Goal: Task Accomplishment & Management: Manage account settings

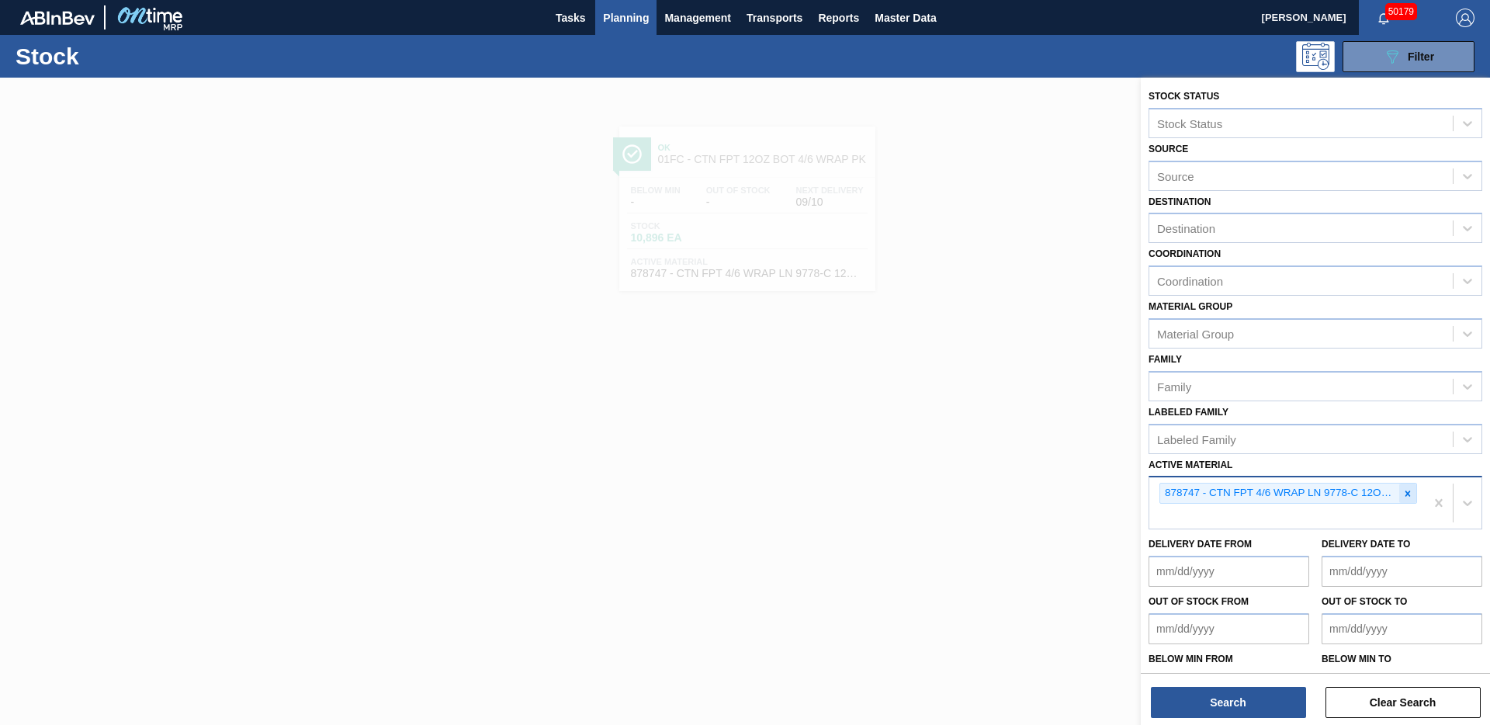
click at [1403, 498] on icon at bounding box center [1408, 493] width 11 height 11
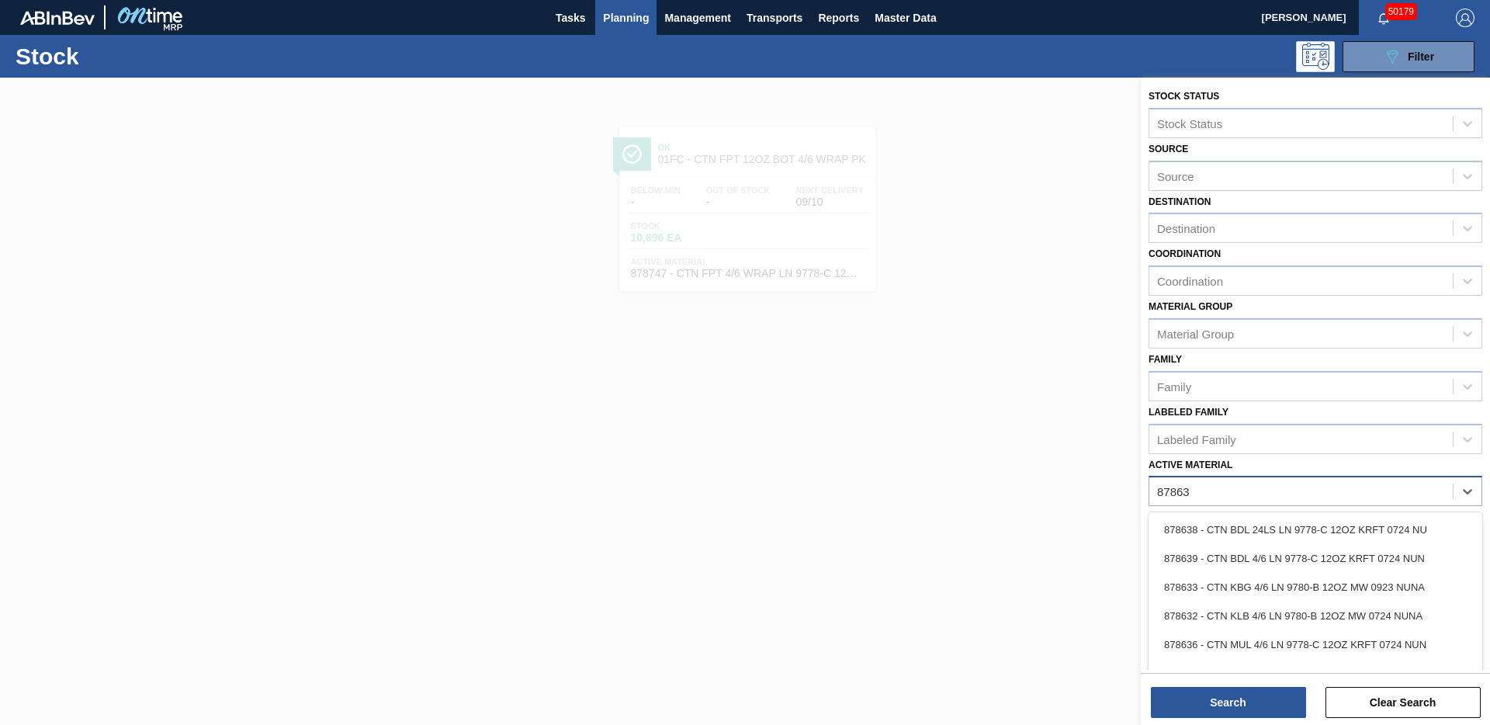
type Material "878633"
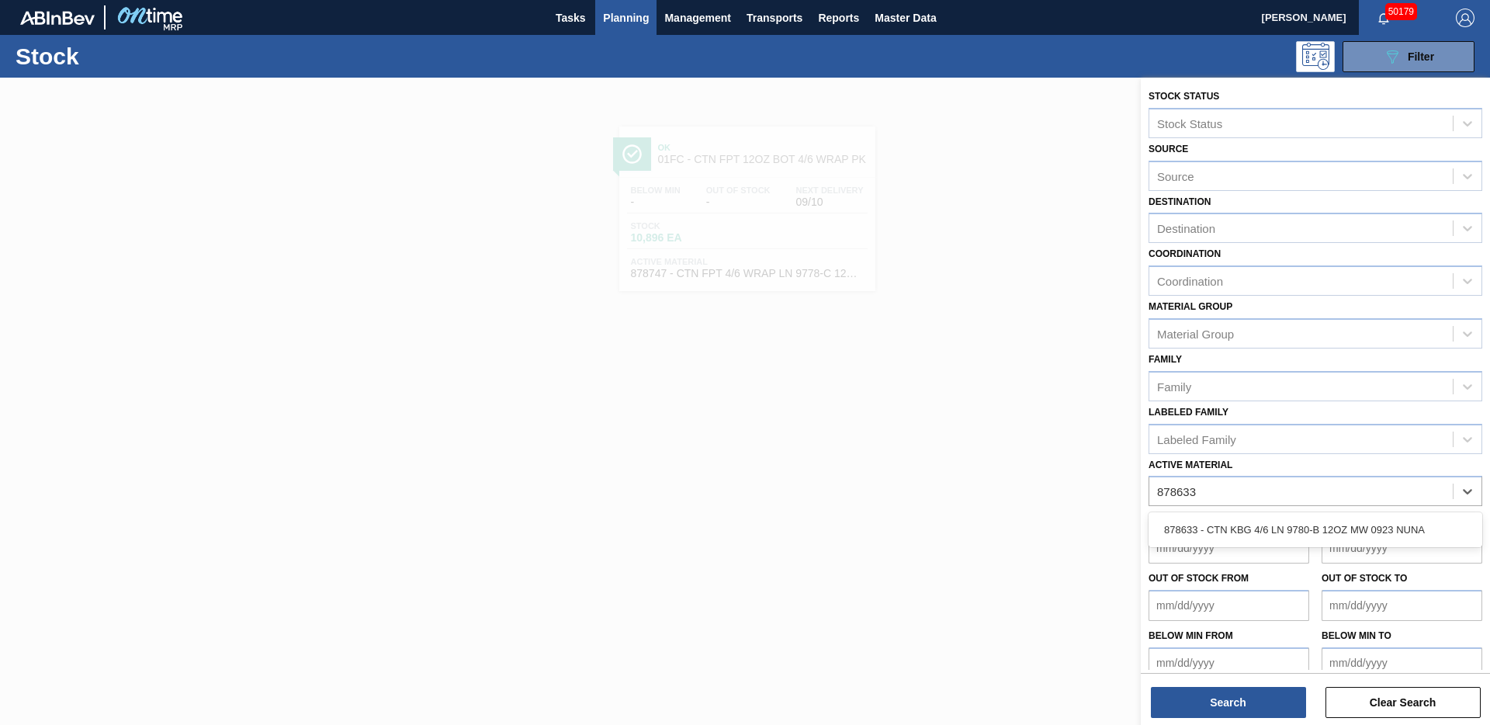
drag, startPoint x: 1328, startPoint y: 527, endPoint x: 1322, endPoint y: 538, distance: 12.5
click at [1328, 527] on div "878633 - CTN KBG 4/6 LN 9780-B 12OZ MW 0923 NUNA" at bounding box center [1316, 529] width 334 height 29
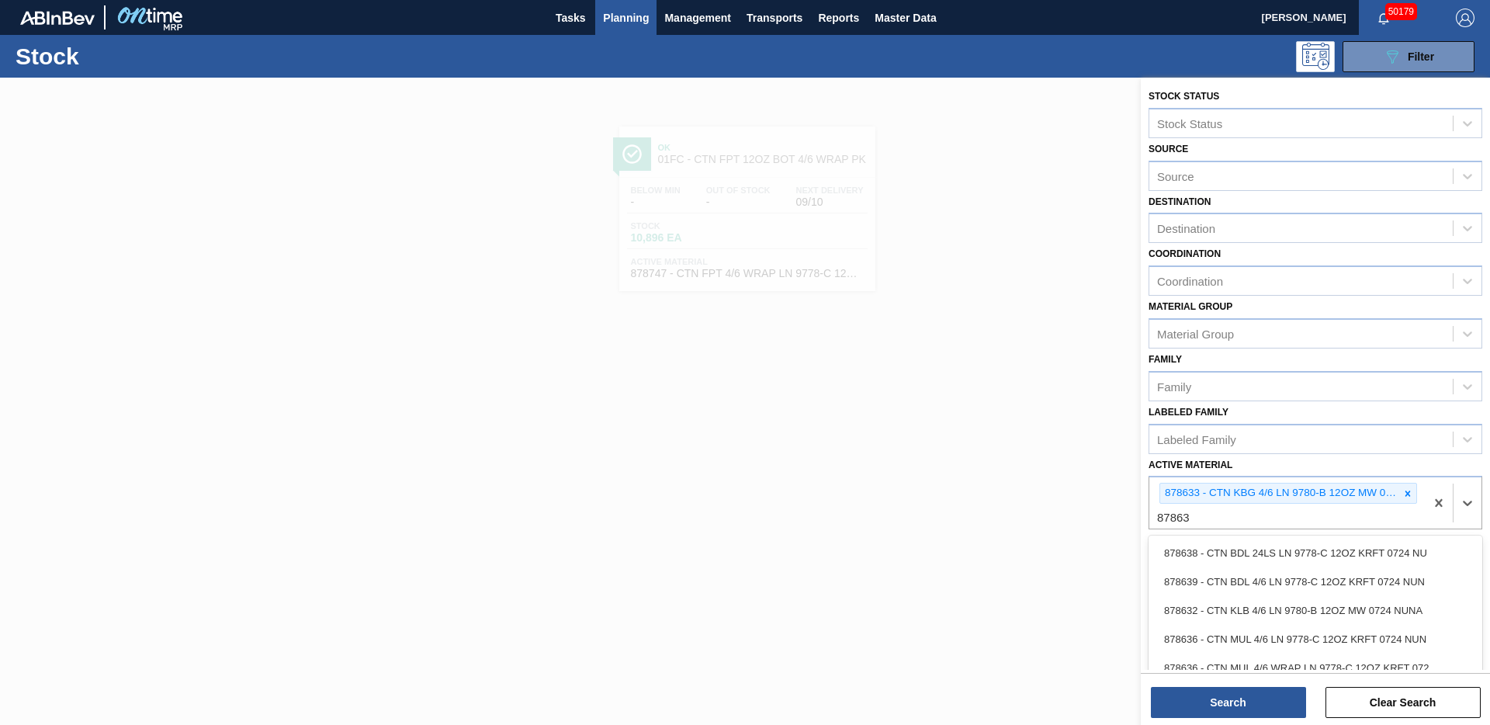
type Material "878636"
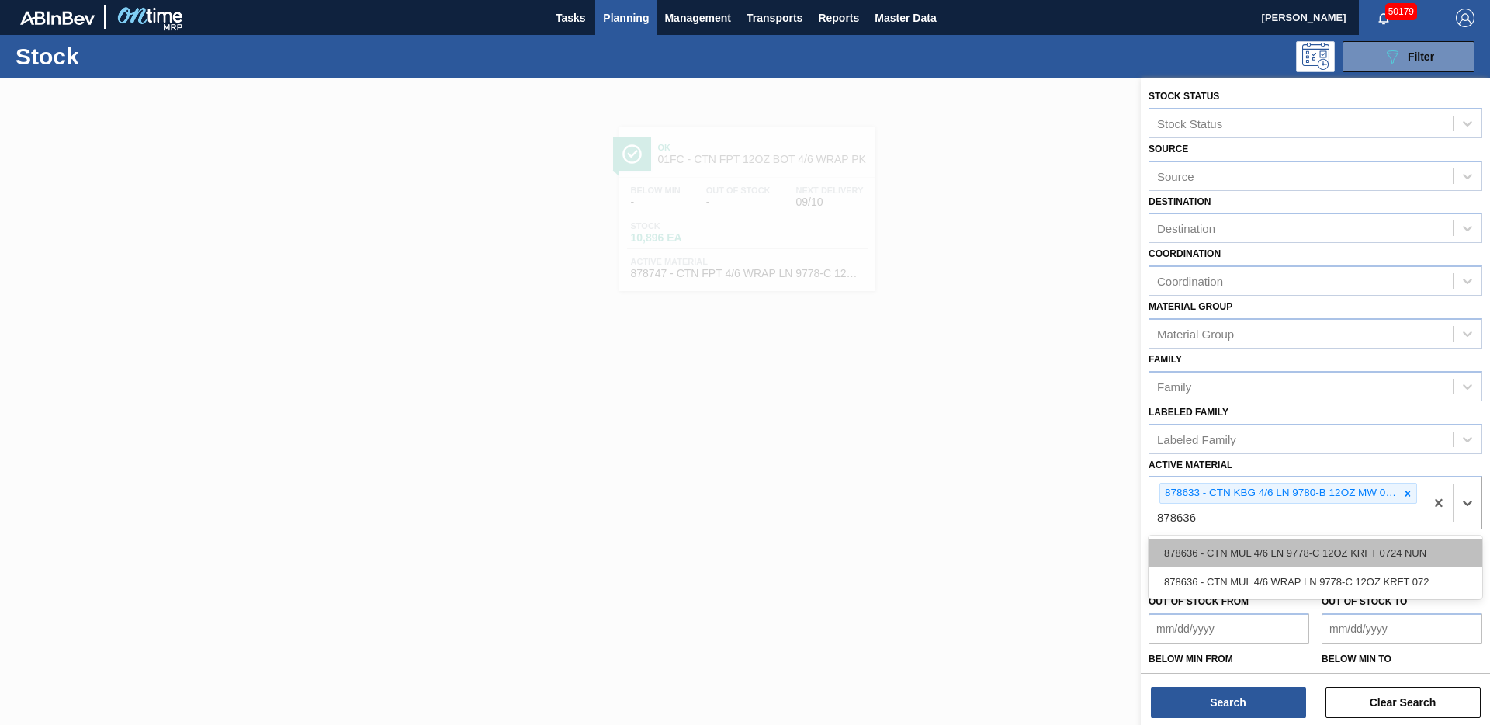
click at [1243, 561] on div "878636 - CTN MUL 4/6 LN 9778-C 12OZ KRFT 0724 NUN" at bounding box center [1316, 553] width 334 height 29
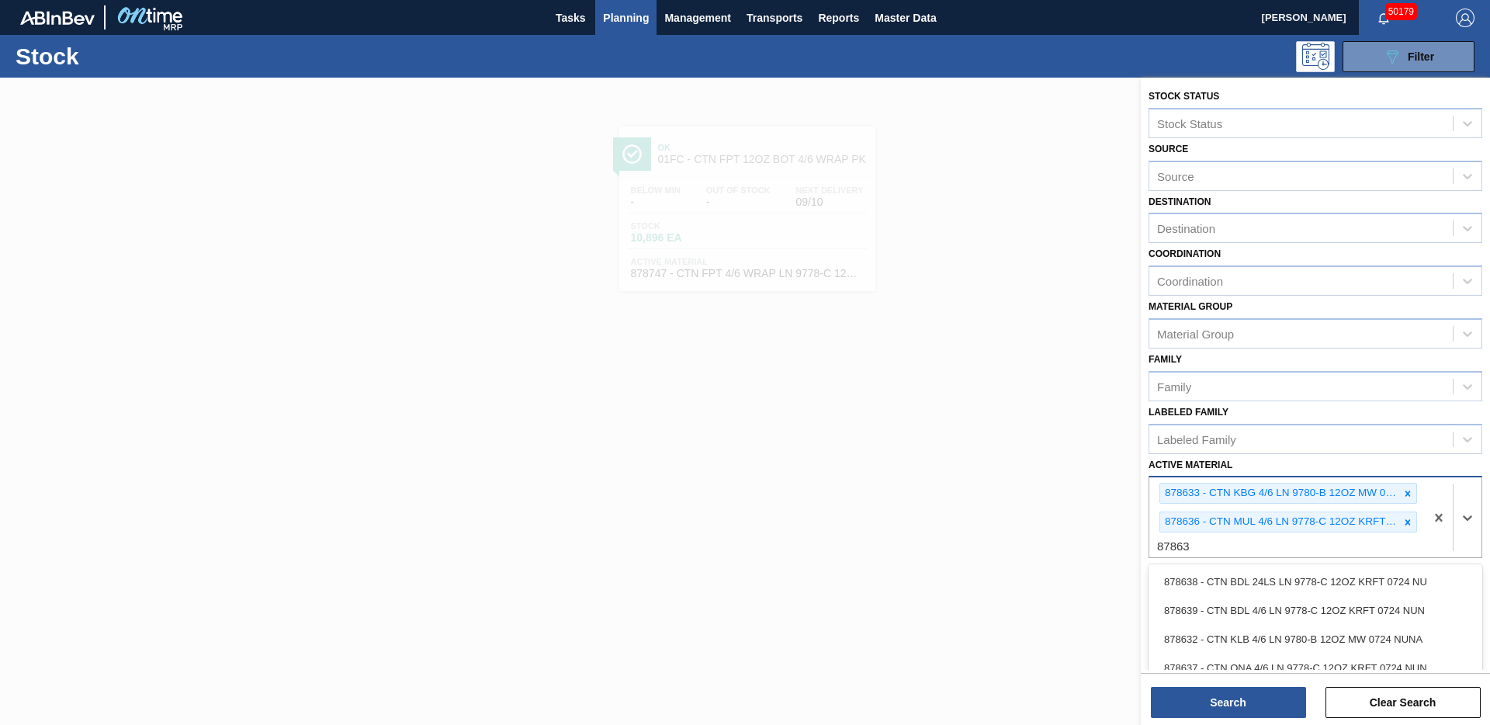
type Material "878637"
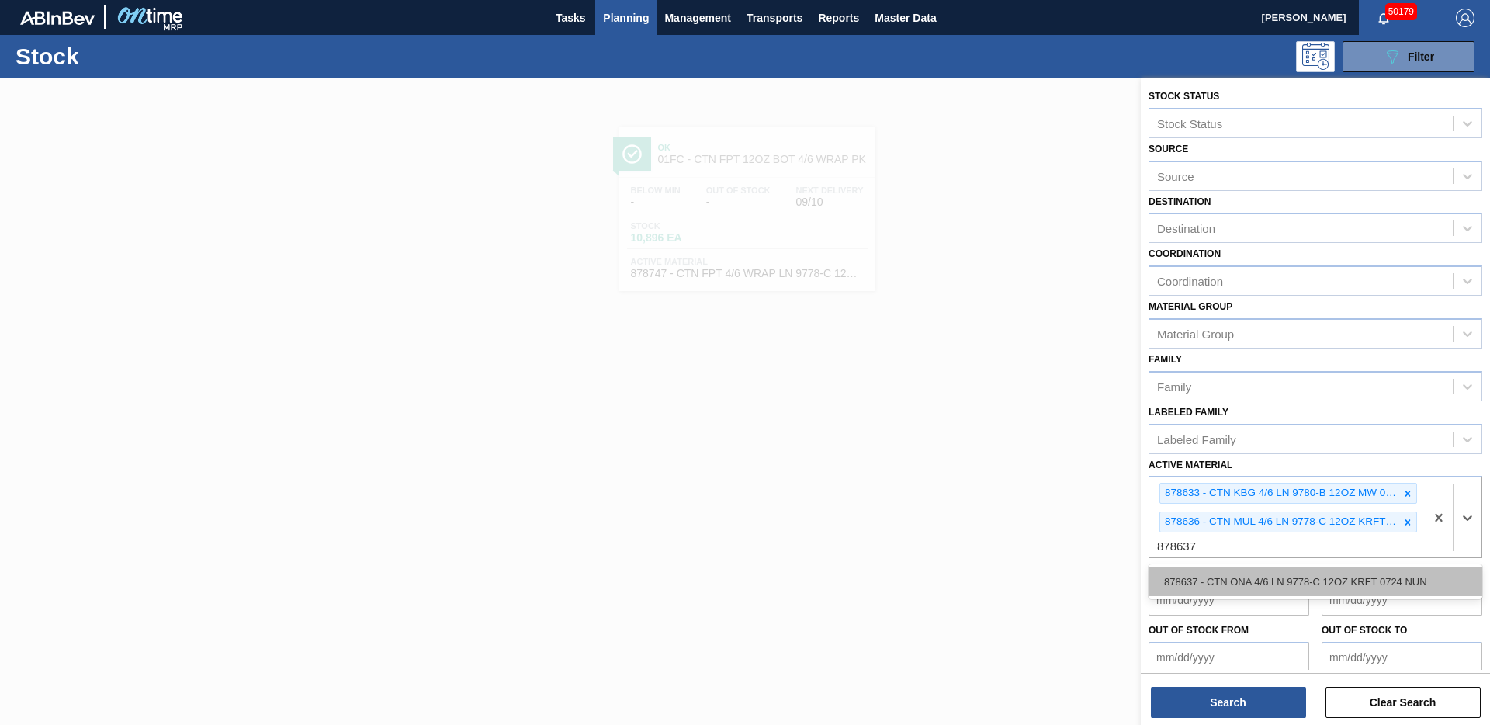
click at [1257, 572] on div "878637 - CTN ONA 4/6 LN 9778-C 12OZ KRFT 0724 NUN" at bounding box center [1316, 581] width 334 height 29
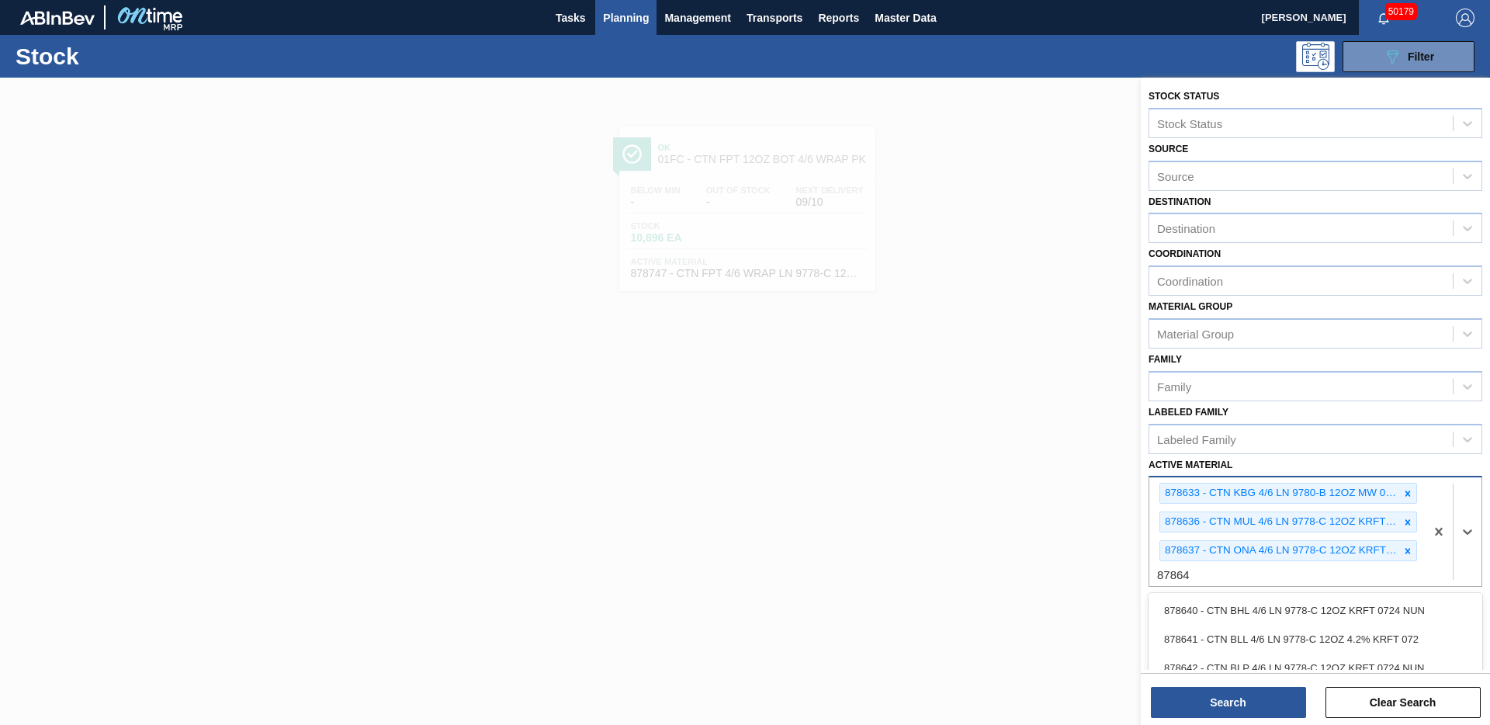
type Material "878640"
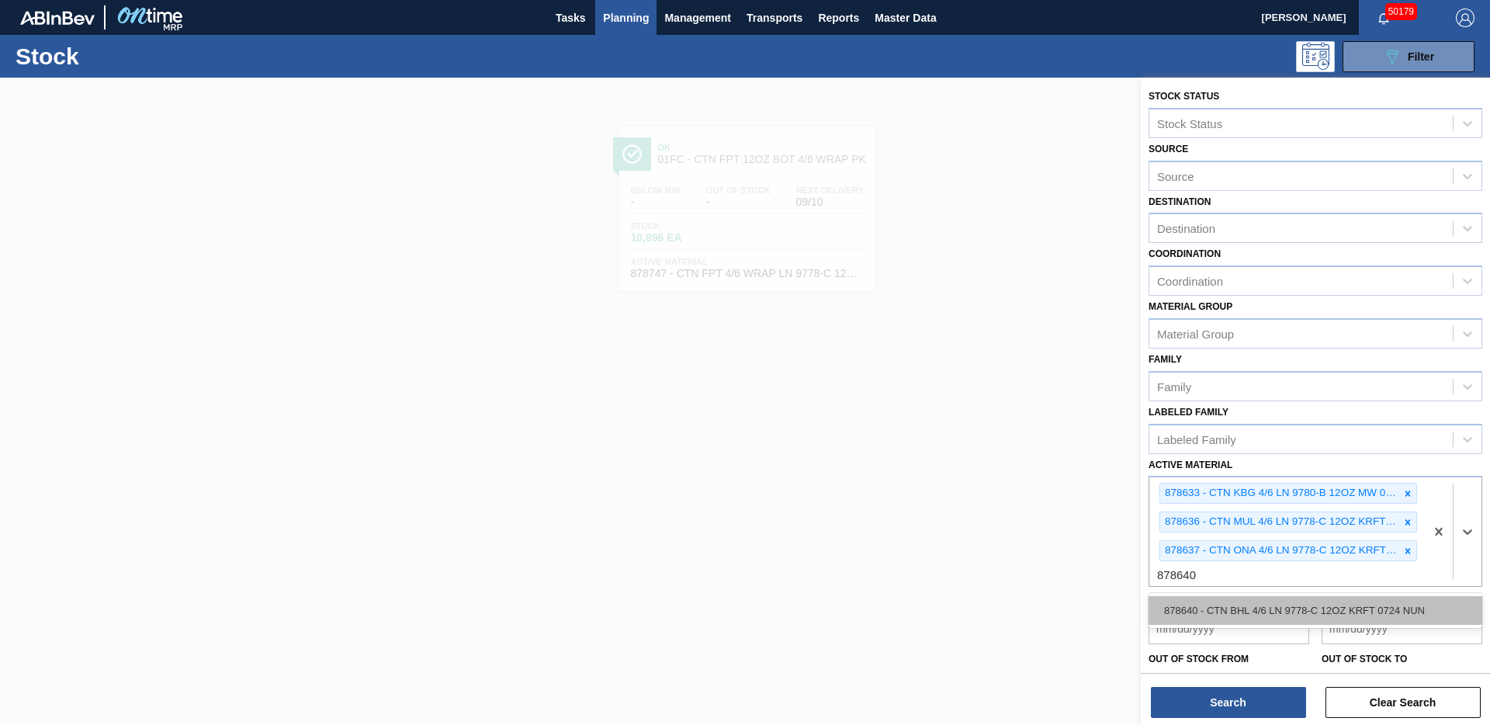
click at [1217, 600] on div "878640 - CTN BHL 4/6 LN 9778-C 12OZ KRFT 0724 NUN" at bounding box center [1316, 610] width 334 height 29
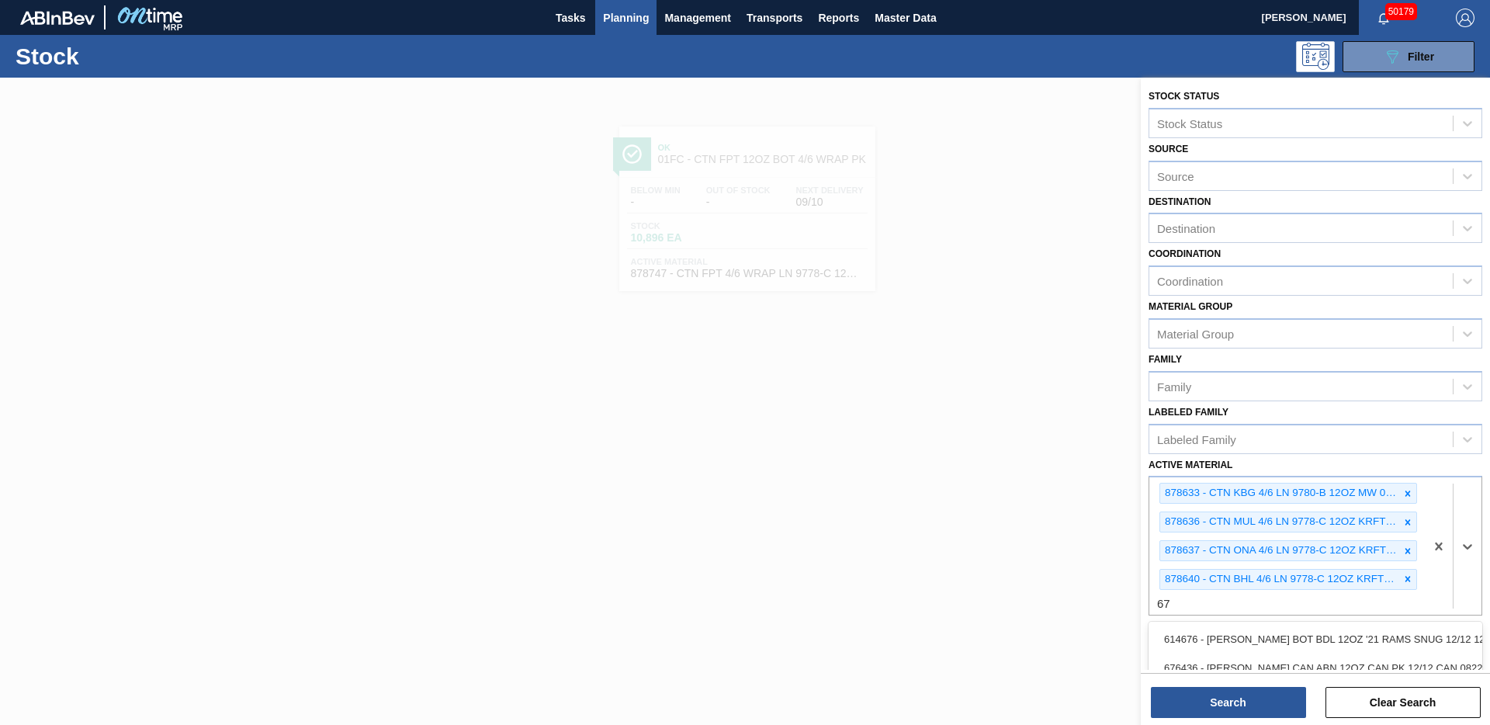
type Material "6"
type Material "878642"
click at [1256, 627] on div "878642 - CTN BLP 4/6 LN 9778-C 12OZ KRFT 0724 NUN" at bounding box center [1316, 639] width 334 height 29
type Material "878644"
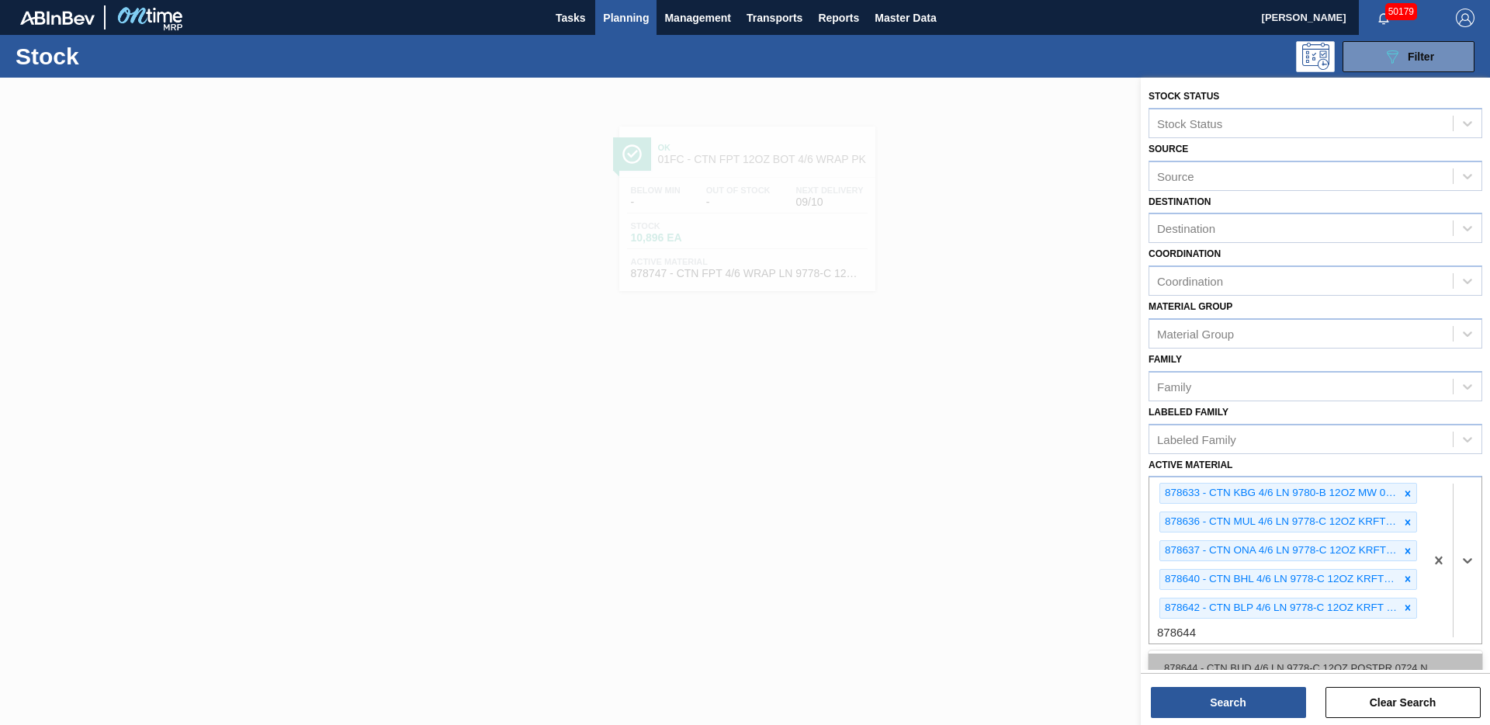
click at [1248, 667] on div "878644 - CTN BUD 4/6 LN 9778-C 12OZ POSTPR 0724 N" at bounding box center [1316, 668] width 334 height 29
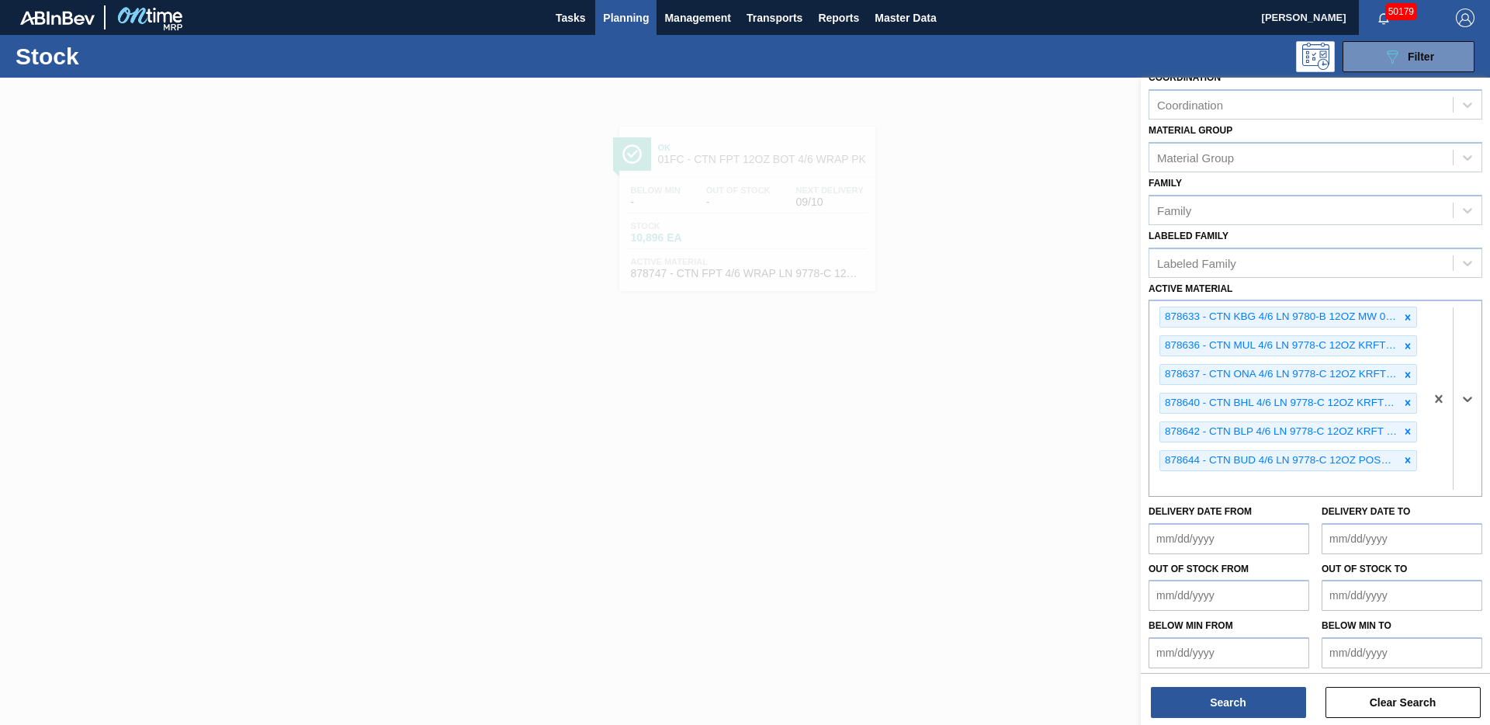
scroll to position [182, 0]
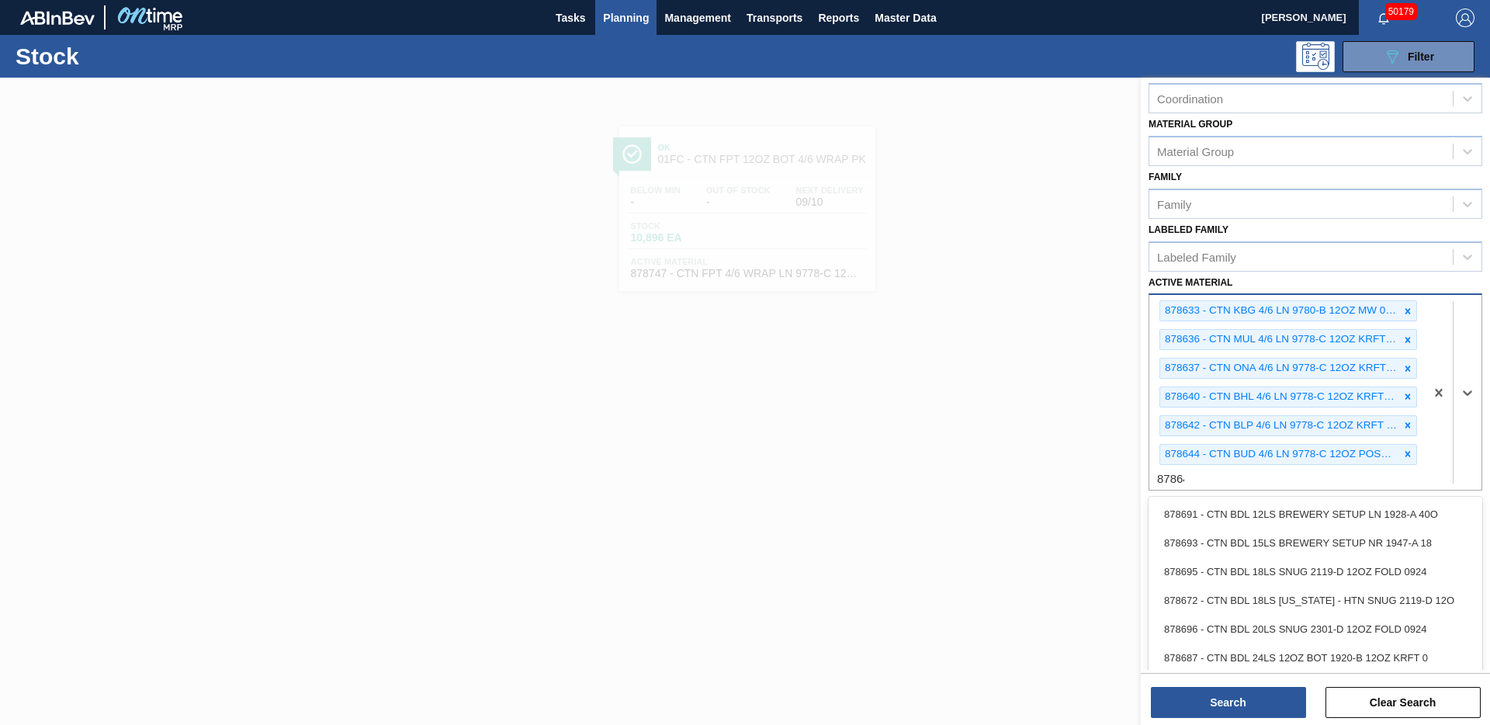
type Material "878645"
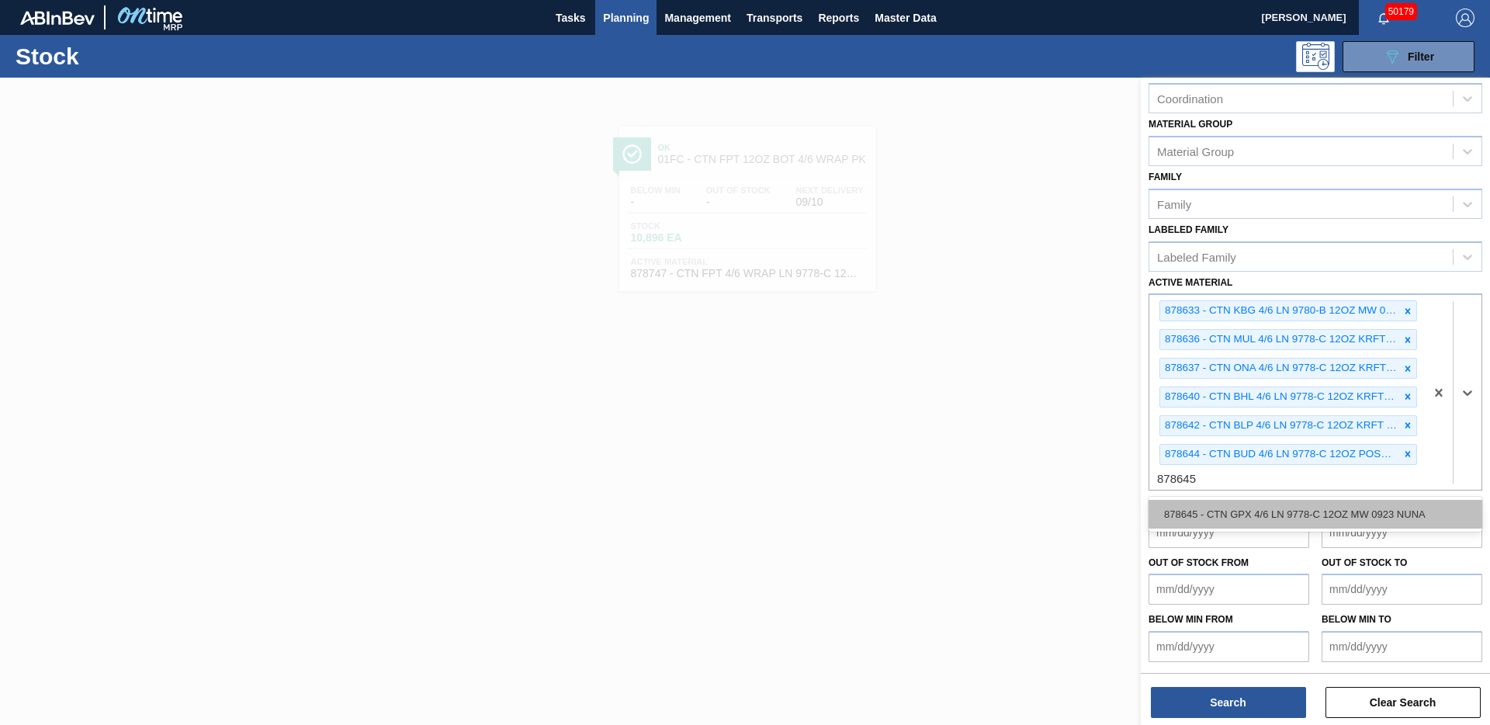
drag, startPoint x: 1229, startPoint y: 513, endPoint x: 1291, endPoint y: 592, distance: 100.6
click at [1229, 513] on div "878645 - CTN GPX 4/6 LN 9778-C 12OZ MW 0923 NUNA" at bounding box center [1316, 514] width 334 height 29
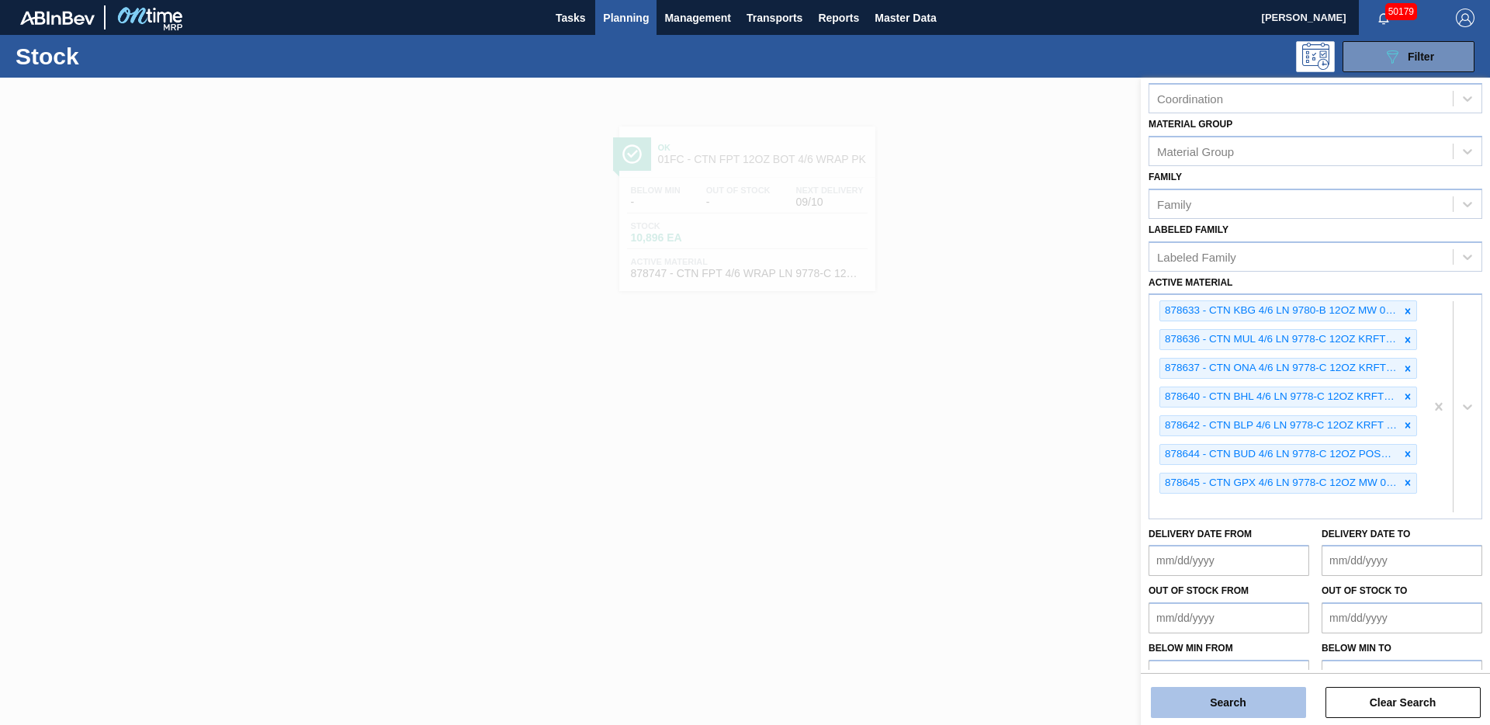
click at [1248, 669] on button "Search" at bounding box center [1228, 702] width 155 height 31
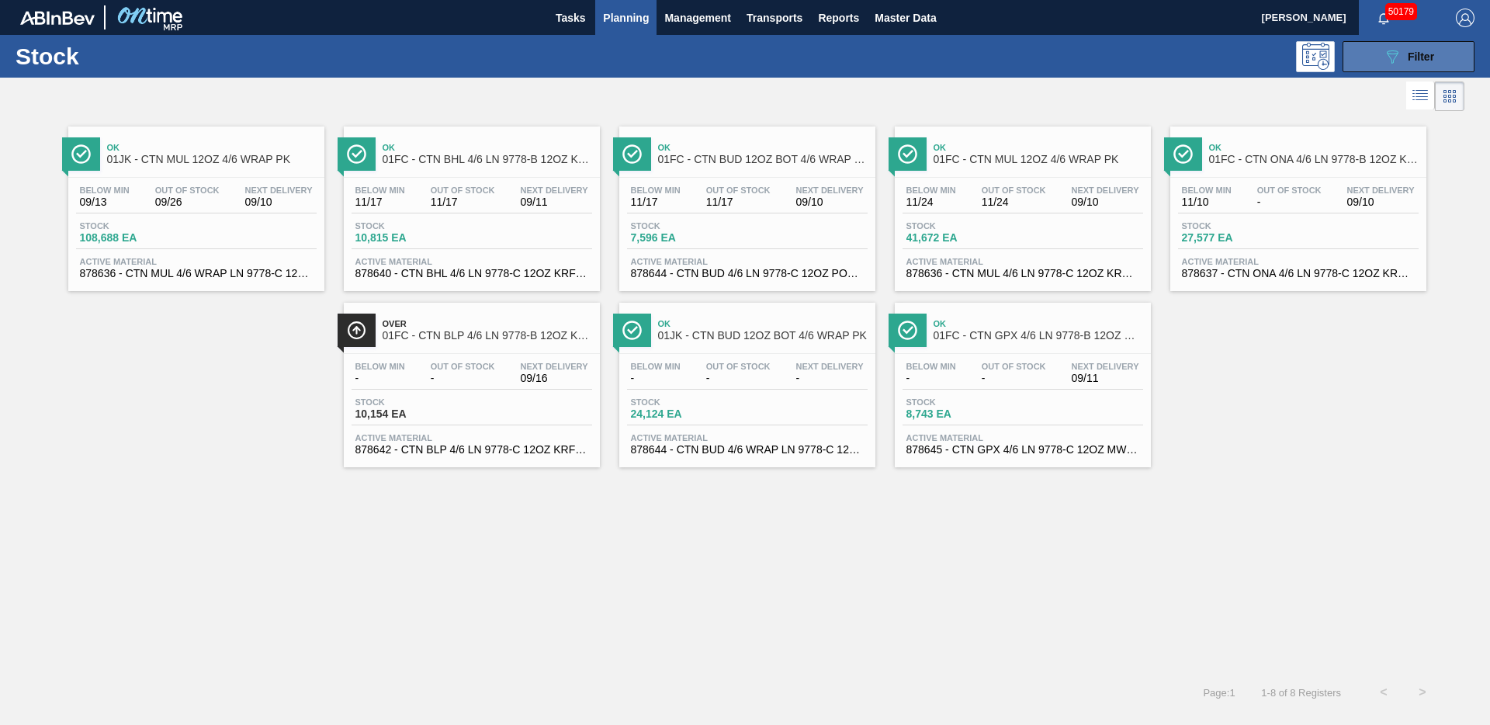
click at [1408, 50] on span "Filter" at bounding box center [1421, 56] width 26 height 12
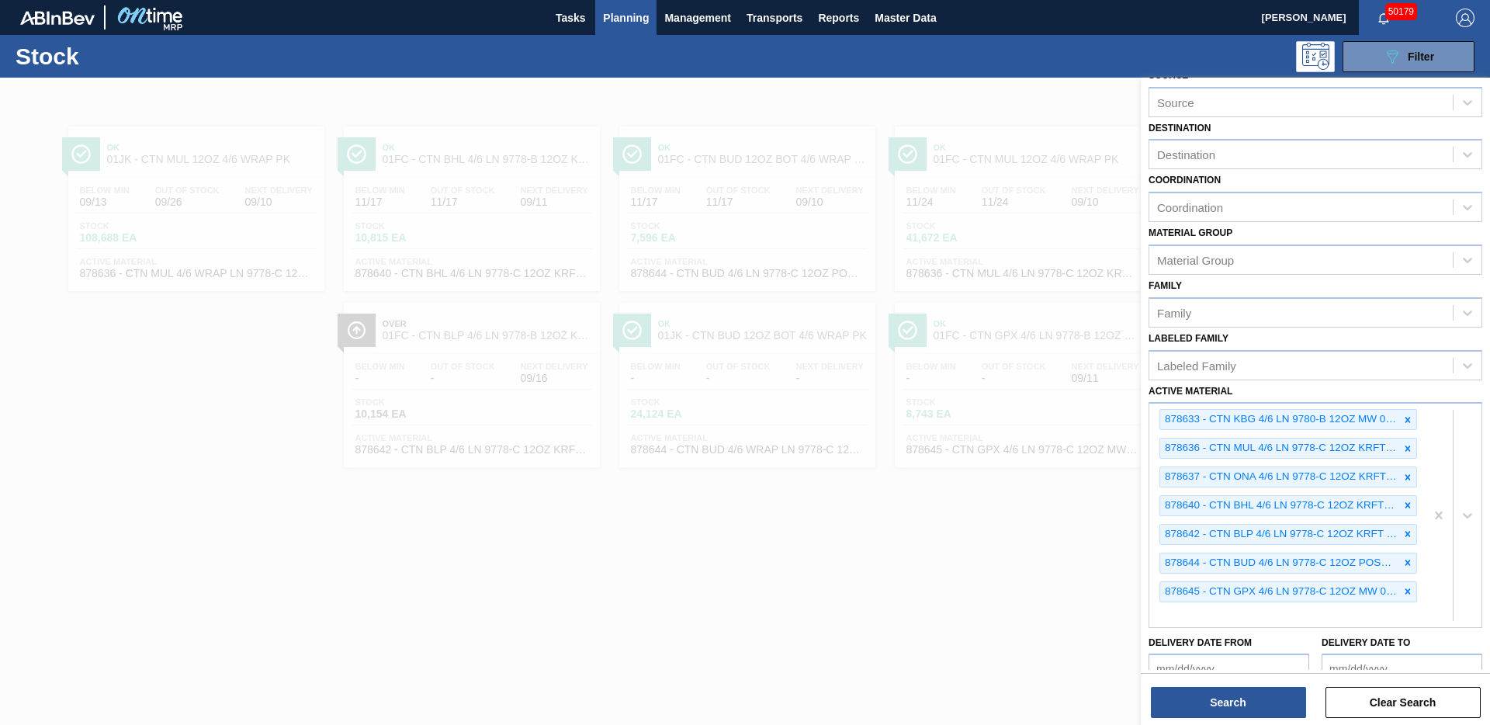
scroll to position [0, 0]
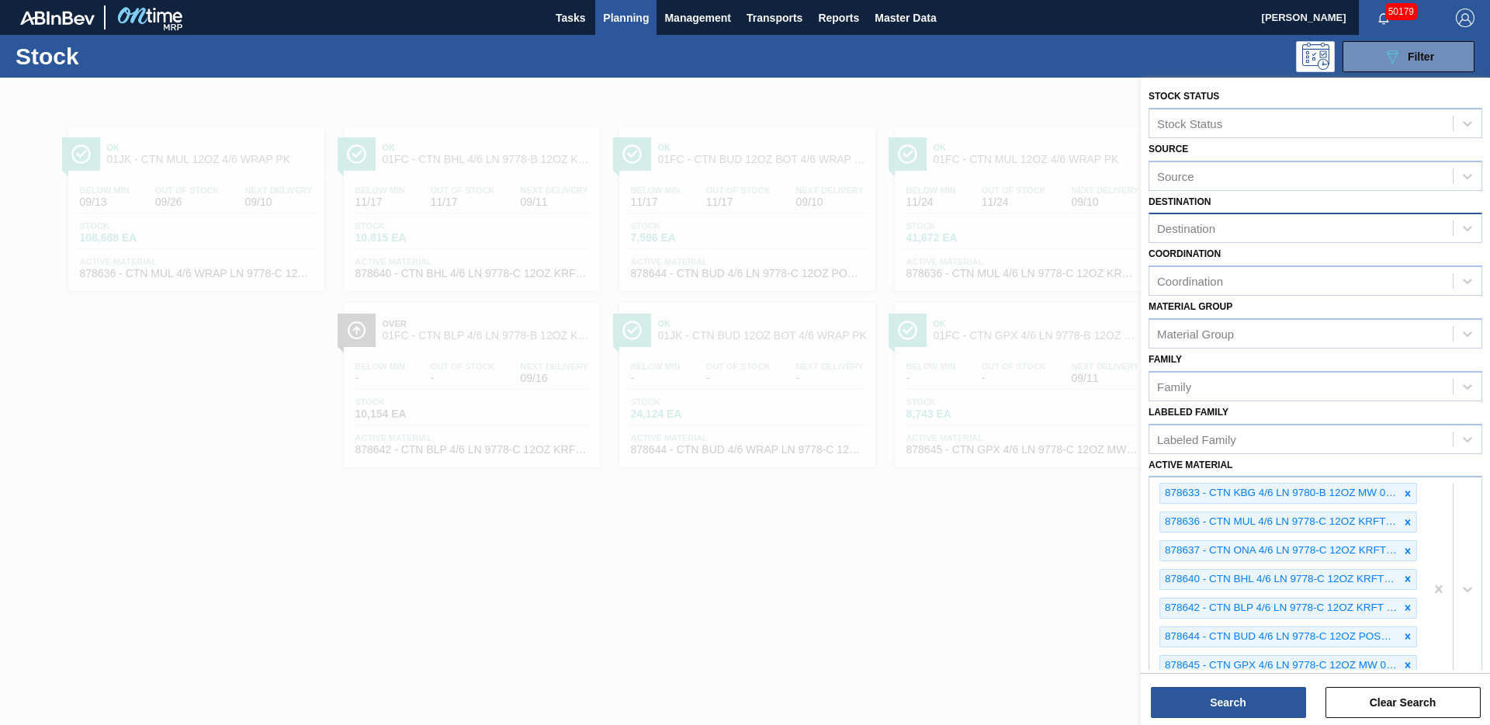
click at [1284, 224] on div "Destination" at bounding box center [1301, 228] width 303 height 23
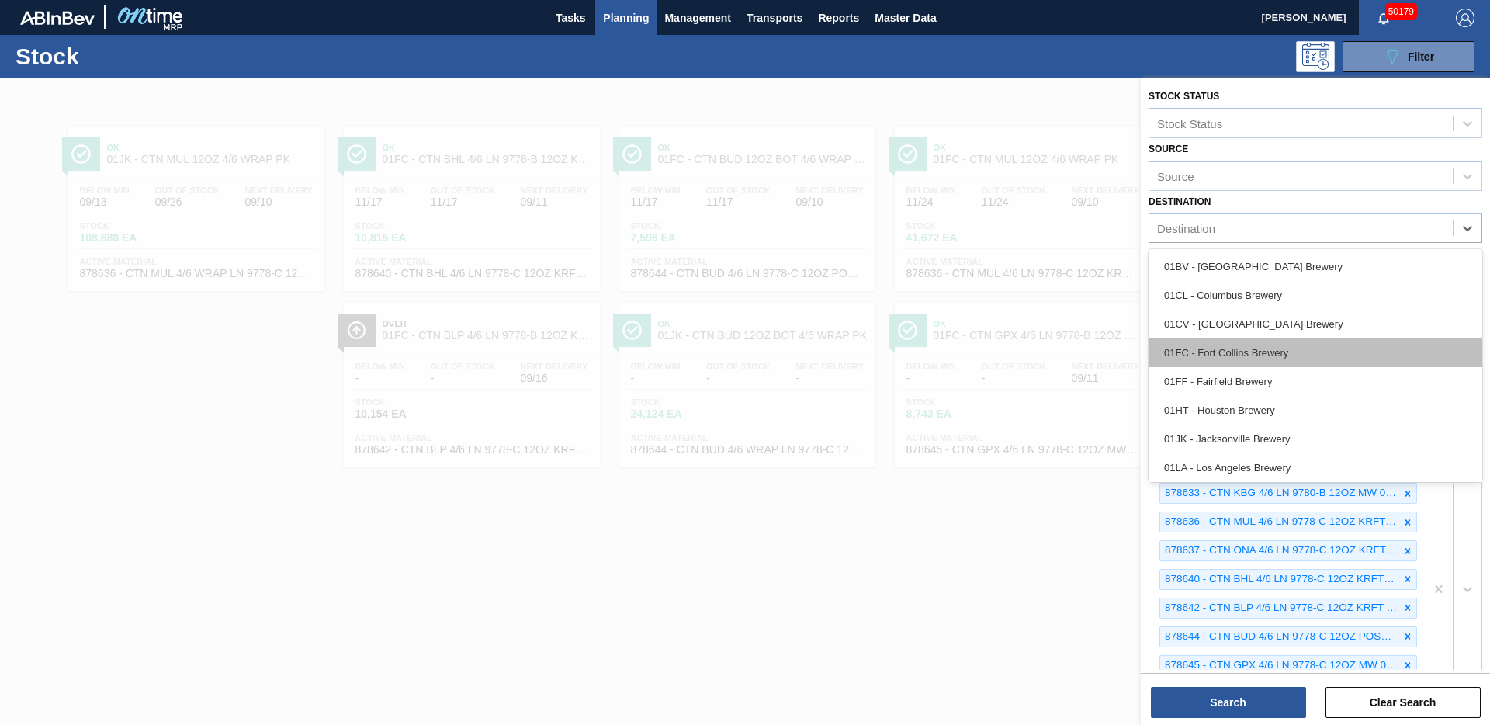
click at [1215, 351] on div "01FC - Fort Collins Brewery" at bounding box center [1316, 352] width 334 height 29
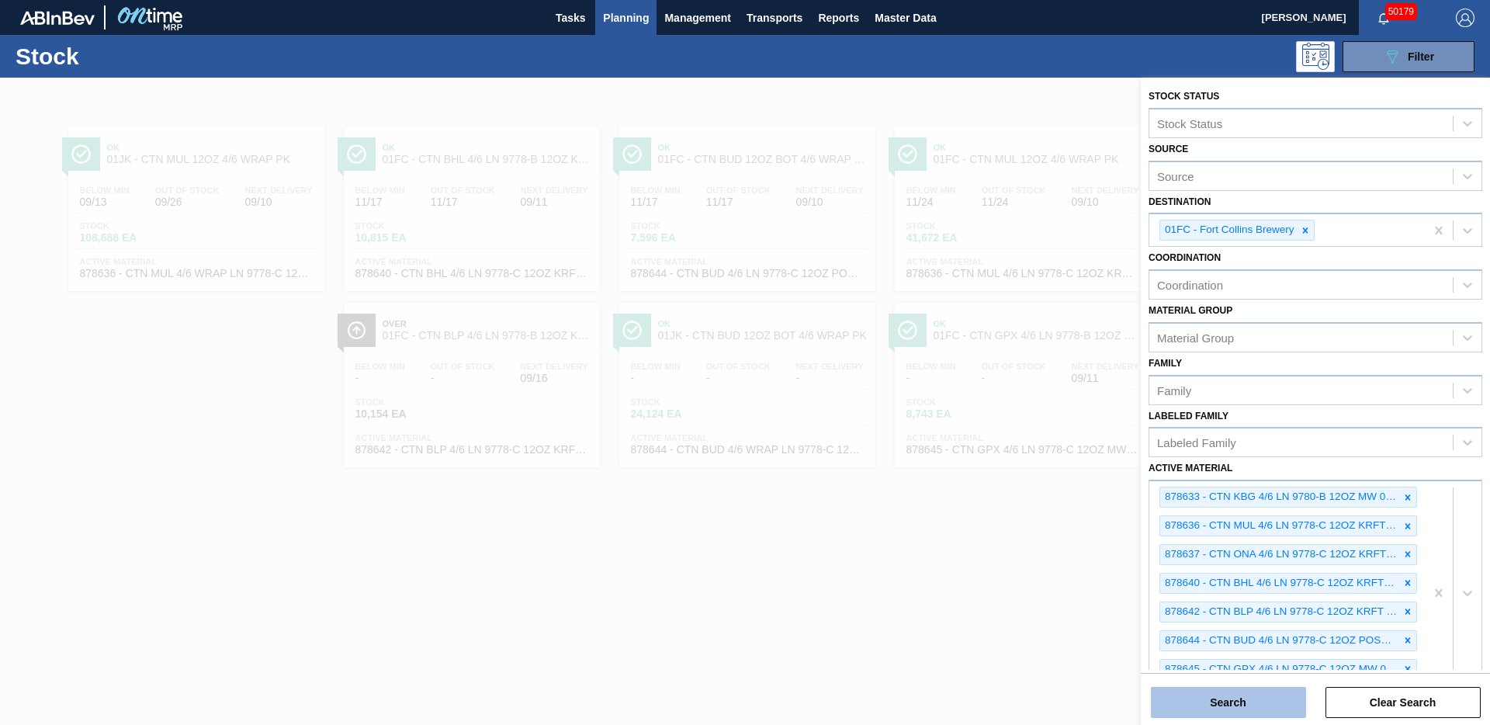
click at [1199, 669] on button "Search" at bounding box center [1228, 702] width 155 height 31
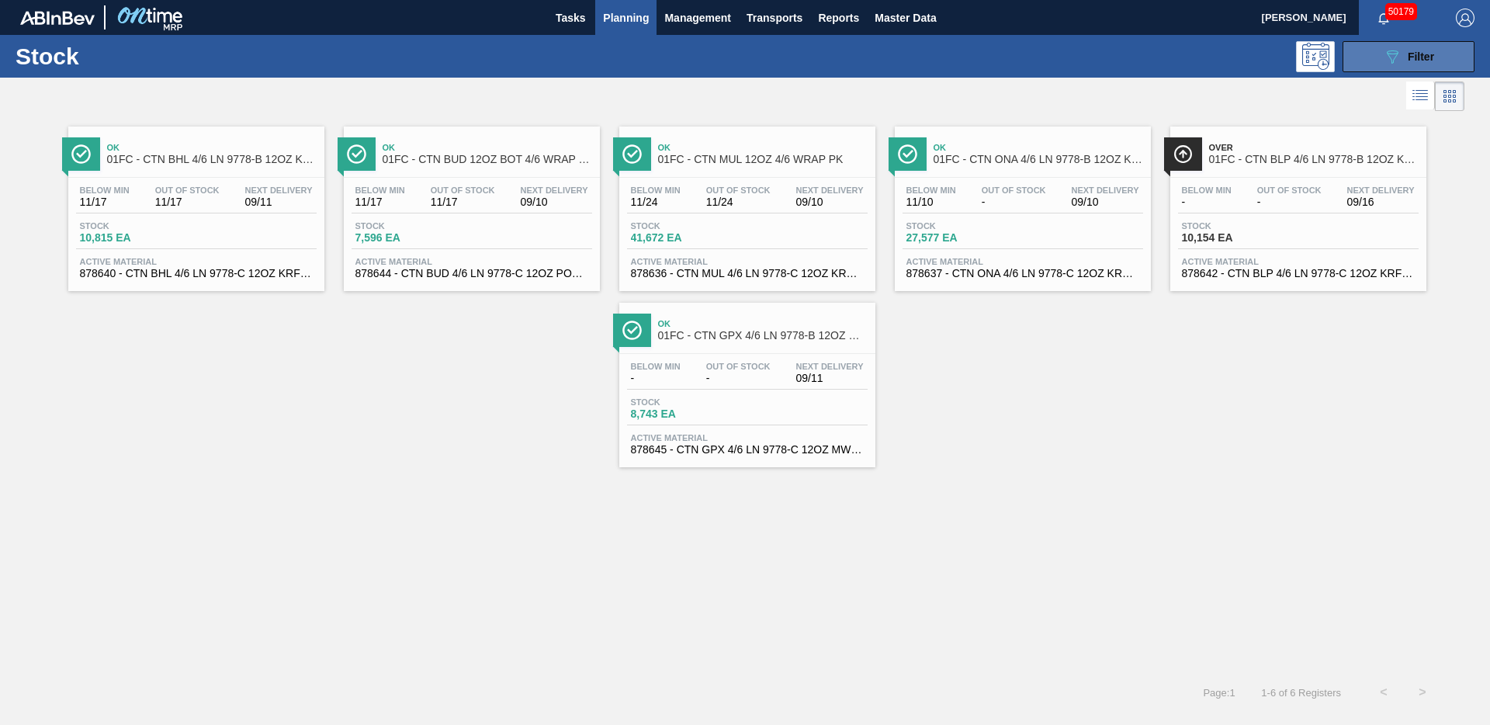
click at [1427, 64] on div "089F7B8B-B2A5-4AFE-B5C0-19BA573D28AC Filter" at bounding box center [1408, 56] width 51 height 19
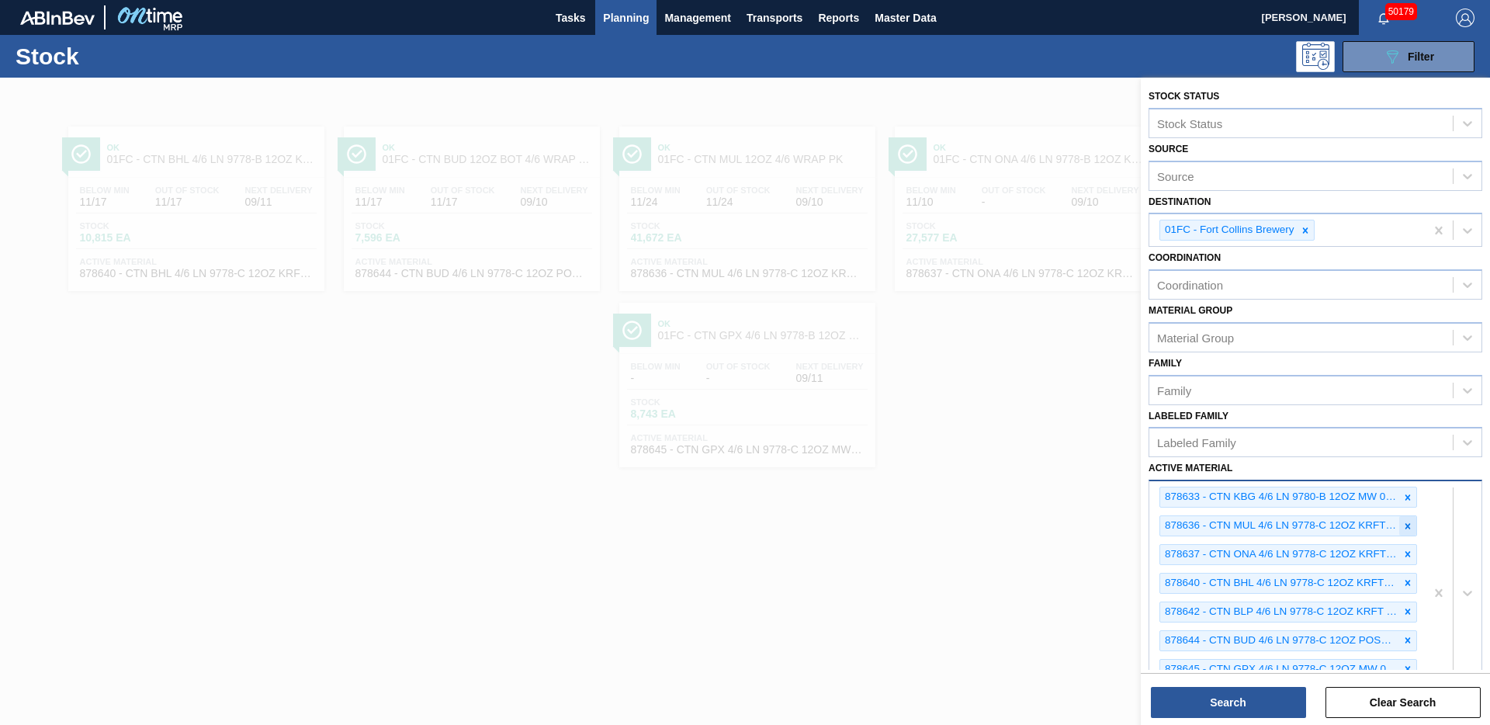
click at [1408, 523] on icon at bounding box center [1408, 525] width 5 height 5
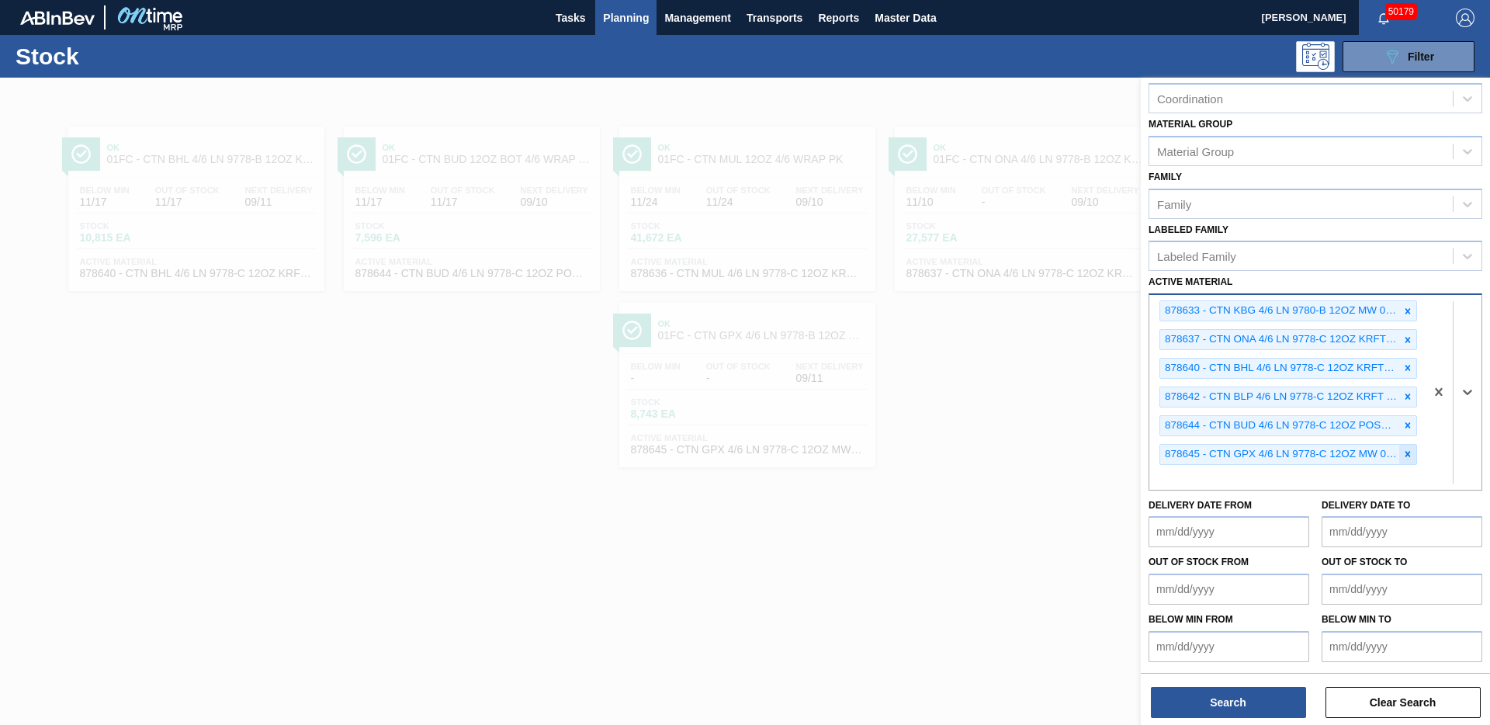
click at [1406, 456] on icon at bounding box center [1408, 454] width 11 height 11
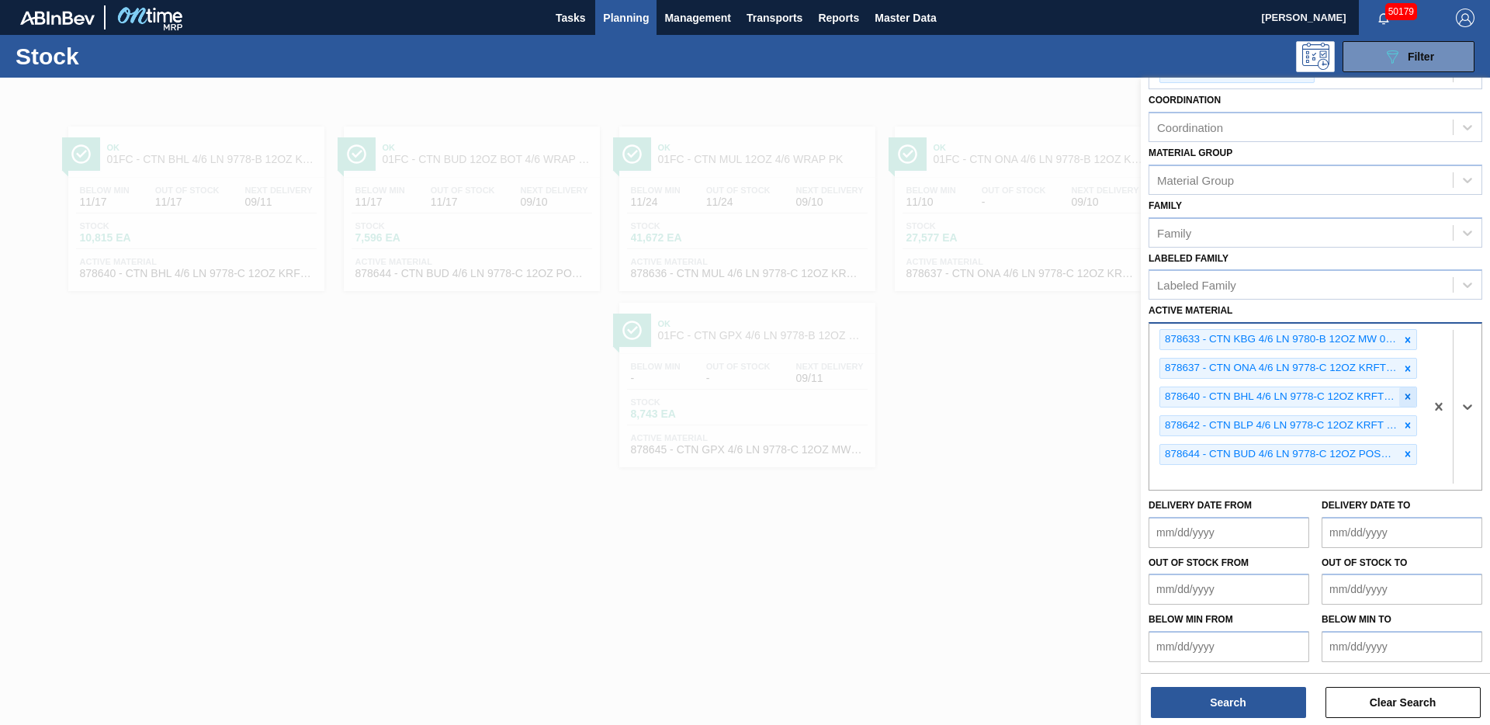
click at [1406, 427] on icon at bounding box center [1408, 425] width 5 height 5
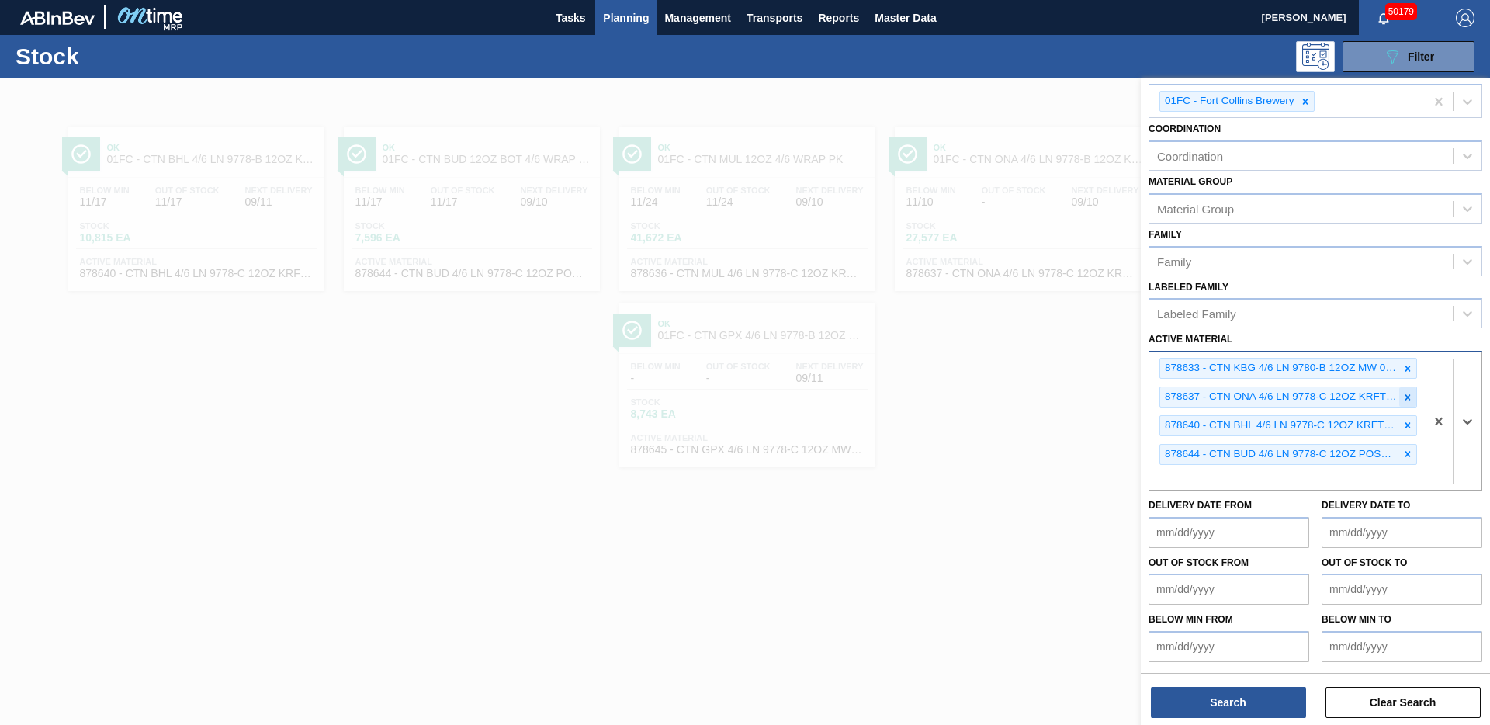
click at [1403, 429] on icon at bounding box center [1408, 425] width 11 height 11
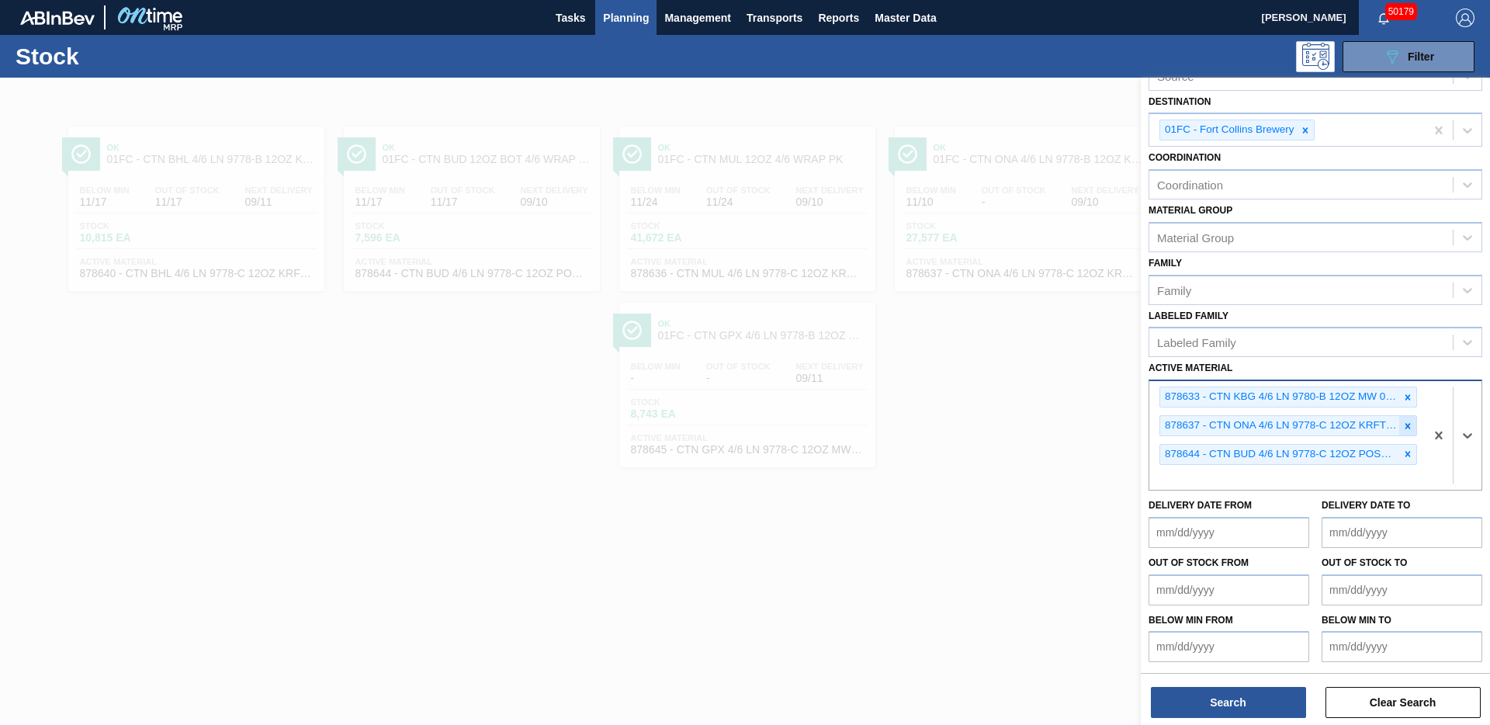
scroll to position [100, 0]
click at [1403, 453] on icon at bounding box center [1408, 454] width 11 height 11
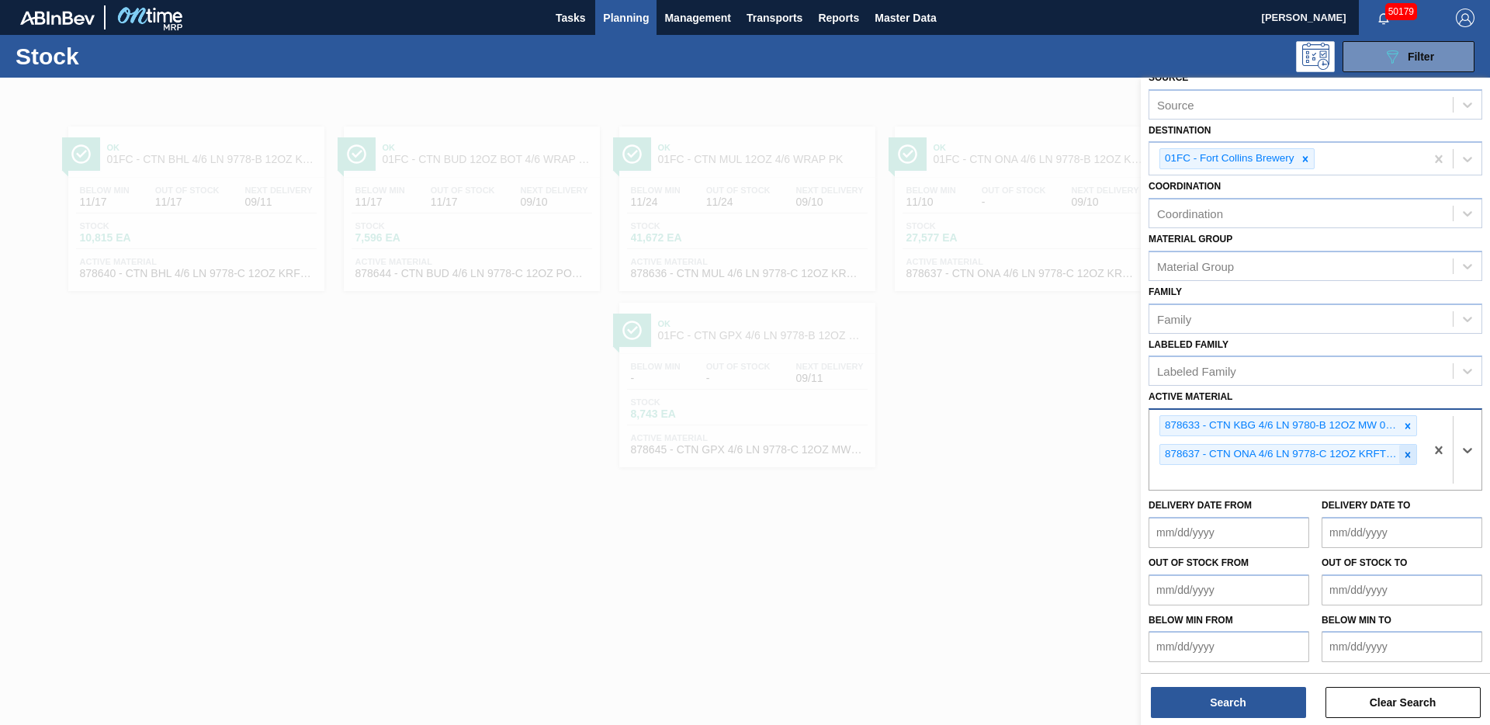
click at [1403, 451] on icon at bounding box center [1408, 454] width 11 height 11
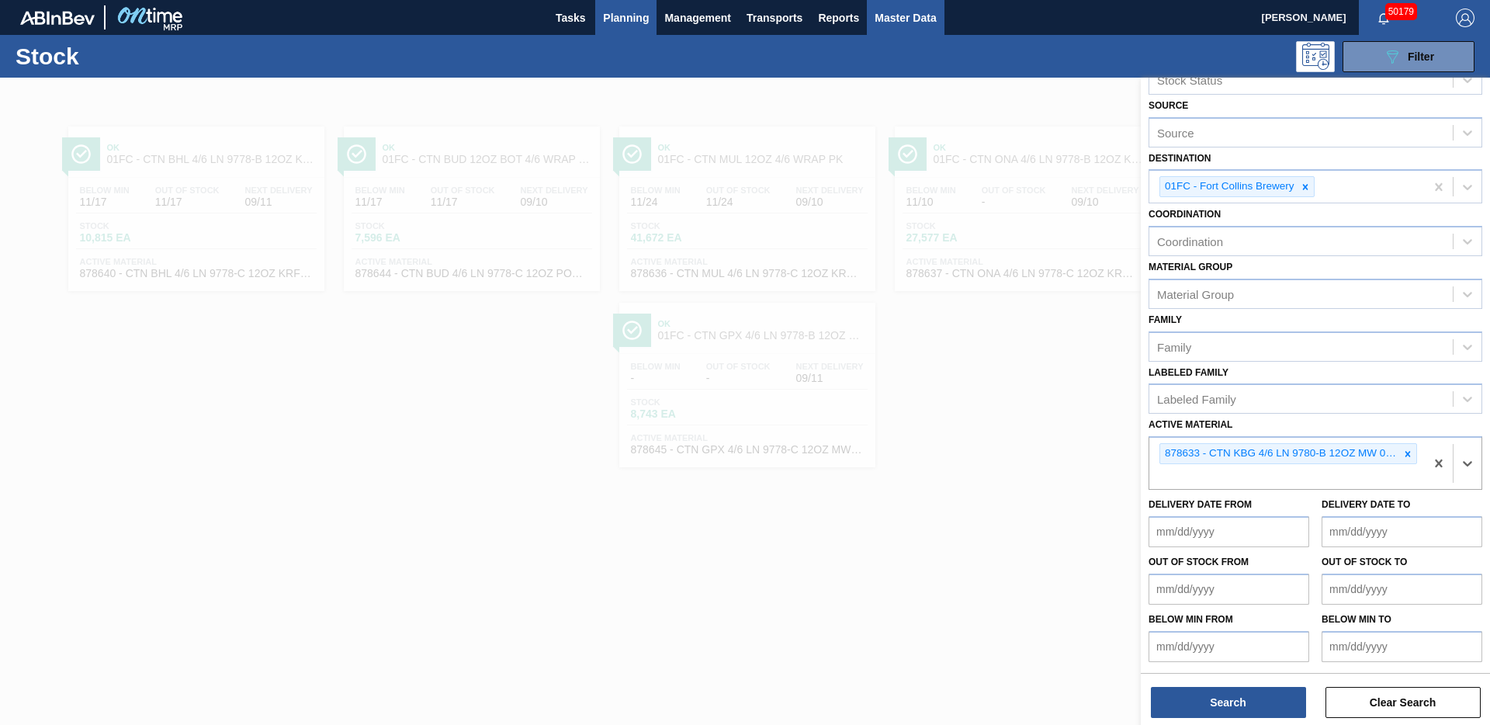
click at [921, 23] on span "Master Data" at bounding box center [905, 18] width 61 height 19
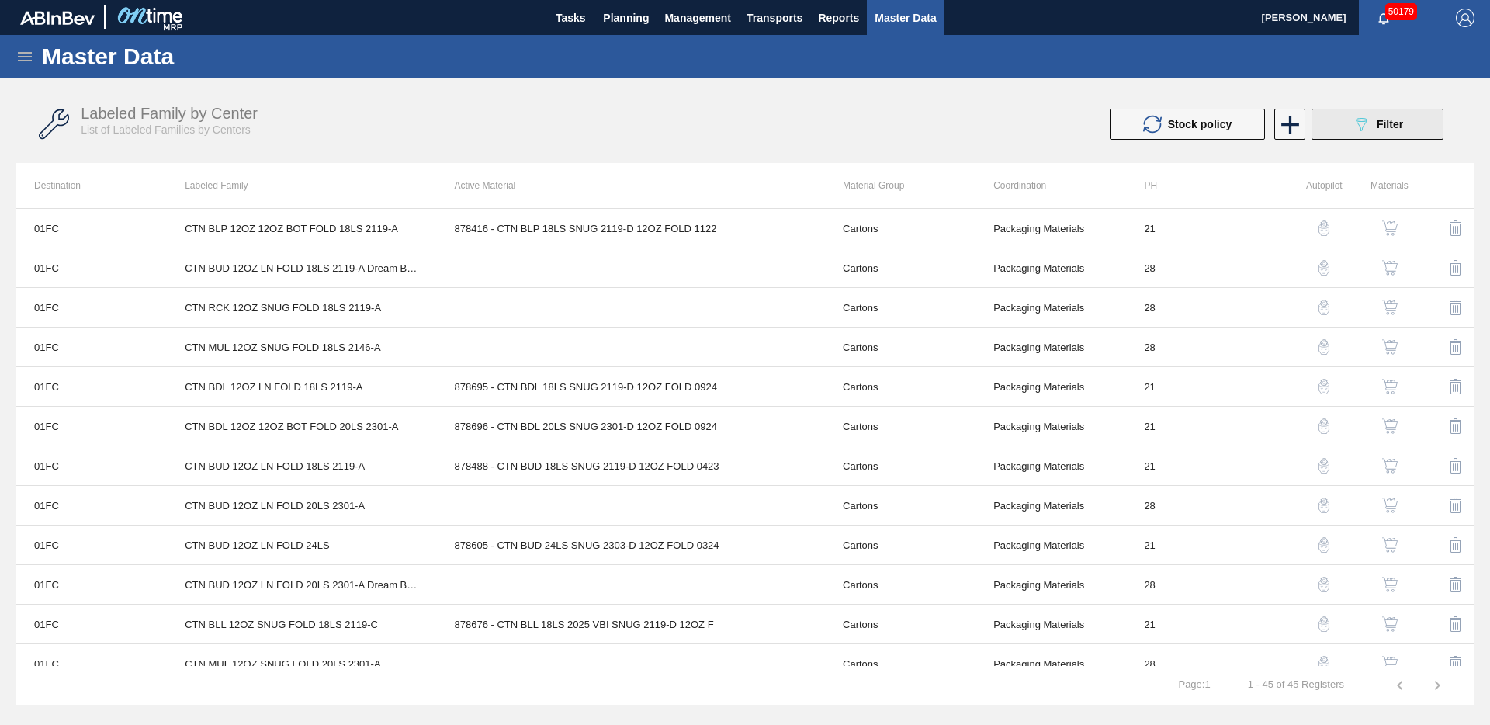
click at [1337, 122] on button "089F7B8B-B2A5-4AFE-B5C0-19BA573D28AC Filter" at bounding box center [1378, 124] width 132 height 31
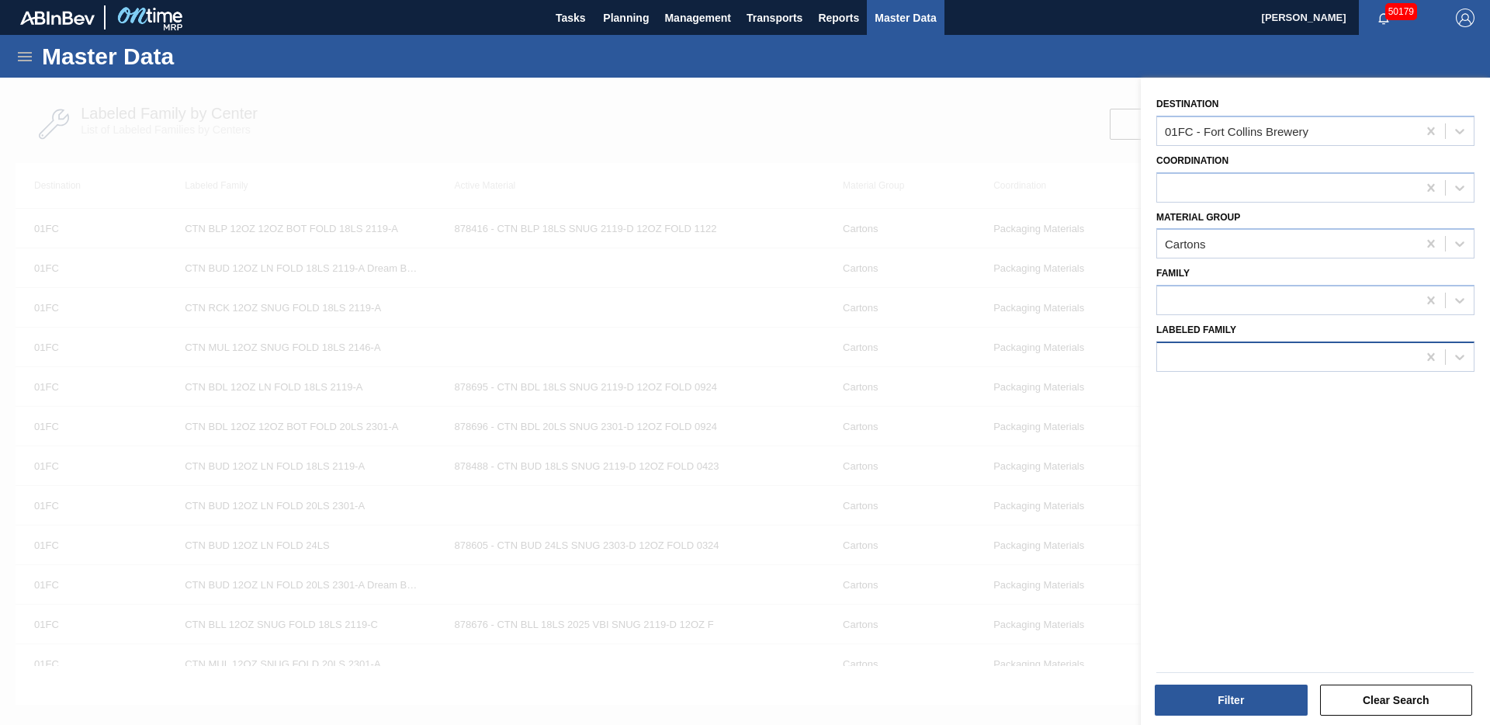
click at [1320, 359] on div at bounding box center [1287, 356] width 260 height 23
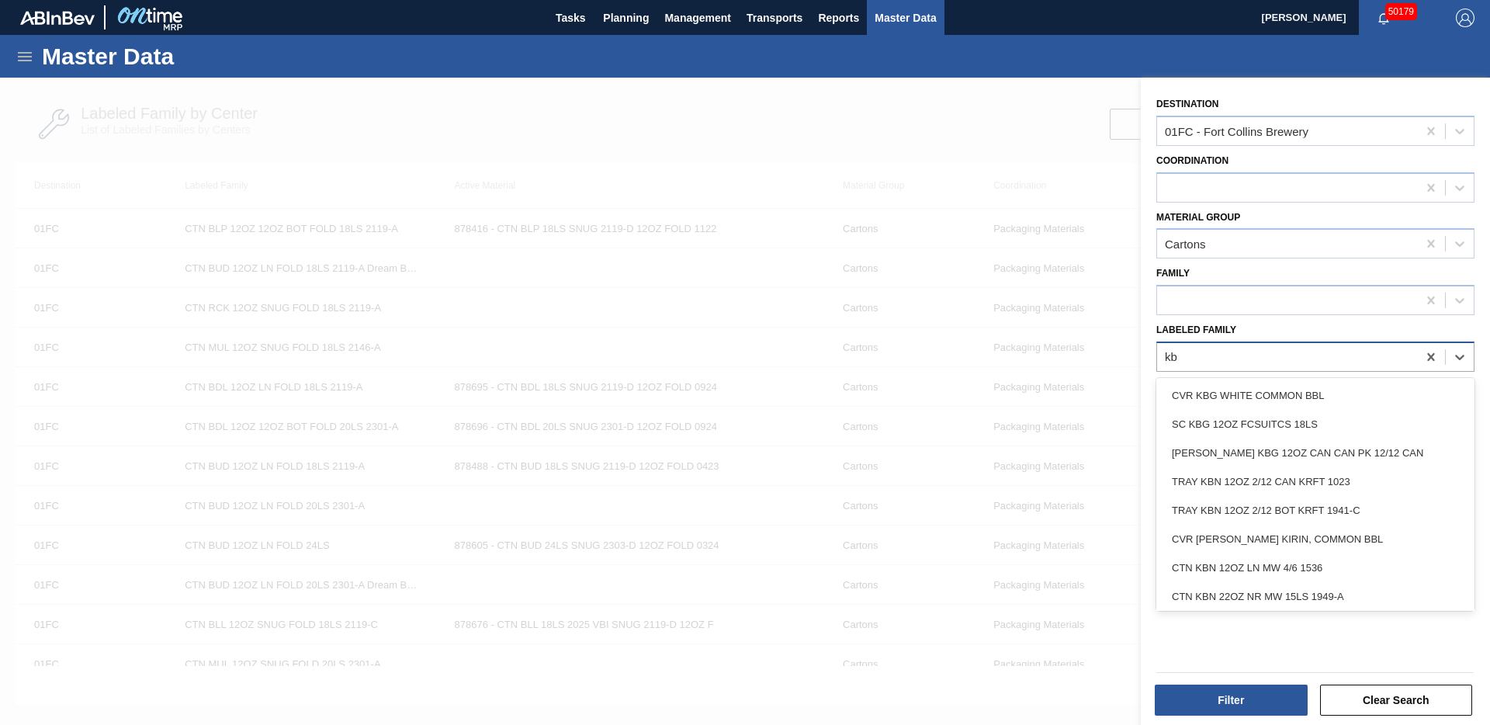
type Family "kbg"
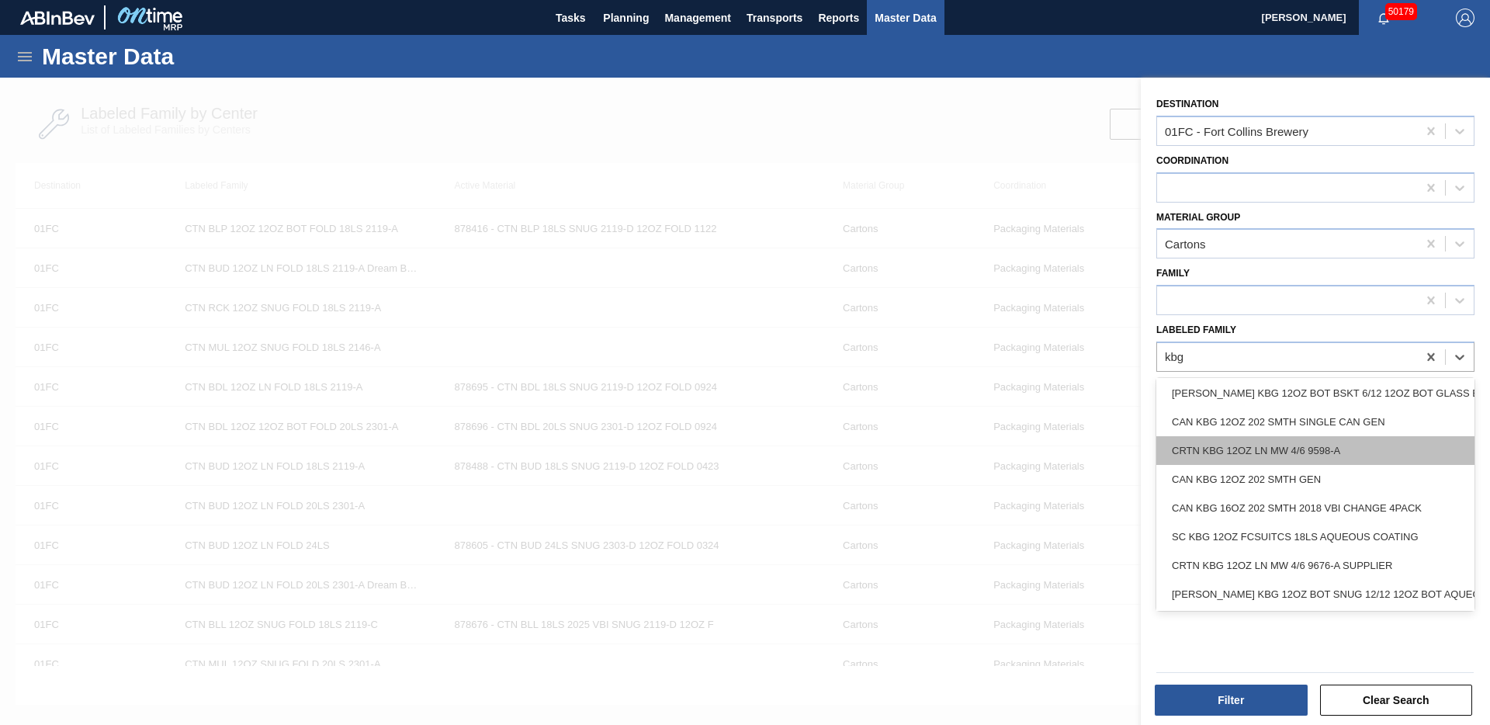
scroll to position [536, 0]
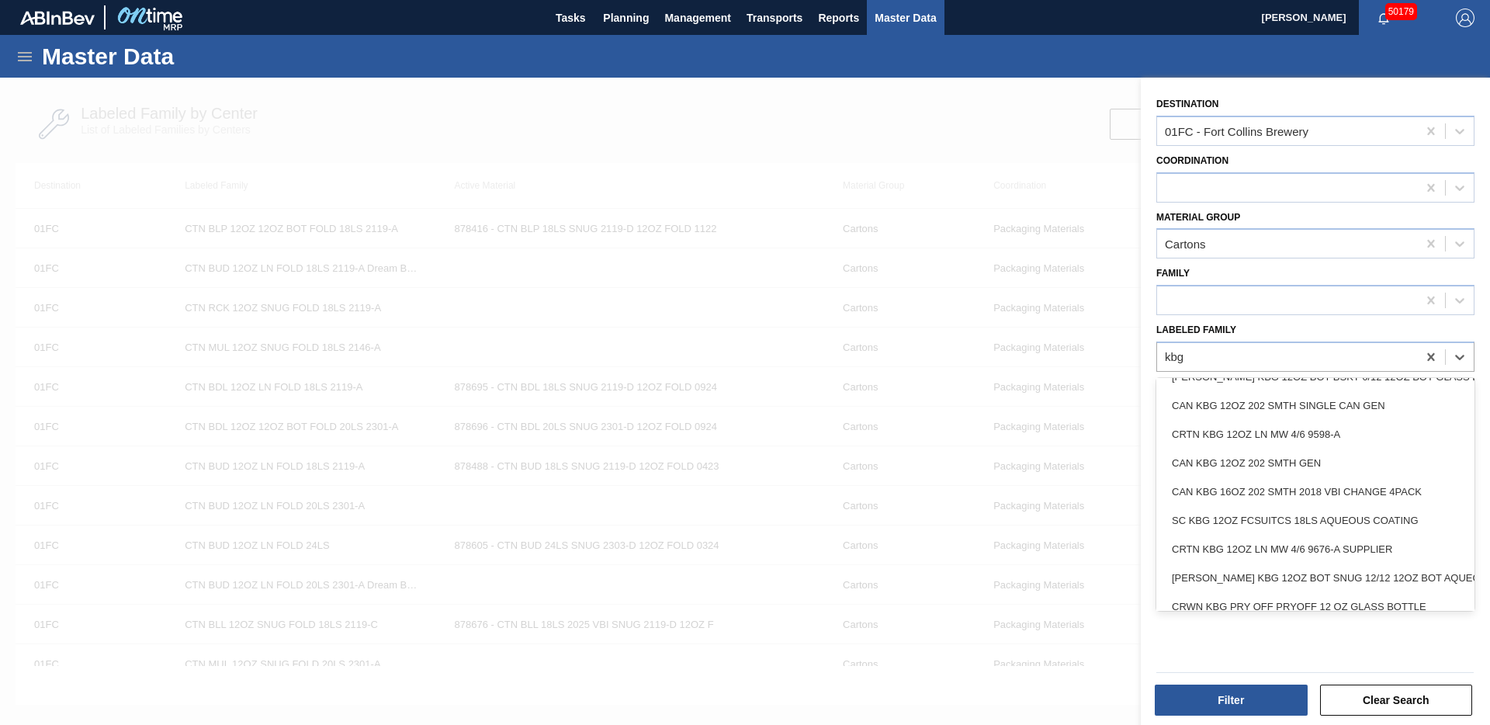
drag, startPoint x: 1256, startPoint y: 552, endPoint x: 1264, endPoint y: 602, distance: 50.4
click at [1256, 552] on div "CRTN KBG 12OZ LN MW 4/6 9676-A SUPPLIER" at bounding box center [1316, 549] width 318 height 29
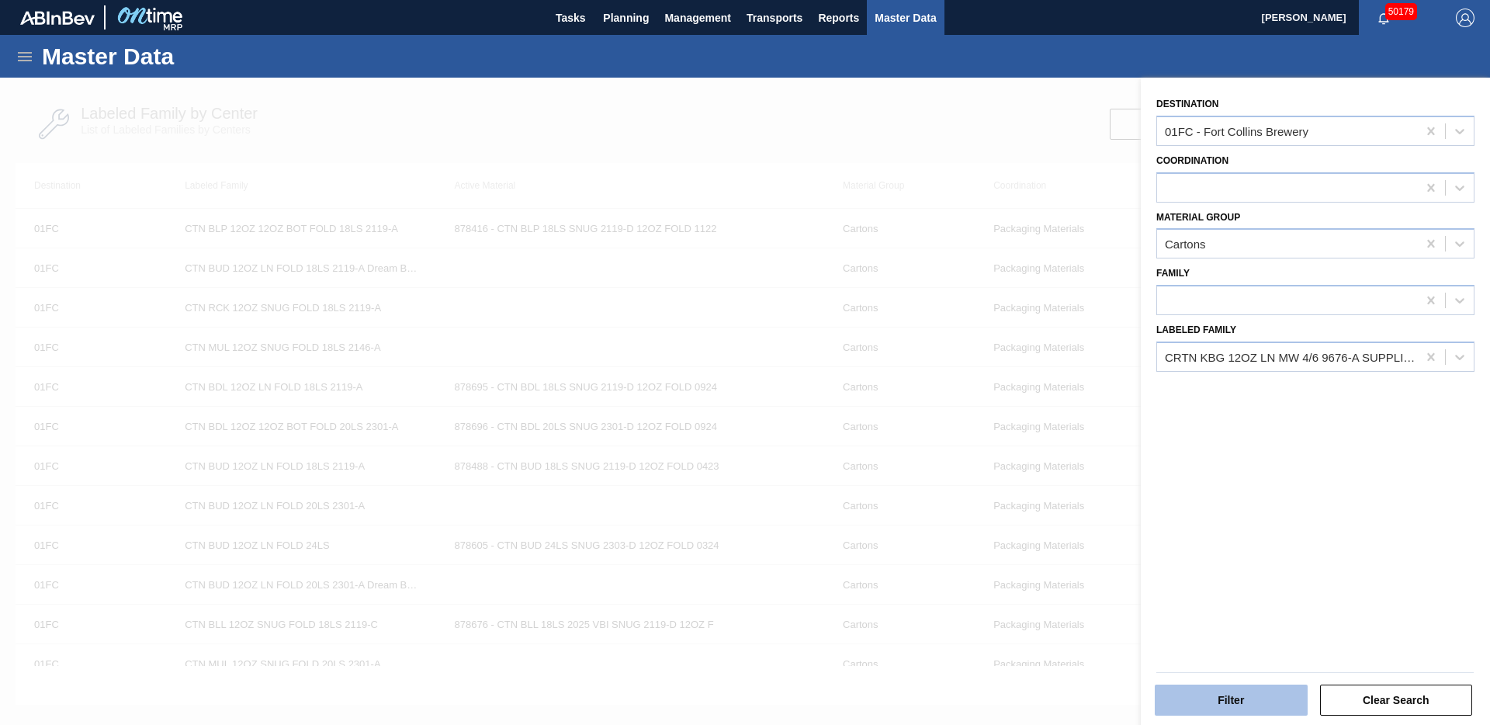
click at [1235, 669] on button "Filter" at bounding box center [1231, 700] width 153 height 31
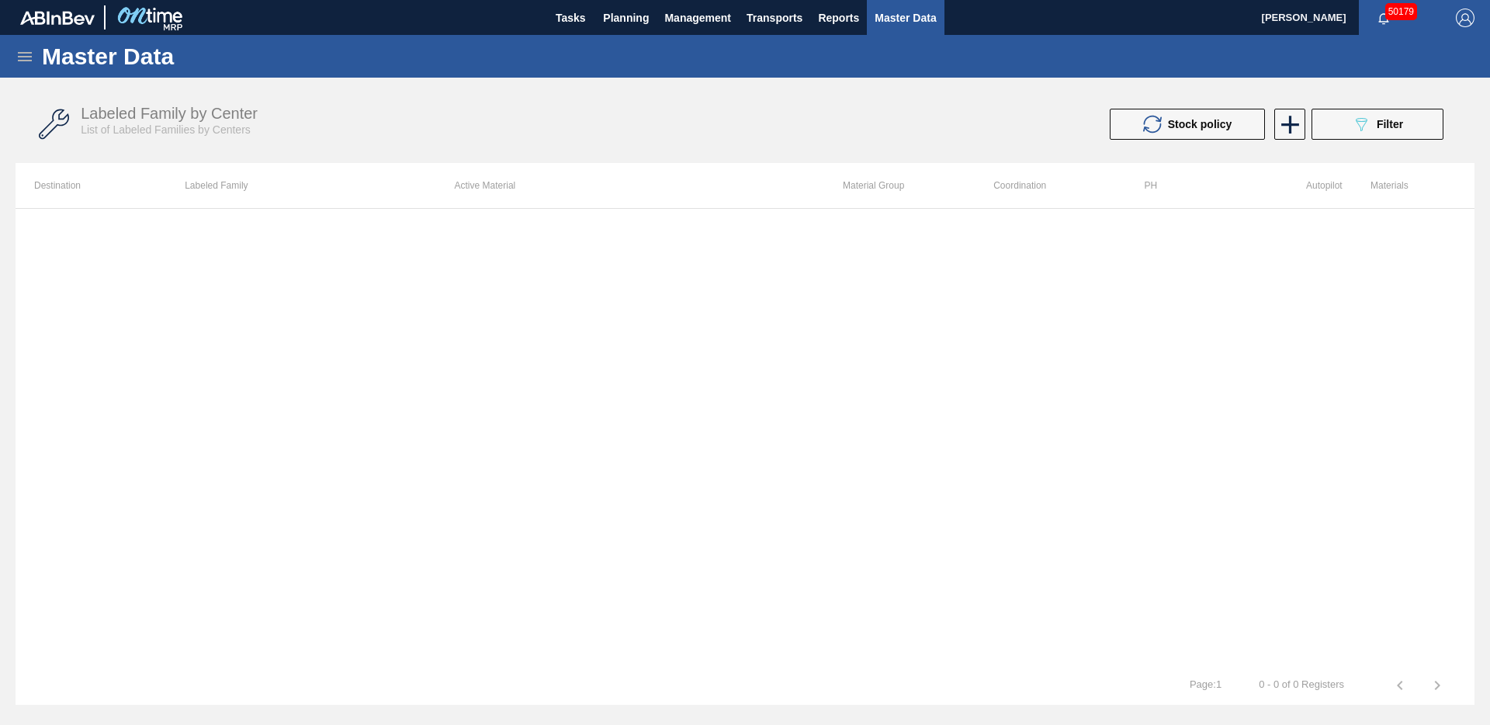
click at [40, 64] on div "Master Data" at bounding box center [745, 56] width 1490 height 43
click at [29, 60] on icon at bounding box center [25, 56] width 14 height 9
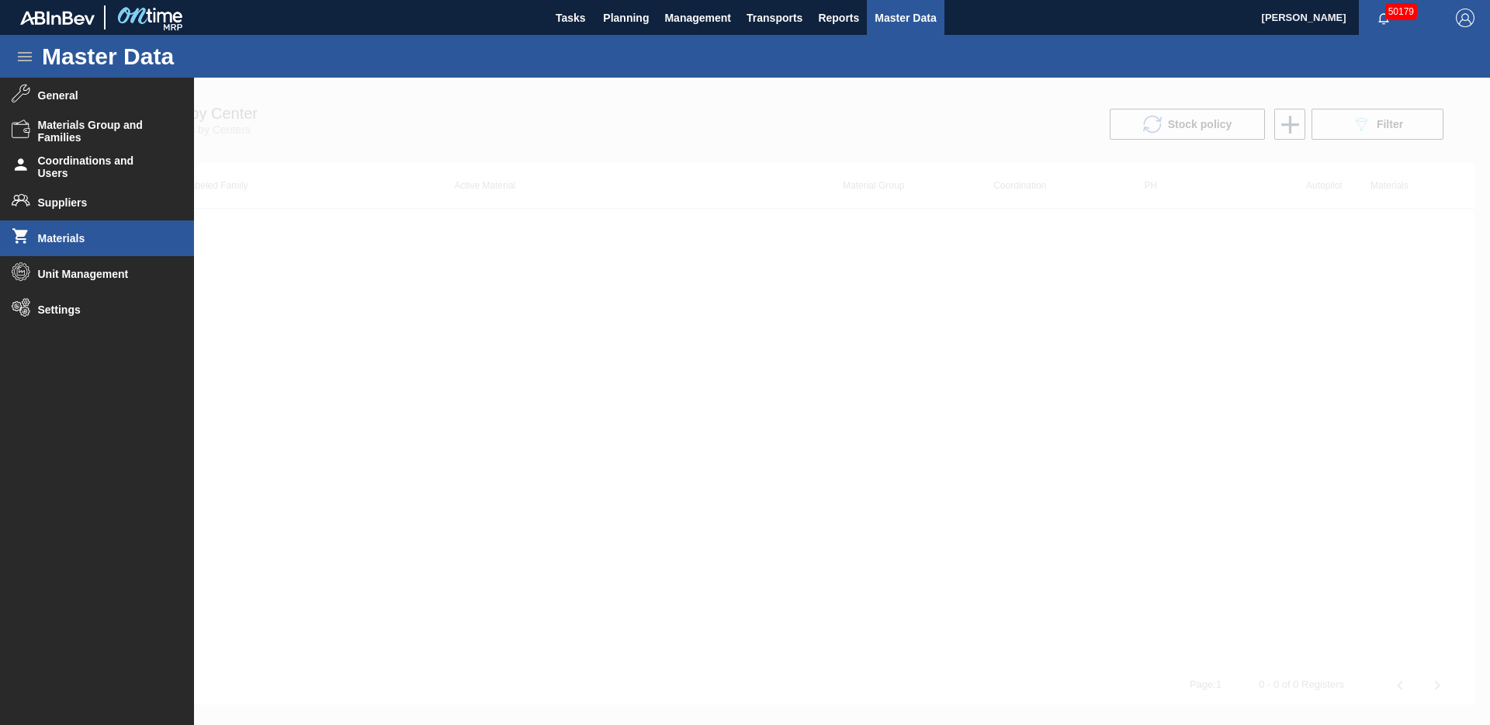
click at [98, 248] on li "Materials" at bounding box center [97, 238] width 194 height 36
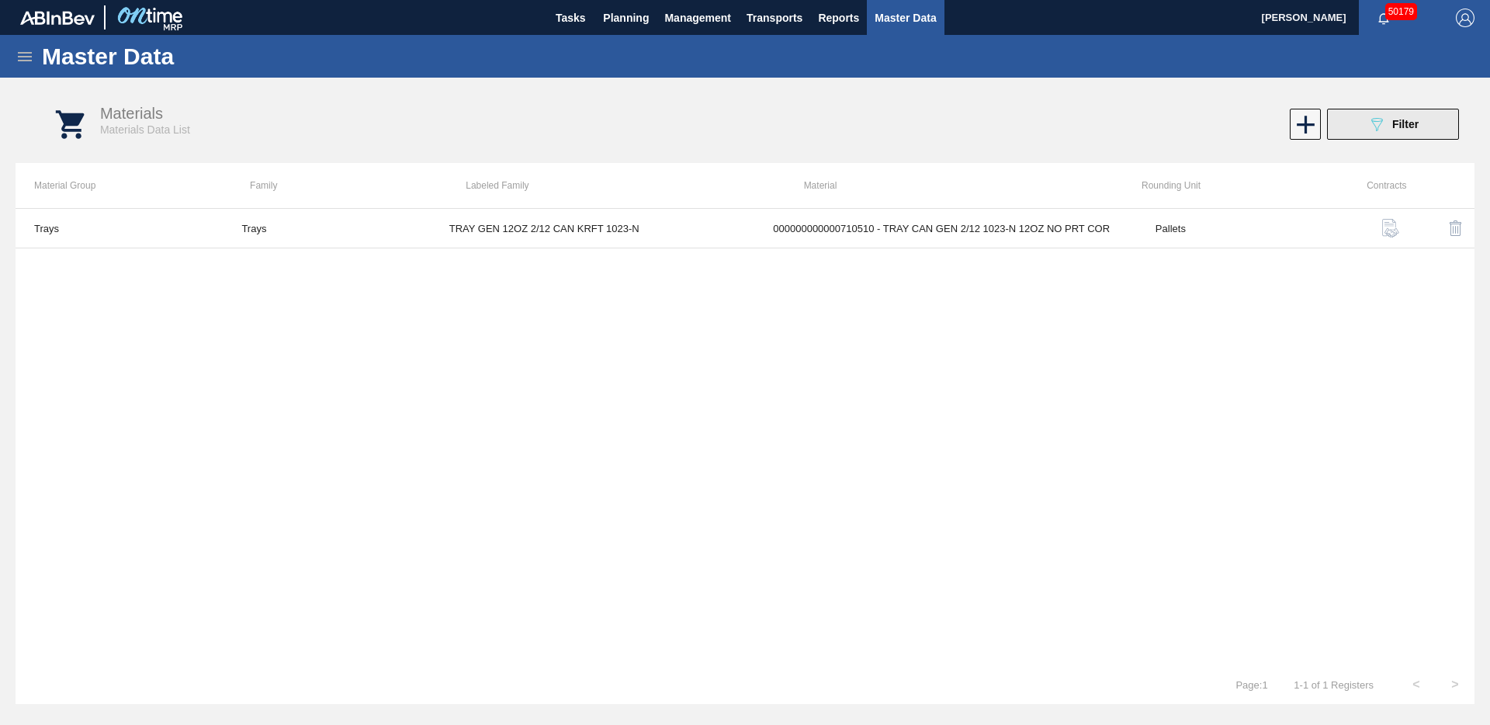
click at [1375, 131] on icon "089F7B8B-B2A5-4AFE-B5C0-19BA573D28AC" at bounding box center [1377, 124] width 19 height 19
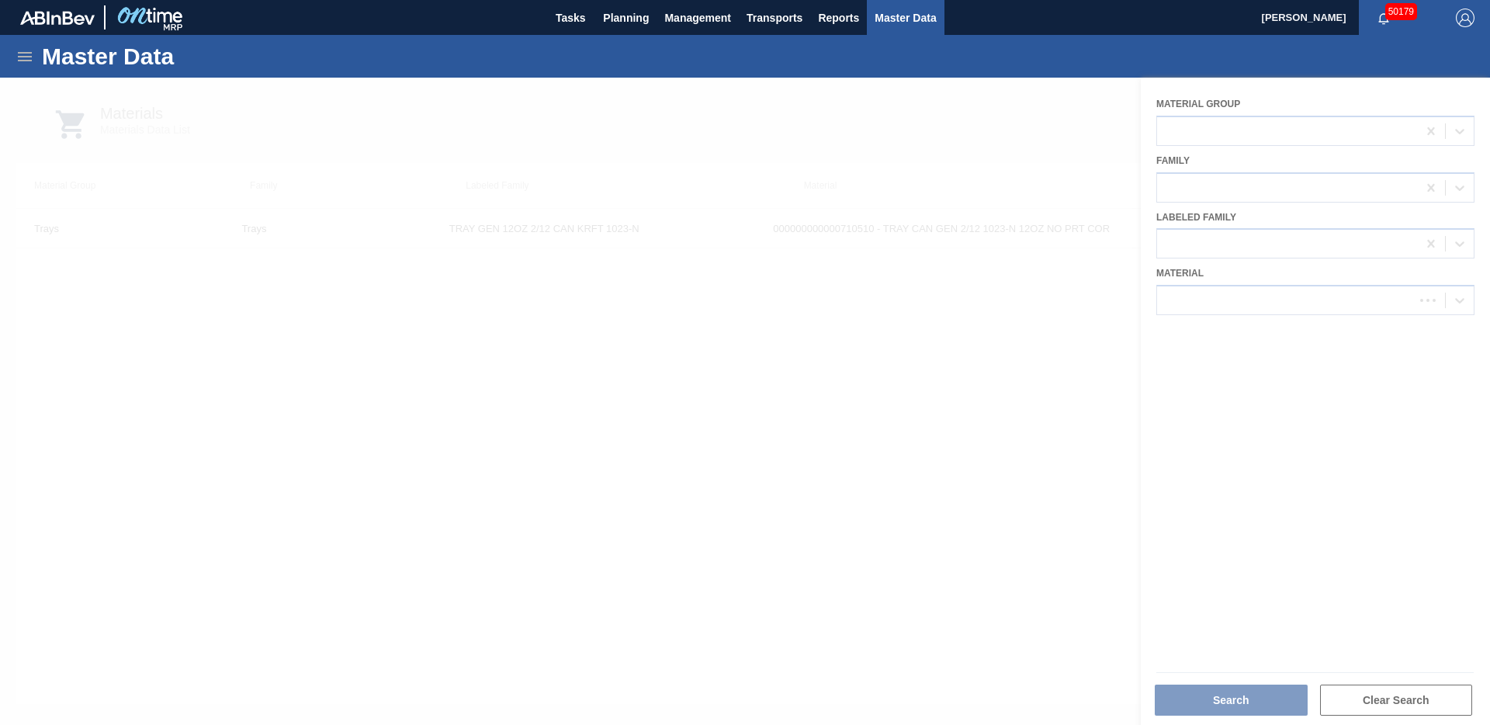
click at [1362, 310] on div at bounding box center [745, 401] width 1490 height 647
click at [1351, 303] on div at bounding box center [745, 401] width 1490 height 647
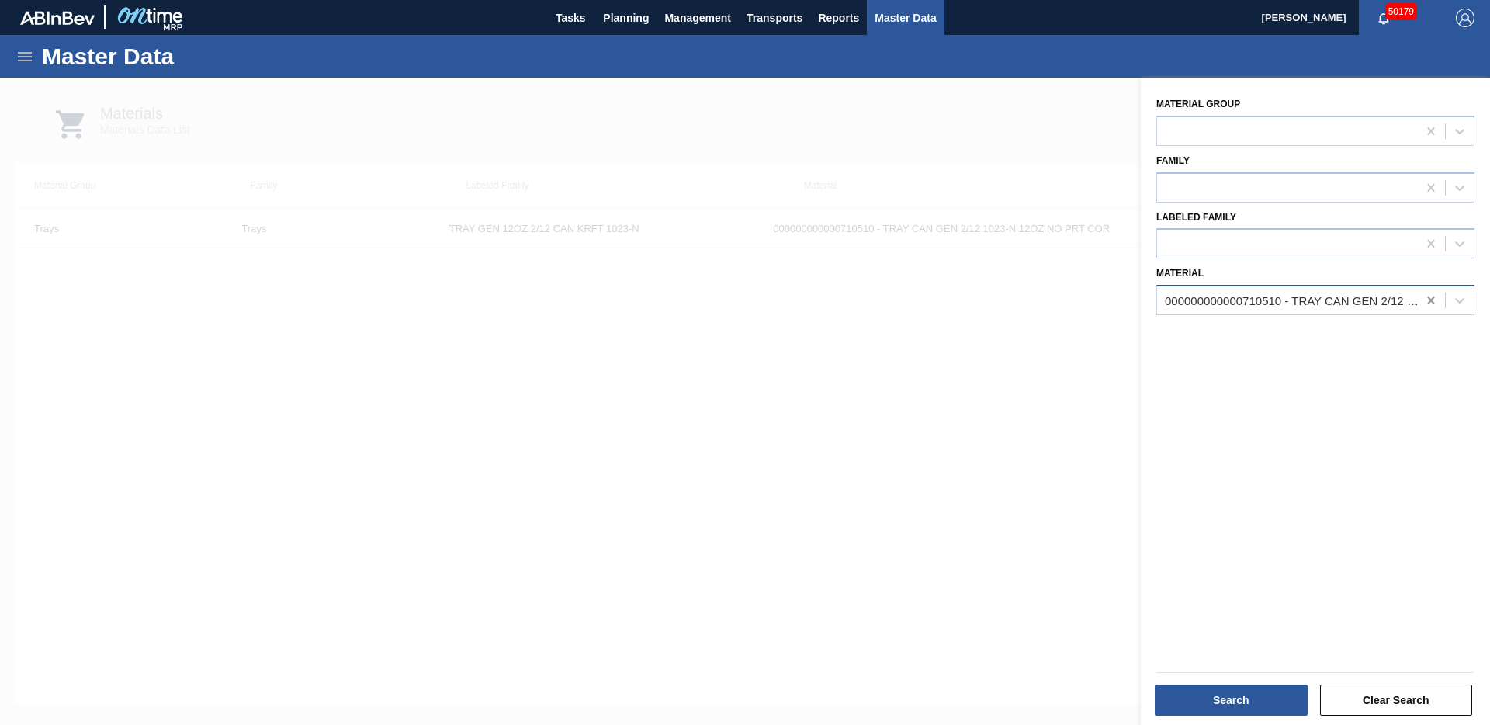
click at [1425, 299] on icon at bounding box center [1432, 301] width 16 height 16
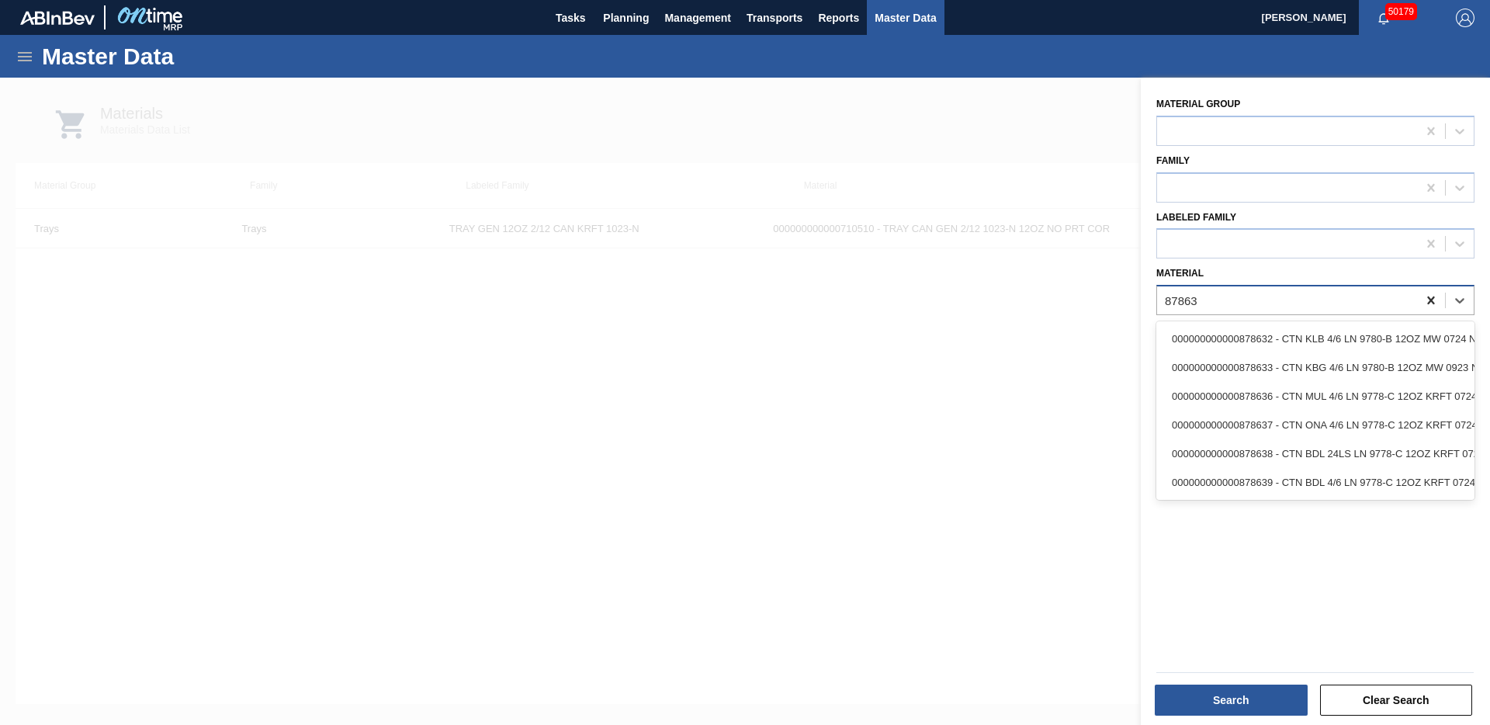
type input "878633"
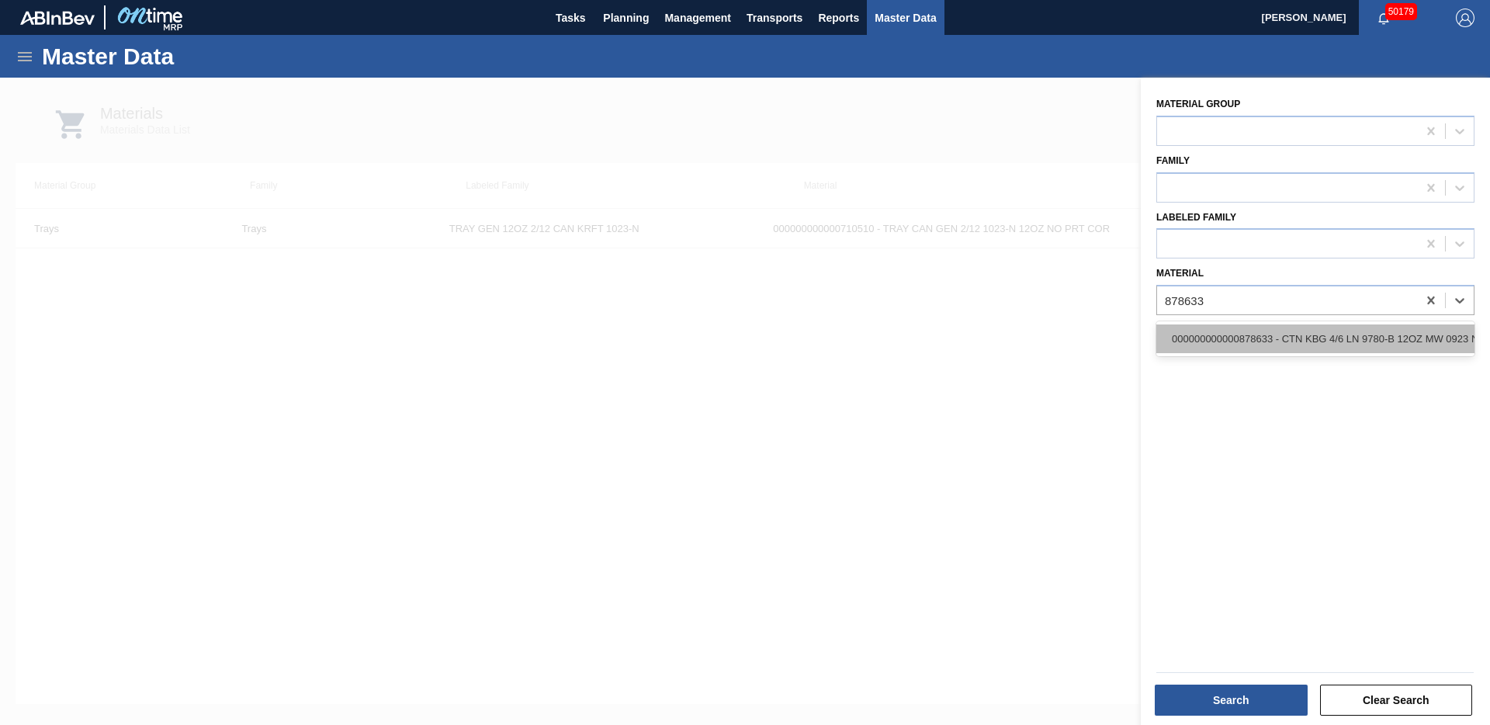
click at [1306, 340] on div "000000000000878633 - CTN KBG 4/6 LN 9780-B 12OZ MW 0923 NUNA" at bounding box center [1316, 338] width 318 height 29
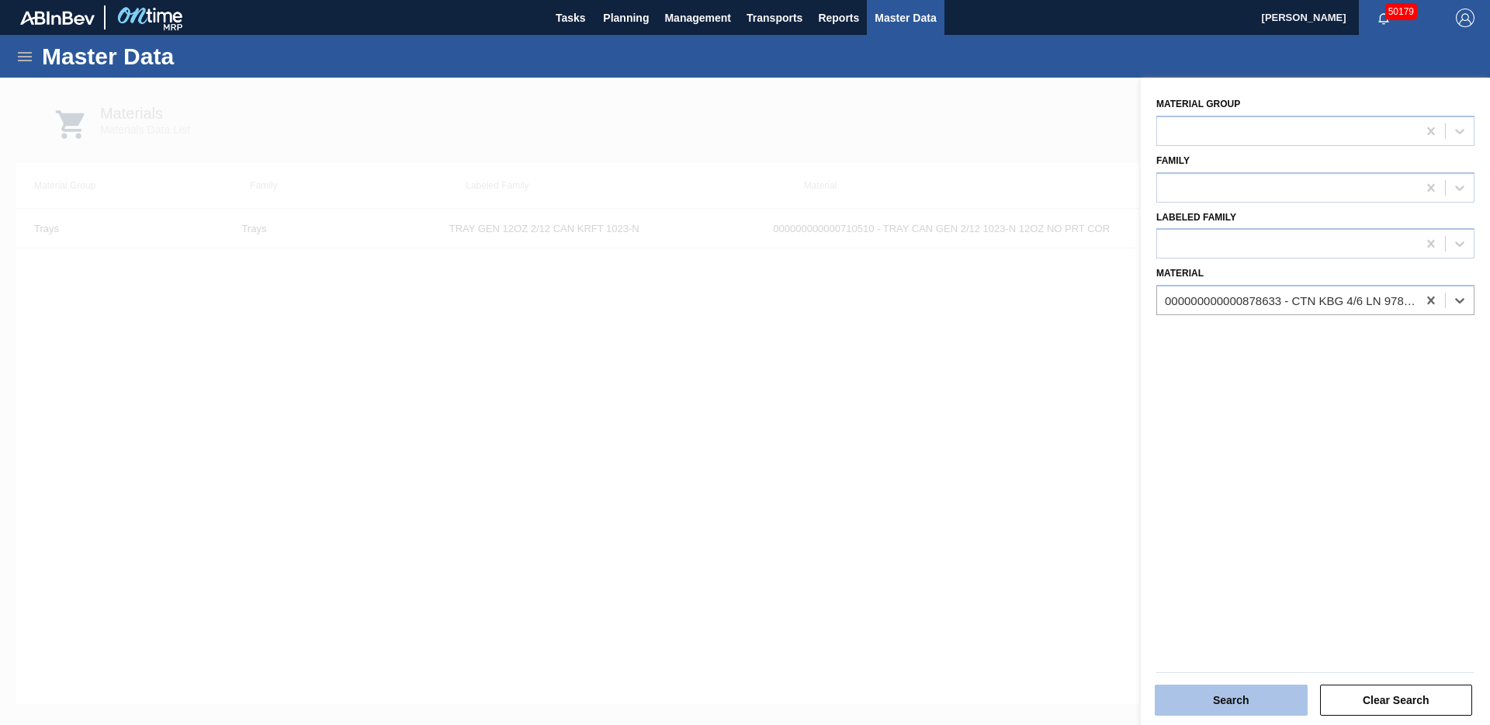
click at [1223, 669] on button "Search" at bounding box center [1231, 700] width 153 height 31
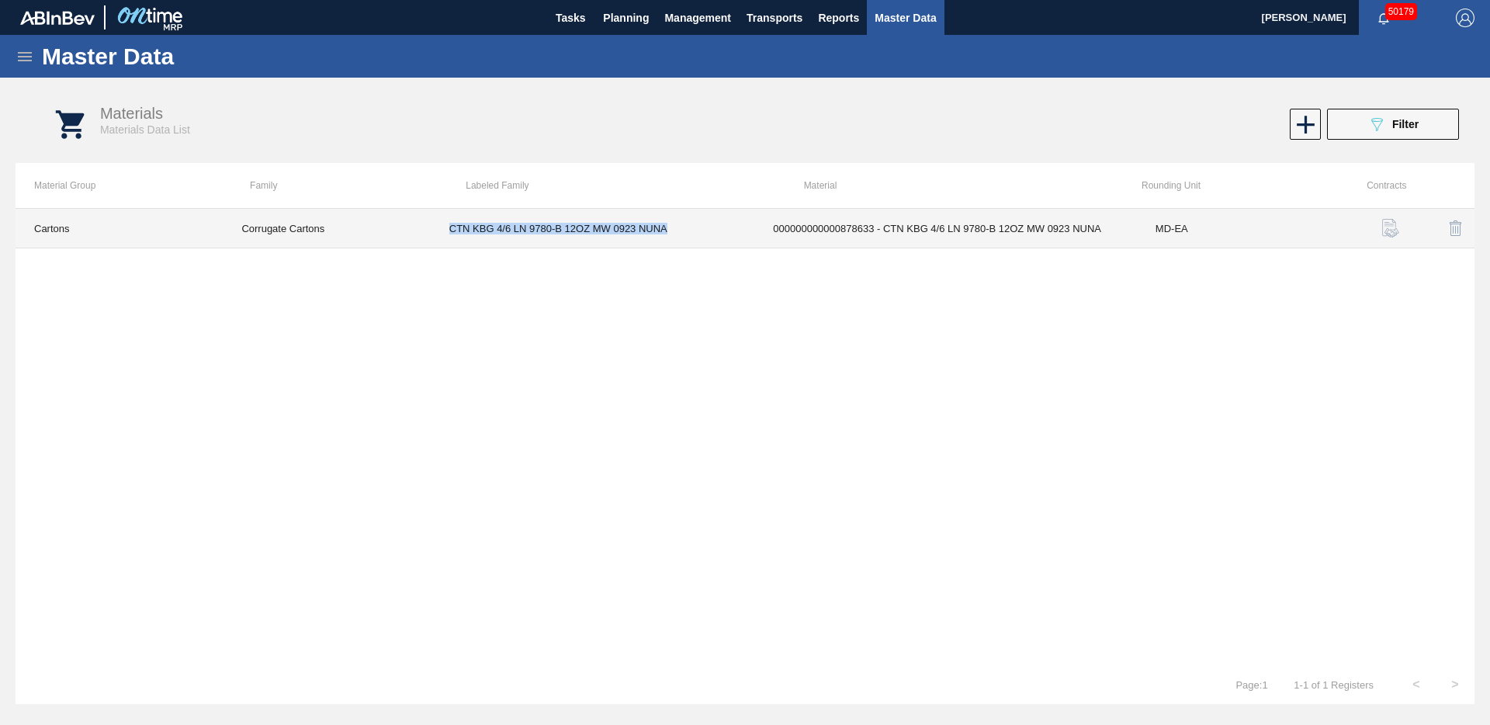
drag, startPoint x: 449, startPoint y: 229, endPoint x: 673, endPoint y: 228, distance: 223.5
click at [673, 228] on td "CTN KBG 4/6 LN 9780-B 12OZ MW 0923 NUNA" at bounding box center [593, 229] width 324 height 40
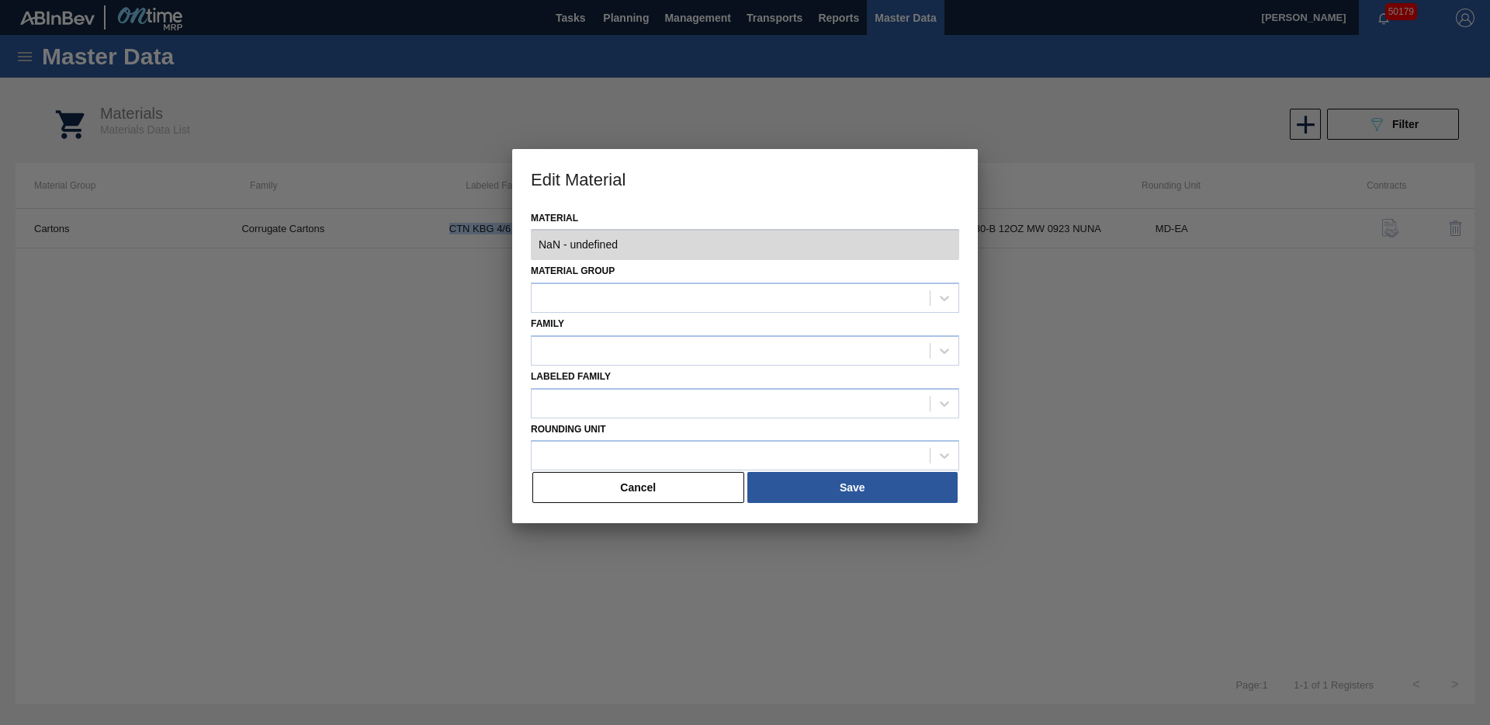
drag, startPoint x: 653, startPoint y: 494, endPoint x: 548, endPoint y: 237, distance: 278.2
click at [650, 491] on button "Cancel" at bounding box center [638, 487] width 212 height 31
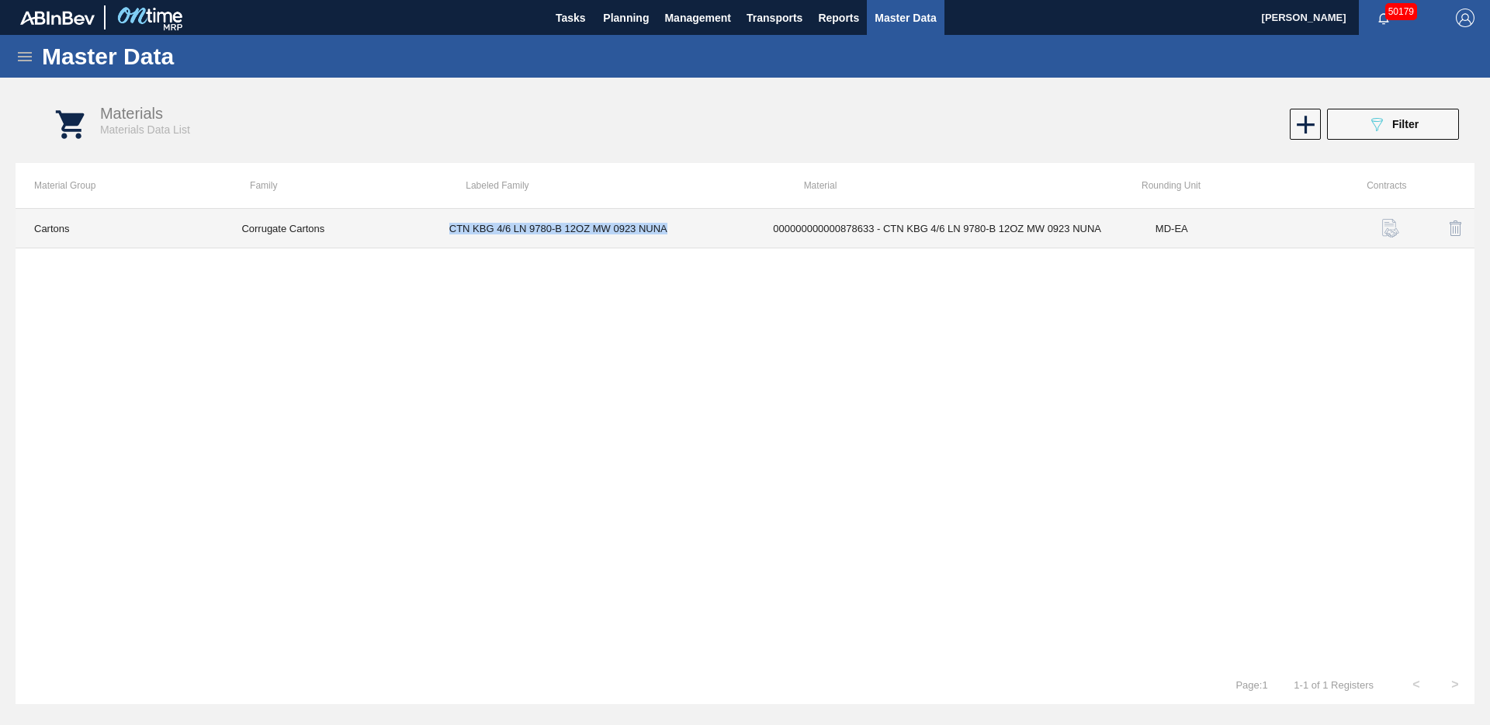
copy td "CTN KBG 4/6 LN 9780-B 12OZ MW 0923 NUNA"
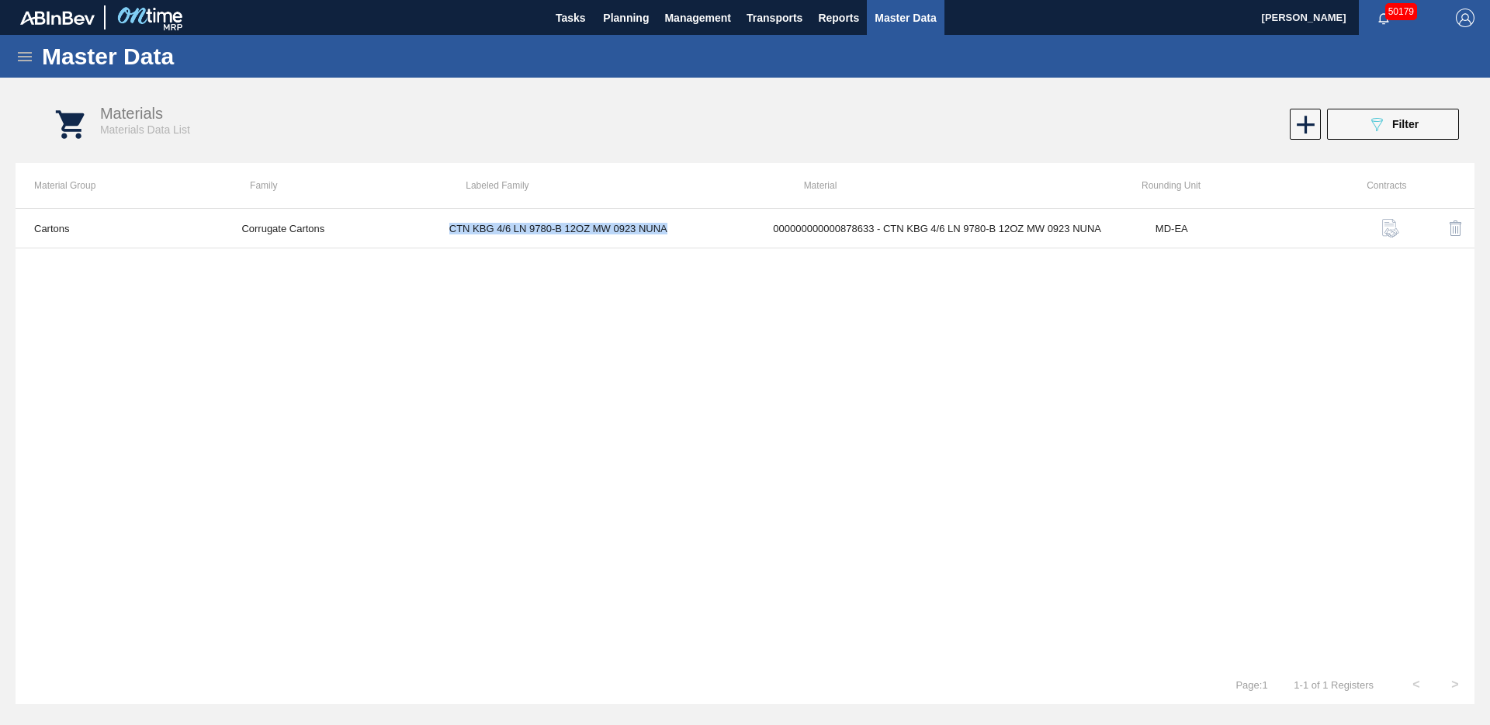
click at [913, 21] on span "Master Data" at bounding box center [905, 18] width 61 height 19
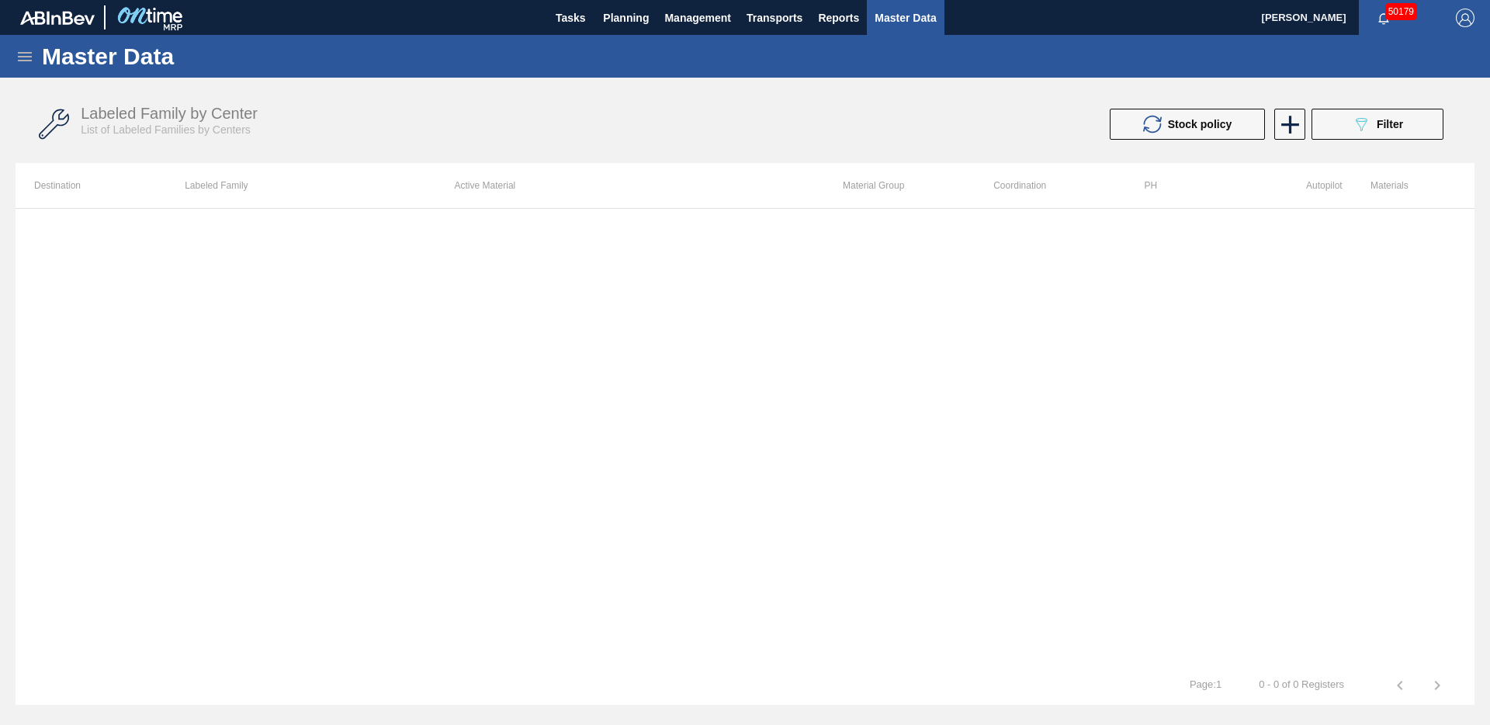
drag, startPoint x: 1285, startPoint y: 123, endPoint x: 1330, endPoint y: 73, distance: 67.6
click at [1276, 65] on div "Master Data General Materials Group and Families Coordinations and Users Suppli…" at bounding box center [745, 370] width 1490 height 671
click at [1376, 115] on div "089F7B8B-B2A5-4AFE-B5C0-19BA573D28AC Filter" at bounding box center [1377, 124] width 51 height 19
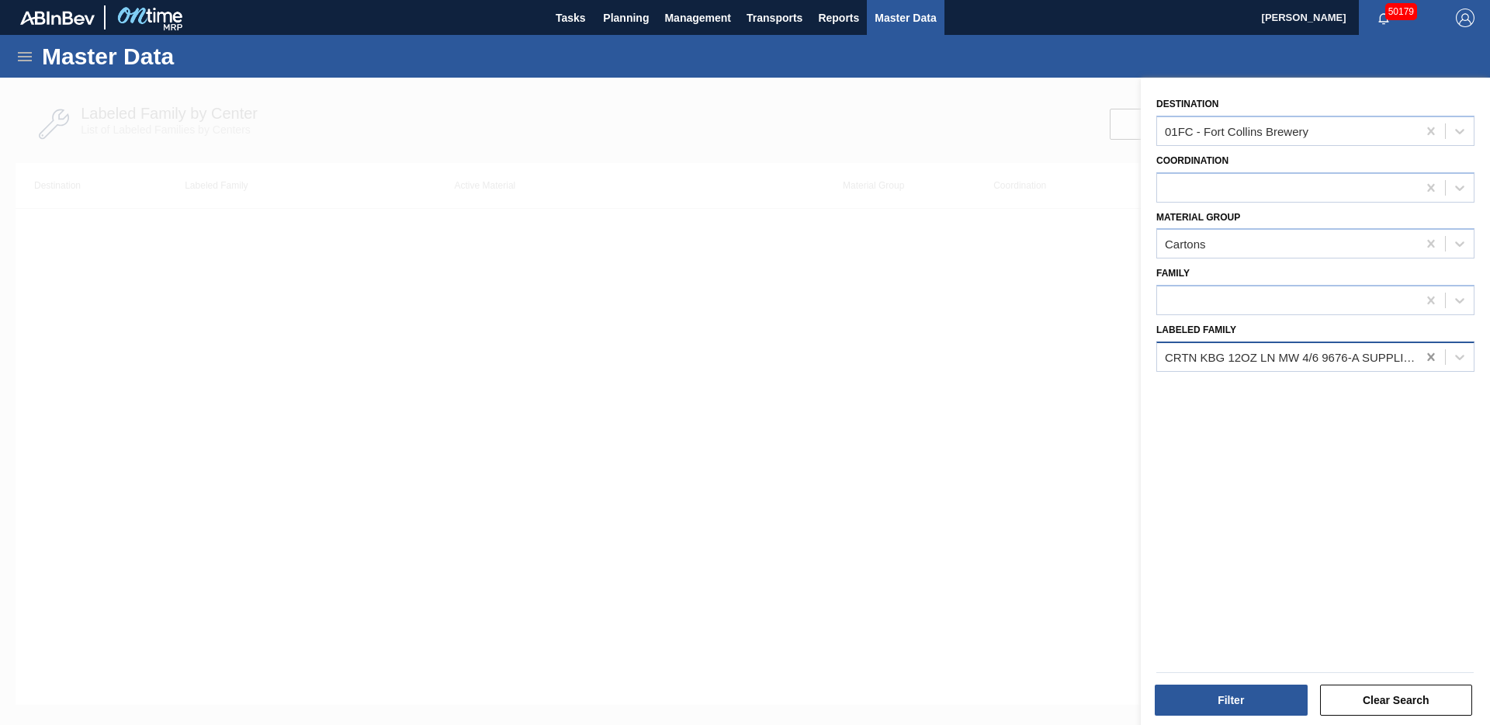
click at [1427, 361] on icon at bounding box center [1432, 357] width 16 height 16
paste Family "CTN KBG 4/6 LN 9780-B 12OZ MW 0923 NUNA"
type Family "CTN KBG 4/6 LN 9780-B 12OZ MW 0923 NUNA"
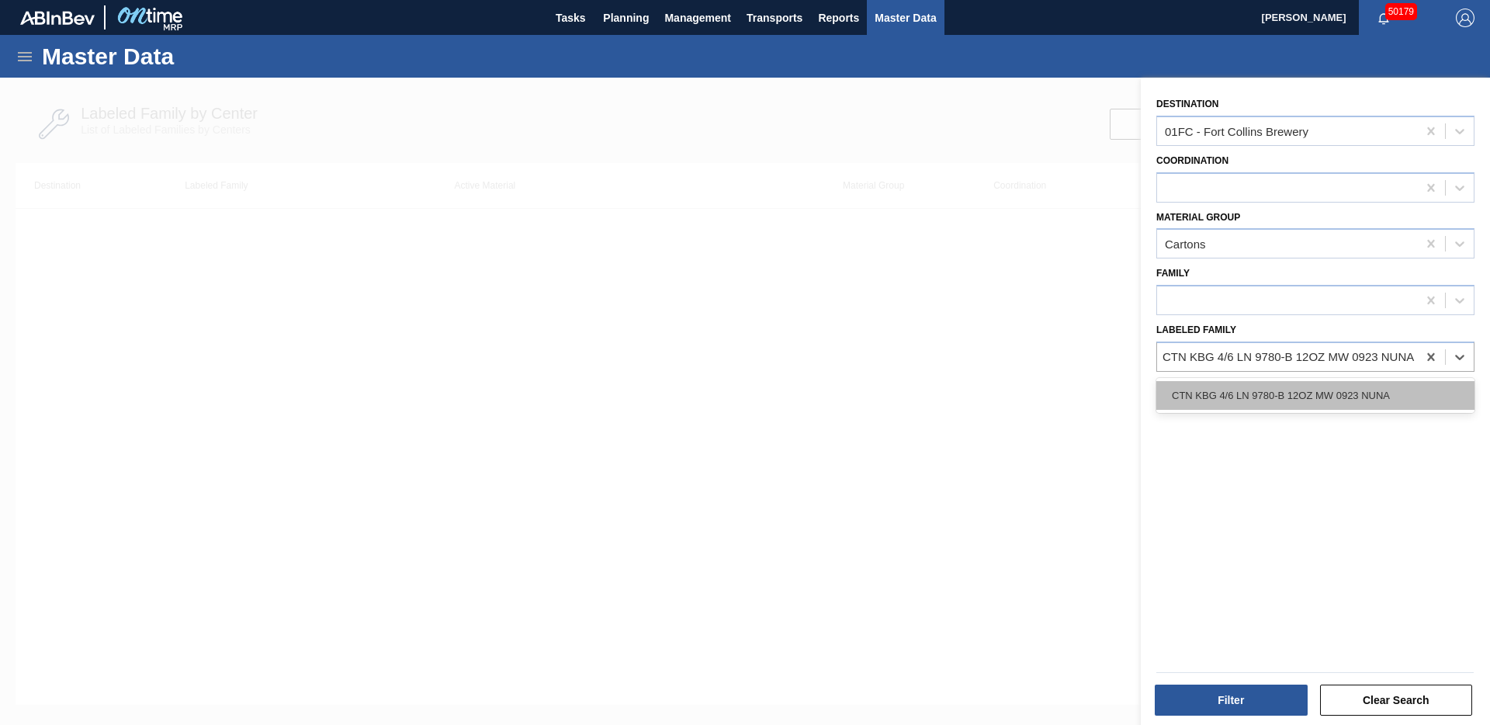
click at [1362, 386] on div "CTN KBG 4/6 LN 9780-B 12OZ MW 0923 NUNA" at bounding box center [1316, 395] width 318 height 29
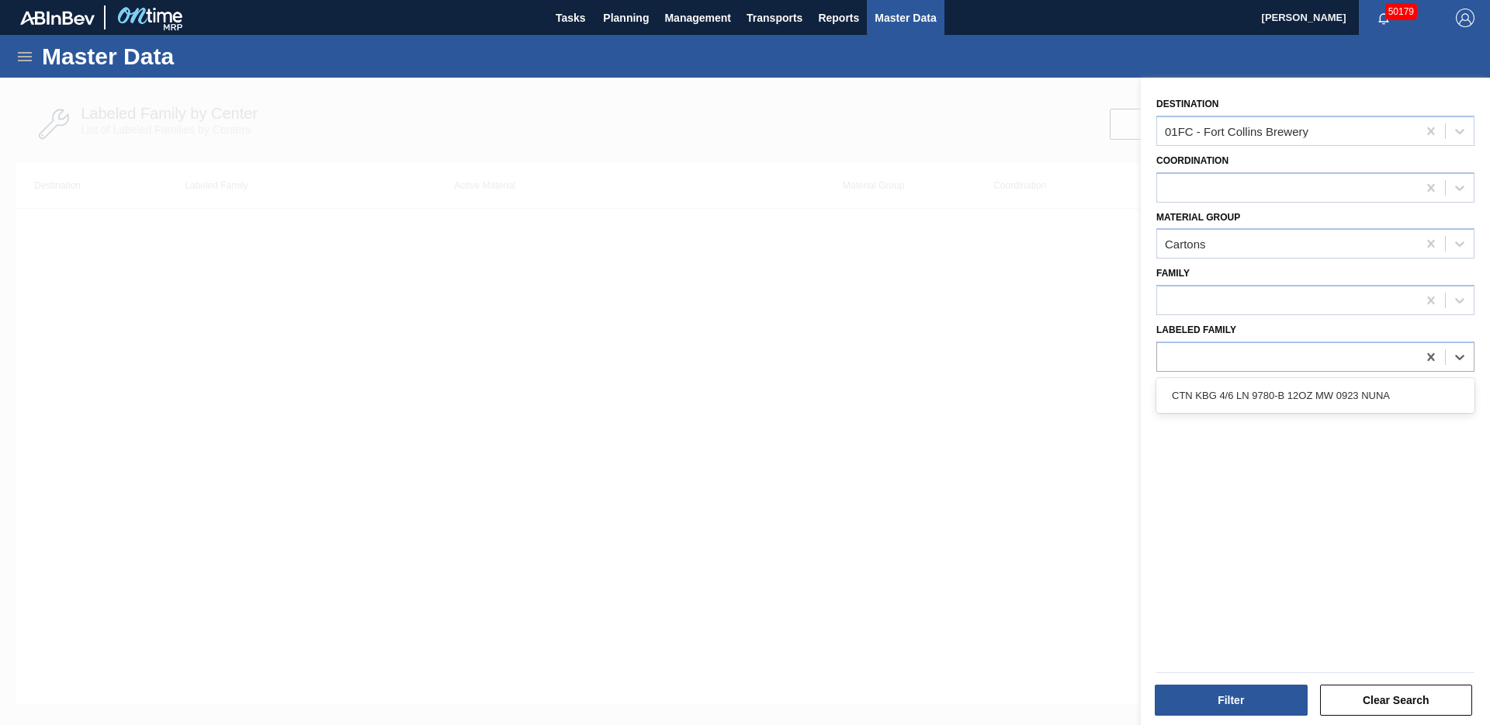
scroll to position [0, 2]
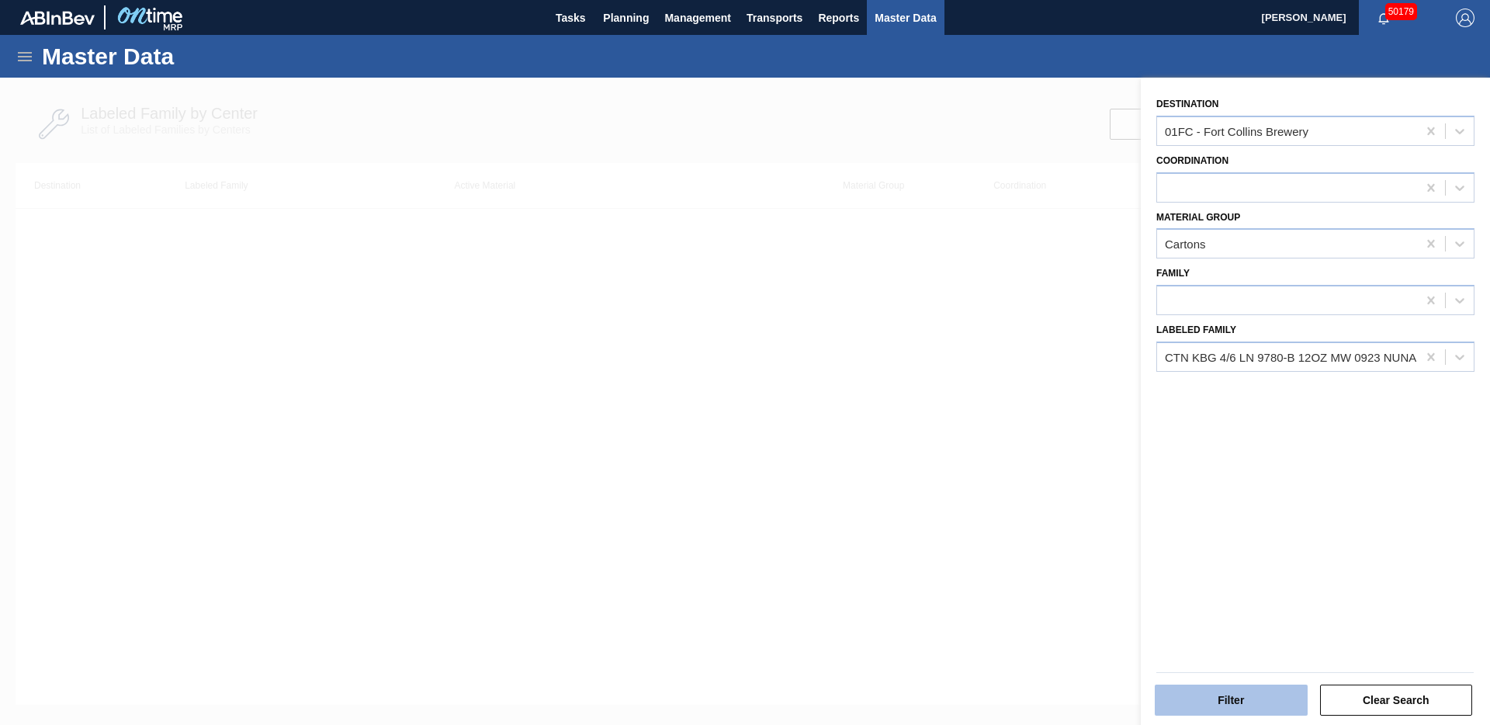
click at [1241, 669] on button "Filter" at bounding box center [1231, 700] width 153 height 31
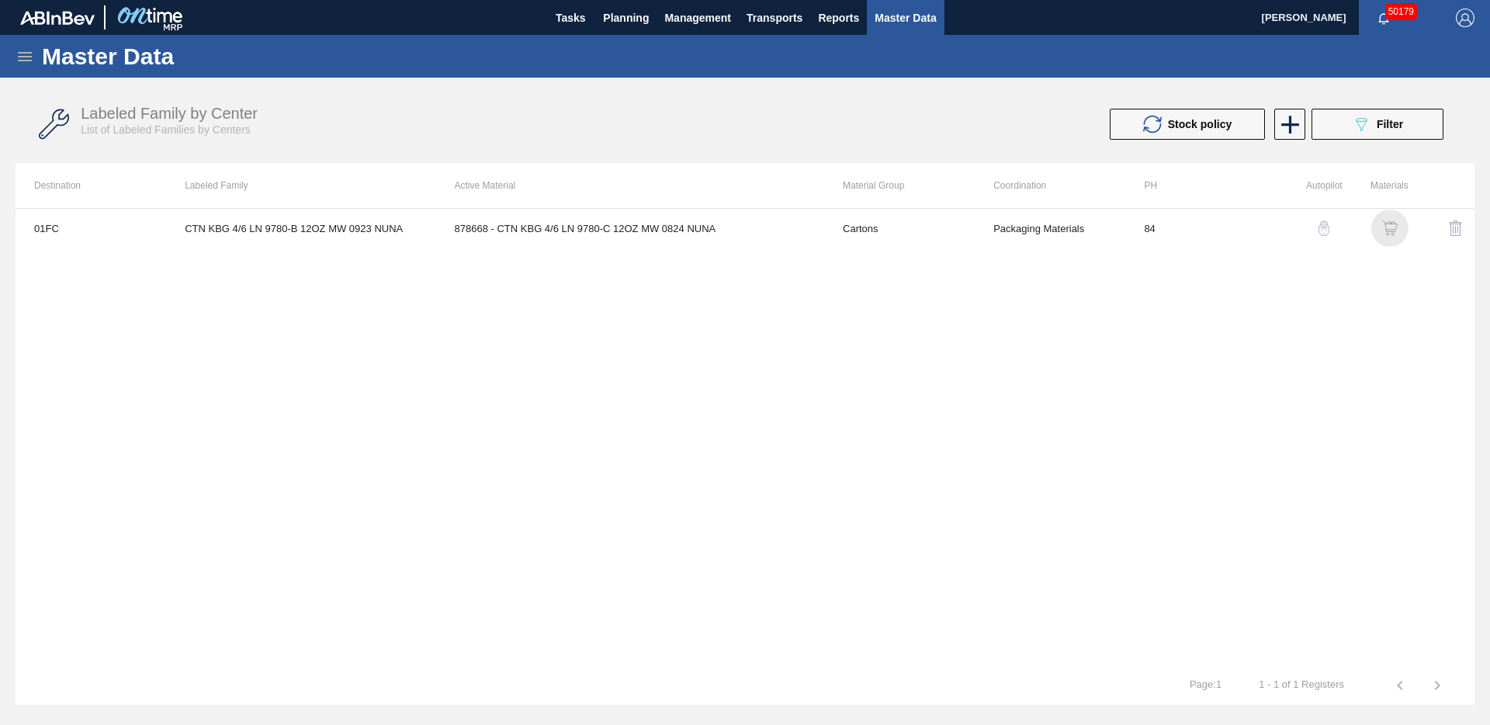
click at [1392, 225] on img "button" at bounding box center [1390, 228] width 16 height 16
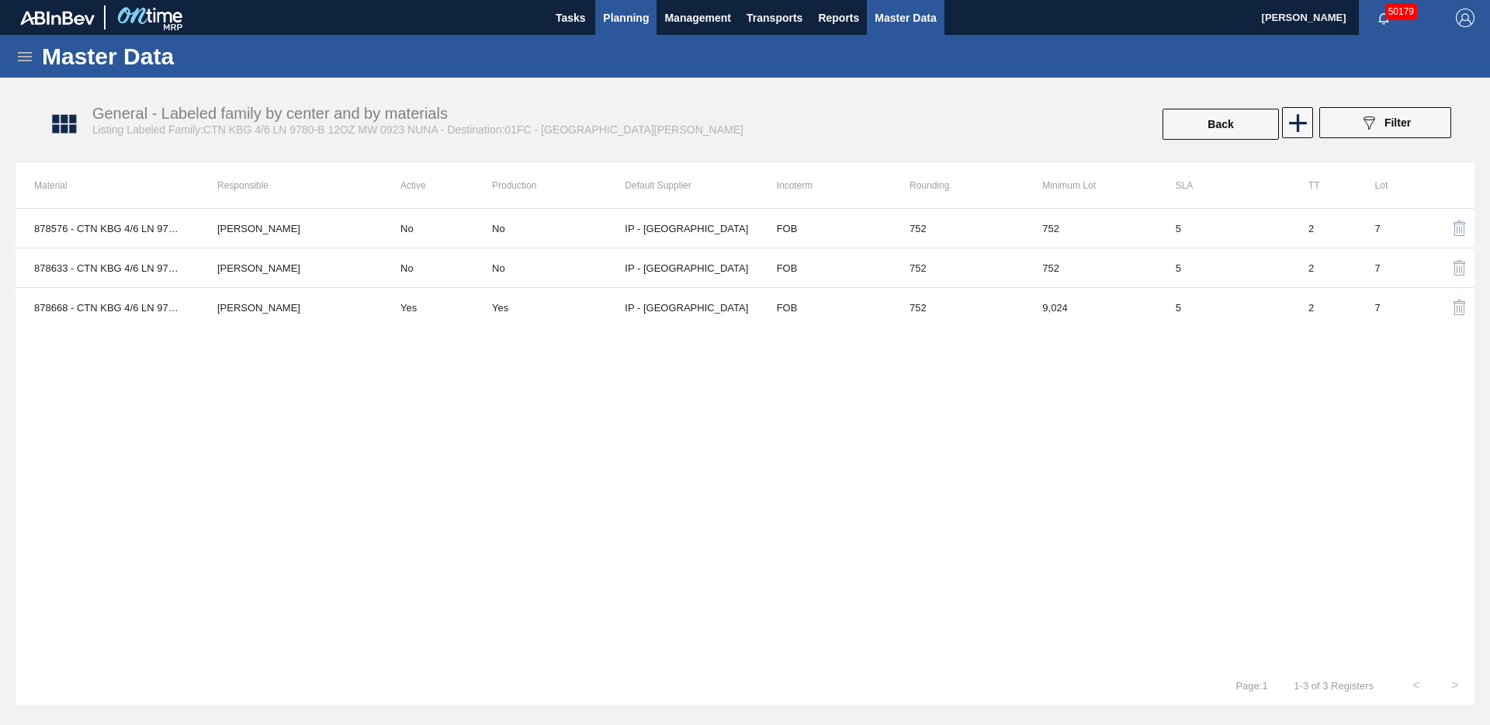
click at [635, 16] on span "Planning" at bounding box center [626, 18] width 46 height 19
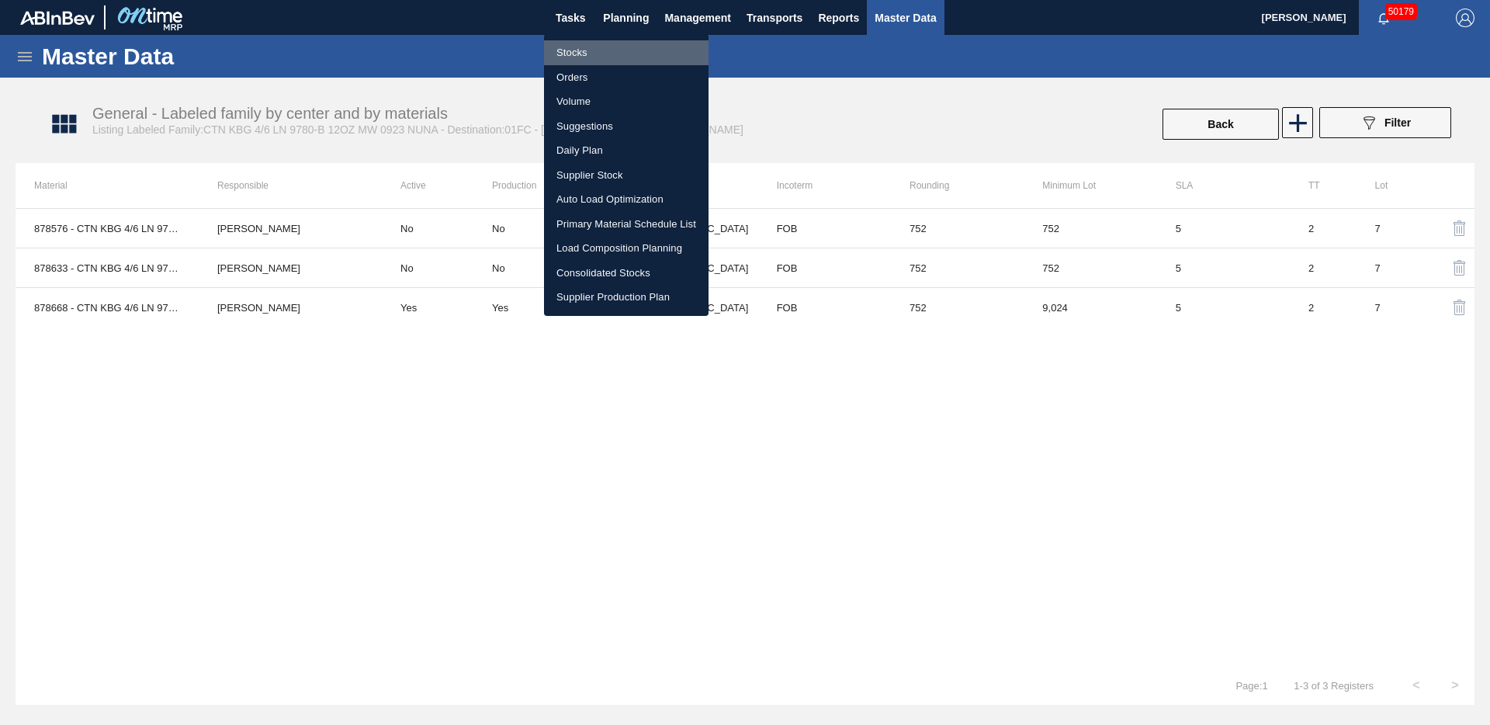
click at [577, 54] on li "Stocks" at bounding box center [626, 52] width 165 height 25
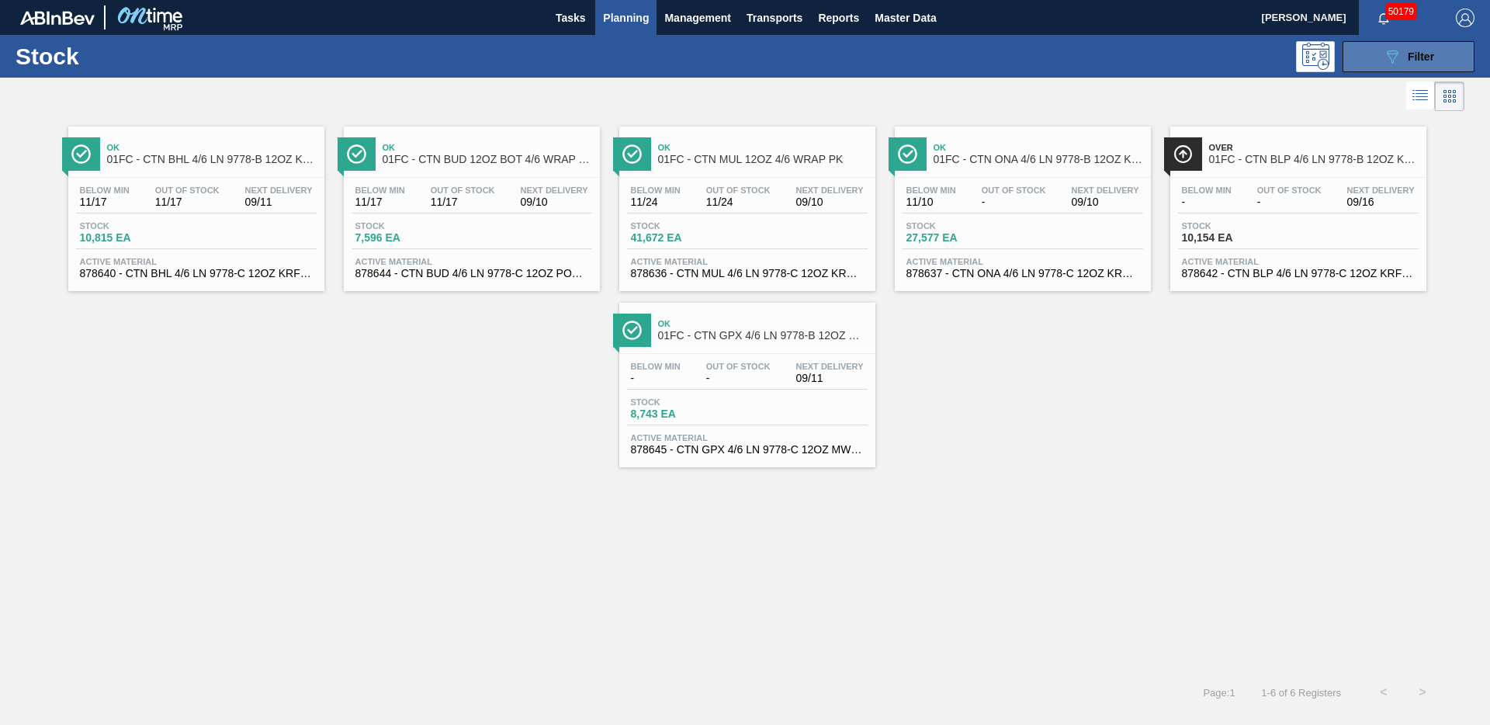
click at [1397, 56] on icon "089F7B8B-B2A5-4AFE-B5C0-19BA573D28AC" at bounding box center [1392, 56] width 19 height 19
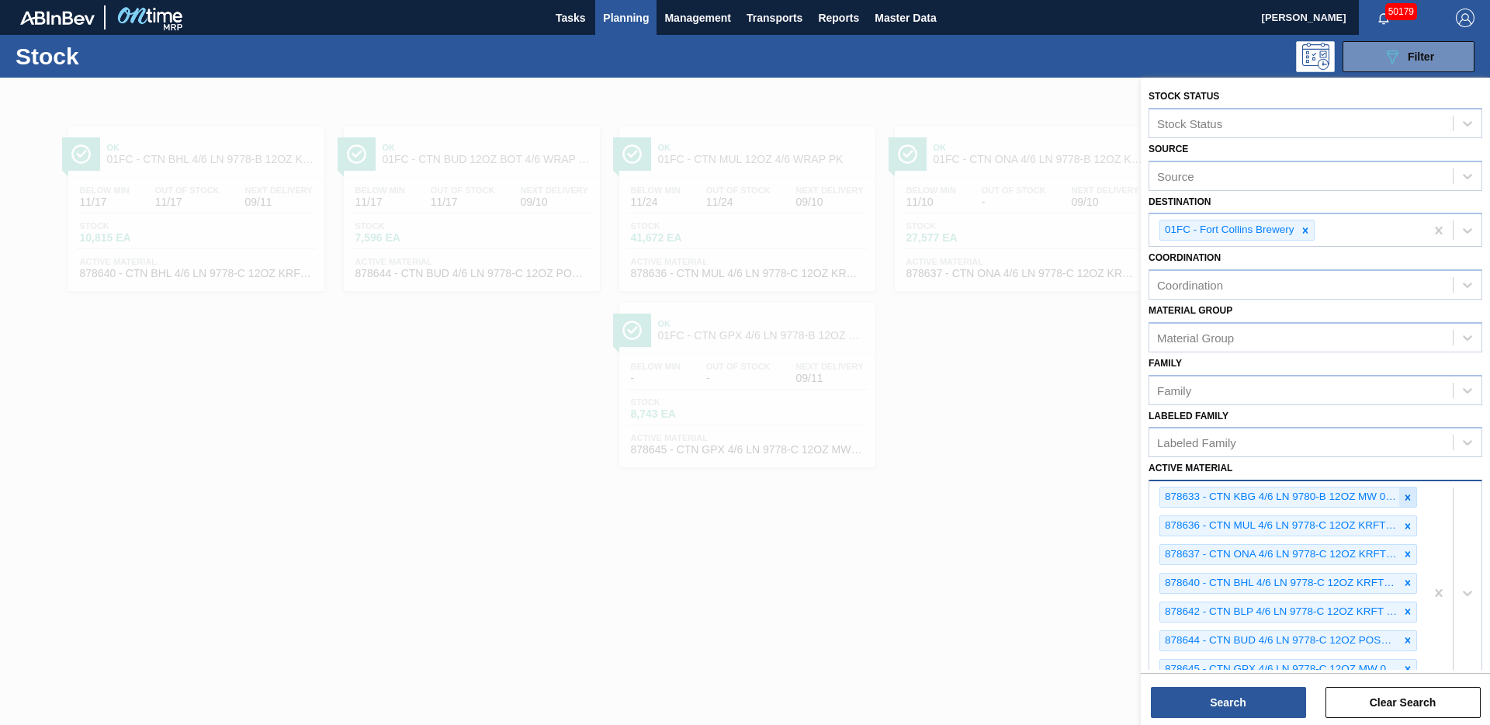
click at [1405, 499] on icon at bounding box center [1408, 497] width 11 height 11
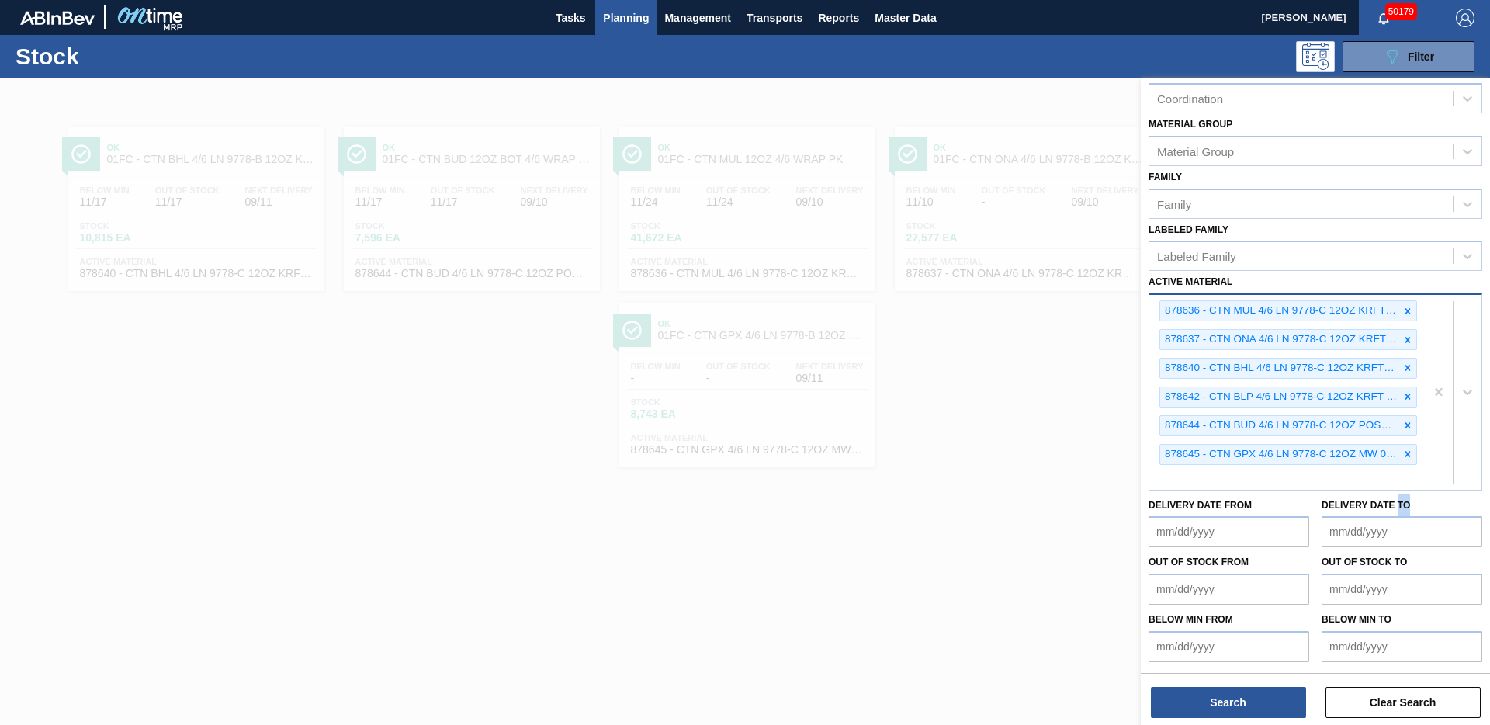
click at [1405, 500] on label "Delivery Date to" at bounding box center [1366, 505] width 88 height 11
click at [1405, 516] on to "Delivery Date to" at bounding box center [1402, 531] width 161 height 31
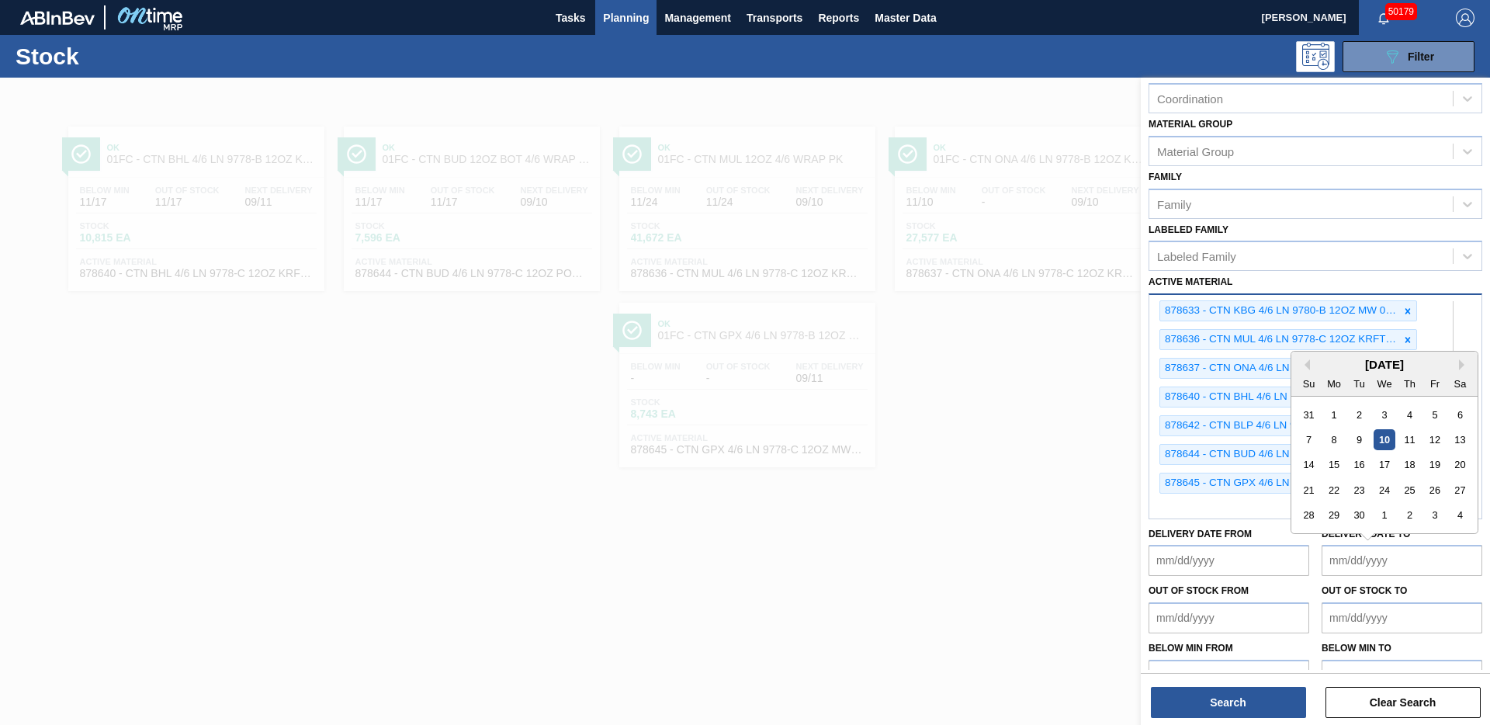
click at [1438, 310] on div at bounding box center [1453, 406] width 57 height 223
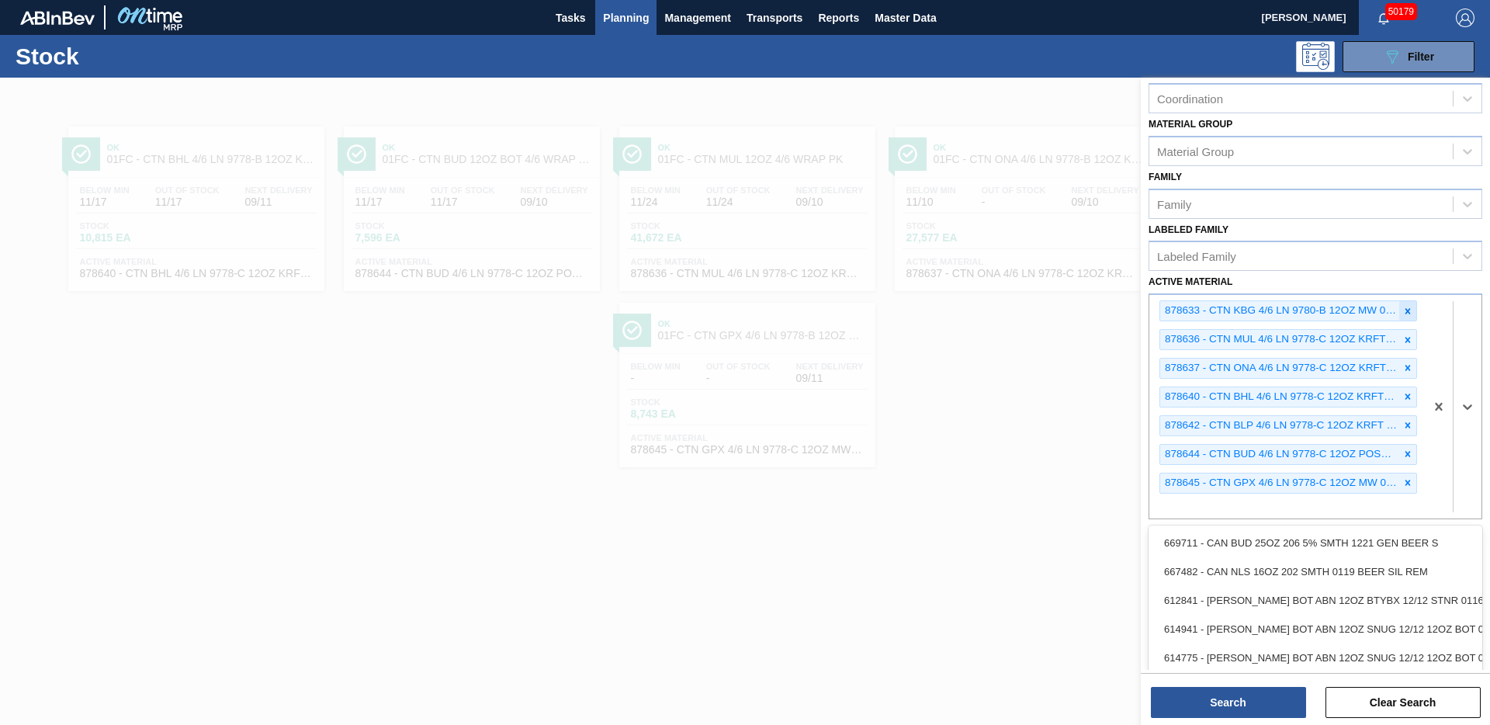
click at [1406, 307] on icon at bounding box center [1408, 311] width 11 height 11
click at [1406, 308] on icon at bounding box center [1408, 311] width 11 height 11
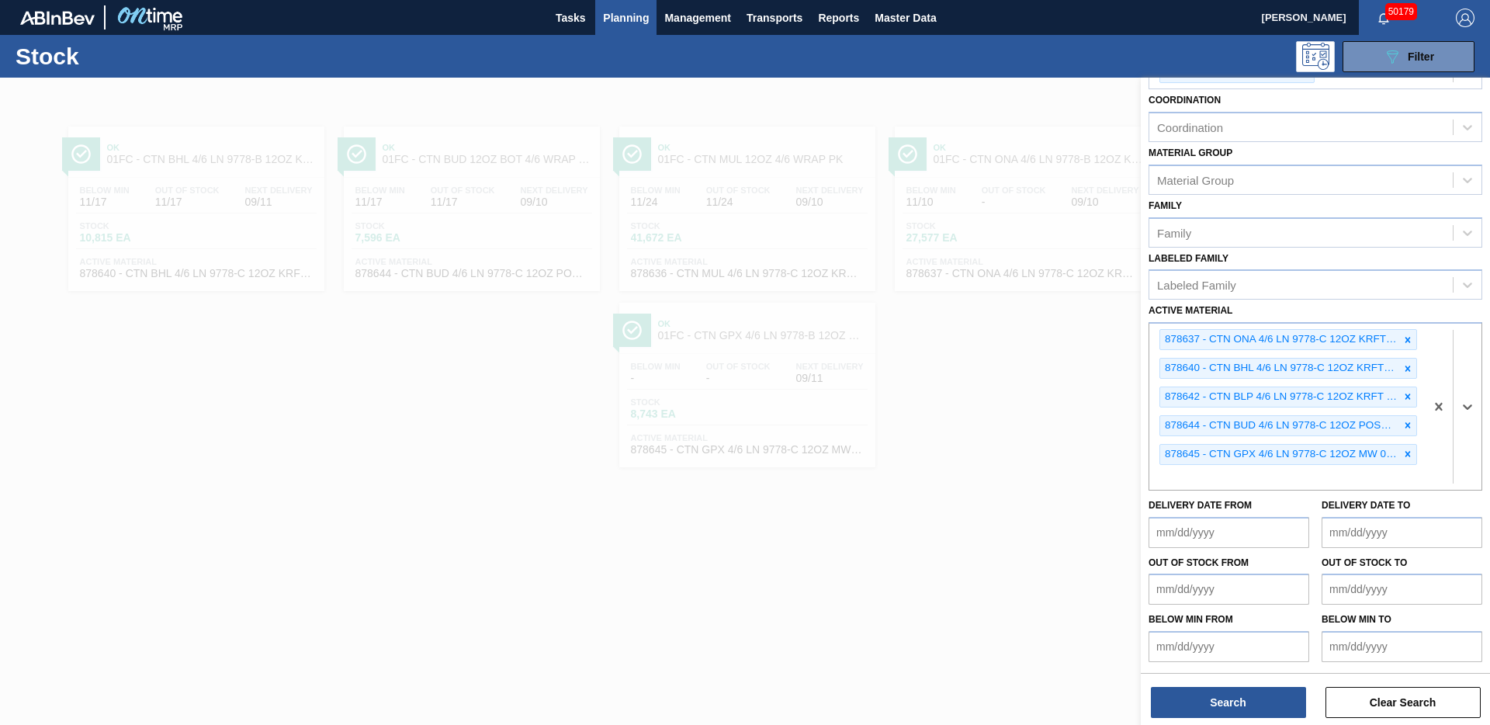
click at [1406, 308] on div "Active Material option 878636 - CTN MUL 4/6 LN 9778-C 12OZ KRFT 0724 NUN, desel…" at bounding box center [1316, 395] width 334 height 190
click at [1404, 335] on icon at bounding box center [1408, 340] width 11 height 11
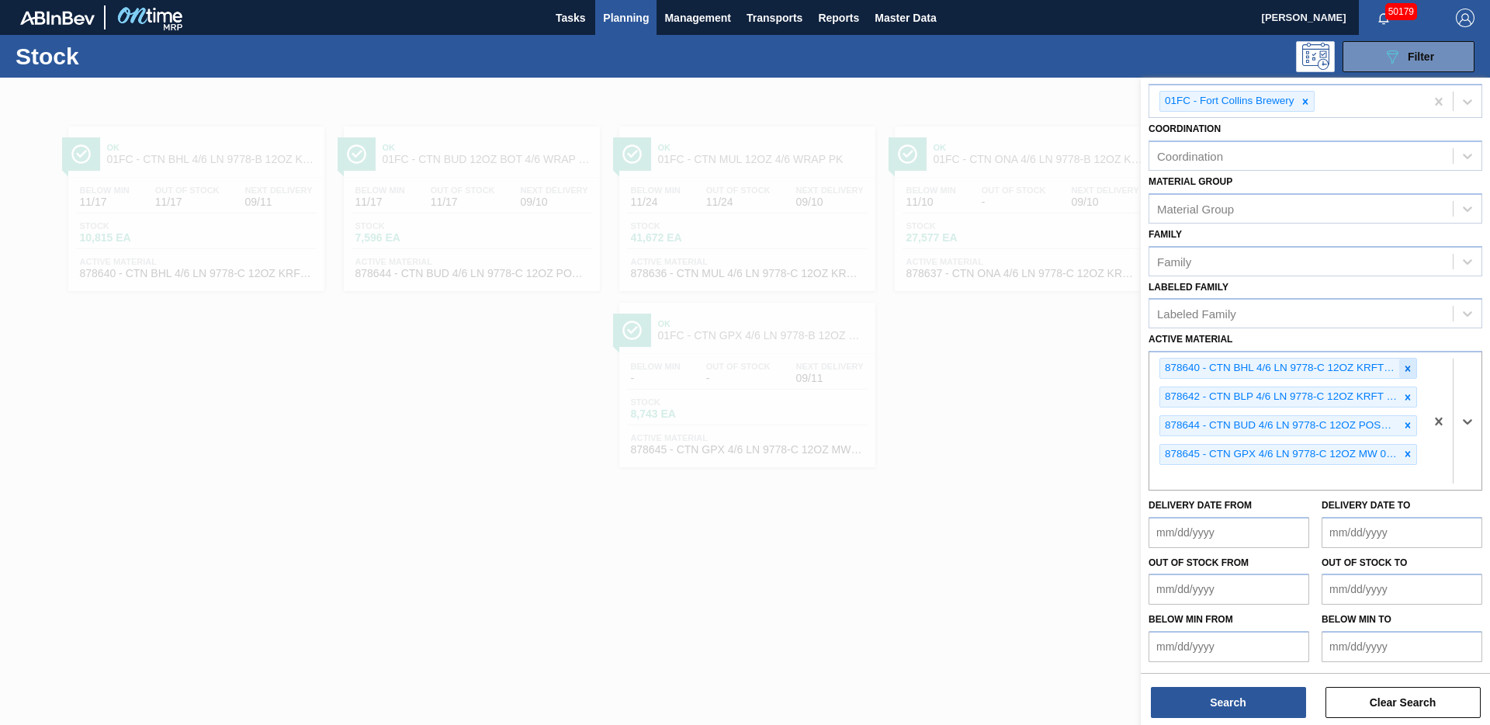
click at [1411, 371] on div at bounding box center [1407, 368] width 17 height 19
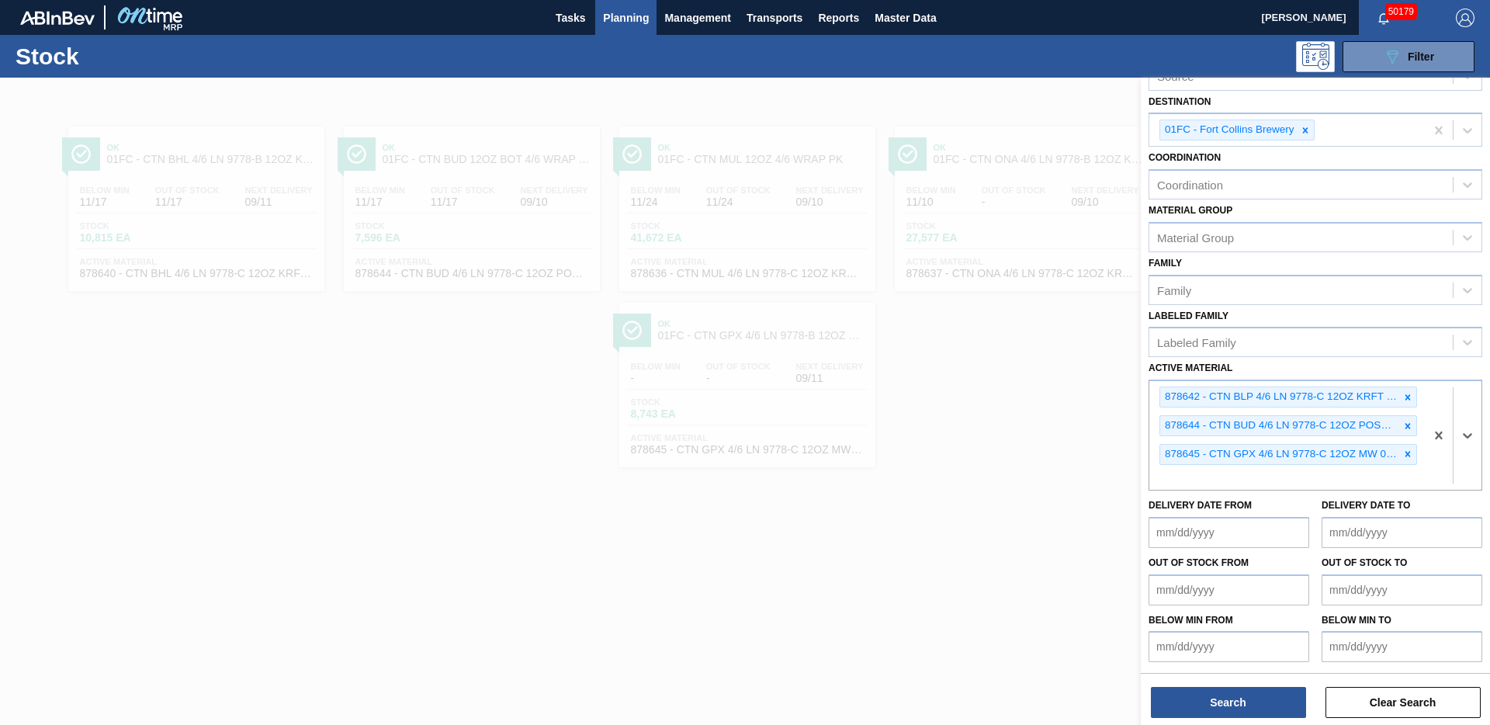
click at [1408, 394] on div at bounding box center [1407, 396] width 17 height 19
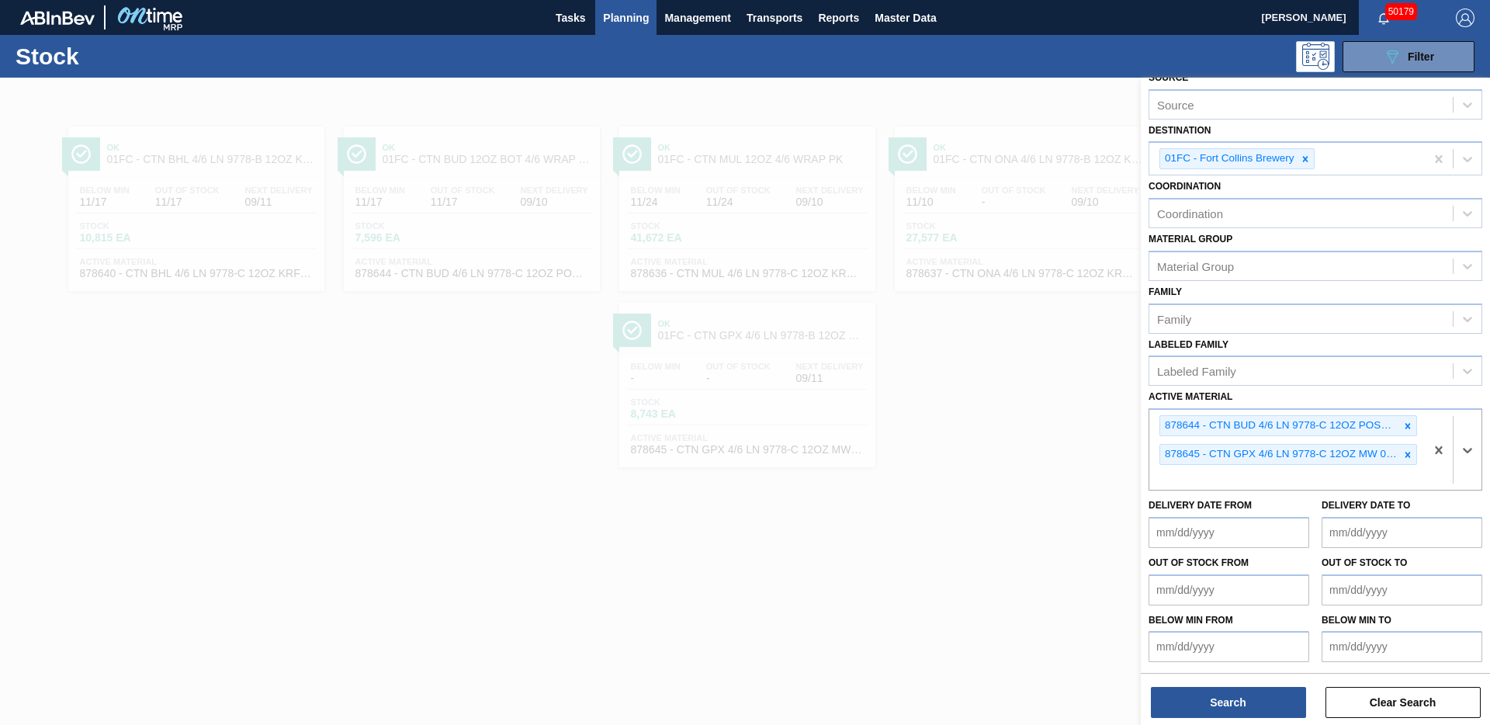
click at [1407, 421] on icon at bounding box center [1408, 426] width 11 height 11
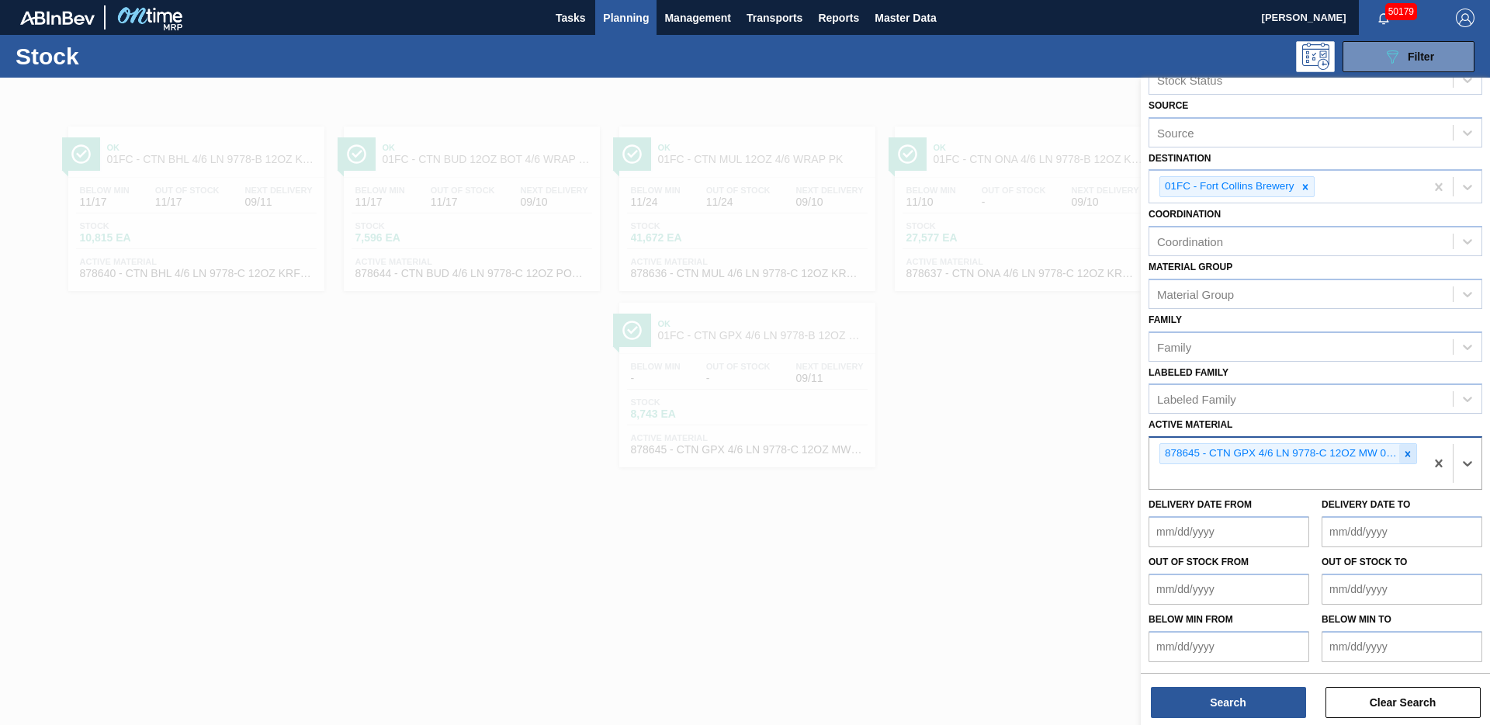
click at [1405, 446] on div at bounding box center [1407, 453] width 17 height 19
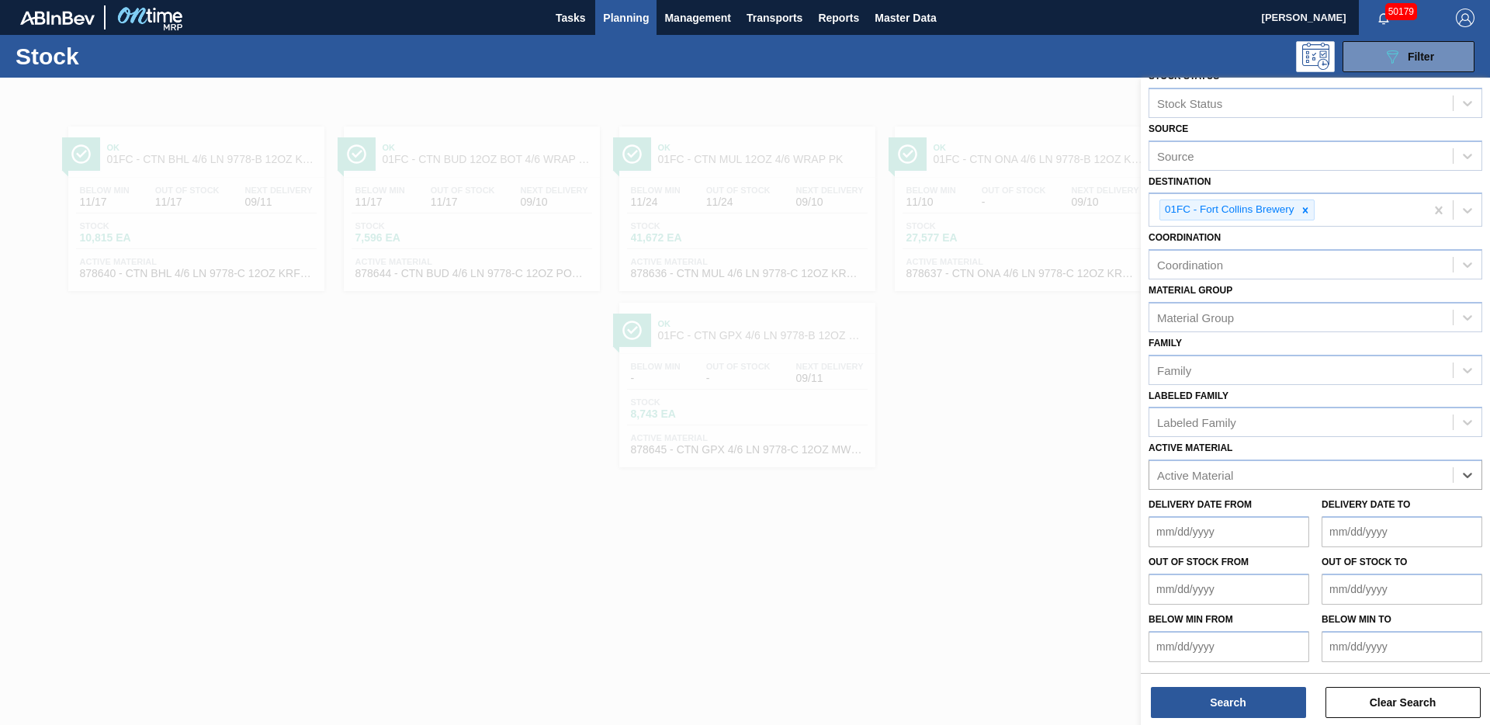
click at [1304, 458] on div "Active Material option 878645 - CTN GPX 4/6 LN 9778-C 12OZ MW 0923 NUNA, desele…" at bounding box center [1316, 463] width 334 height 53
click at [1295, 472] on div "Active Material" at bounding box center [1301, 475] width 303 height 23
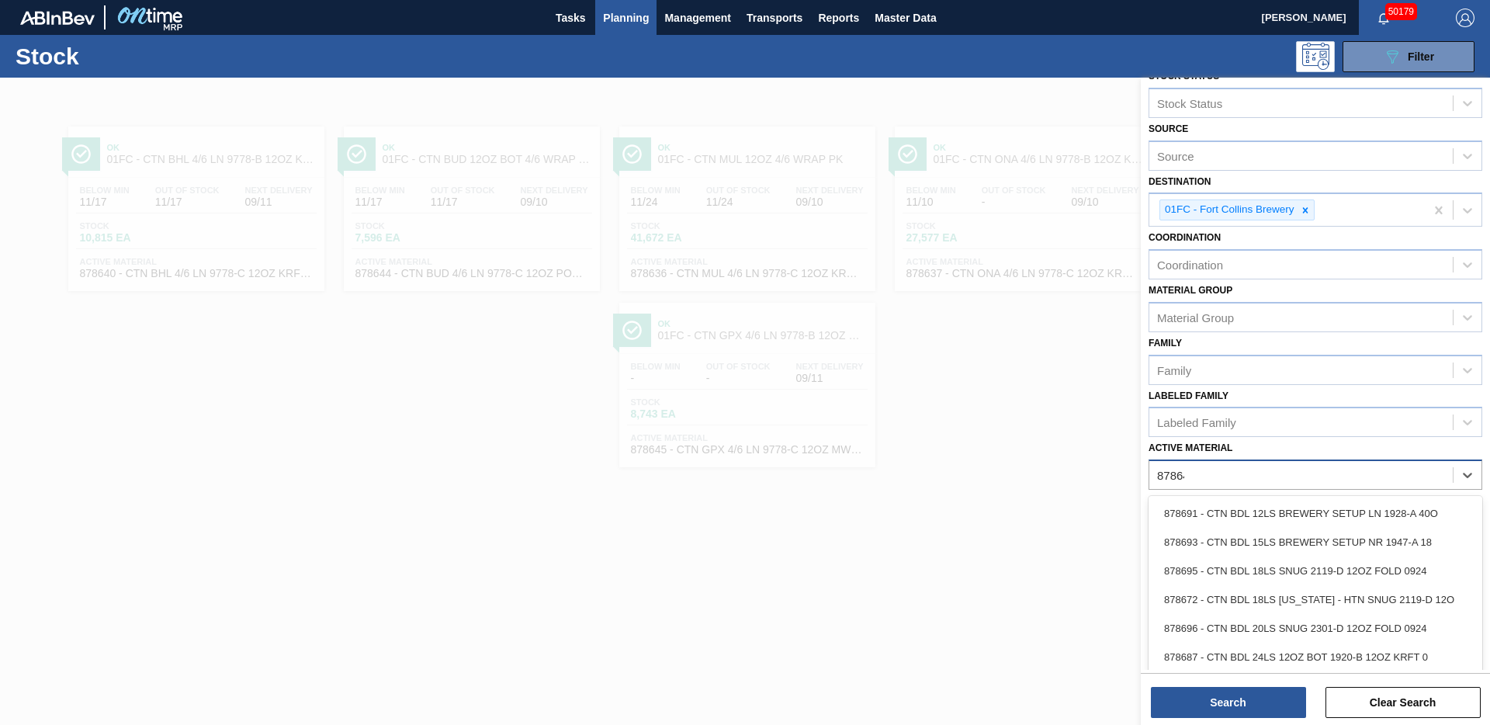
type Material "878646"
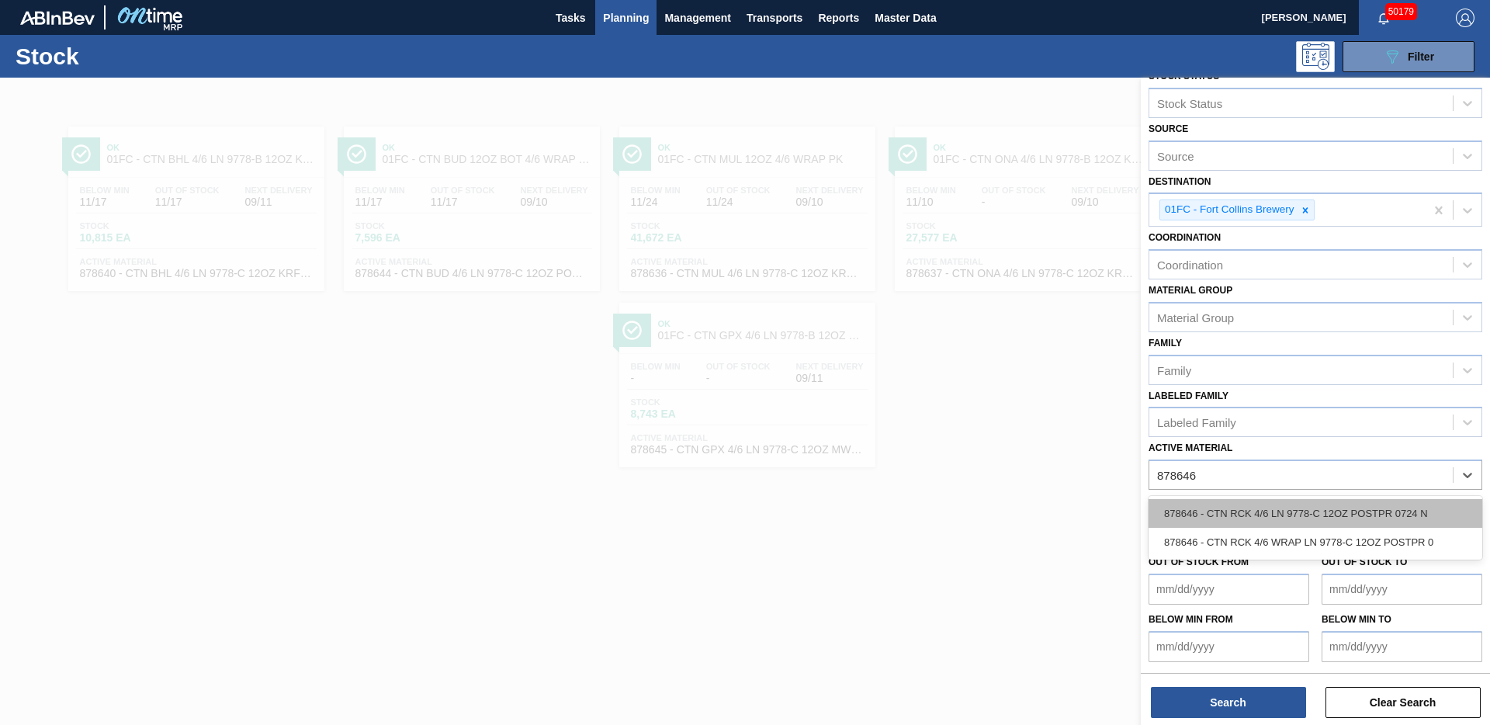
click at [1275, 508] on div "878646 - CTN RCK 4/6 LN 9778-C 12OZ POSTPR 0724 N" at bounding box center [1316, 513] width 334 height 29
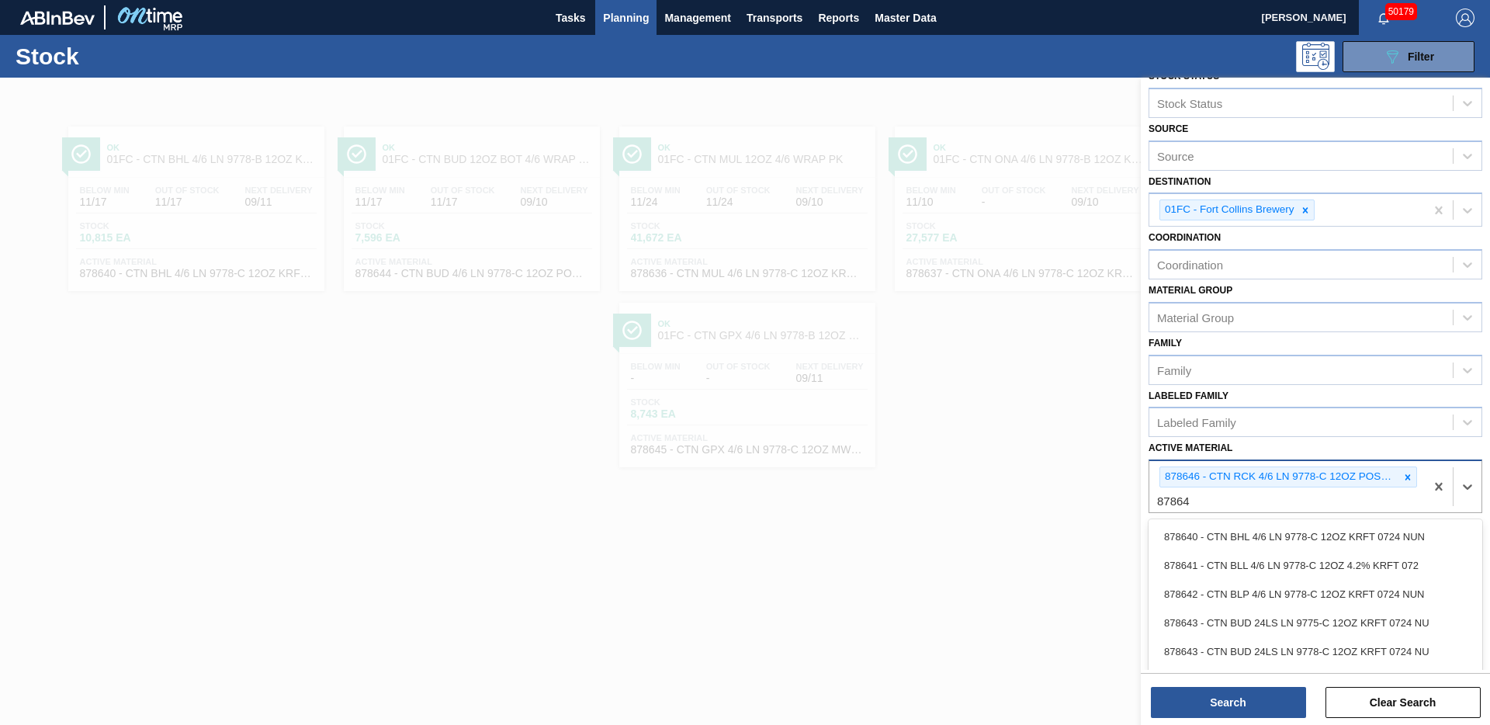
type Material "878647"
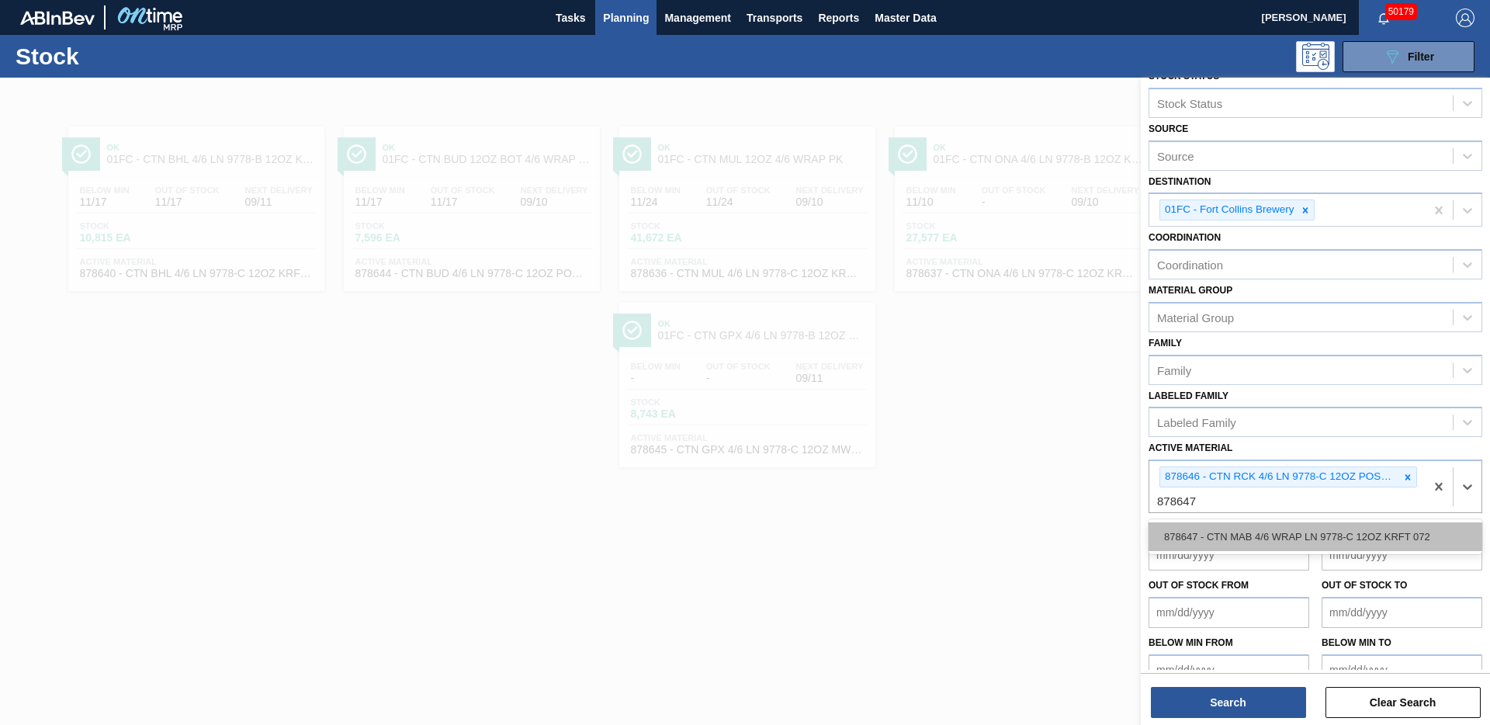
click at [1236, 531] on div "878647 - CTN MAB 4/6 WRAP LN 9778-C 12OZ KRFT 072" at bounding box center [1316, 536] width 334 height 29
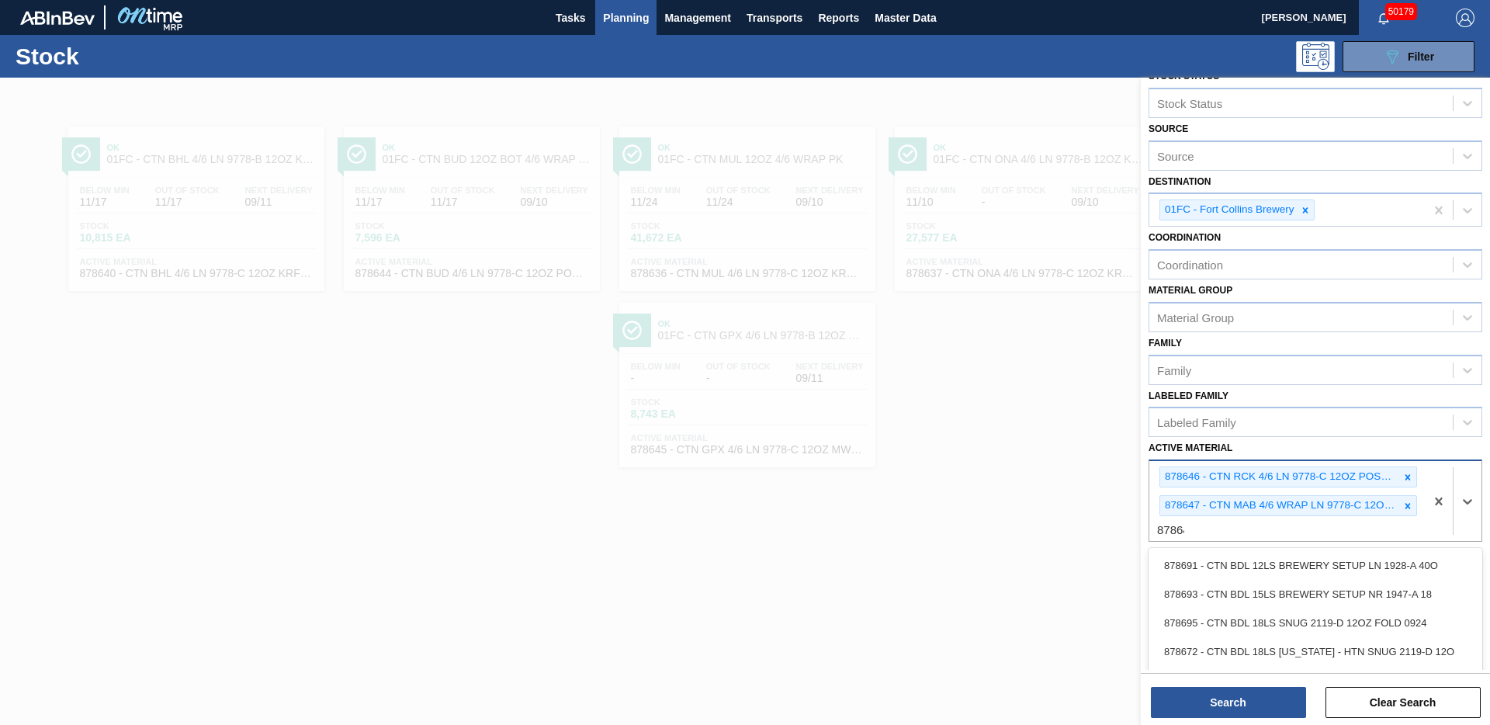
type Material "878648"
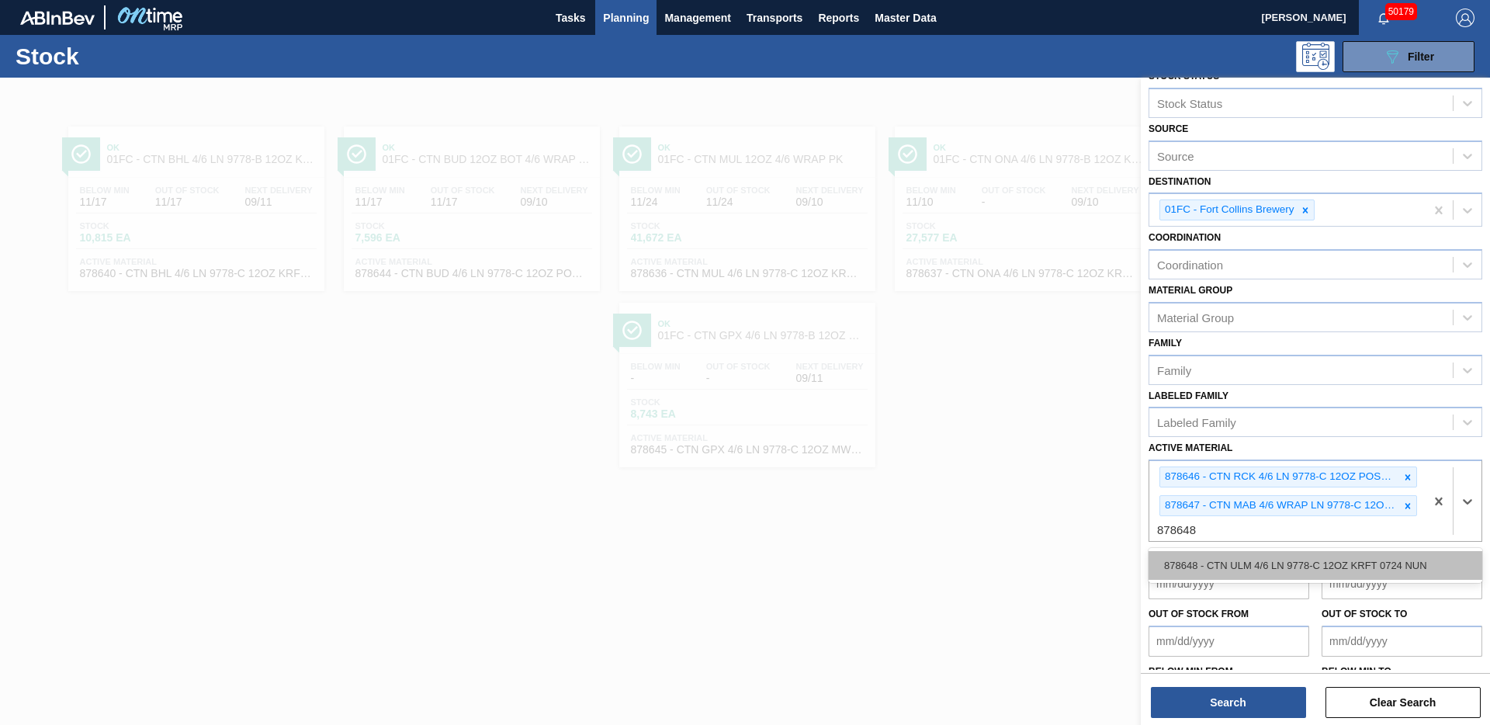
click at [1253, 559] on div "878648 - CTN ULM 4/6 LN 9778-C 12OZ KRFT 0724 NUN" at bounding box center [1316, 565] width 334 height 29
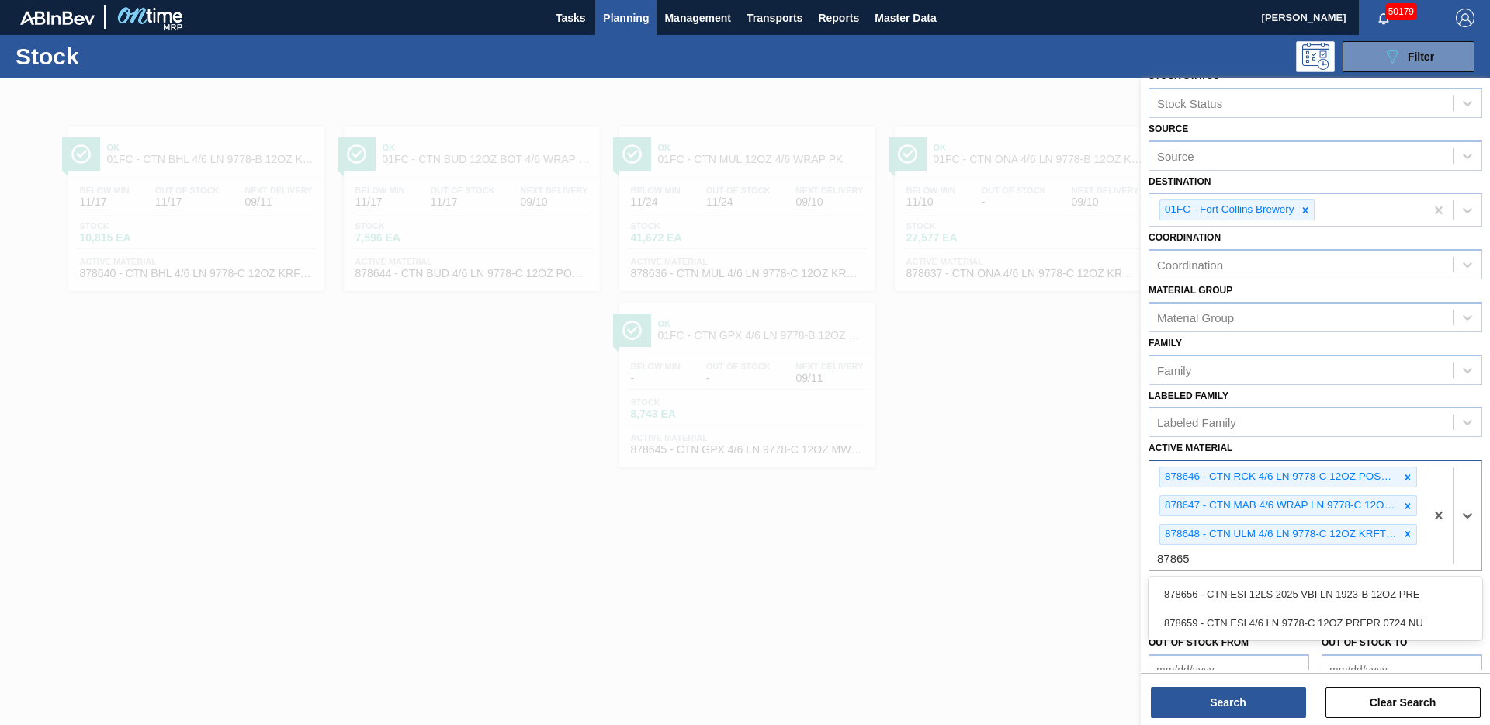
type Material "878659"
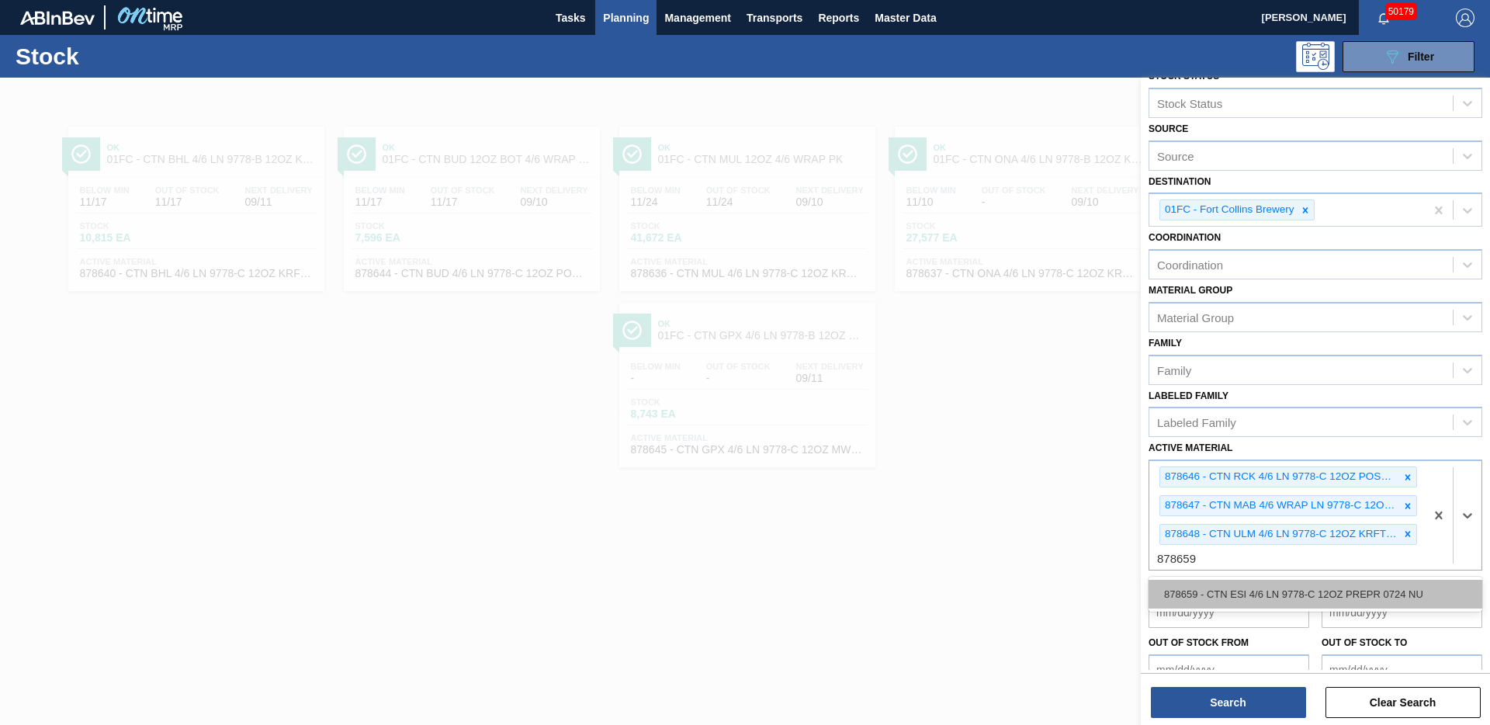
click at [1250, 596] on div "878659 - CTN ESI 4/6 LN 9778-C 12OZ PREPR 0724 NU" at bounding box center [1316, 594] width 334 height 29
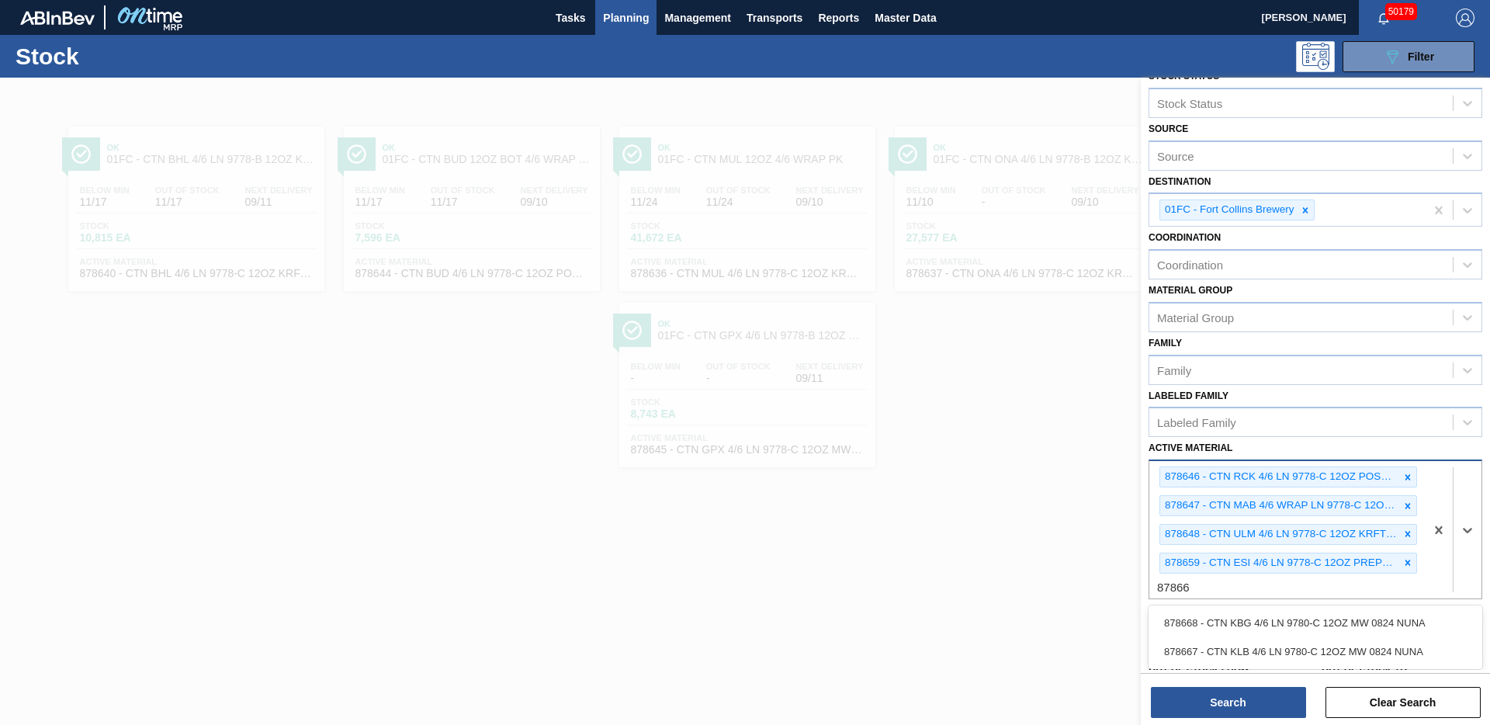
type Material "878667"
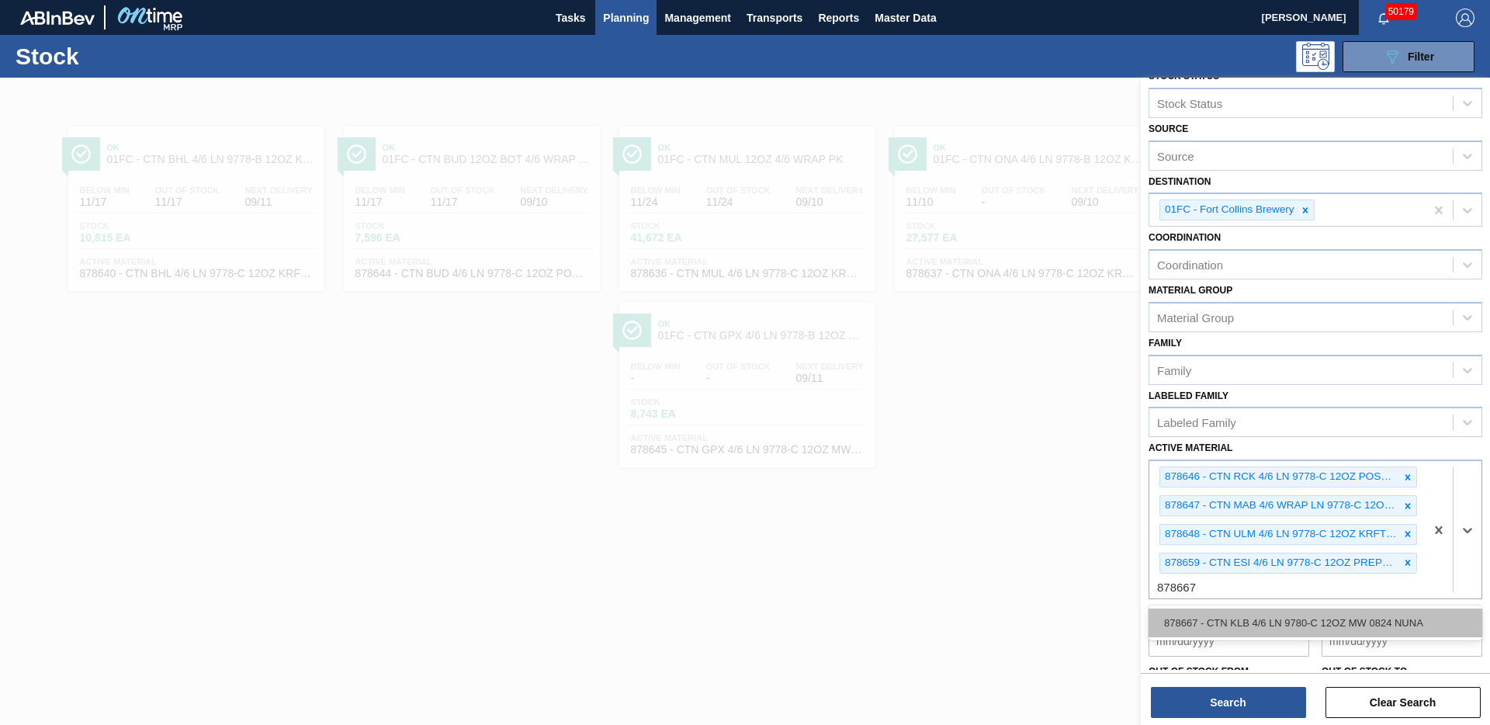
click at [1243, 617] on div "878667 - CTN KLB 4/6 LN 9780-C 12OZ MW 0824 NUNA" at bounding box center [1316, 623] width 334 height 29
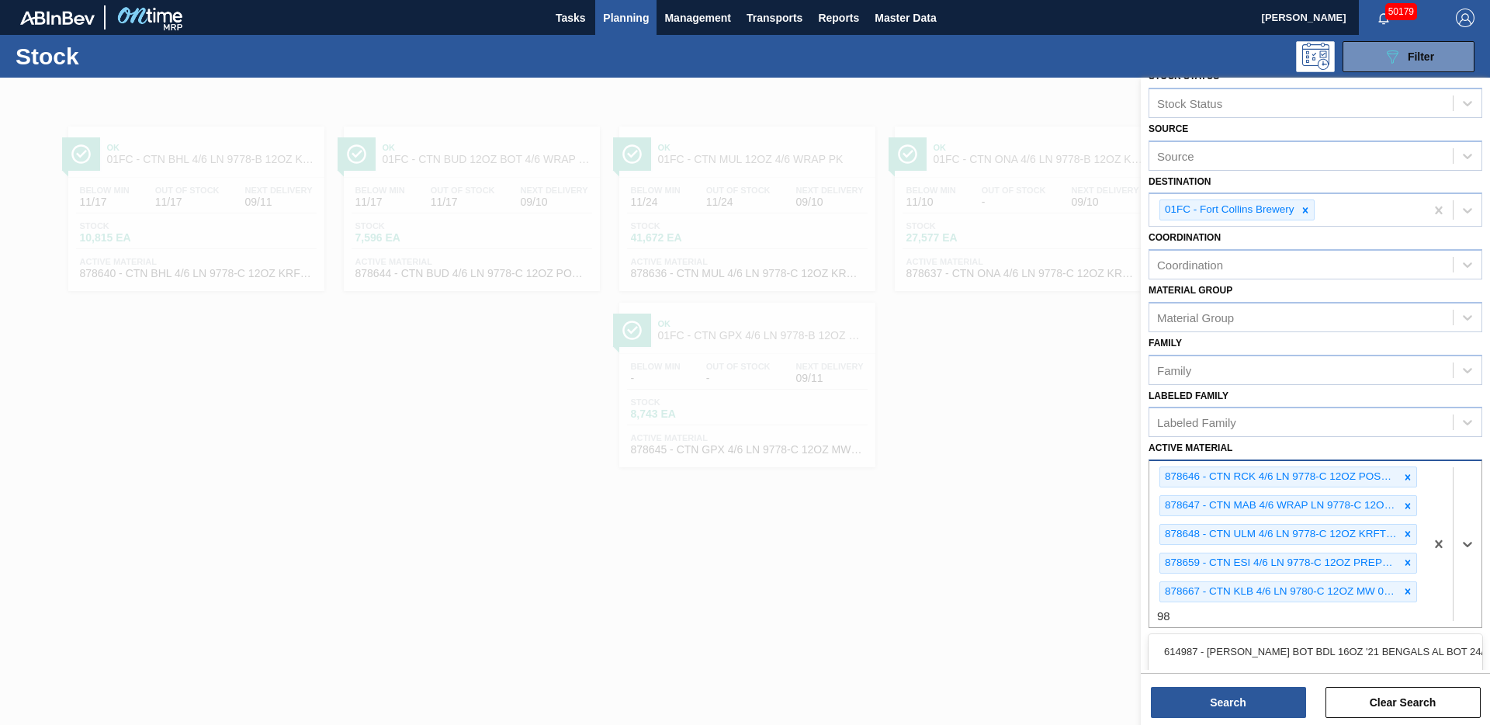
type Material "9"
type Material "878668"
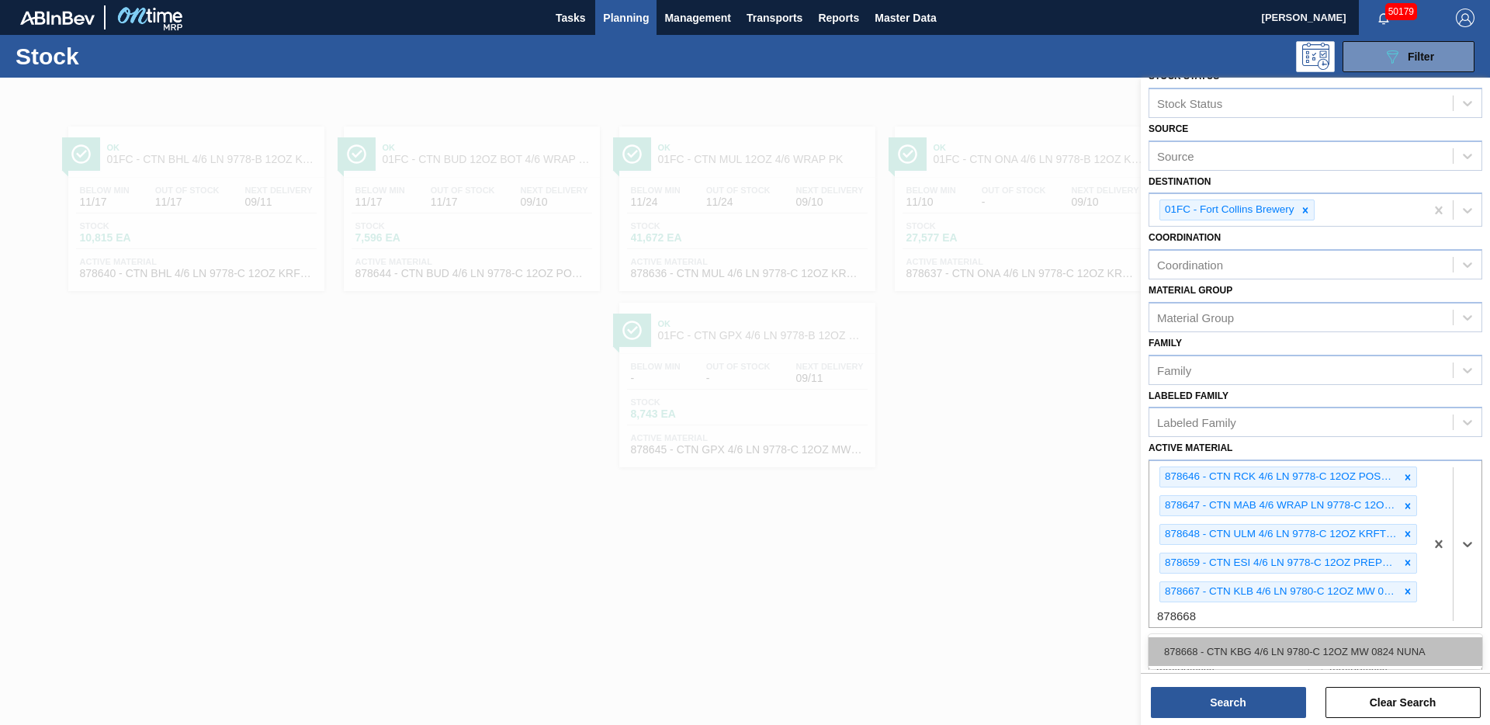
click at [1258, 650] on div "878668 - CTN KBG 4/6 LN 9780-C 12OZ MW 0824 NUNA" at bounding box center [1316, 651] width 334 height 29
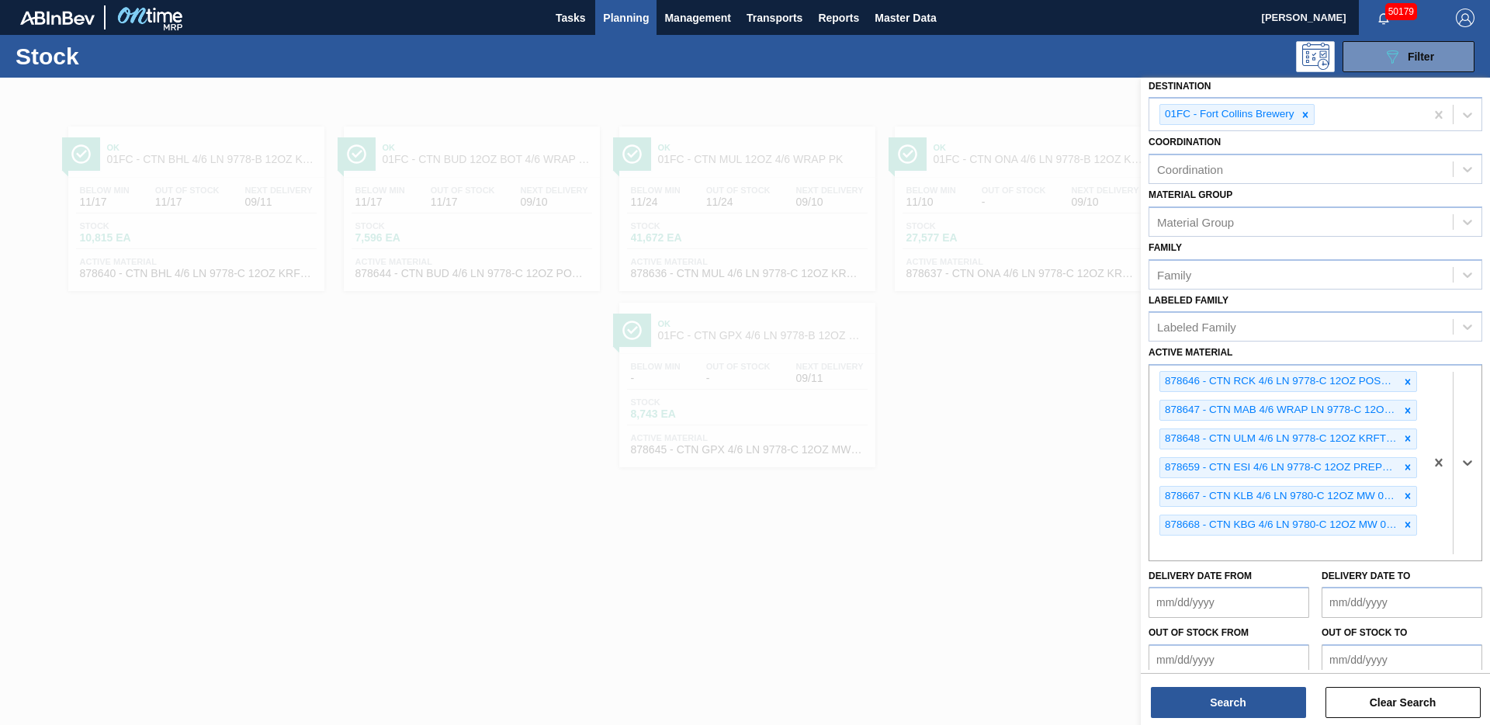
scroll to position [124, 0]
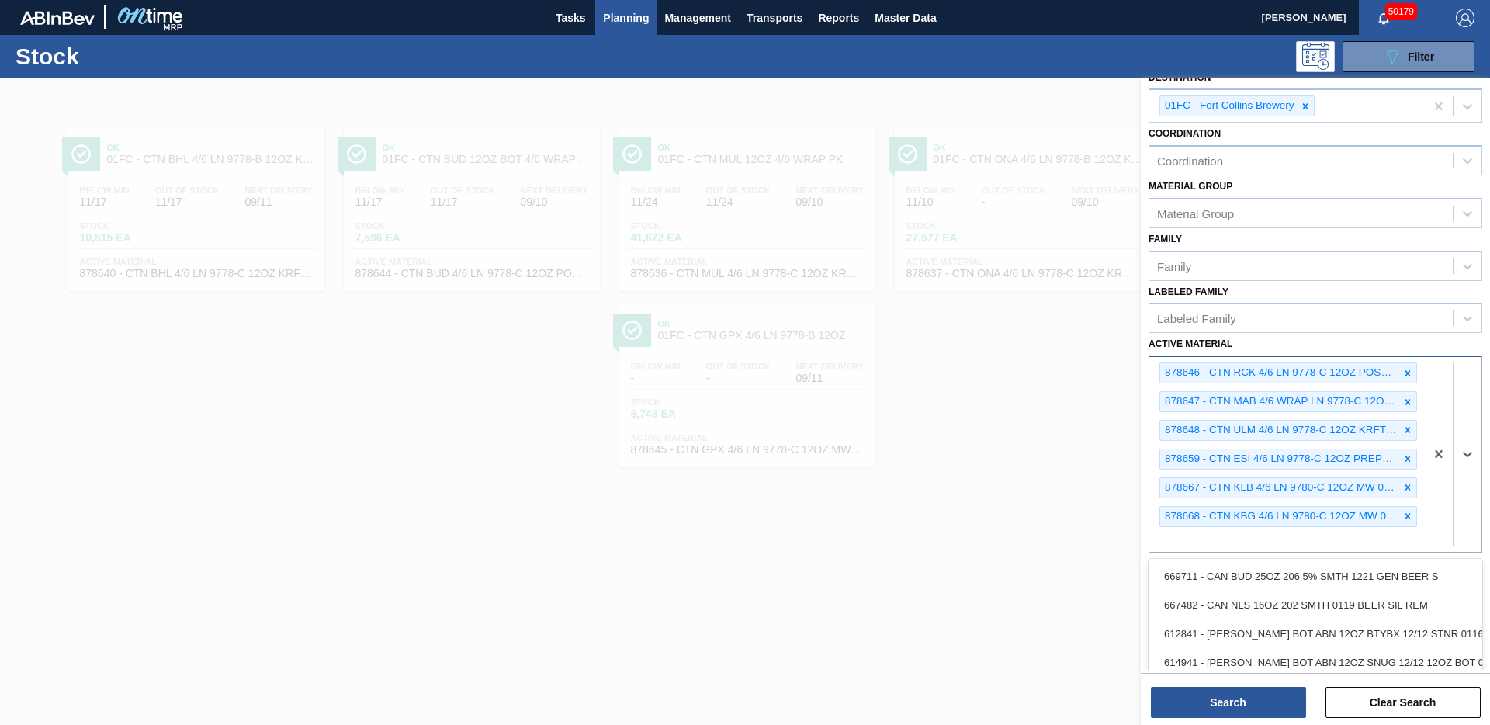
click at [1191, 541] on div "878646 - CTN RCK 4/6 LN 9778-C 12OZ POSTPR 0724 N 878647 - CTN MAB 4/6 WRAP LN …" at bounding box center [1288, 454] width 276 height 194
type Material "878715"
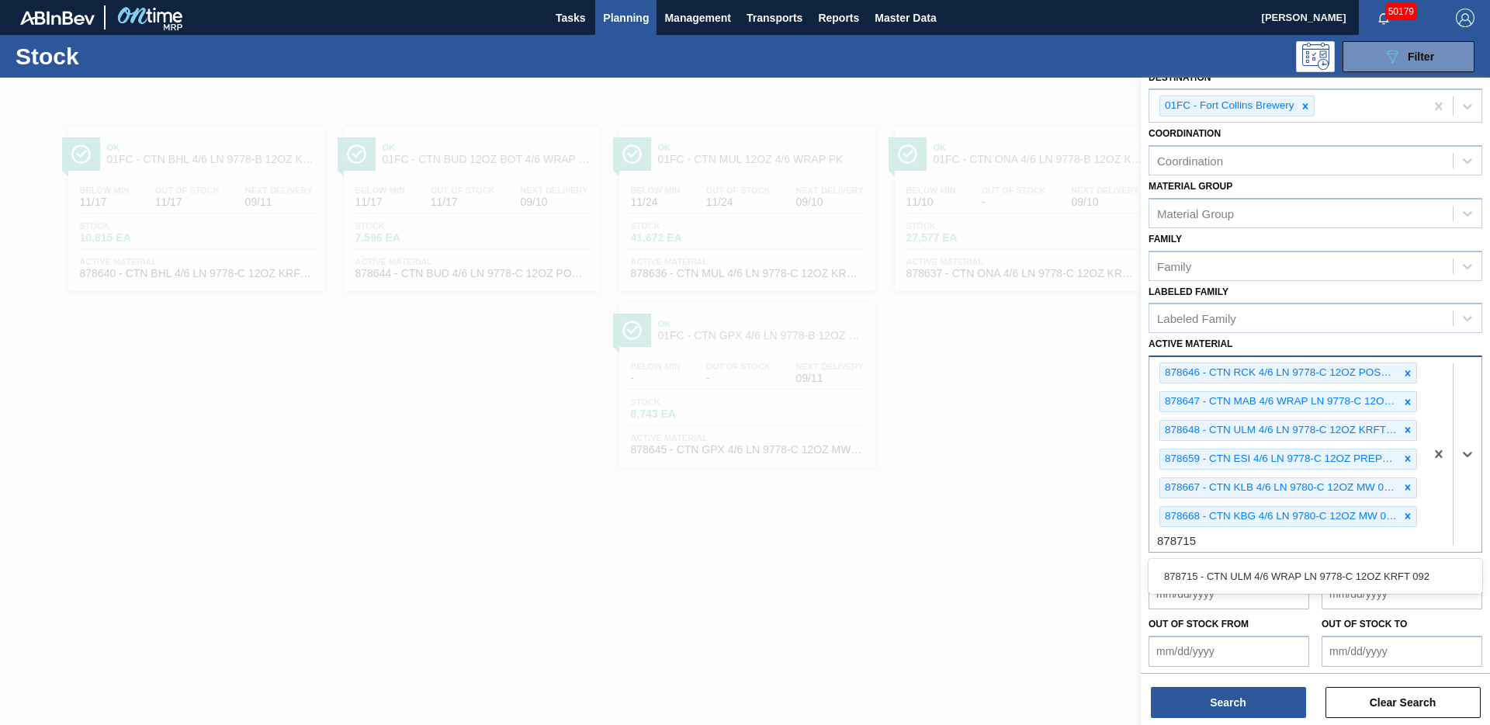
drag, startPoint x: 1189, startPoint y: 581, endPoint x: 1193, endPoint y: 574, distance: 8.0
click at [1189, 580] on div "878715 - CTN ULM 4/6 WRAP LN 9778-C 12OZ KRFT 092" at bounding box center [1316, 576] width 334 height 29
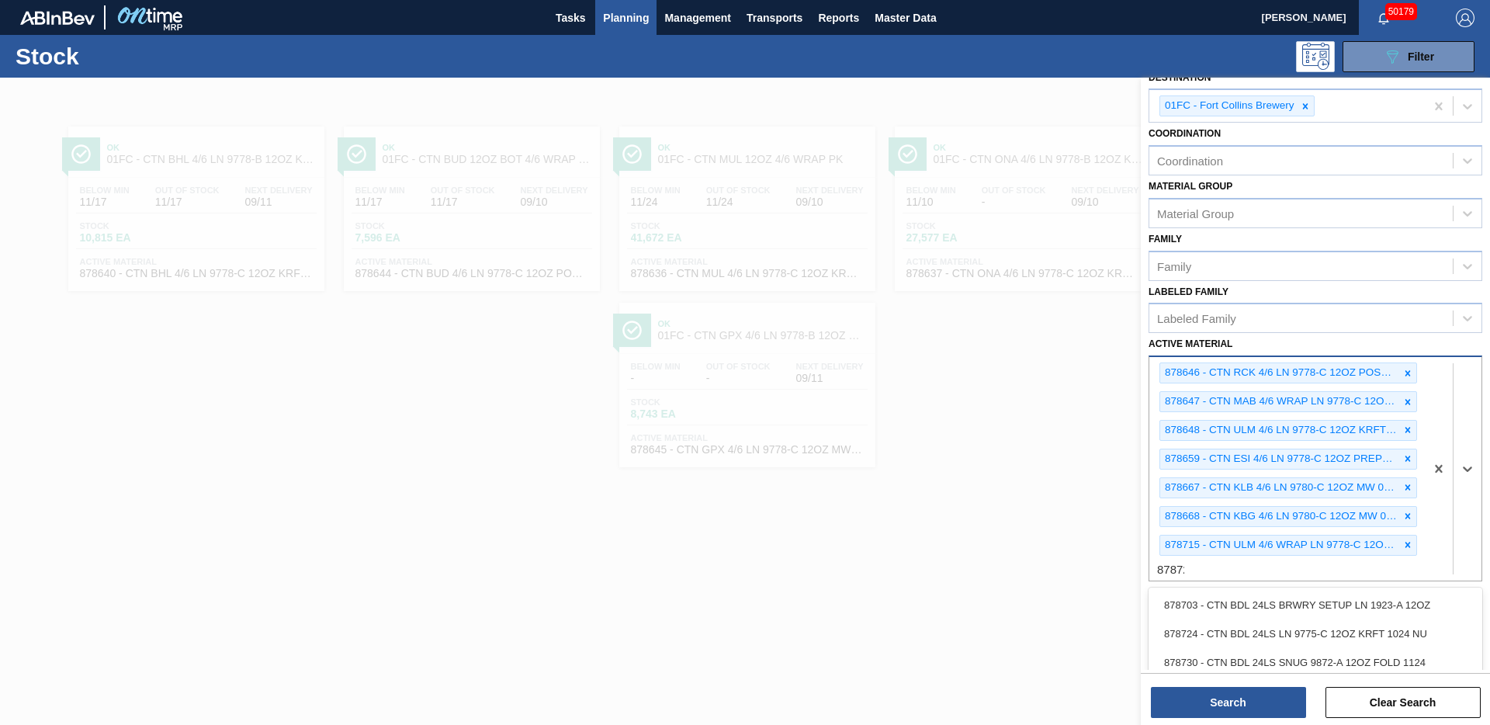
type Material "878722"
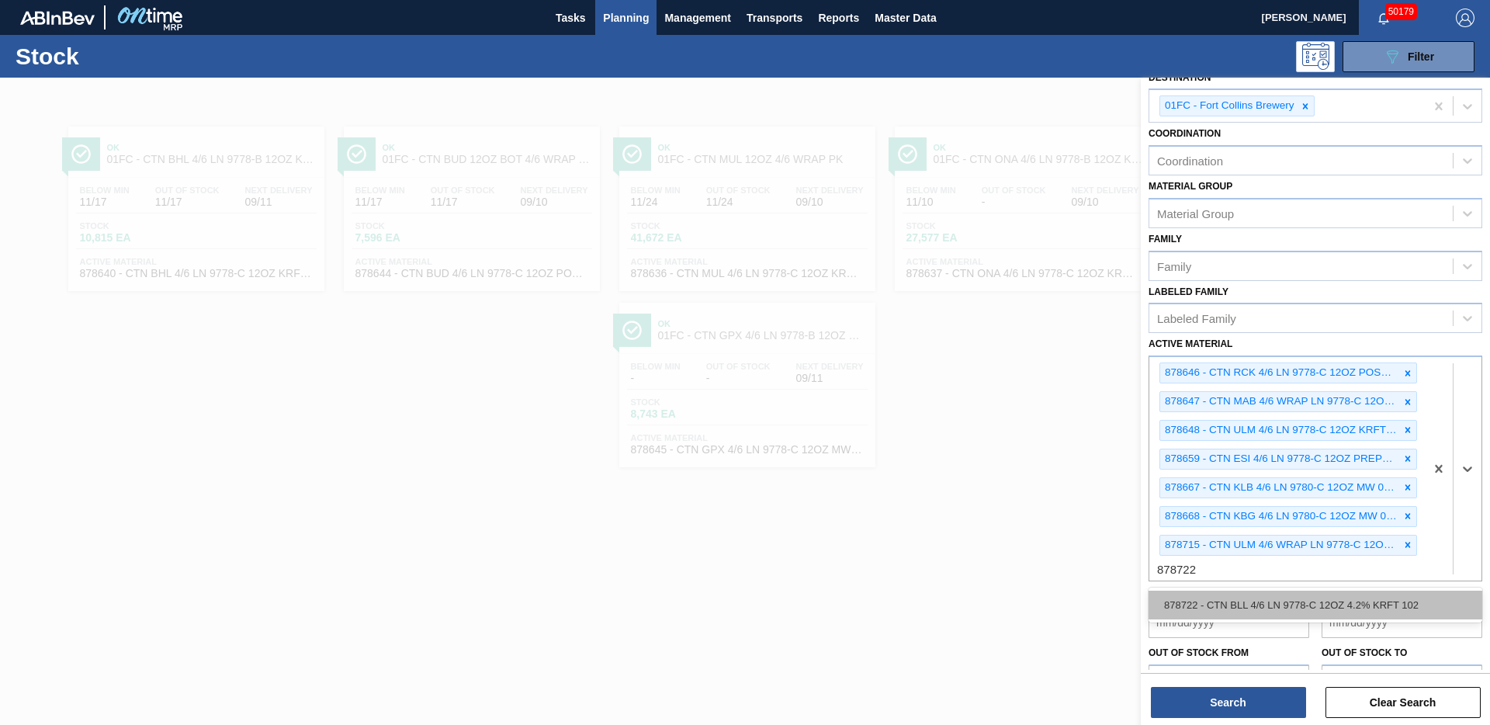
click at [1198, 591] on div "878722 - CTN BLL 4/6 LN 9778-C 12OZ 4.2% KRFT 102" at bounding box center [1316, 605] width 334 height 29
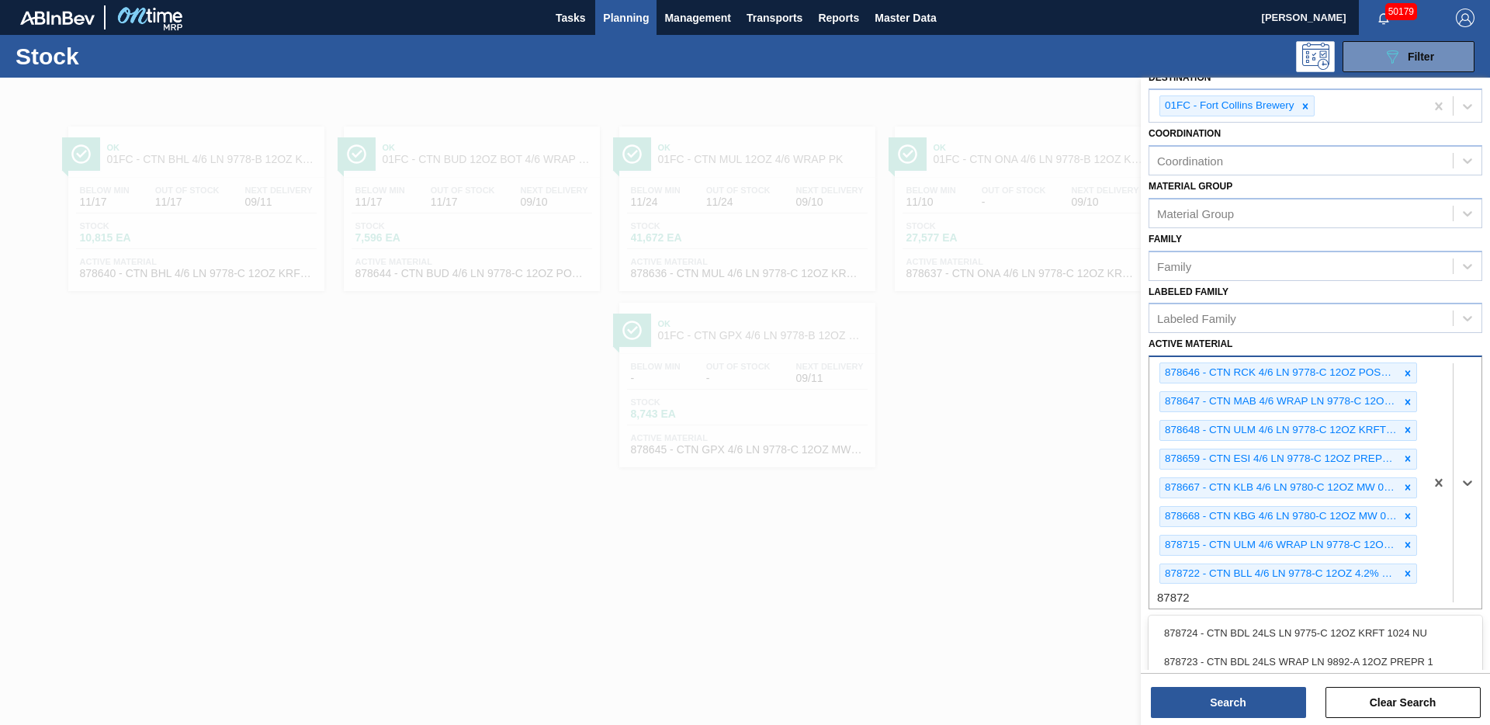
type Material "878725"
click at [1265, 640] on div "878725 - CTN BDL 4/6 WRAP LN 9778-C 12OZ KRFT 102" at bounding box center [1316, 633] width 334 height 29
type Material "878747"
click at [1287, 649] on div "878747 - CTN FPT 4/6 WRAP LN 9778-C 12OZ MW 0125" at bounding box center [1316, 661] width 334 height 29
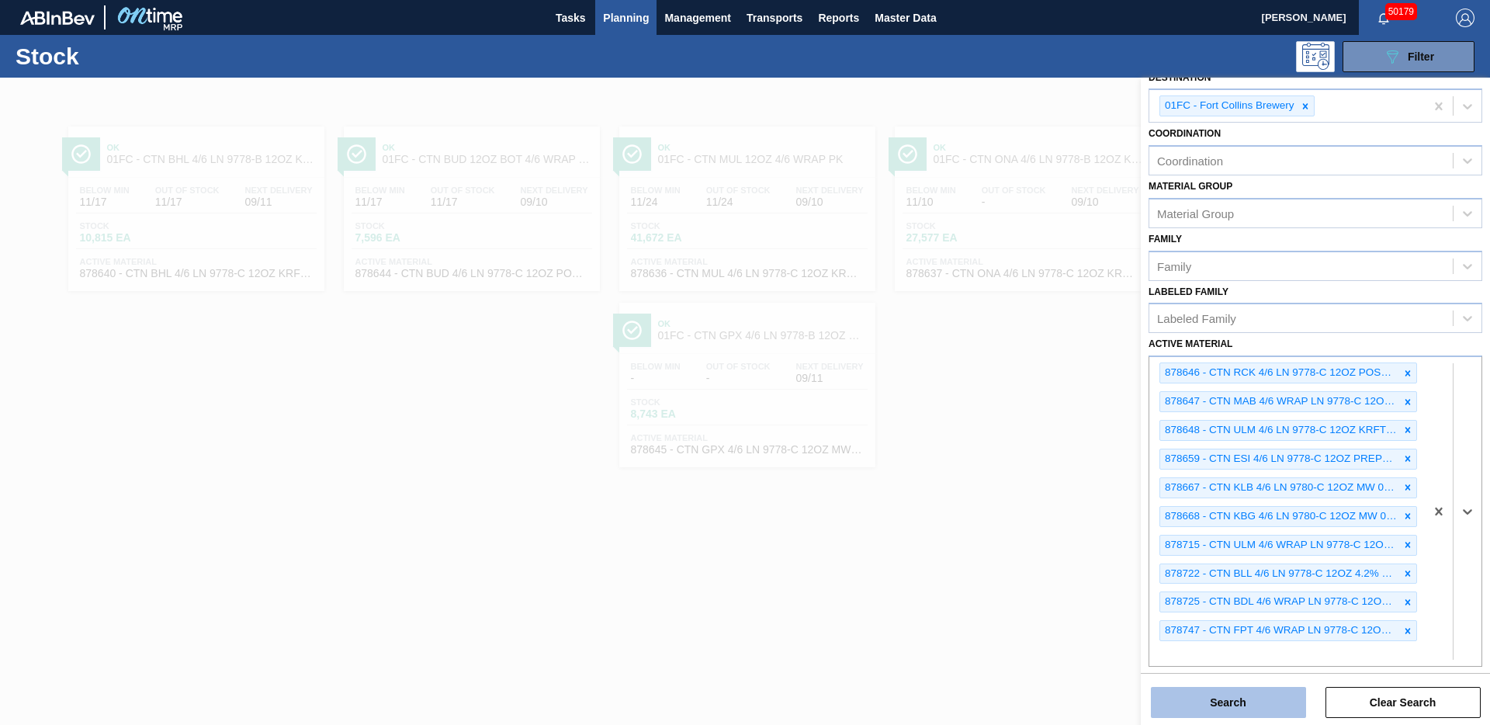
click at [1259, 669] on button "Search" at bounding box center [1228, 702] width 155 height 31
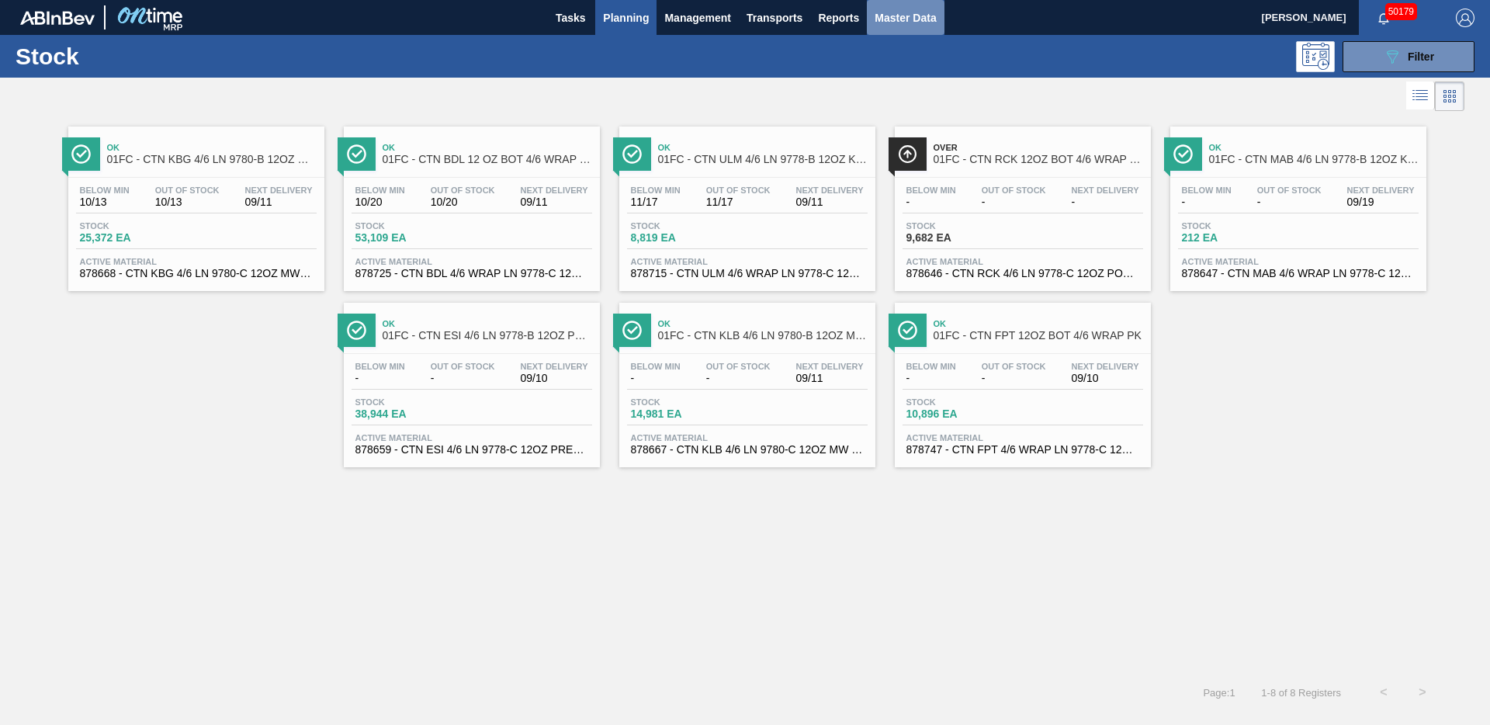
click at [917, 19] on span "Master Data" at bounding box center [905, 18] width 61 height 19
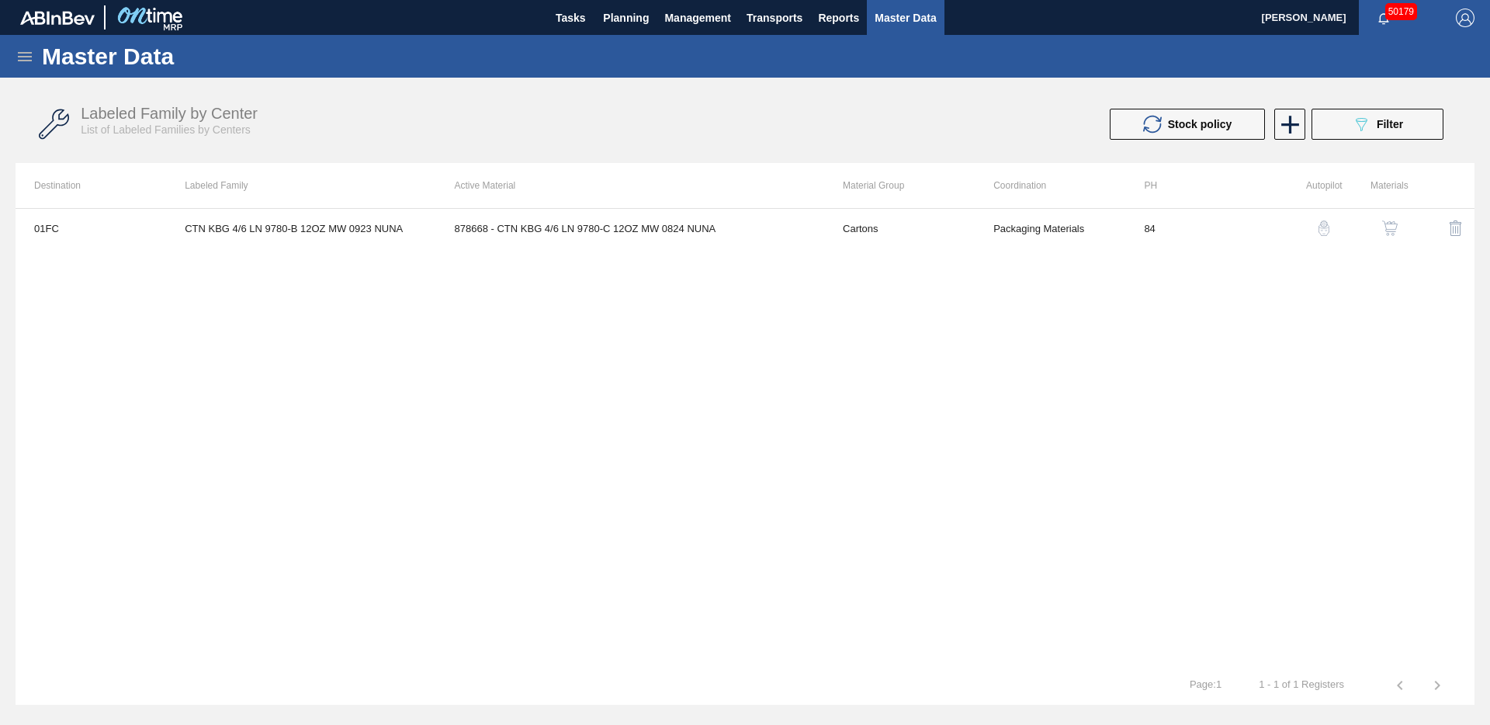
click at [27, 53] on icon at bounding box center [25, 56] width 14 height 9
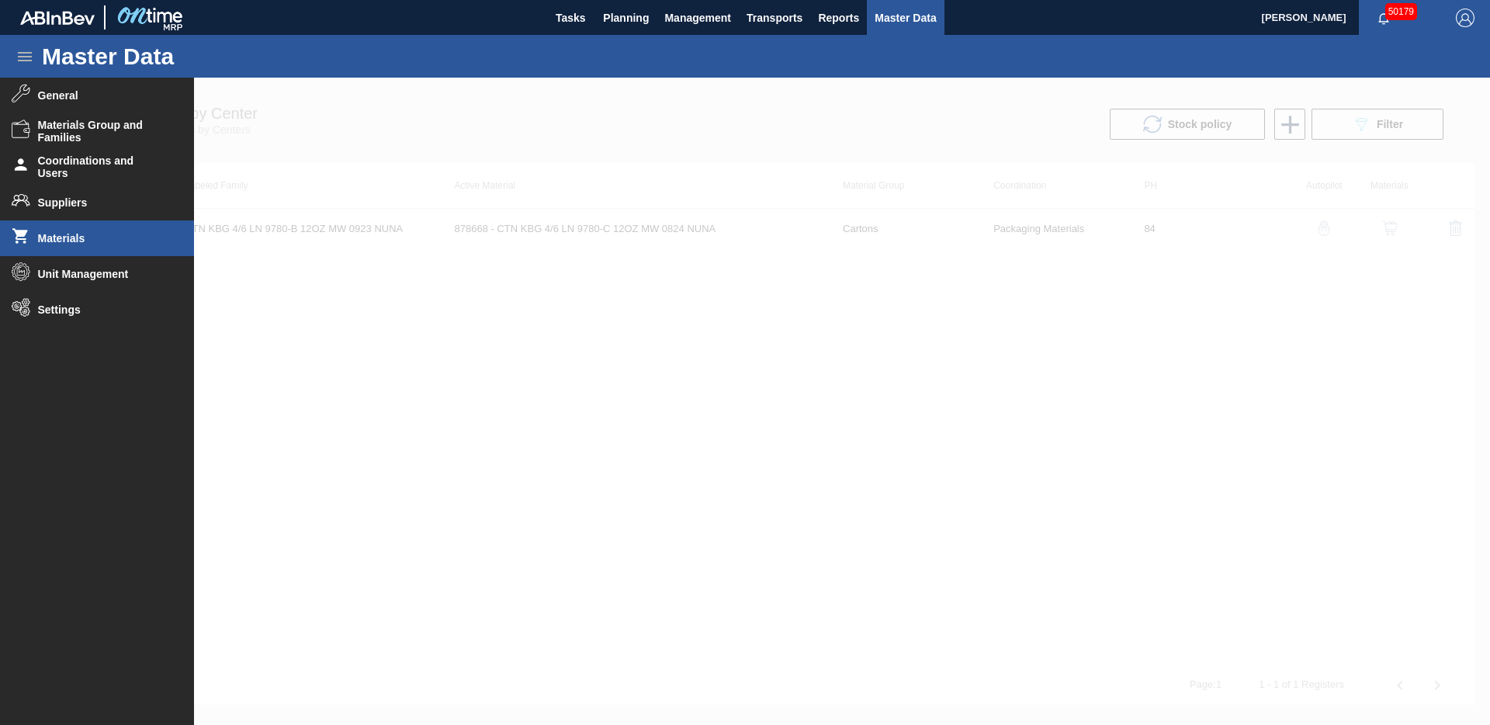
click at [71, 244] on li "Materials" at bounding box center [97, 238] width 194 height 36
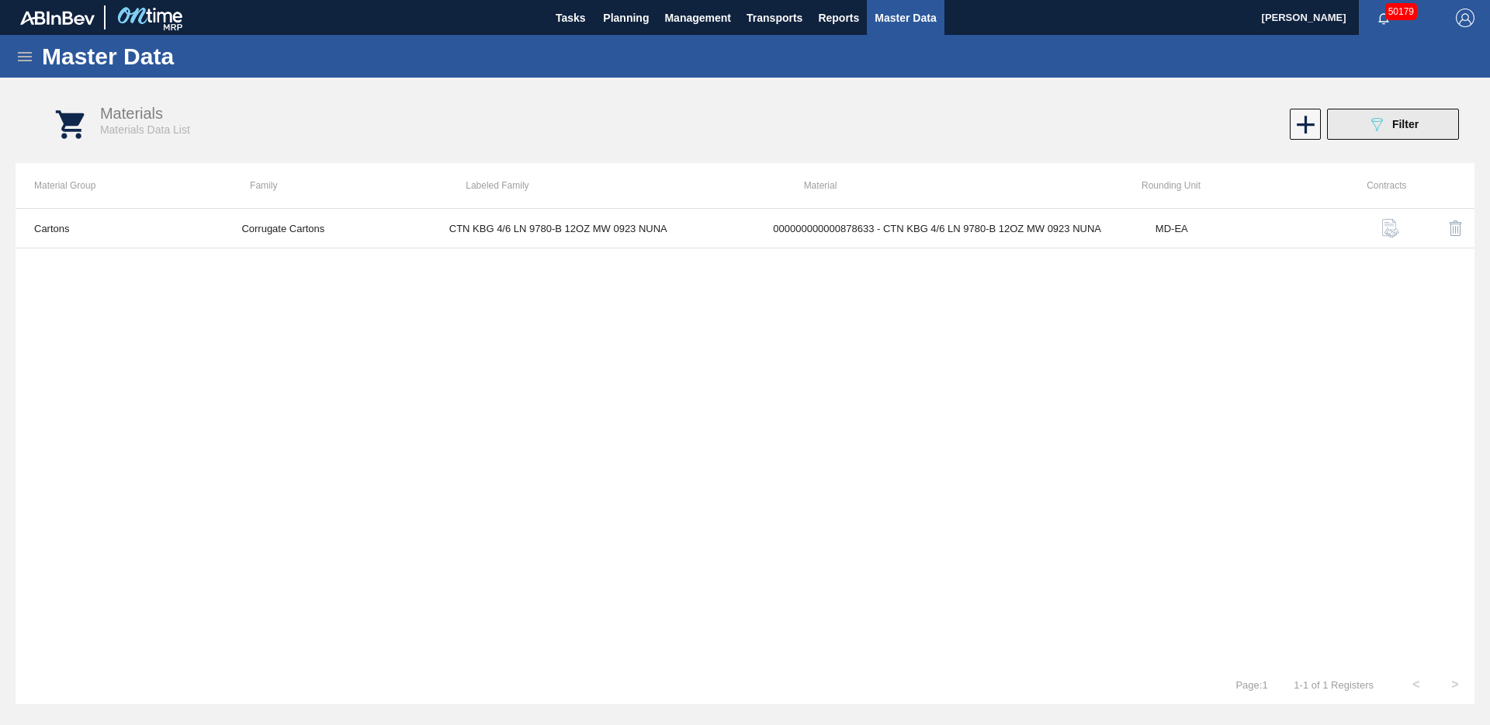
click at [1355, 128] on button "089F7B8B-B2A5-4AFE-B5C0-19BA573D28AC Filter" at bounding box center [1393, 124] width 132 height 31
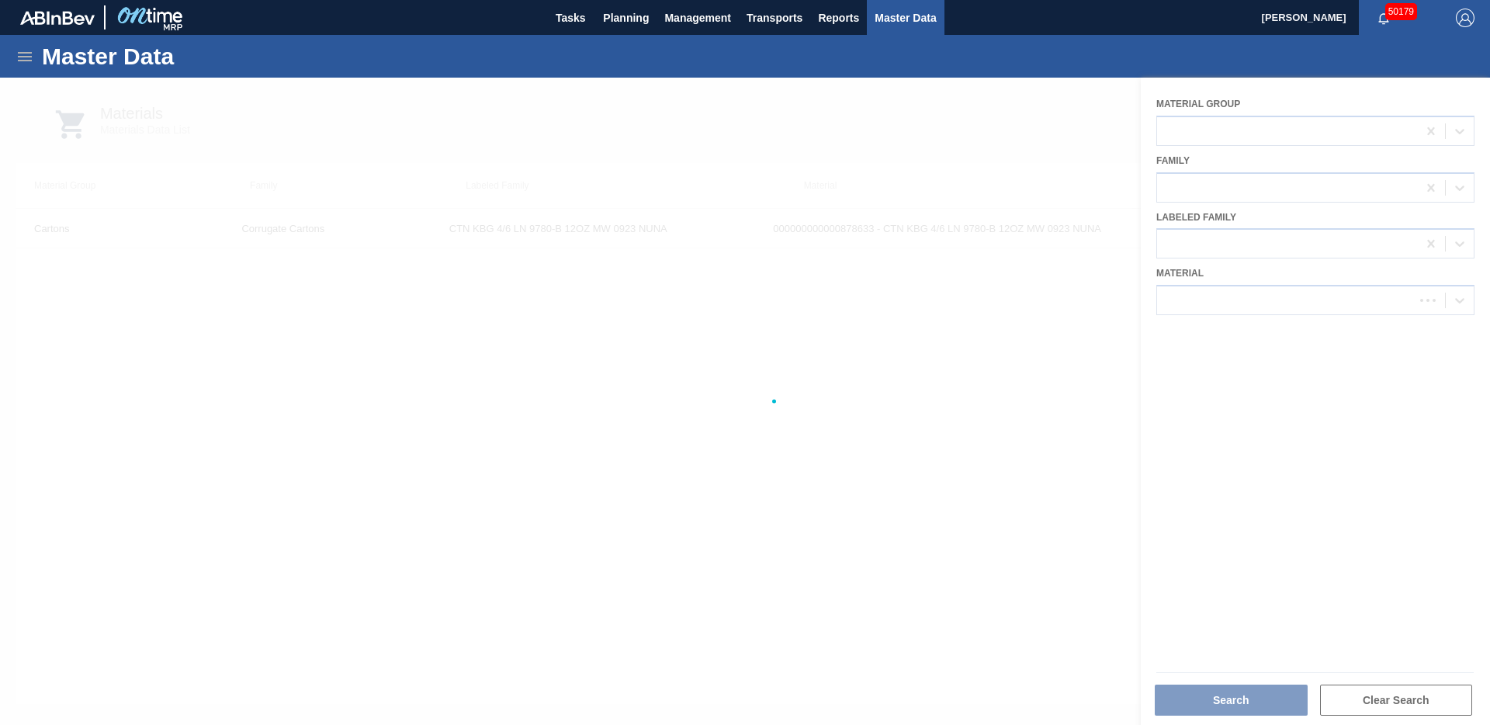
click at [1289, 300] on div at bounding box center [745, 401] width 1490 height 647
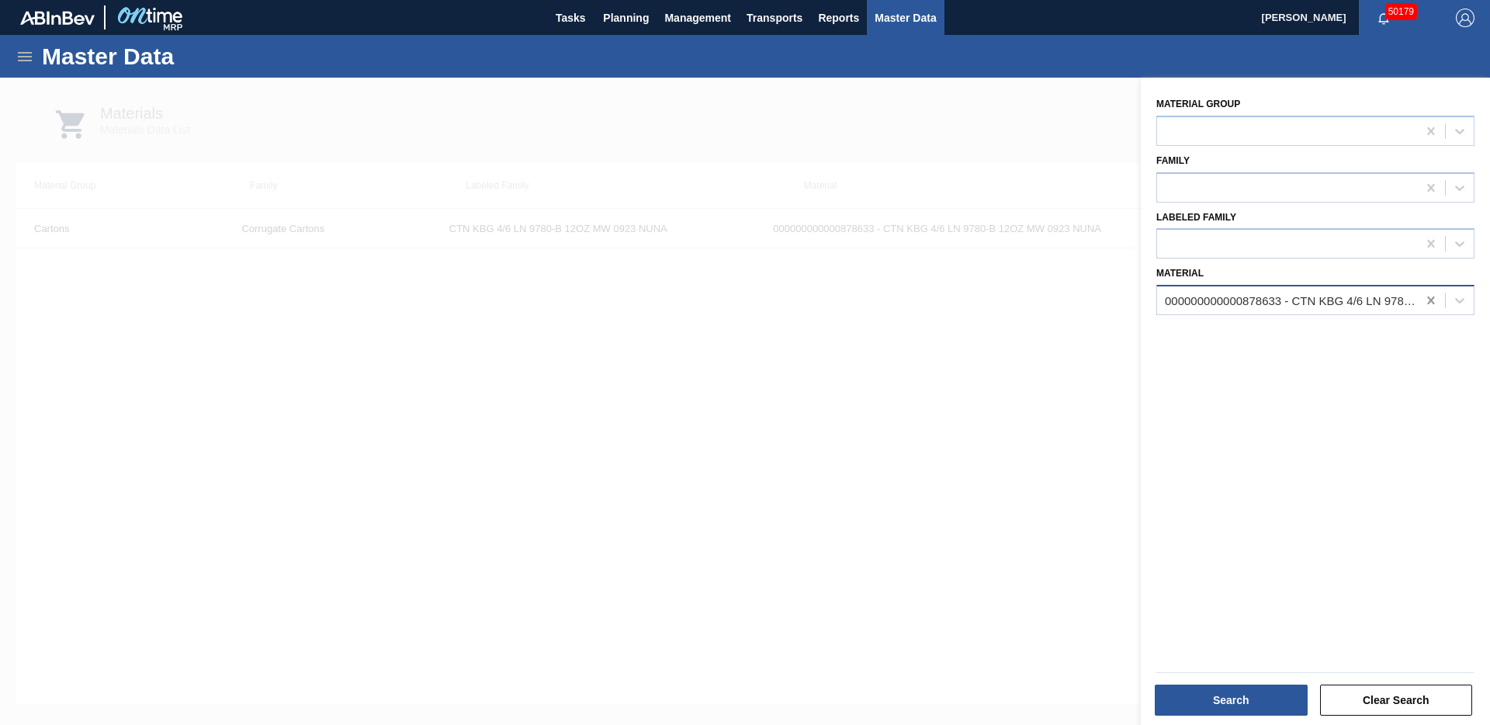
click at [1428, 303] on icon at bounding box center [1432, 301] width 16 height 16
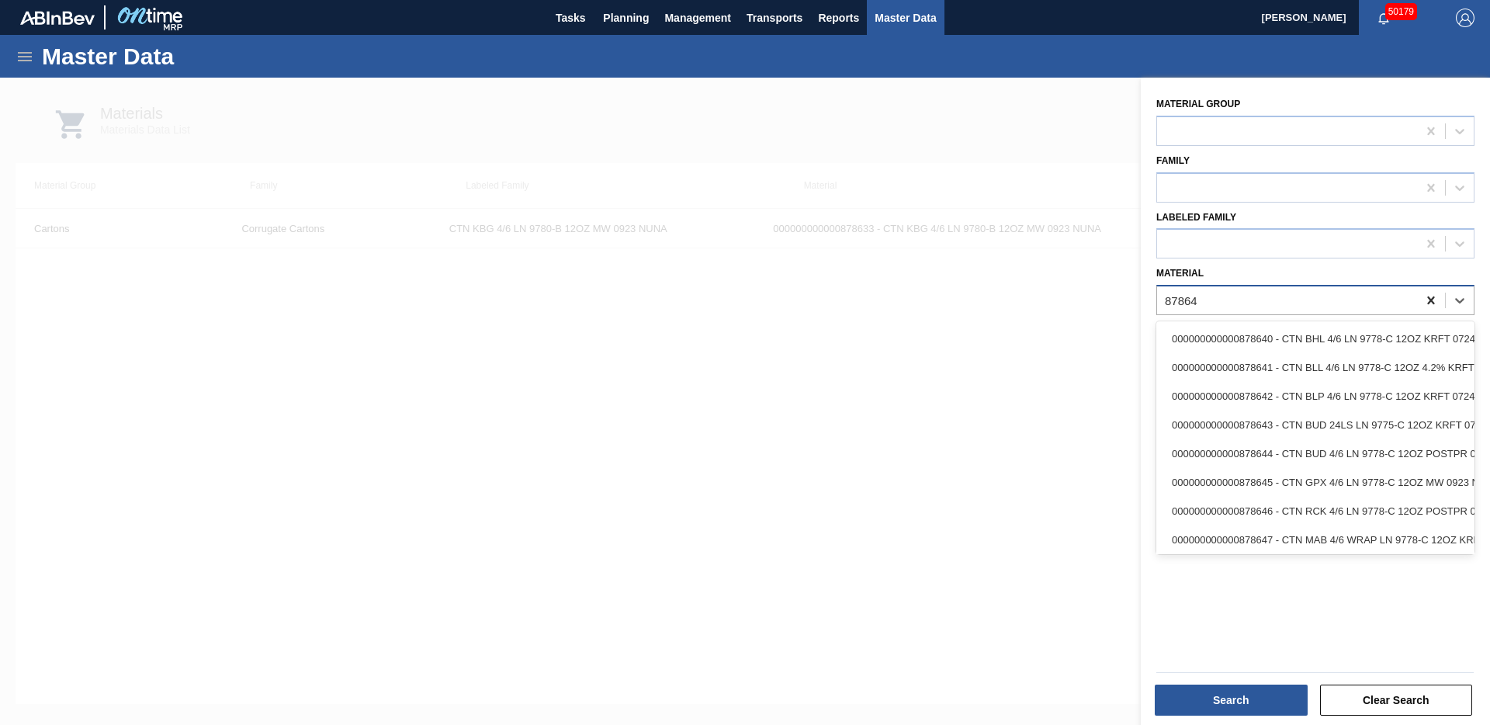
type input "878648"
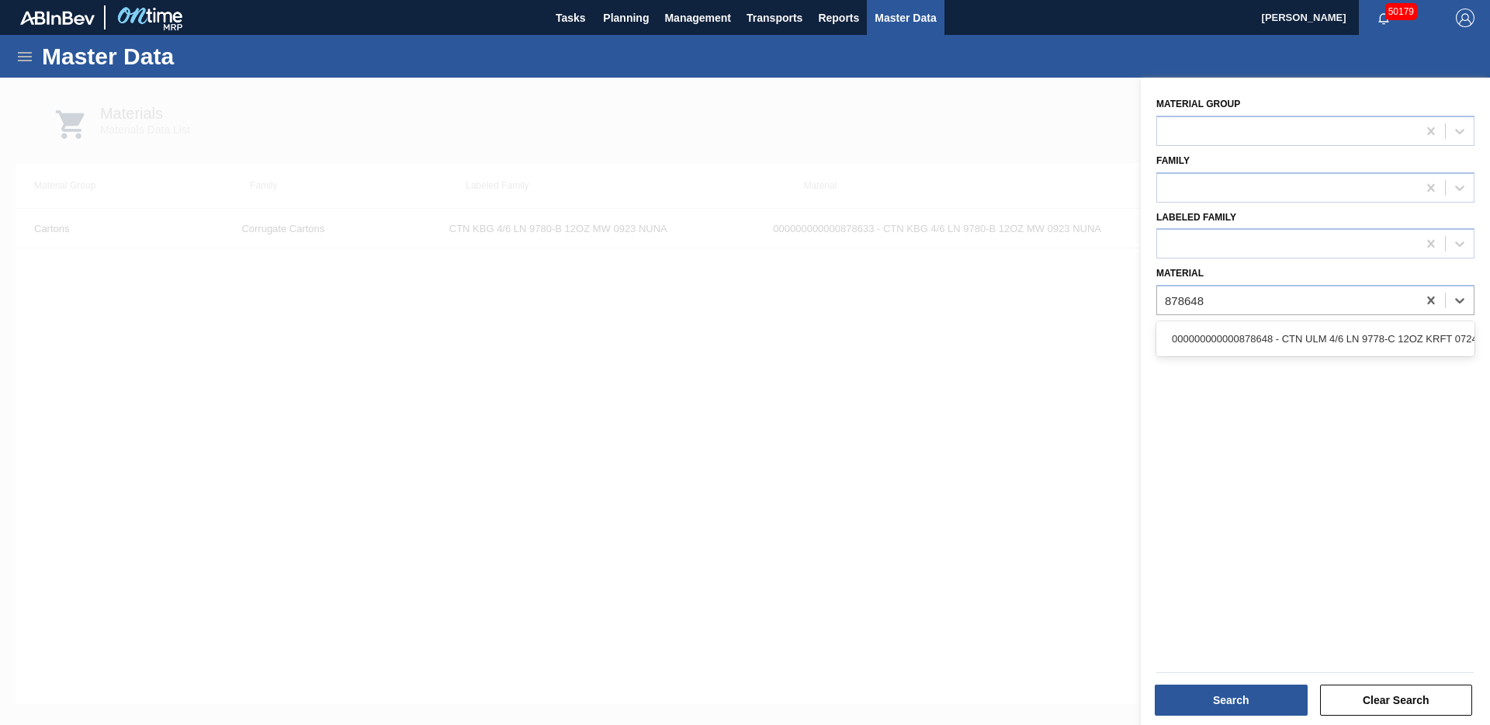
click at [1413, 336] on div "000000000000878648 - CTN ULM 4/6 LN 9778-C 12OZ KRFT 0724 NUN" at bounding box center [1316, 338] width 318 height 29
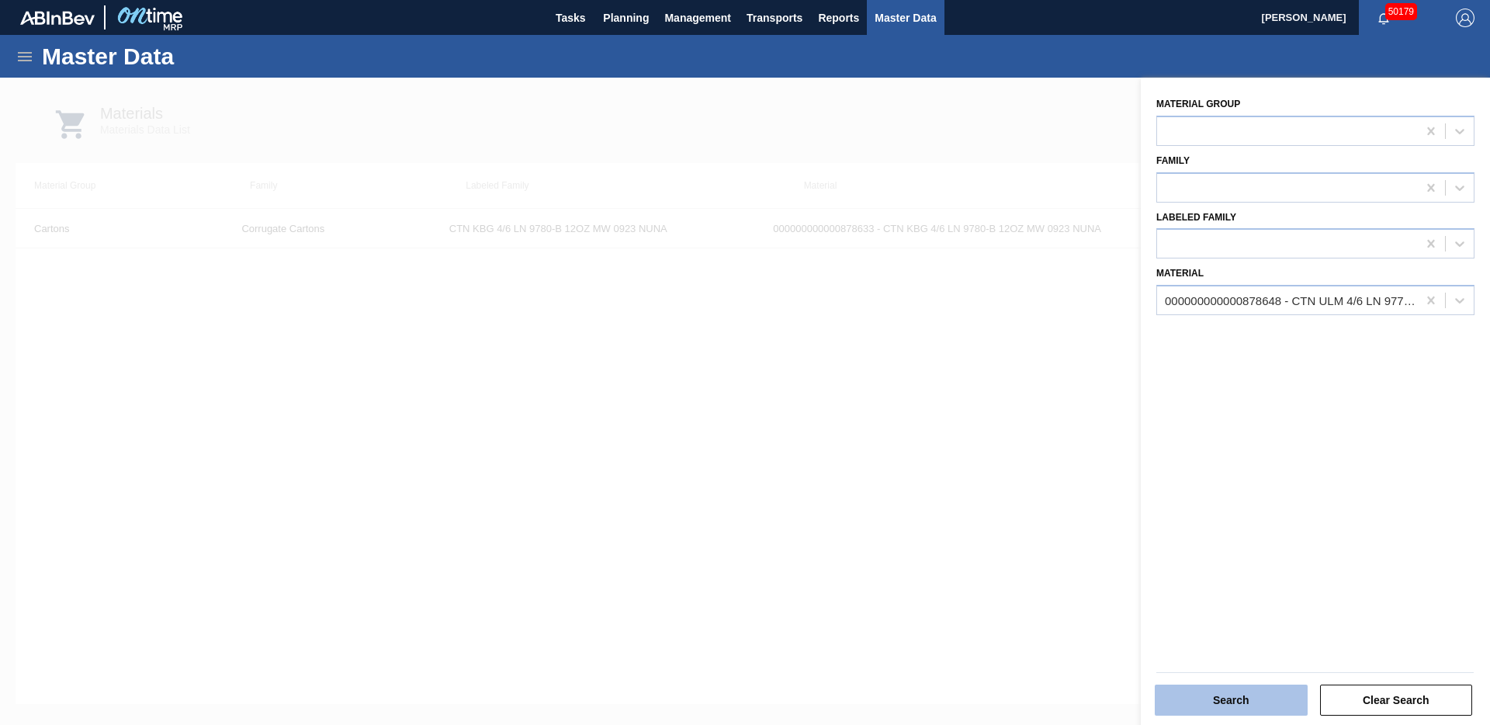
click at [1187, 669] on button "Search" at bounding box center [1231, 700] width 153 height 31
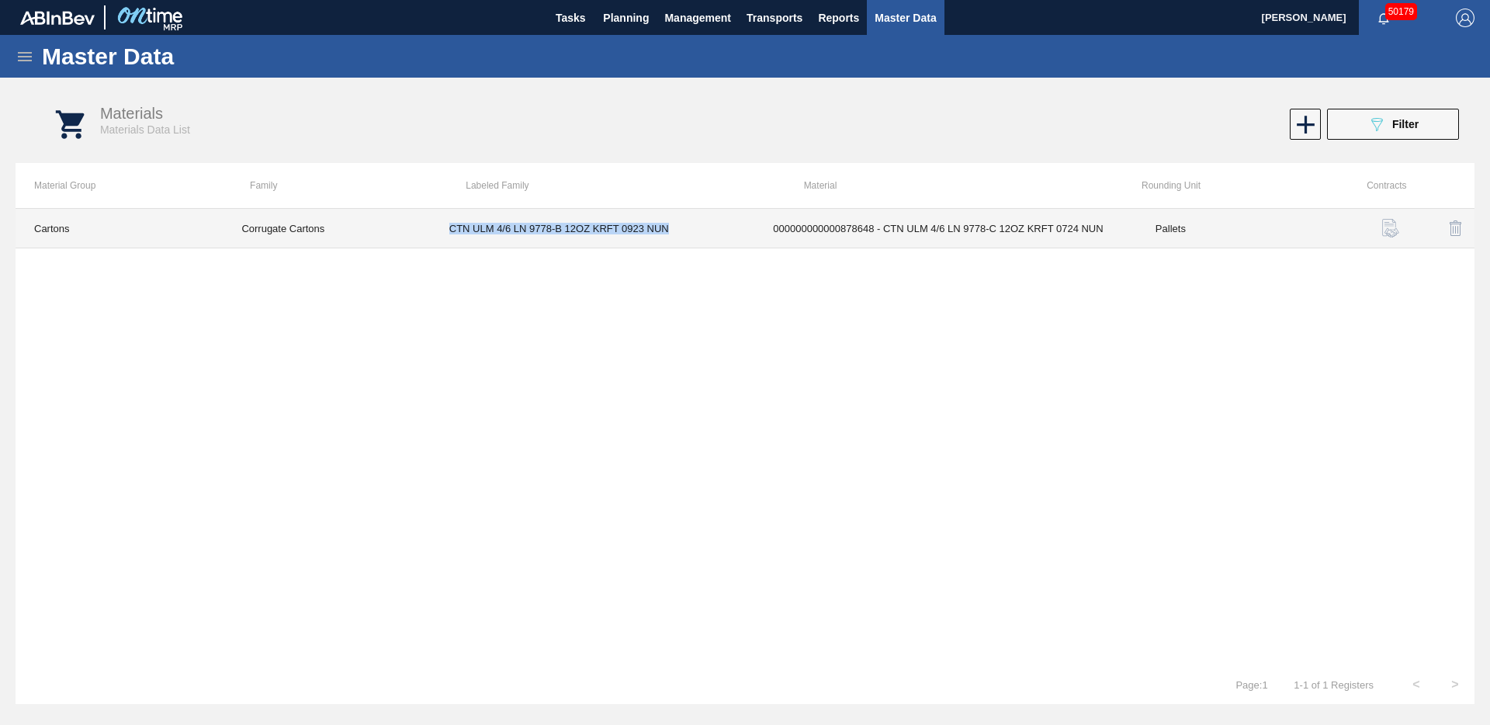
drag, startPoint x: 437, startPoint y: 230, endPoint x: 678, endPoint y: 231, distance: 240.6
click at [678, 231] on td "CTN ULM 4/6 LN 9778-B 12OZ KRFT 0923 NUN" at bounding box center [593, 229] width 324 height 40
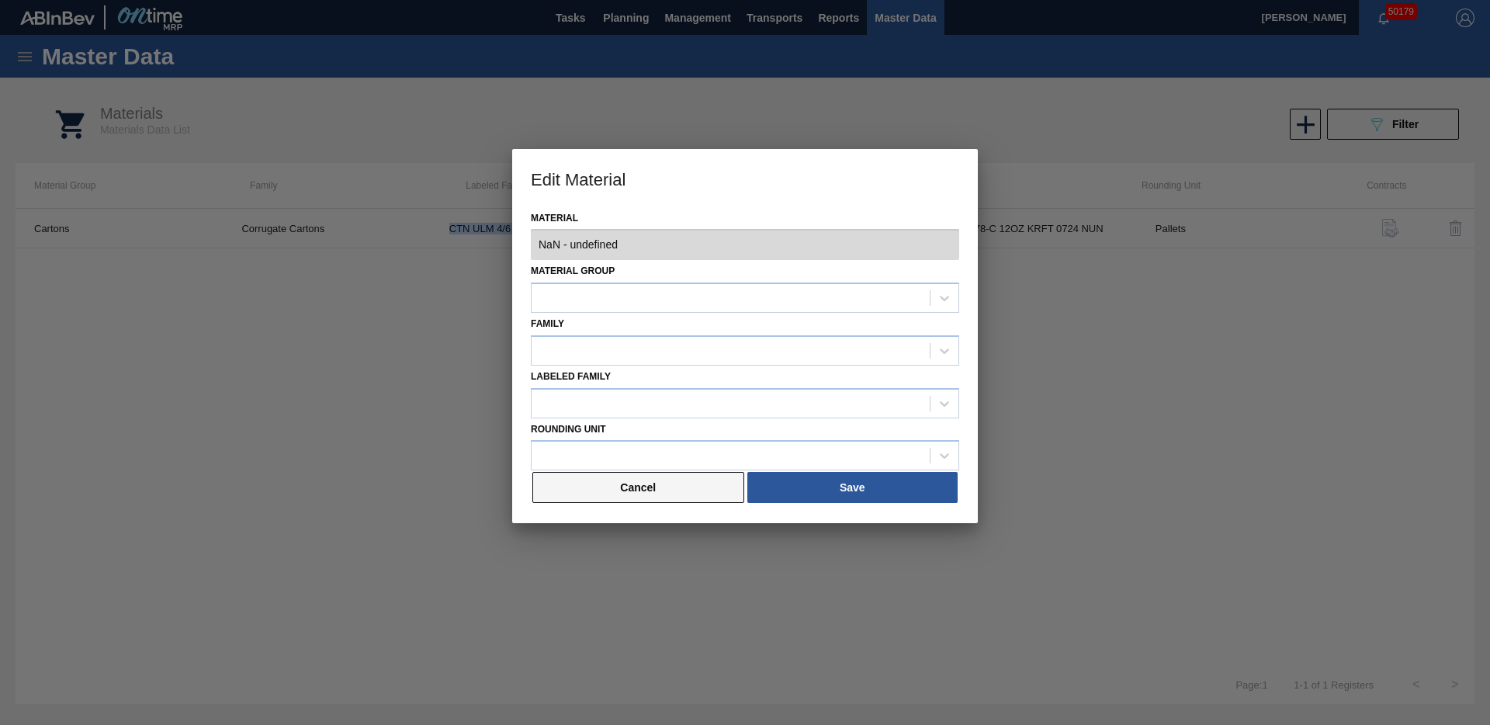
click at [667, 483] on button "Cancel" at bounding box center [638, 487] width 212 height 31
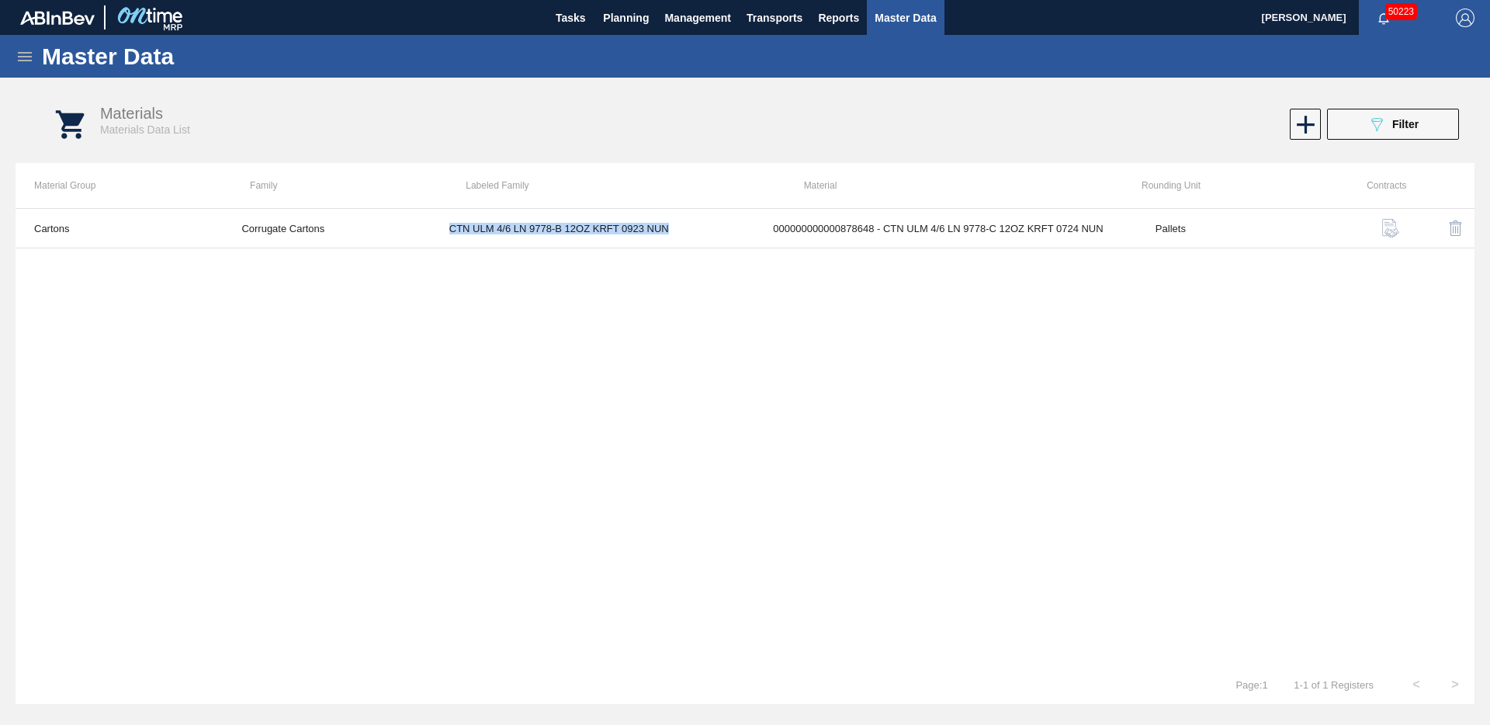
copy td "CTN ULM 4/6 LN 9778-B 12OZ KRFT 0923 NUN"
click at [1368, 127] on icon "089F7B8B-B2A5-4AFE-B5C0-19BA573D28AC" at bounding box center [1377, 124] width 19 height 19
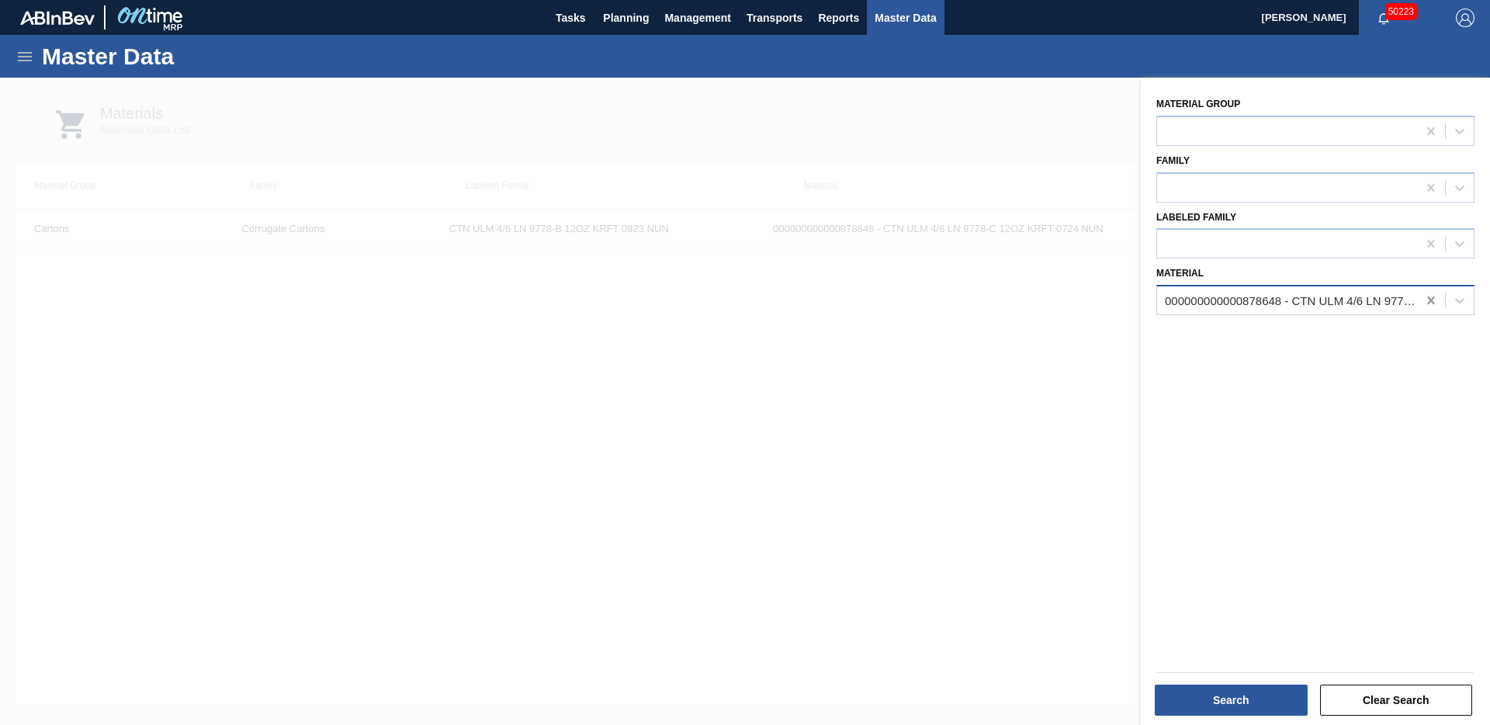
click at [1431, 303] on icon at bounding box center [1430, 301] width 7 height 8
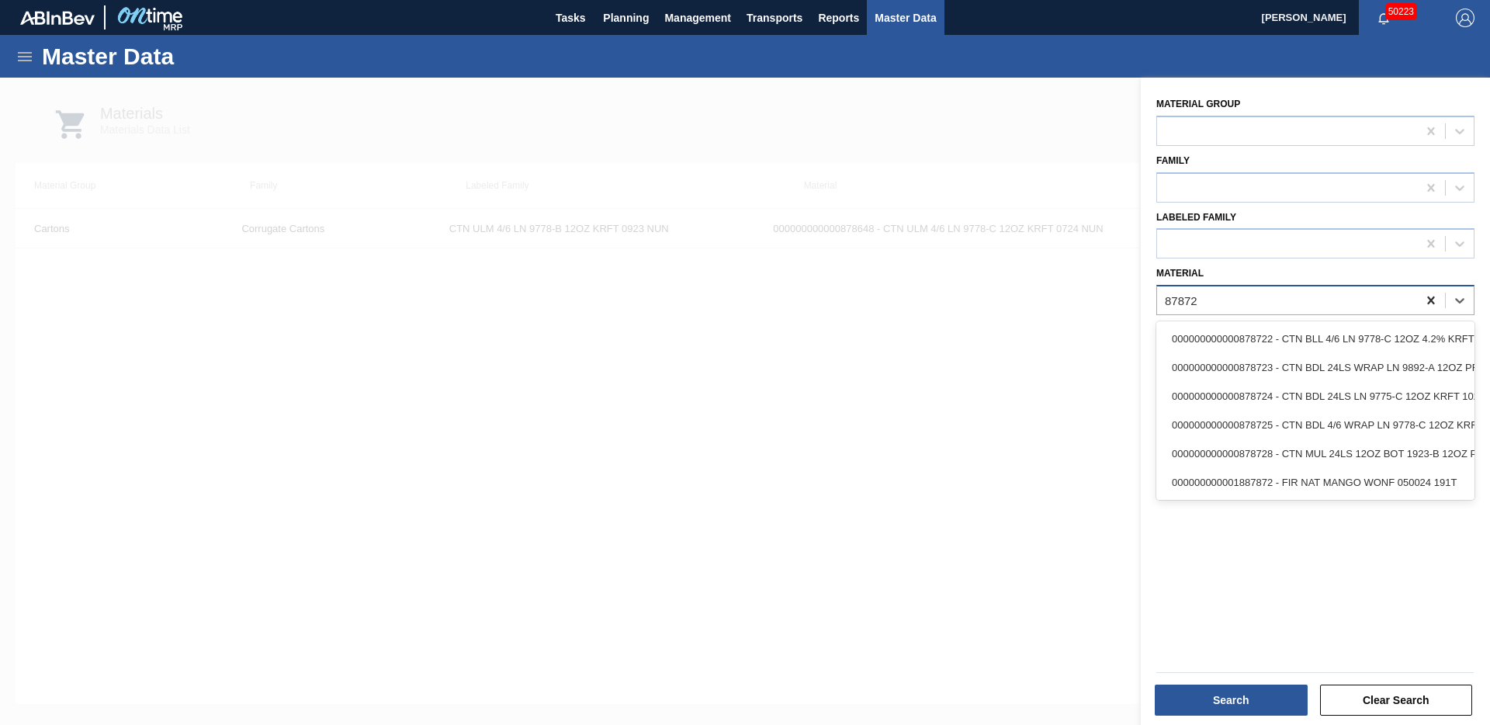
type input "878722"
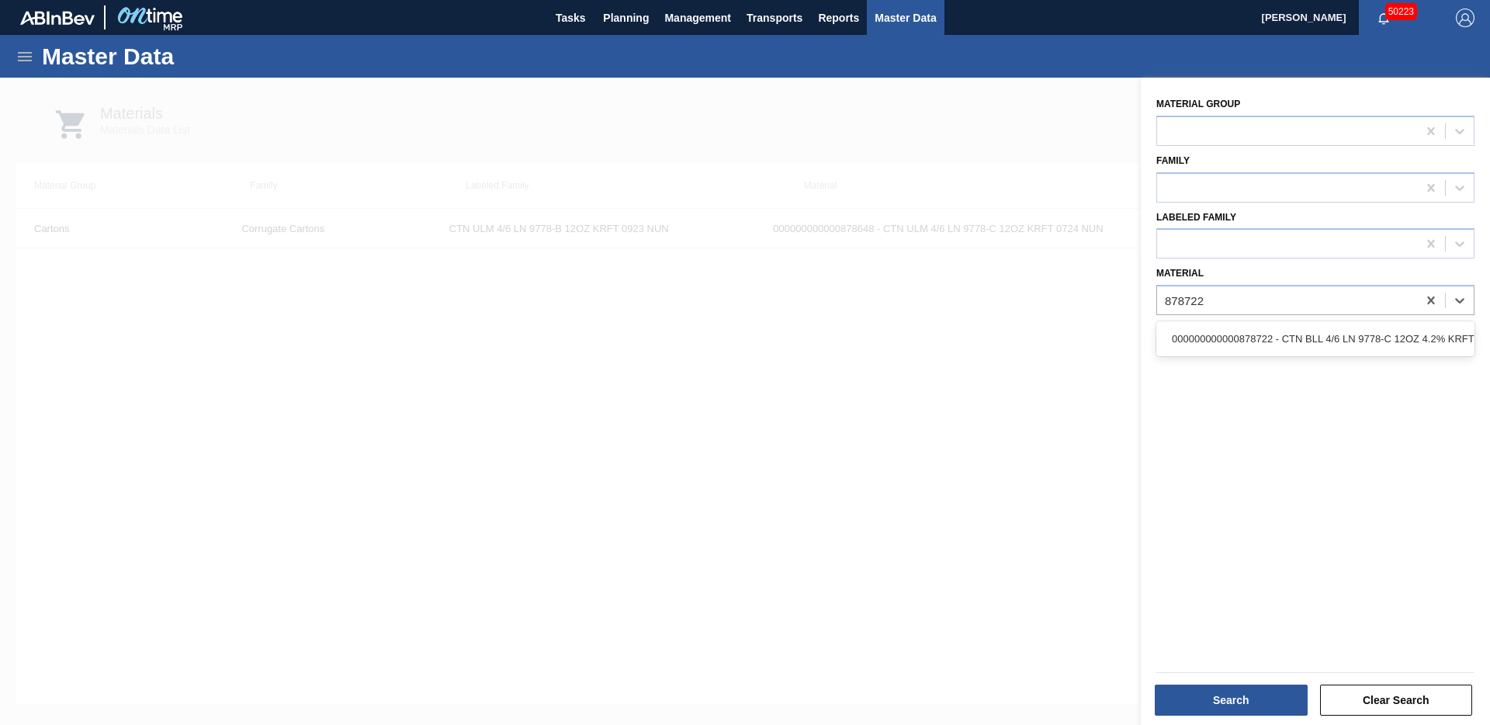
click at [1403, 333] on div "000000000000878722 - CTN BLL 4/6 LN 9778-C 12OZ 4.2% KRFT 102" at bounding box center [1316, 338] width 318 height 29
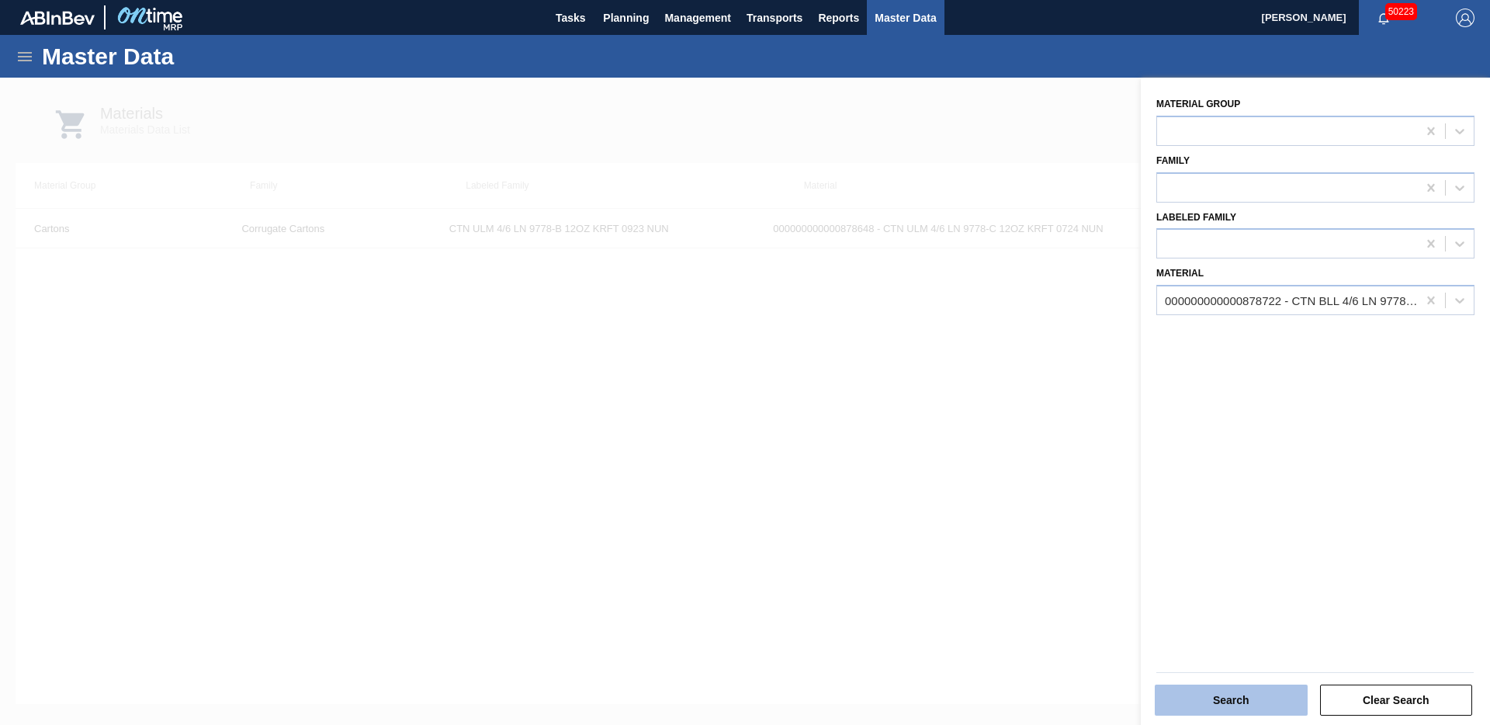
click at [1225, 669] on button "Search" at bounding box center [1231, 700] width 153 height 31
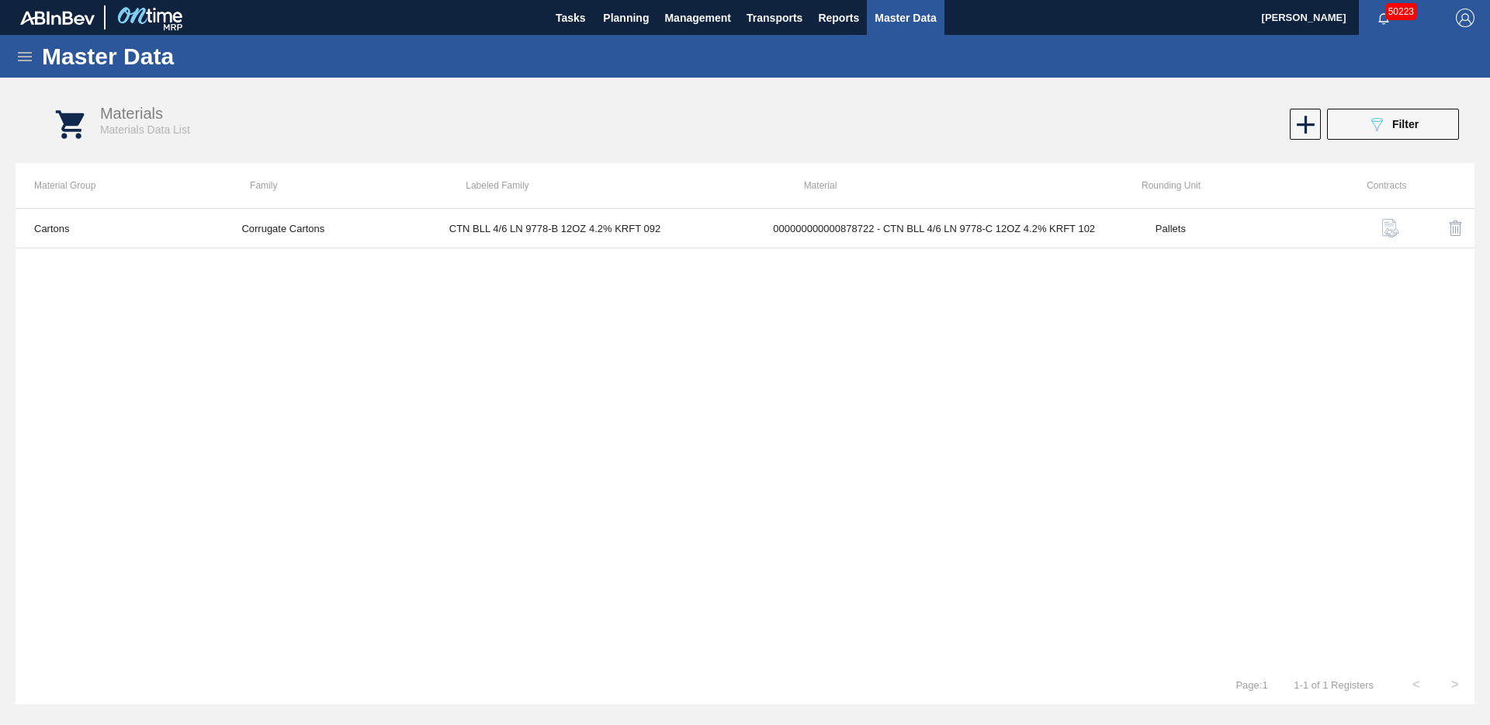
drag, startPoint x: 731, startPoint y: 547, endPoint x: 603, endPoint y: 414, distance: 184.4
click at [724, 539] on div "Cartons Corrugate Cartons CTN BLL 4/6 LN 9778-B 12OZ 4.2% KRFT 092 000000000000…" at bounding box center [745, 436] width 1459 height 457
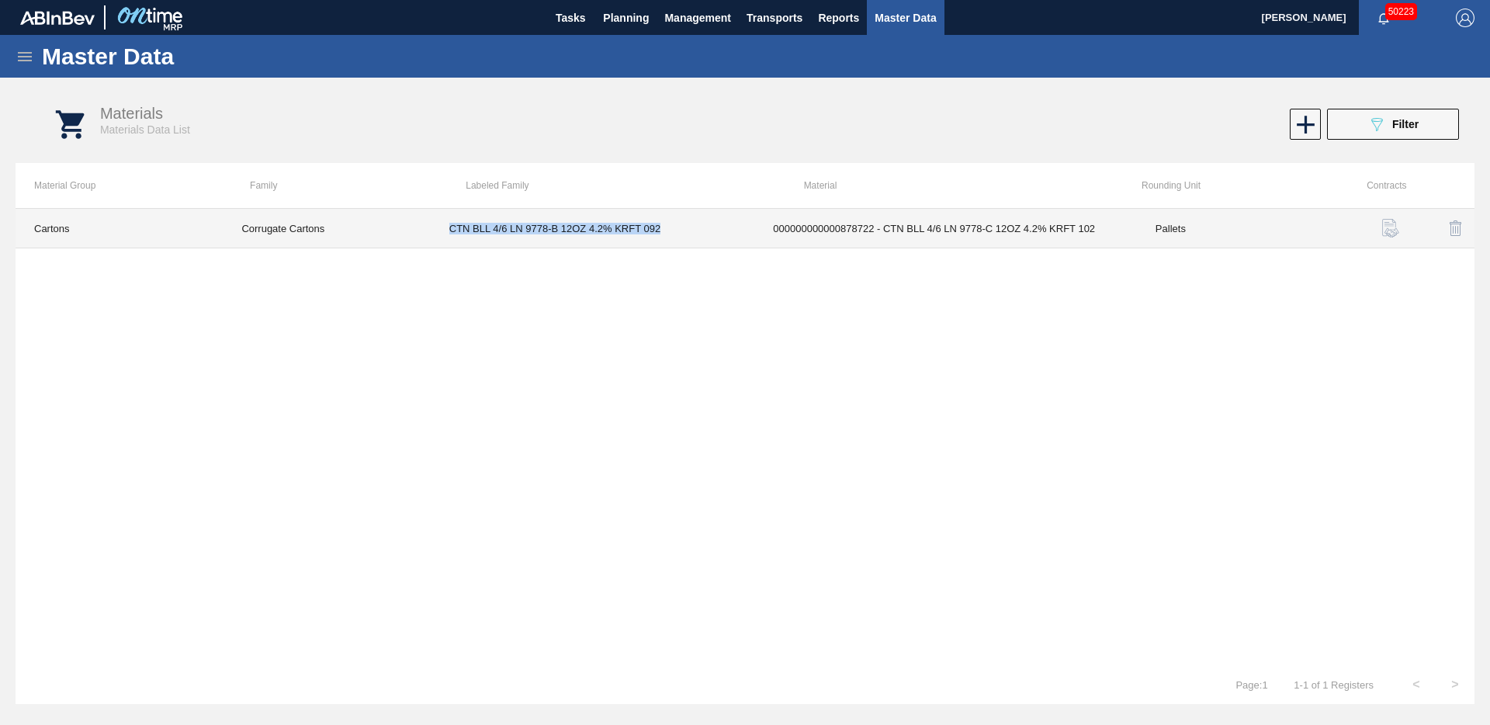
drag, startPoint x: 446, startPoint y: 225, endPoint x: 666, endPoint y: 233, distance: 220.6
click at [666, 233] on td "CTN BLL 4/6 LN 9778-B 12OZ 4.2% KRFT 092" at bounding box center [593, 229] width 324 height 40
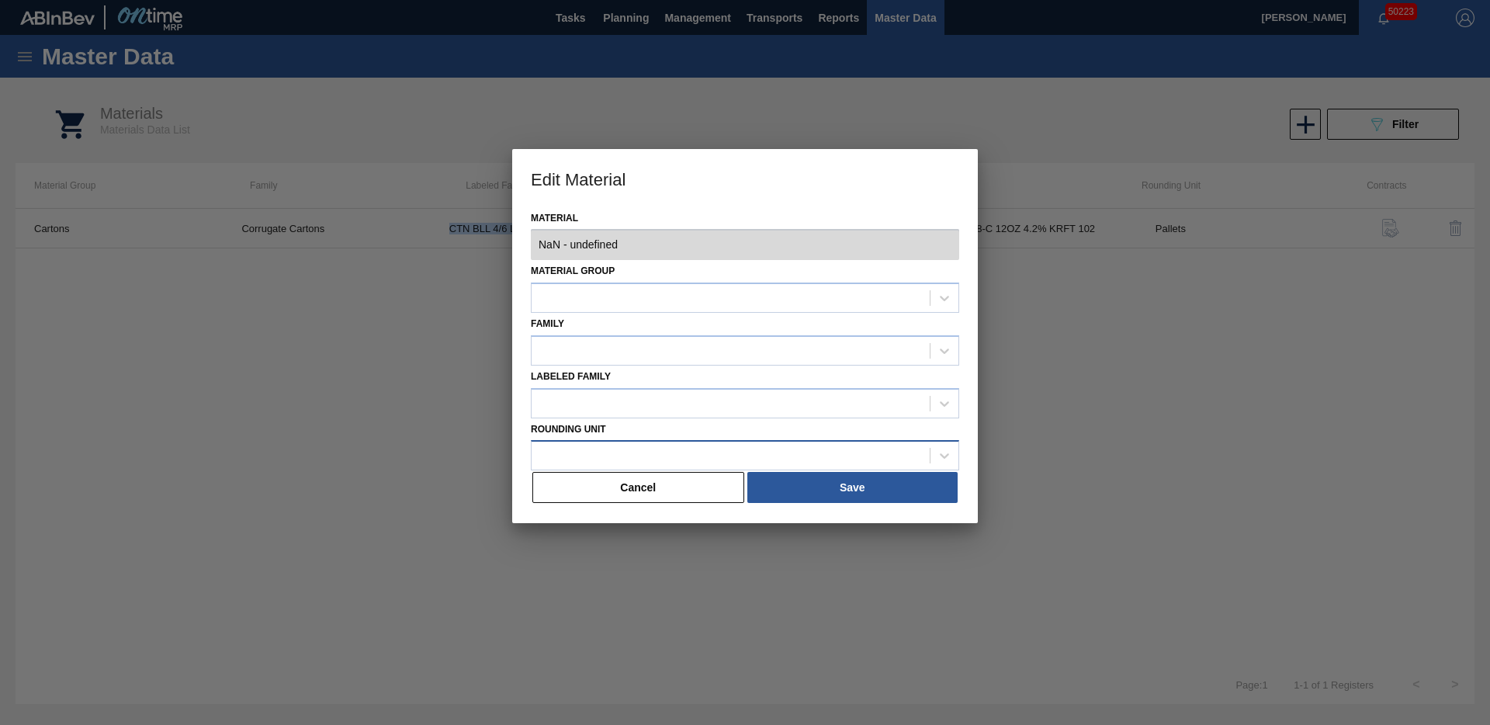
type input "878722 - 000000000000878722 - CTN BLL 4/6 LN 9778-C 12OZ 4.2% KRFT 102"
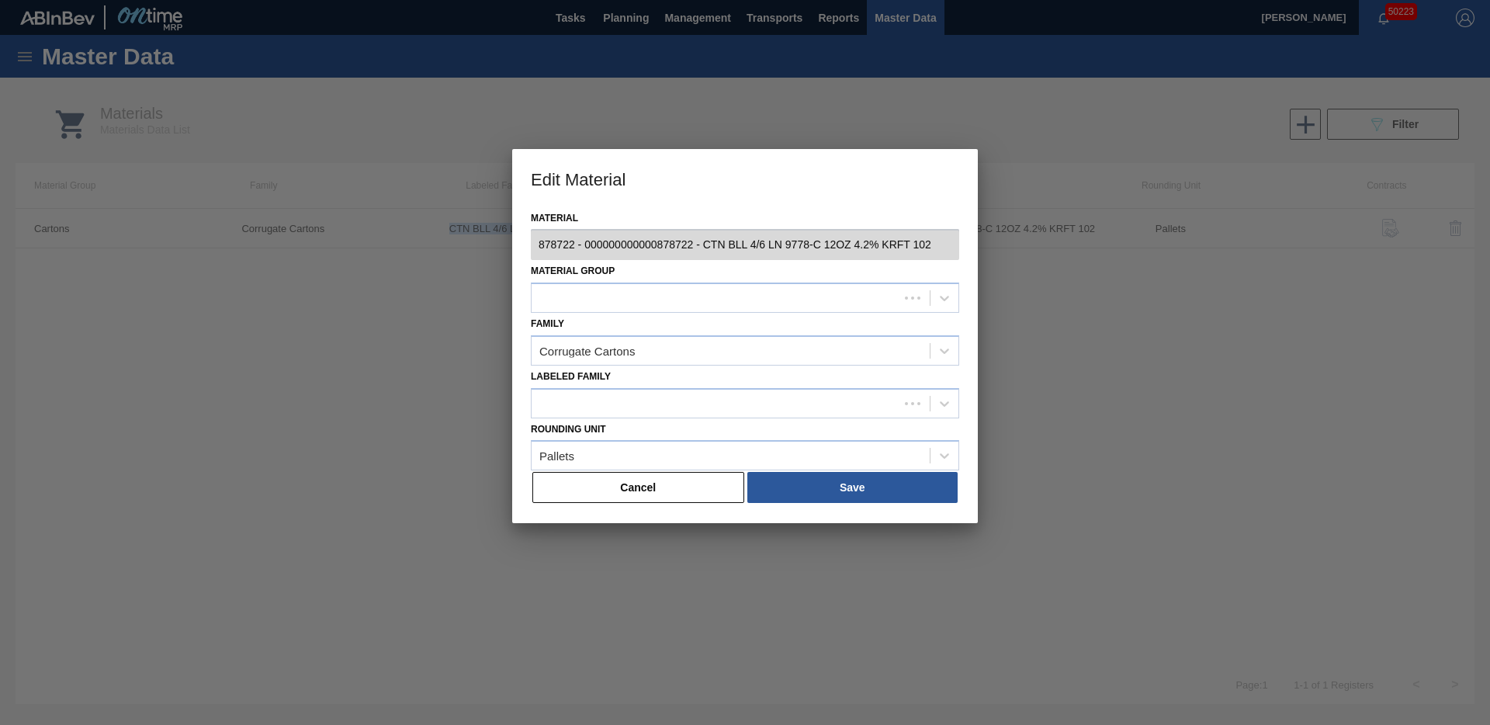
drag, startPoint x: 623, startPoint y: 486, endPoint x: 589, endPoint y: 352, distance: 137.8
click at [623, 486] on button "Cancel" at bounding box center [638, 487] width 212 height 31
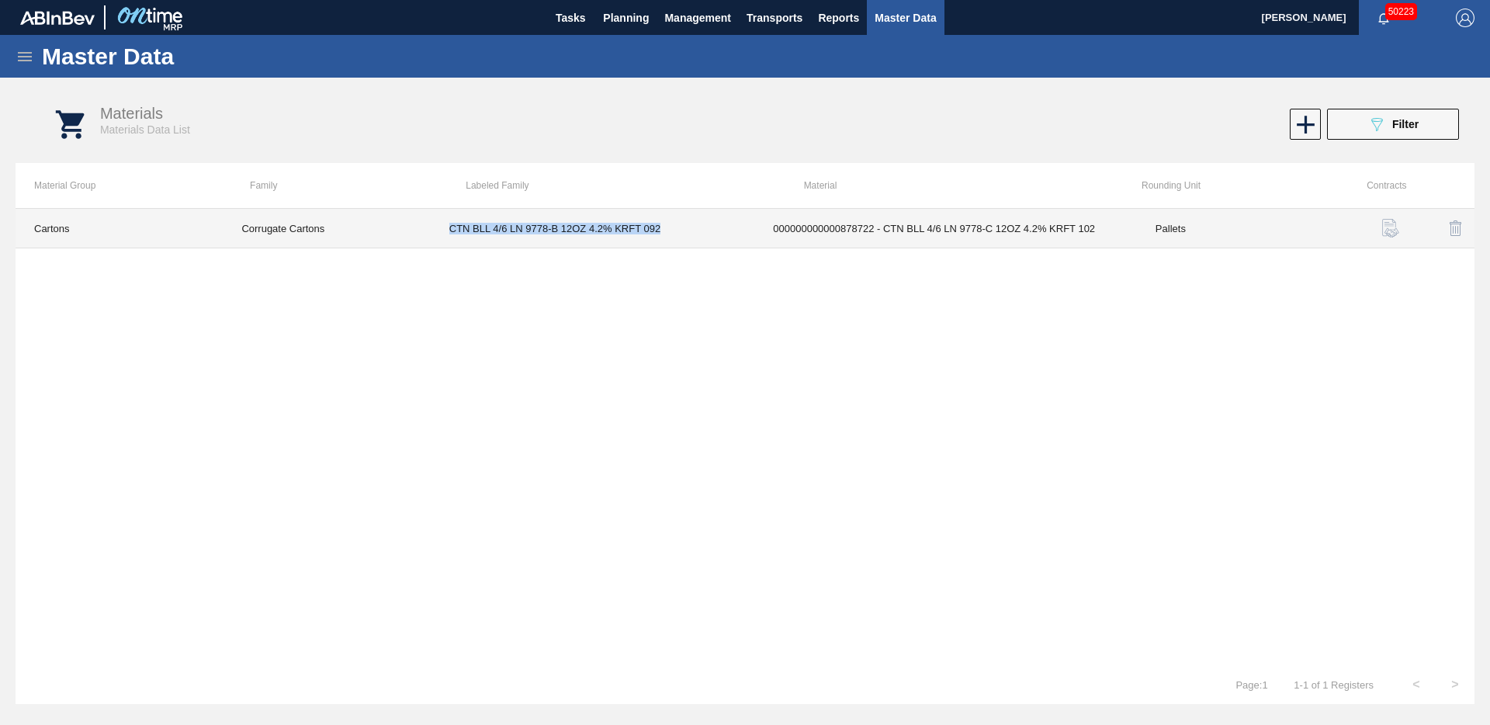
copy td "CTN BLL 4/6 LN 9778-B 12OZ 4.2% KRFT 092"
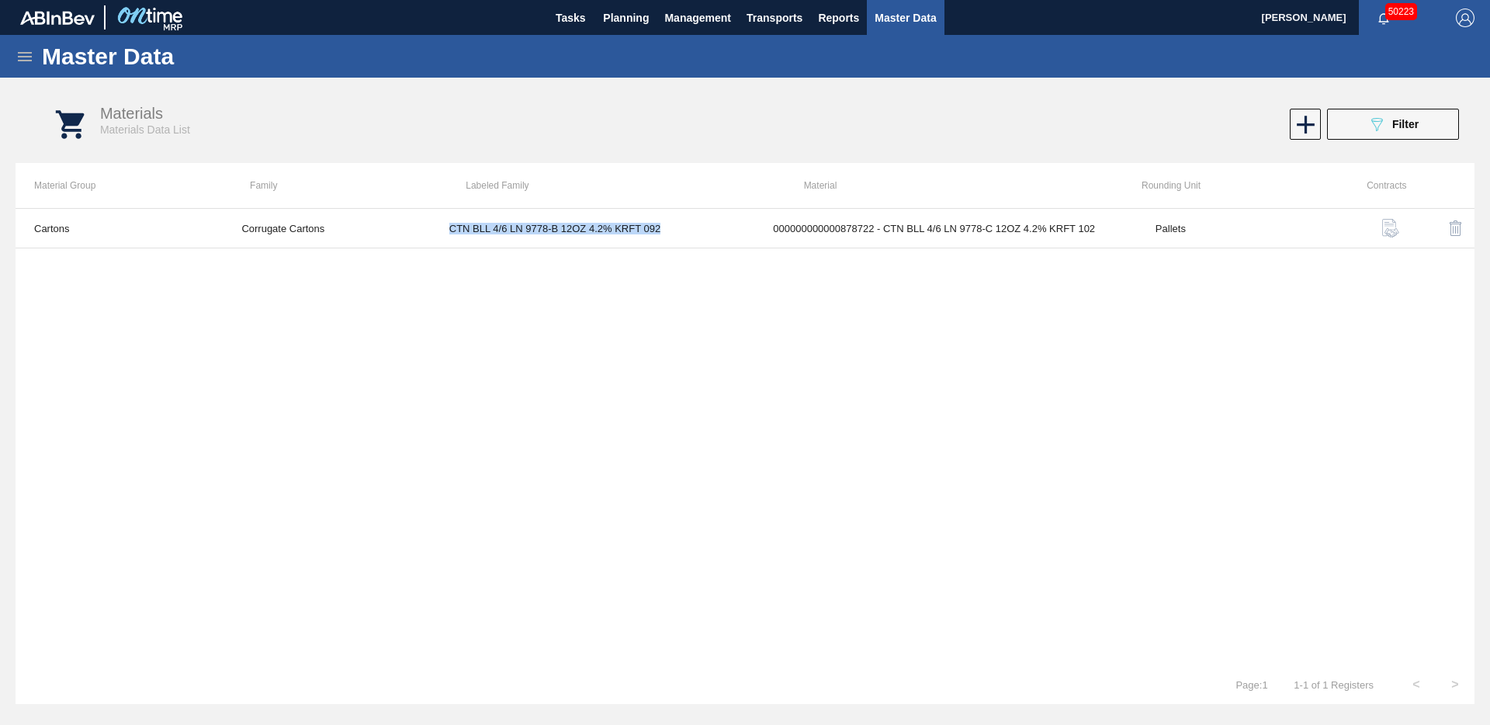
click at [911, 17] on span "Master Data" at bounding box center [905, 18] width 61 height 19
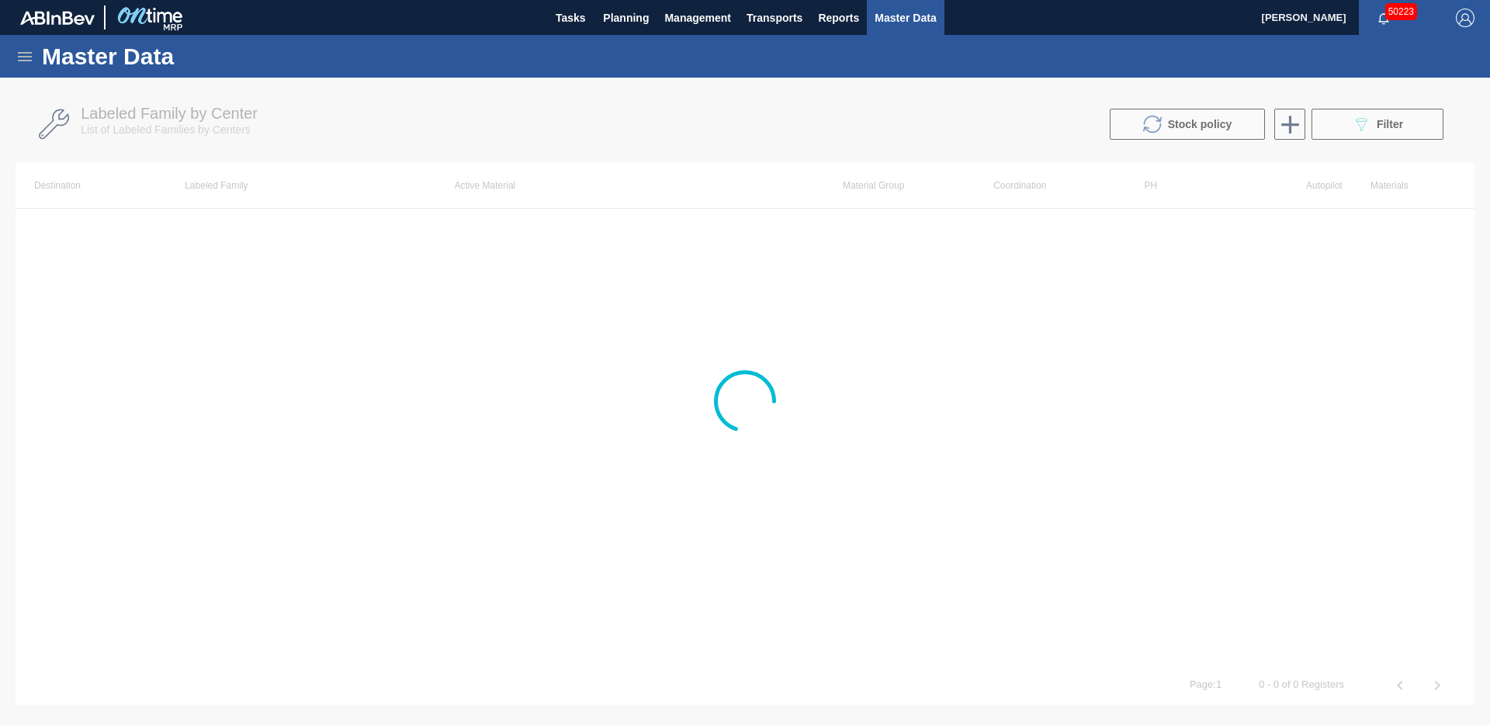
click at [910, 20] on span "Master Data" at bounding box center [905, 18] width 61 height 19
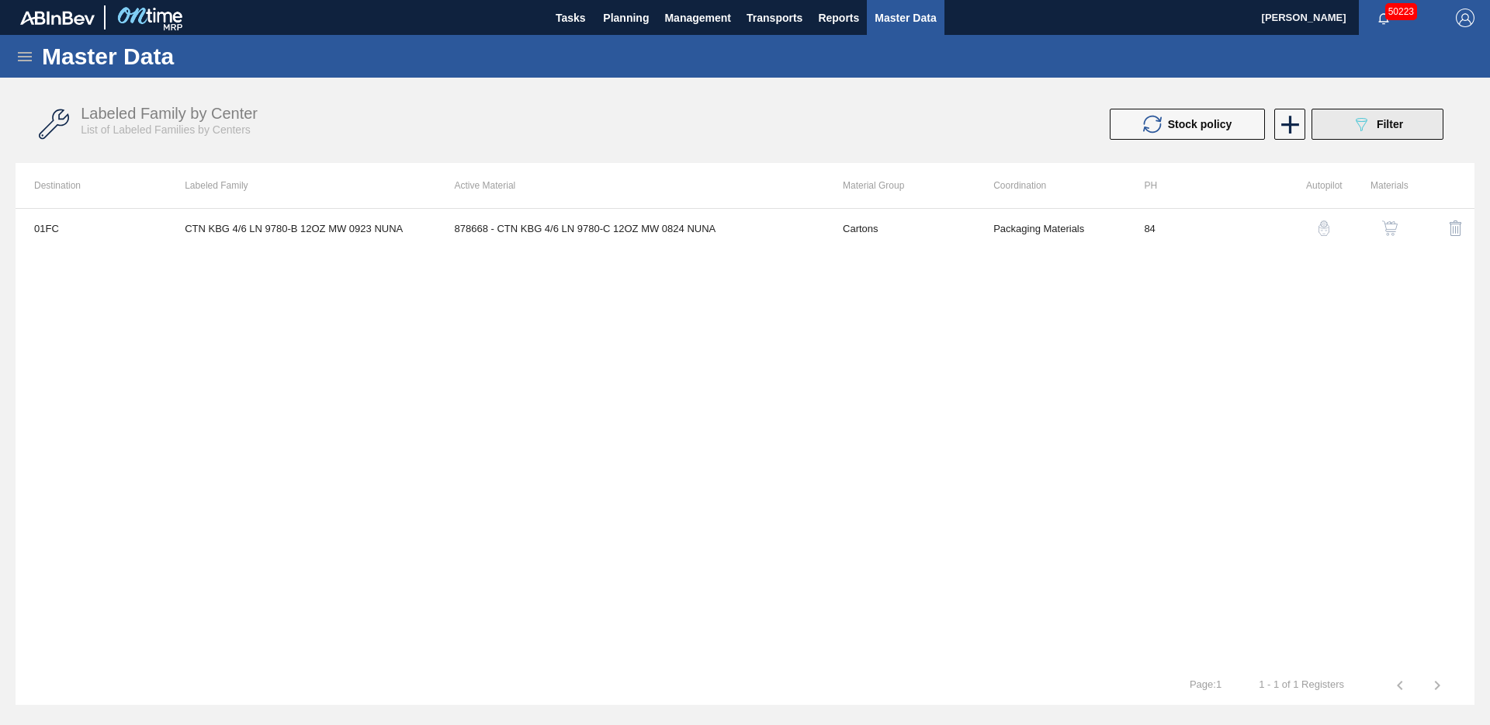
click at [1354, 136] on button "089F7B8B-B2A5-4AFE-B5C0-19BA573D28AC Filter" at bounding box center [1378, 124] width 132 height 31
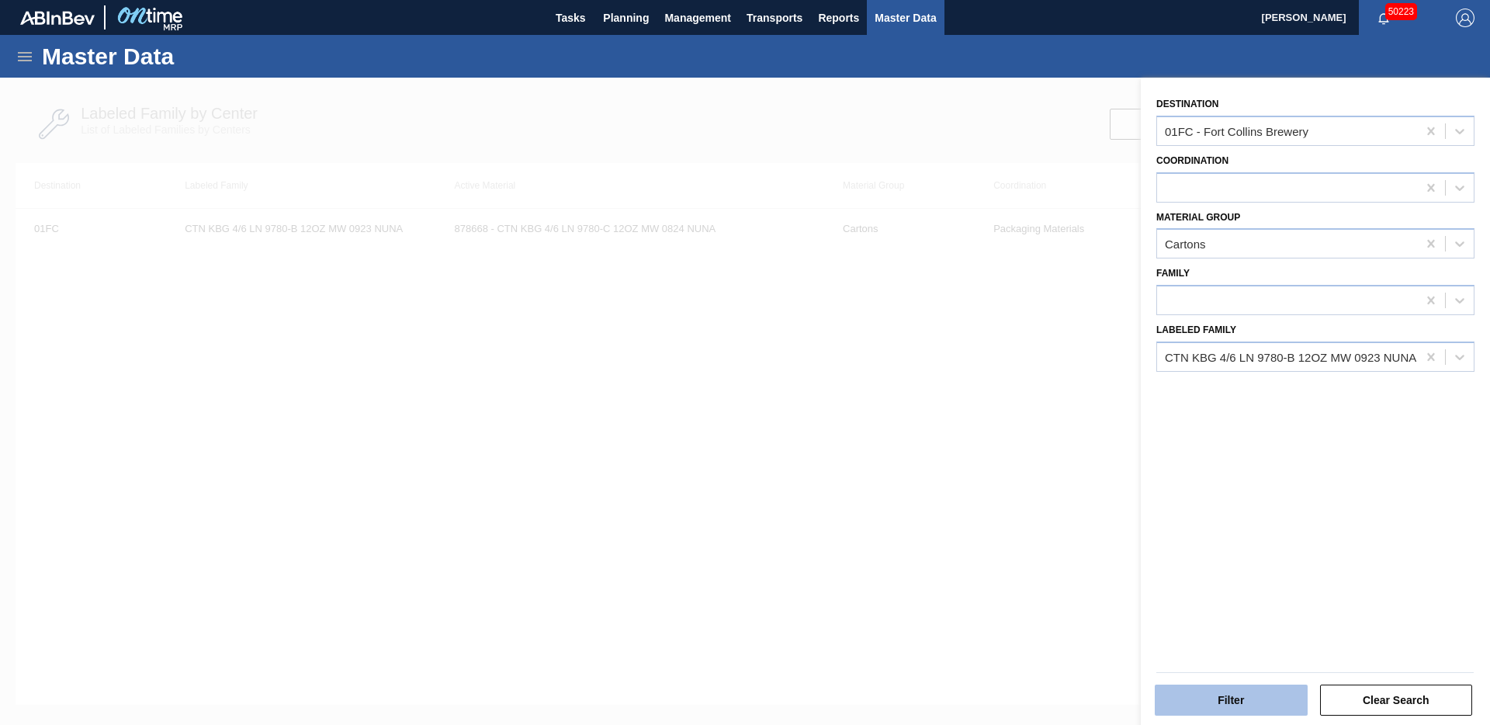
click at [1231, 669] on button "Filter" at bounding box center [1231, 700] width 153 height 31
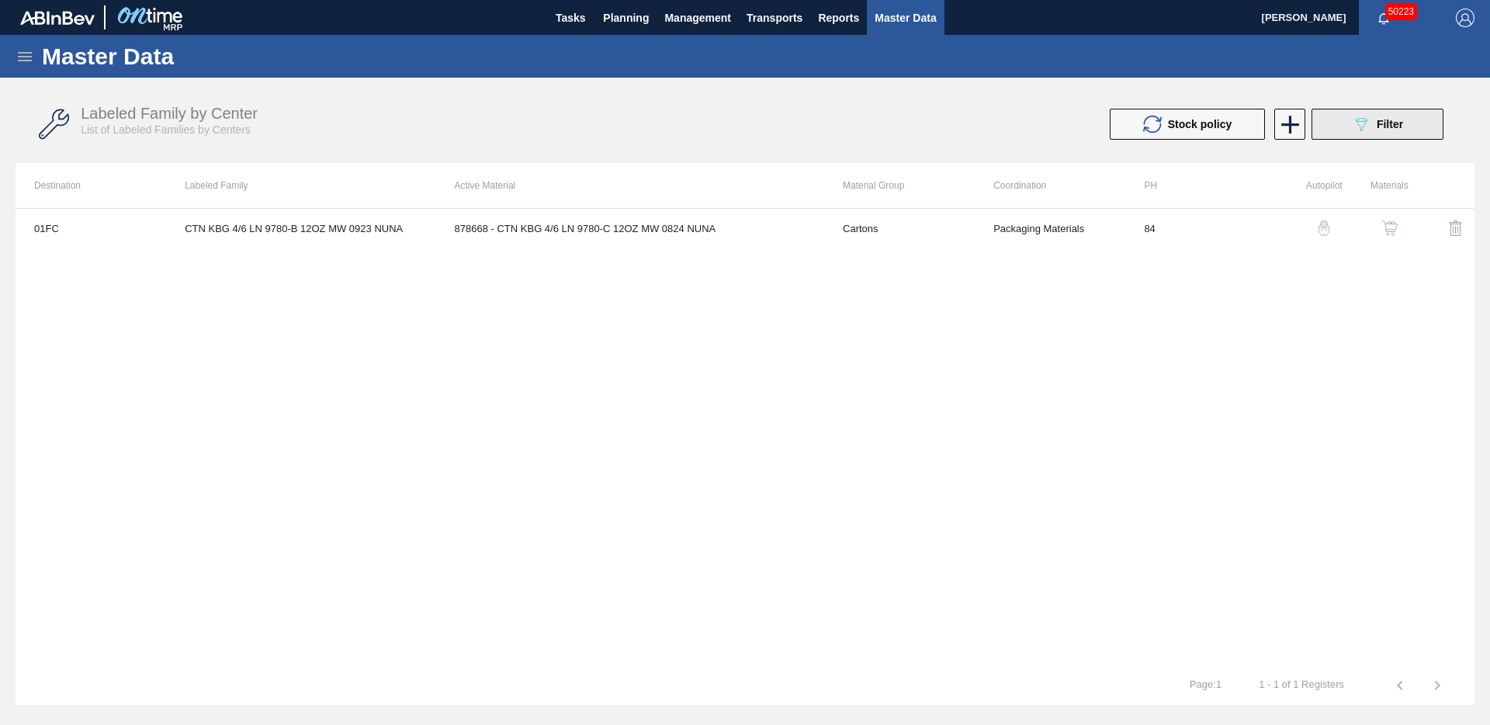
click at [1373, 136] on button "089F7B8B-B2A5-4AFE-B5C0-19BA573D28AC Filter" at bounding box center [1378, 124] width 132 height 31
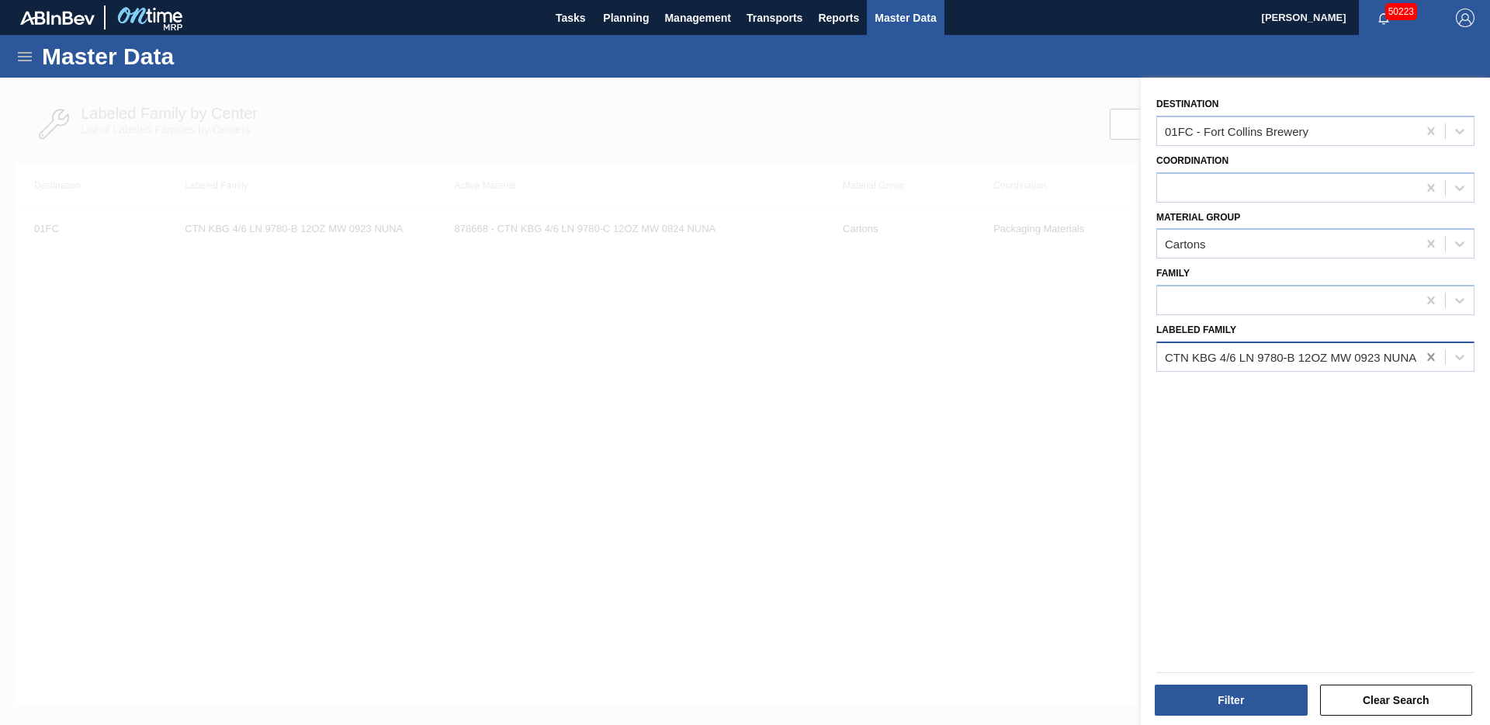
click at [1424, 359] on icon at bounding box center [1432, 357] width 16 height 16
click at [1198, 369] on div at bounding box center [1316, 357] width 318 height 30
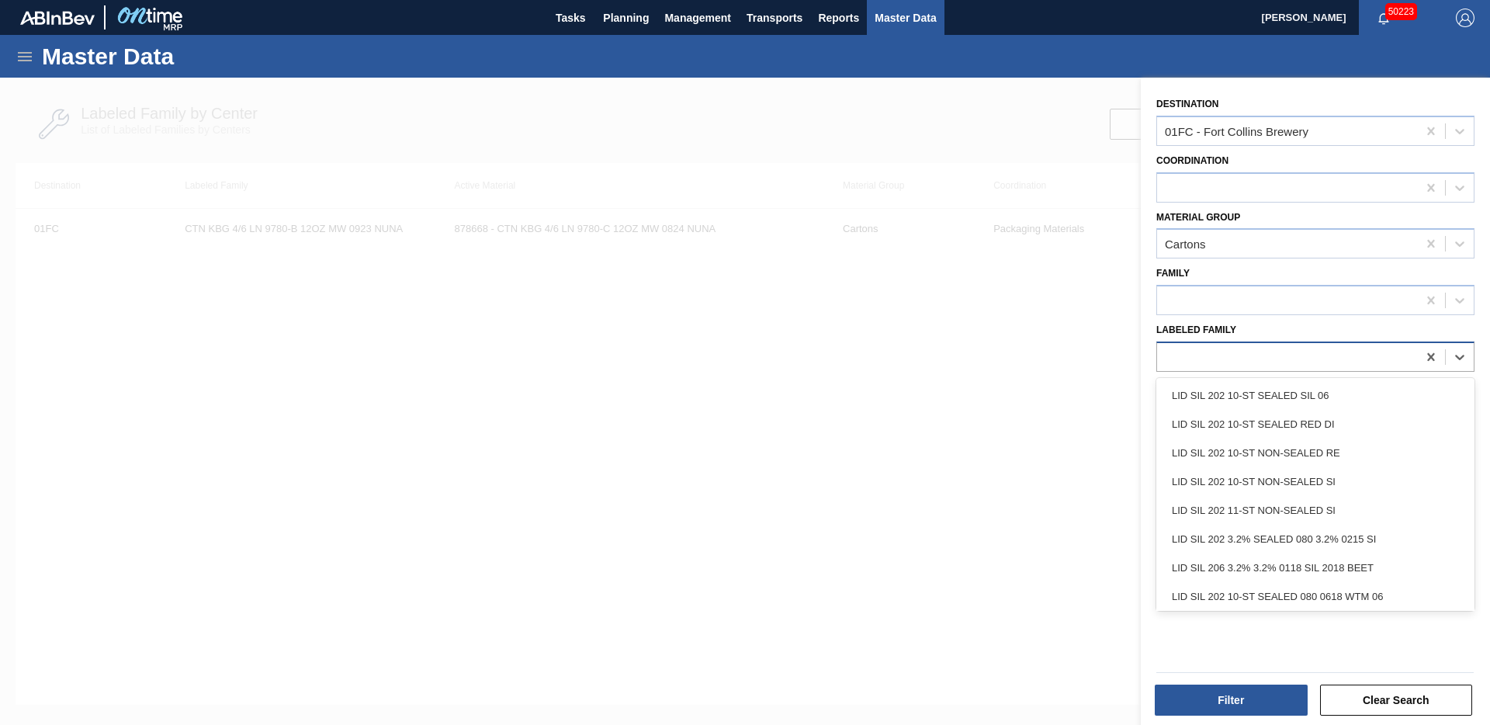
paste Family "CTN ULM 4/6 LN 9778-B 12OZ KRFT 0923 NUN"
type Family "CTN ULM 4/6 LN 9778-B 12OZ KRFT 0923 NUN"
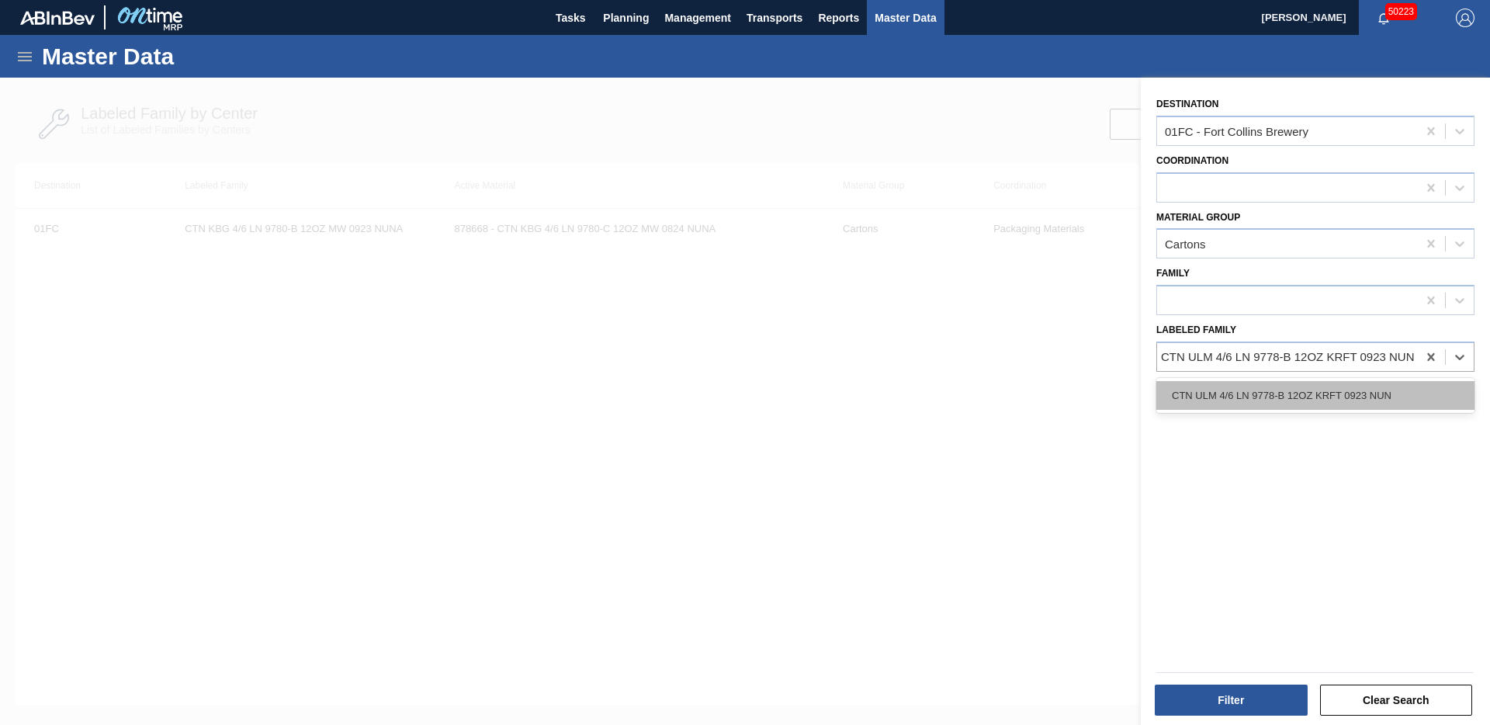
click at [1214, 401] on div "CTN ULM 4/6 LN 9778-B 12OZ KRFT 0923 NUN" at bounding box center [1316, 395] width 318 height 29
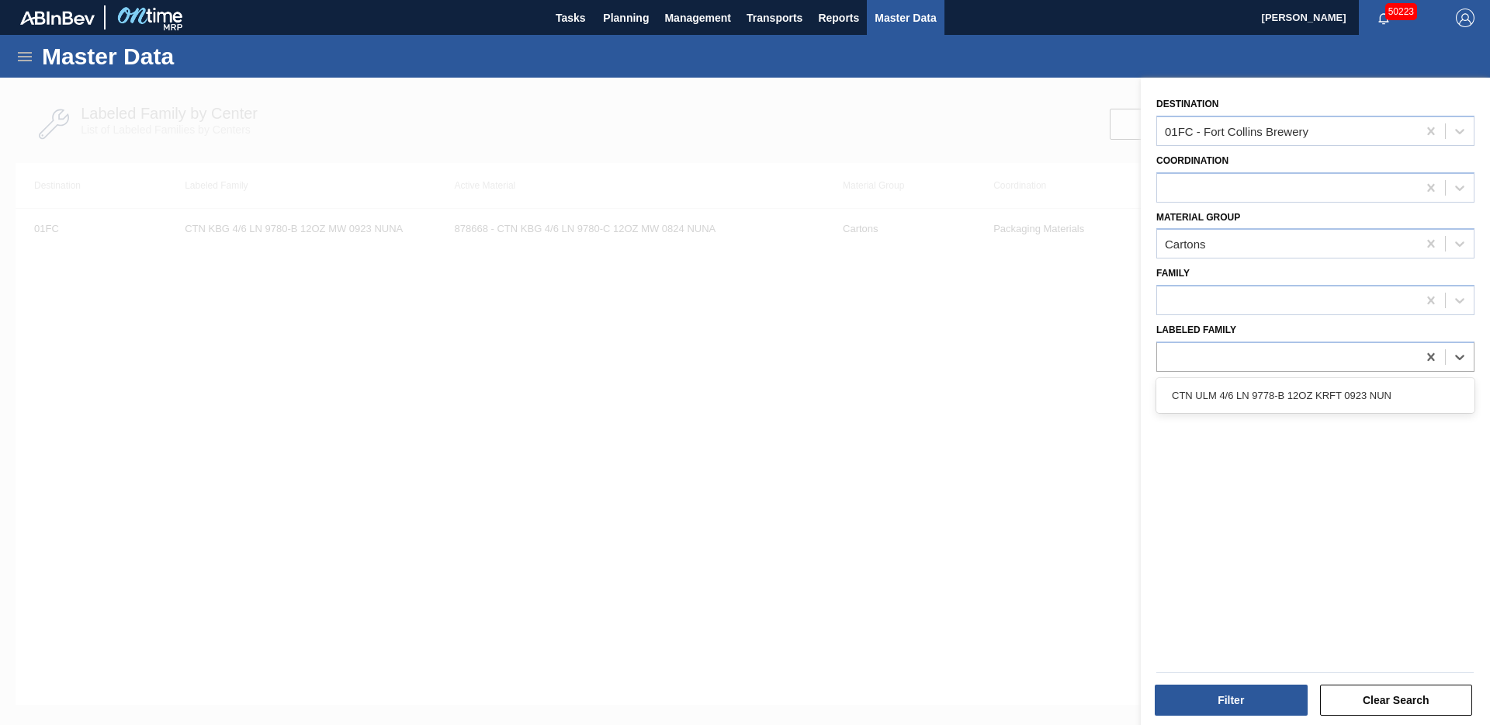
scroll to position [0, 2]
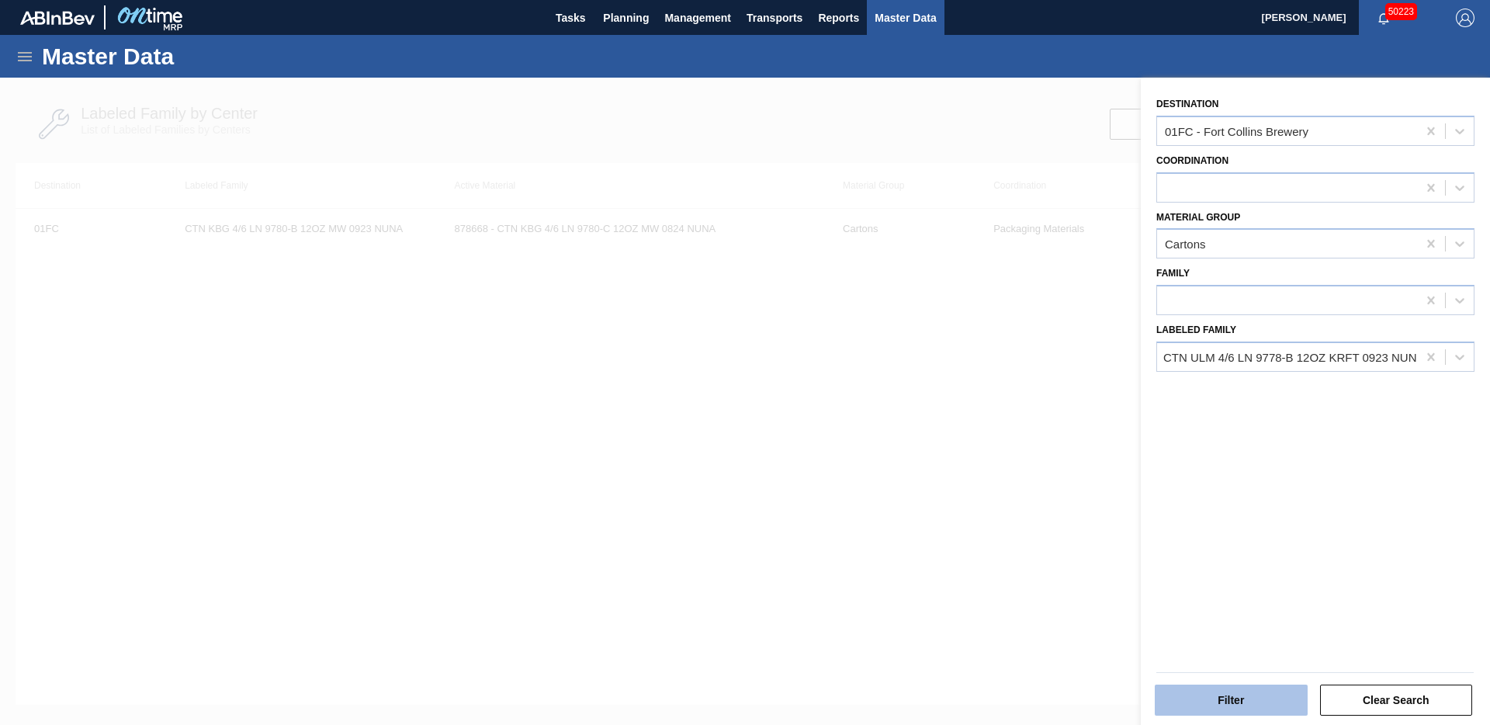
click at [1193, 669] on button "Filter" at bounding box center [1231, 700] width 153 height 31
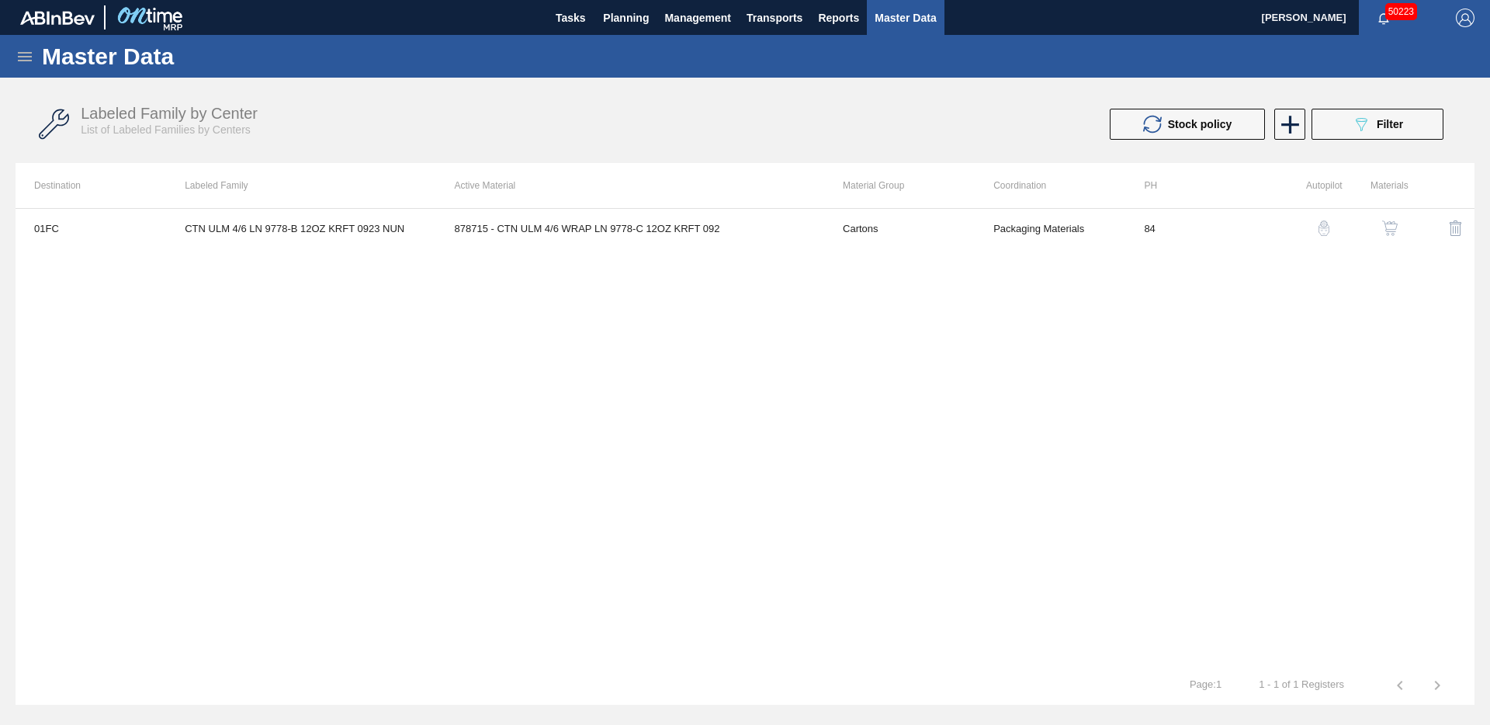
click at [1385, 222] on img "button" at bounding box center [1390, 228] width 16 height 16
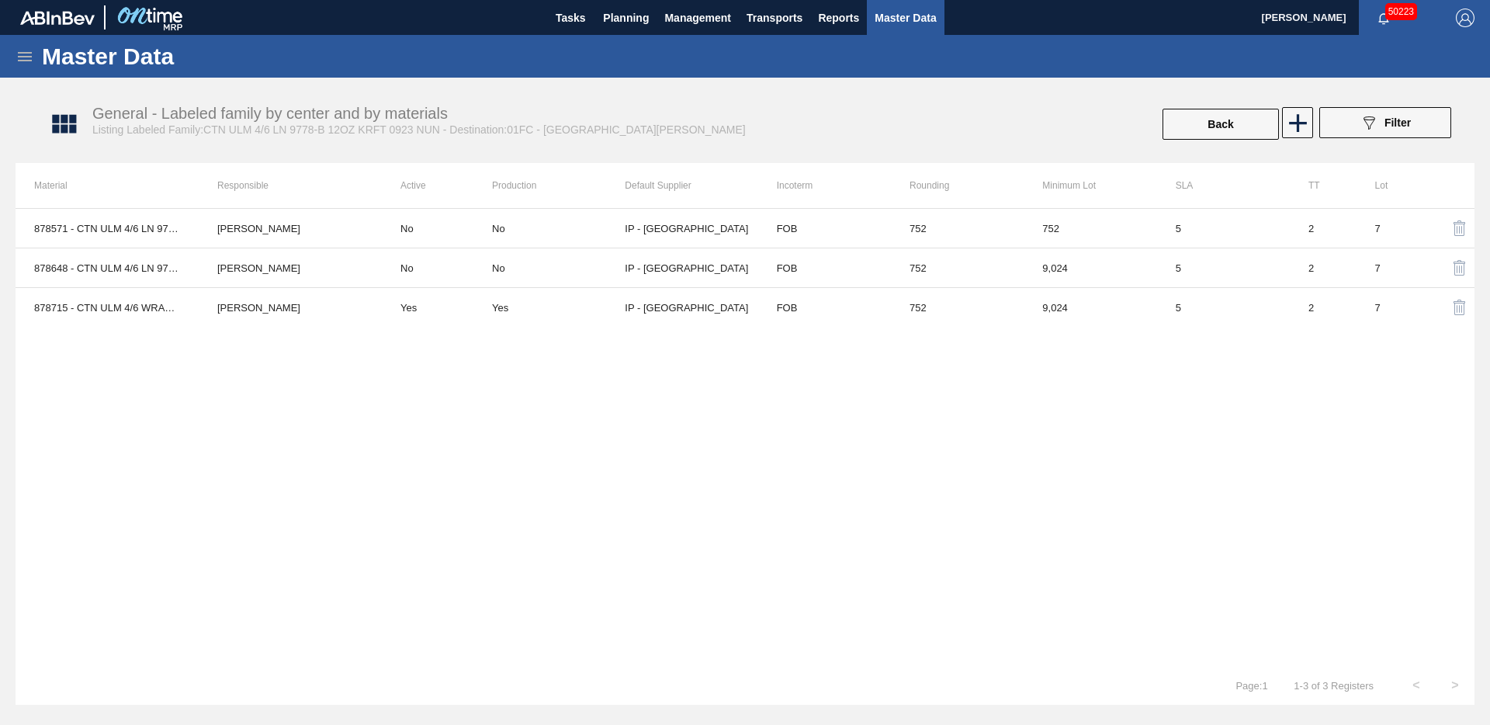
click at [529, 421] on div "878571 - CTN ULM 4/6 LN 9778-B 12OZ KRFT 0923 NUN Walker Trieschmann No No IP -…" at bounding box center [745, 437] width 1459 height 458
drag, startPoint x: 14, startPoint y: 76, endPoint x: 26, endPoint y: 52, distance: 26.7
click at [14, 76] on div "Master Data" at bounding box center [745, 56] width 1490 height 43
click at [26, 52] on icon at bounding box center [25, 56] width 14 height 9
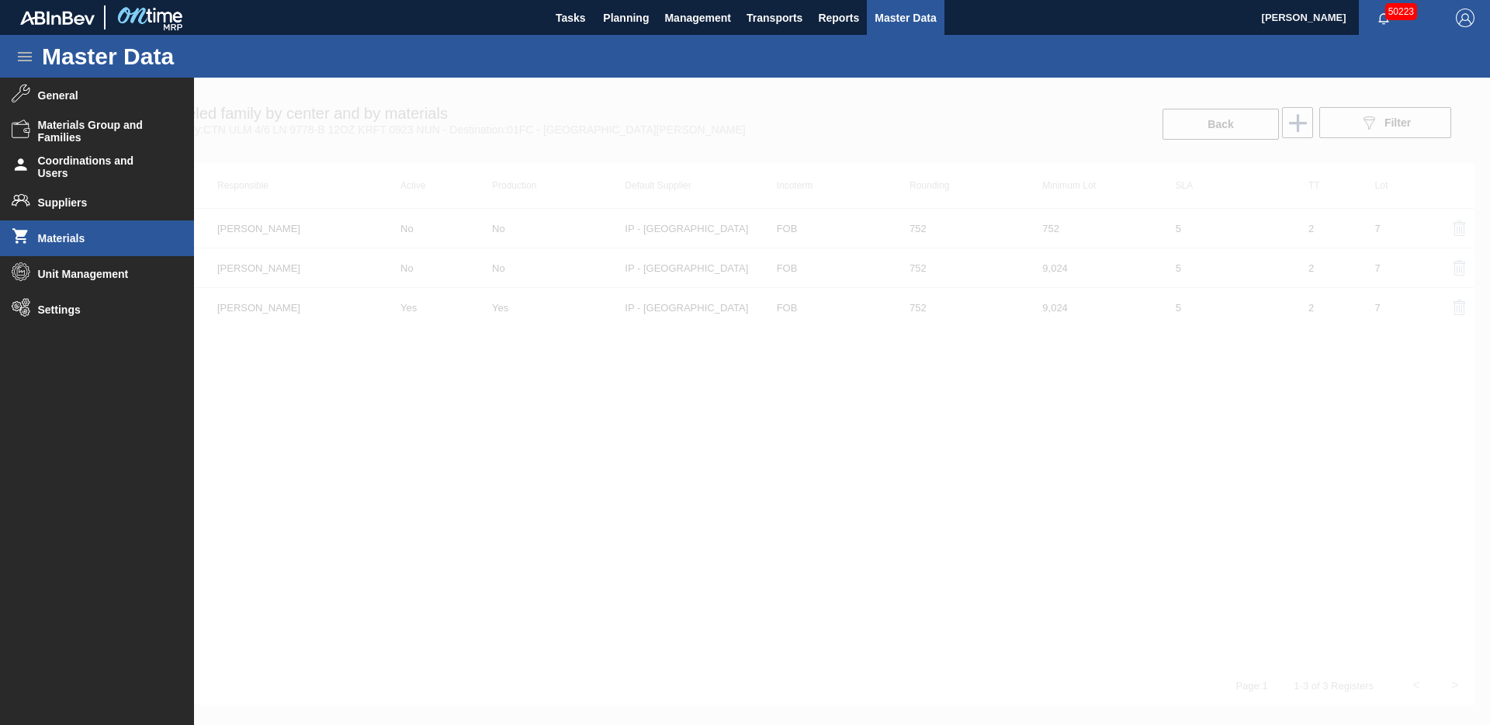
click at [69, 239] on span "Materials" at bounding box center [102, 238] width 128 height 12
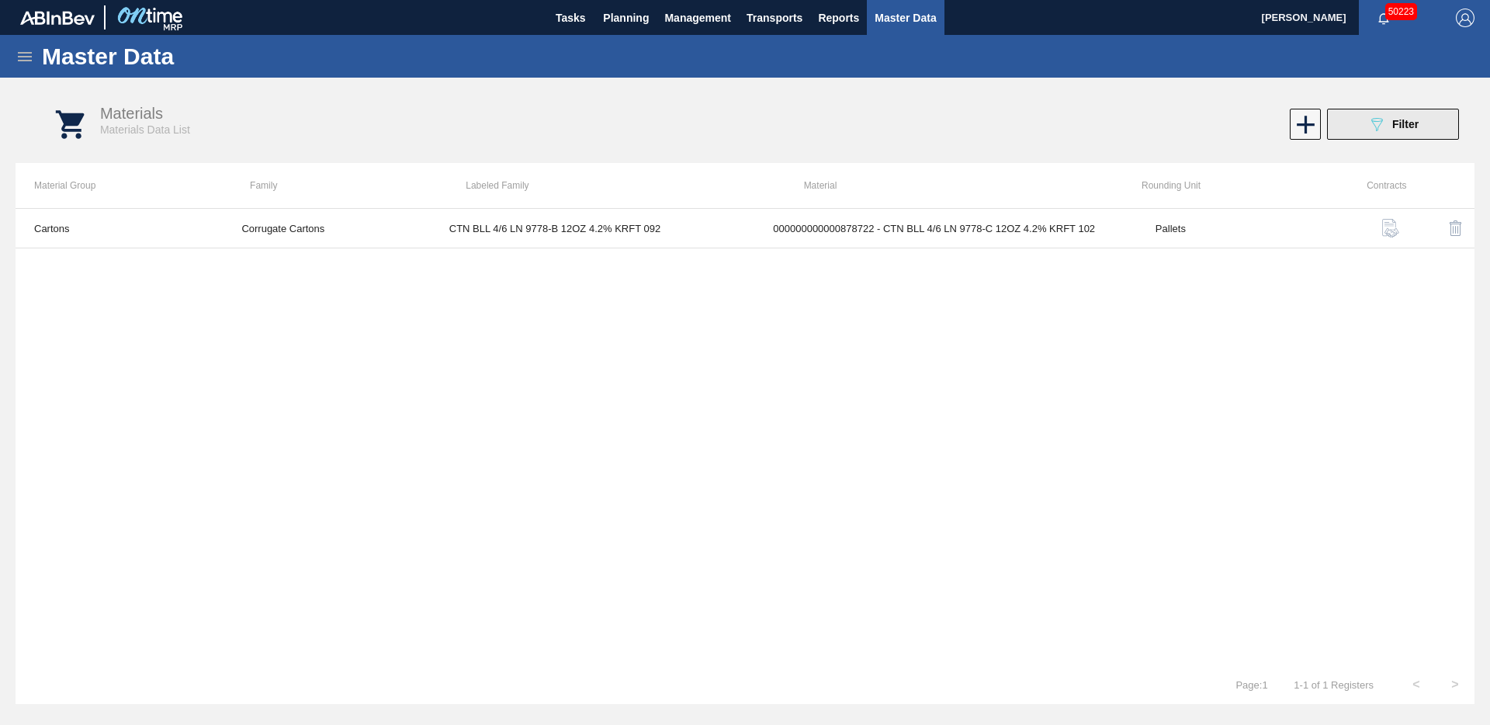
click at [1366, 122] on button "089F7B8B-B2A5-4AFE-B5C0-19BA573D28AC Filter" at bounding box center [1393, 124] width 132 height 31
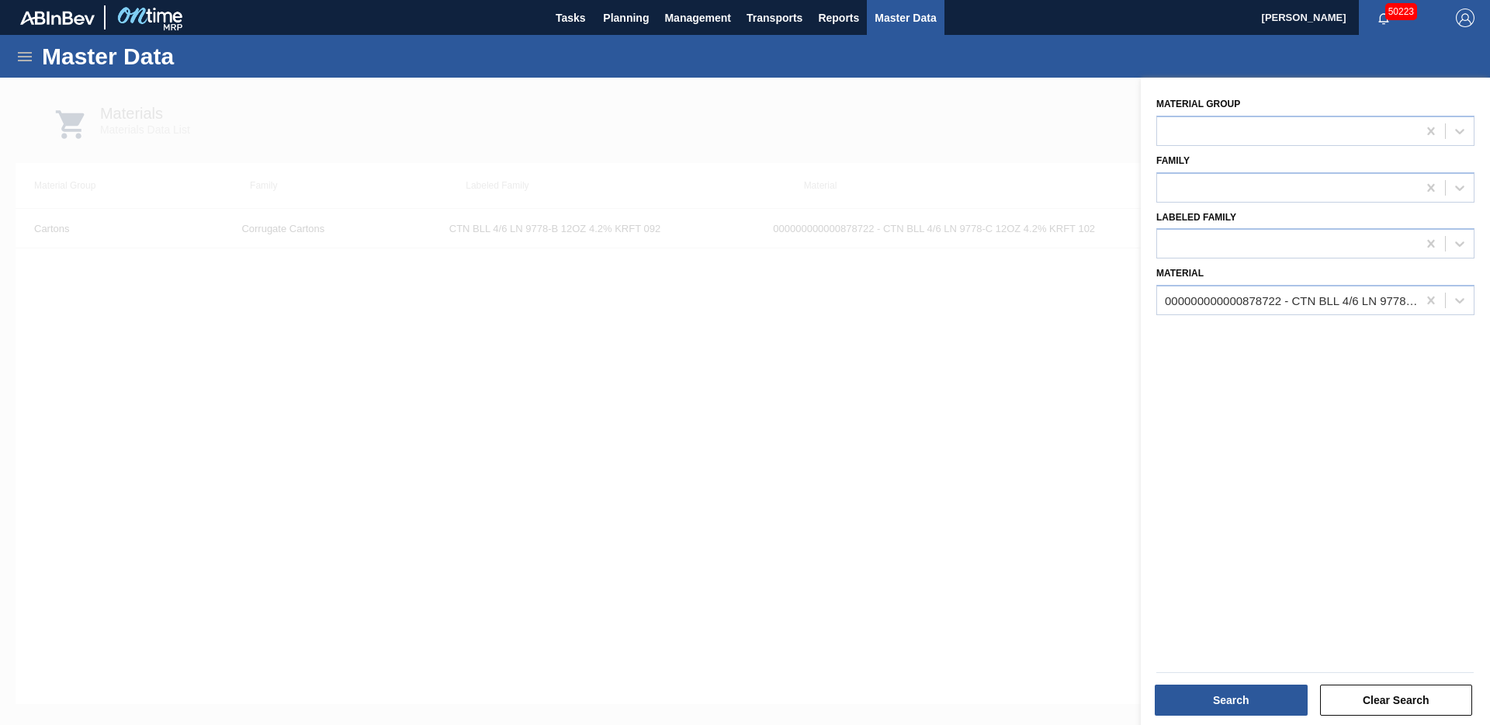
click at [857, 383] on div at bounding box center [745, 440] width 1490 height 725
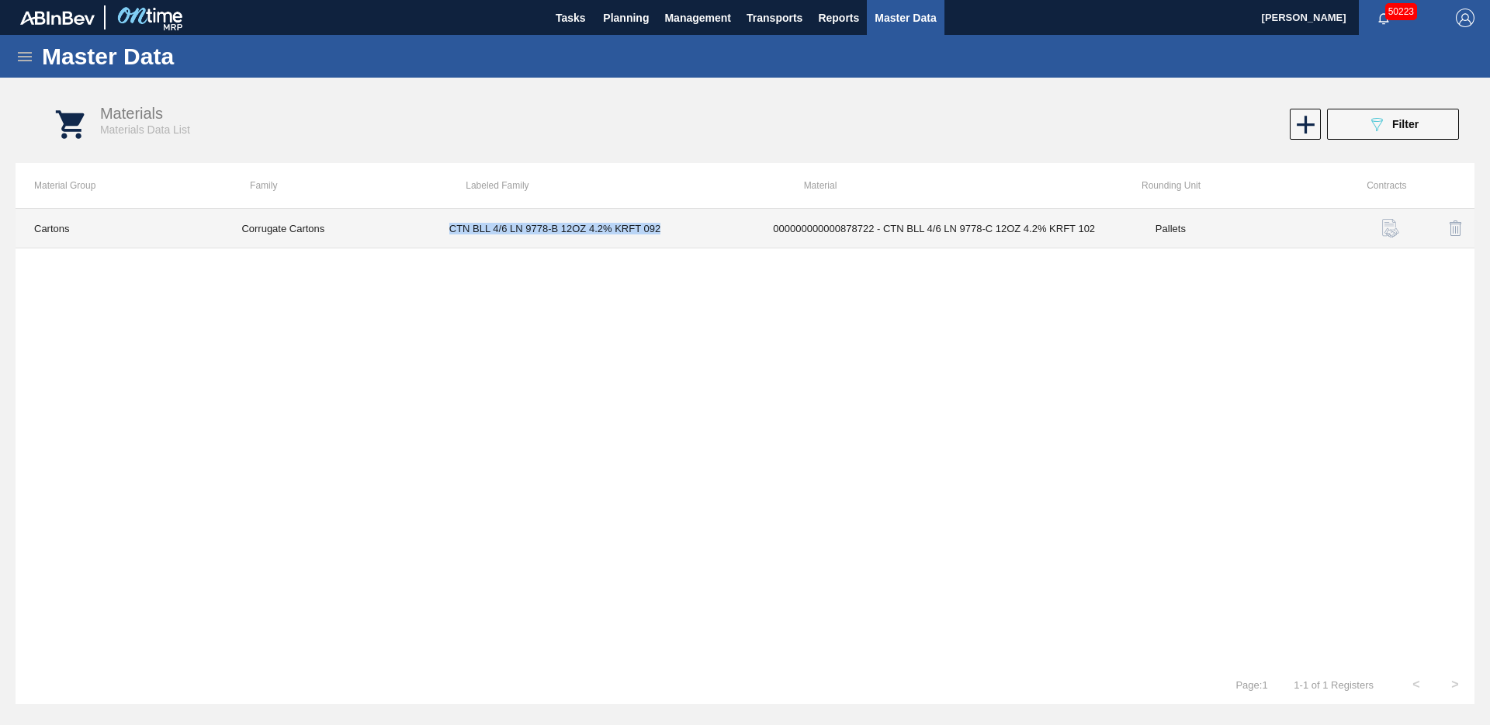
drag, startPoint x: 447, startPoint y: 226, endPoint x: 675, endPoint y: 240, distance: 227.9
click at [675, 240] on td "CTN BLL 4/6 LN 9778-B 12OZ 4.2% KRFT 092" at bounding box center [593, 229] width 324 height 40
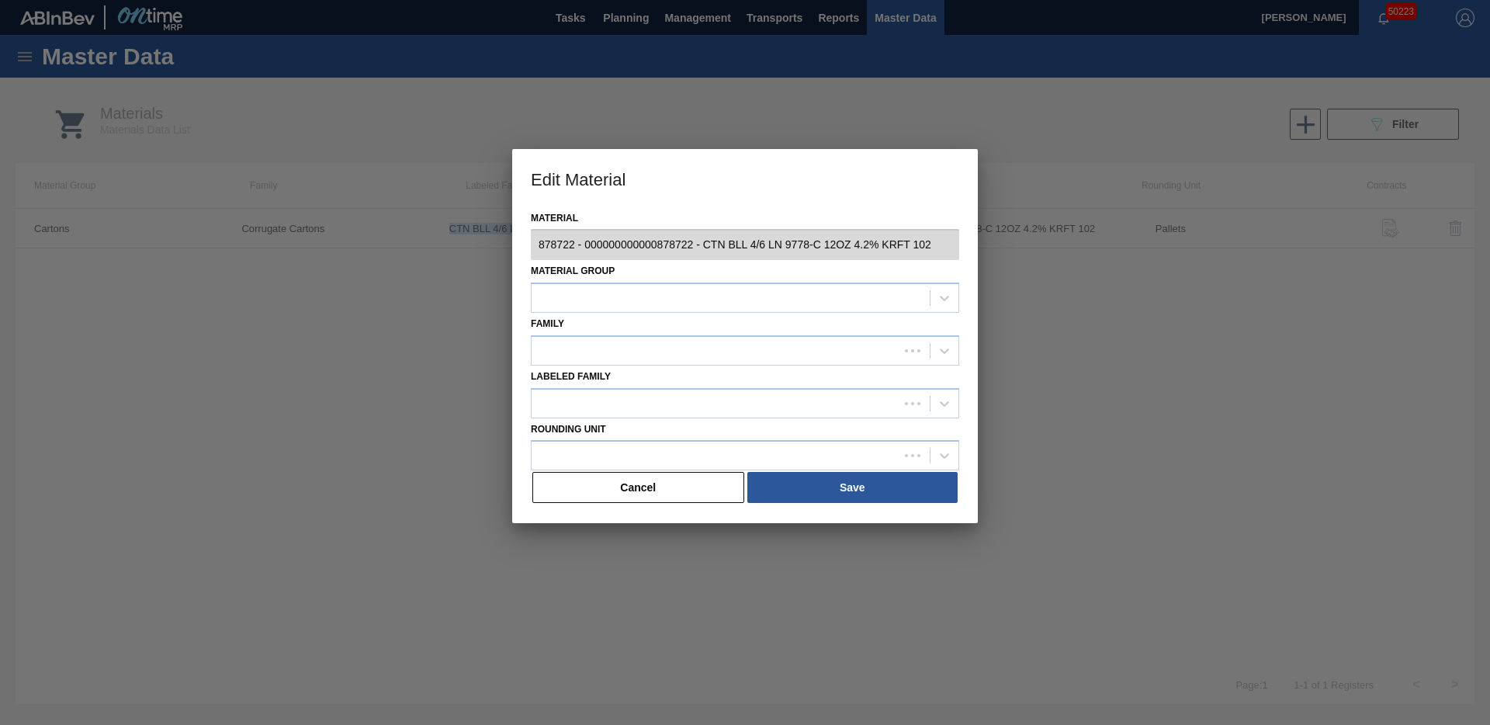
type input "878722 - 000000000000878722 - CTN BLL 4/6 LN 9778-C 12OZ 4.2% KRFT 102"
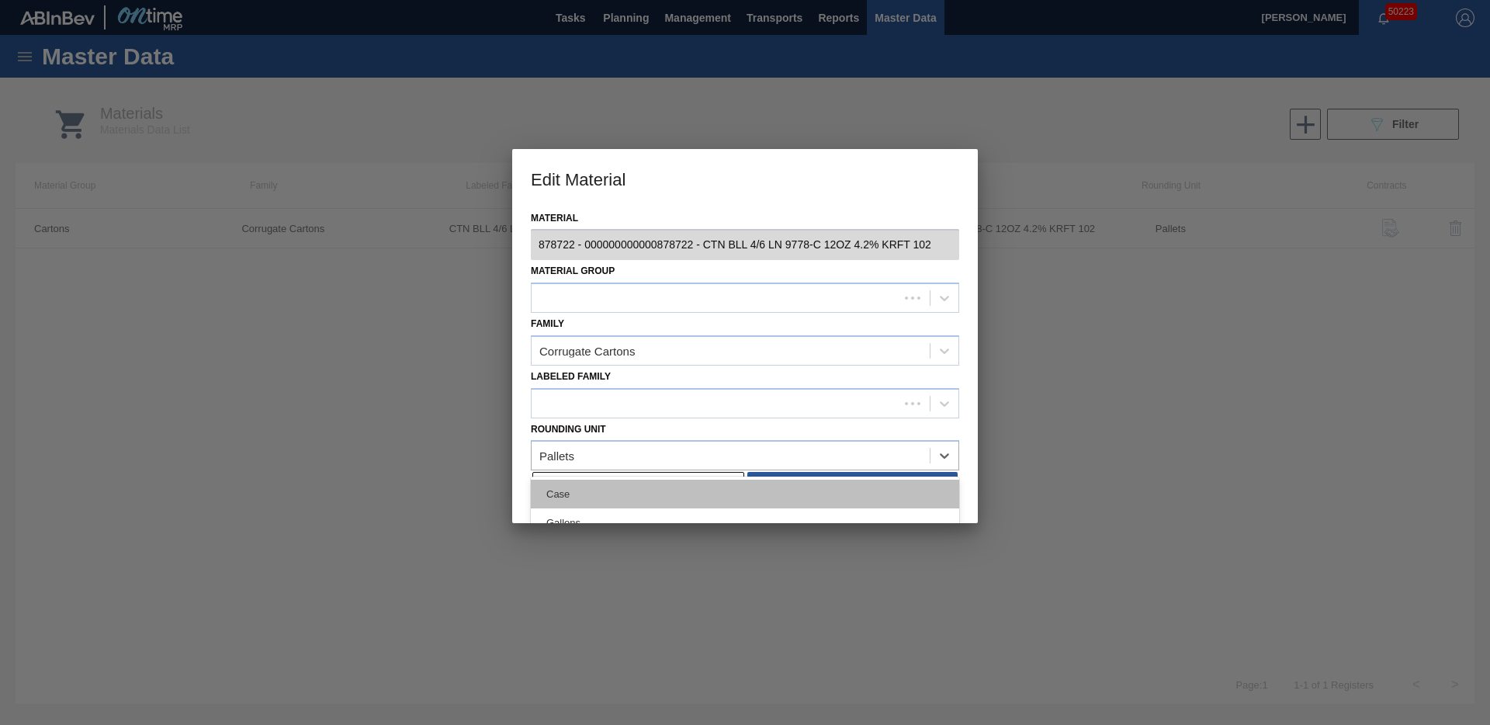
drag, startPoint x: 638, startPoint y: 474, endPoint x: 636, endPoint y: 485, distance: 11.0
click at [639, 470] on div "option Case focused, 1 of 9. 9 results available. Use Up and Down to choose opt…" at bounding box center [745, 455] width 428 height 30
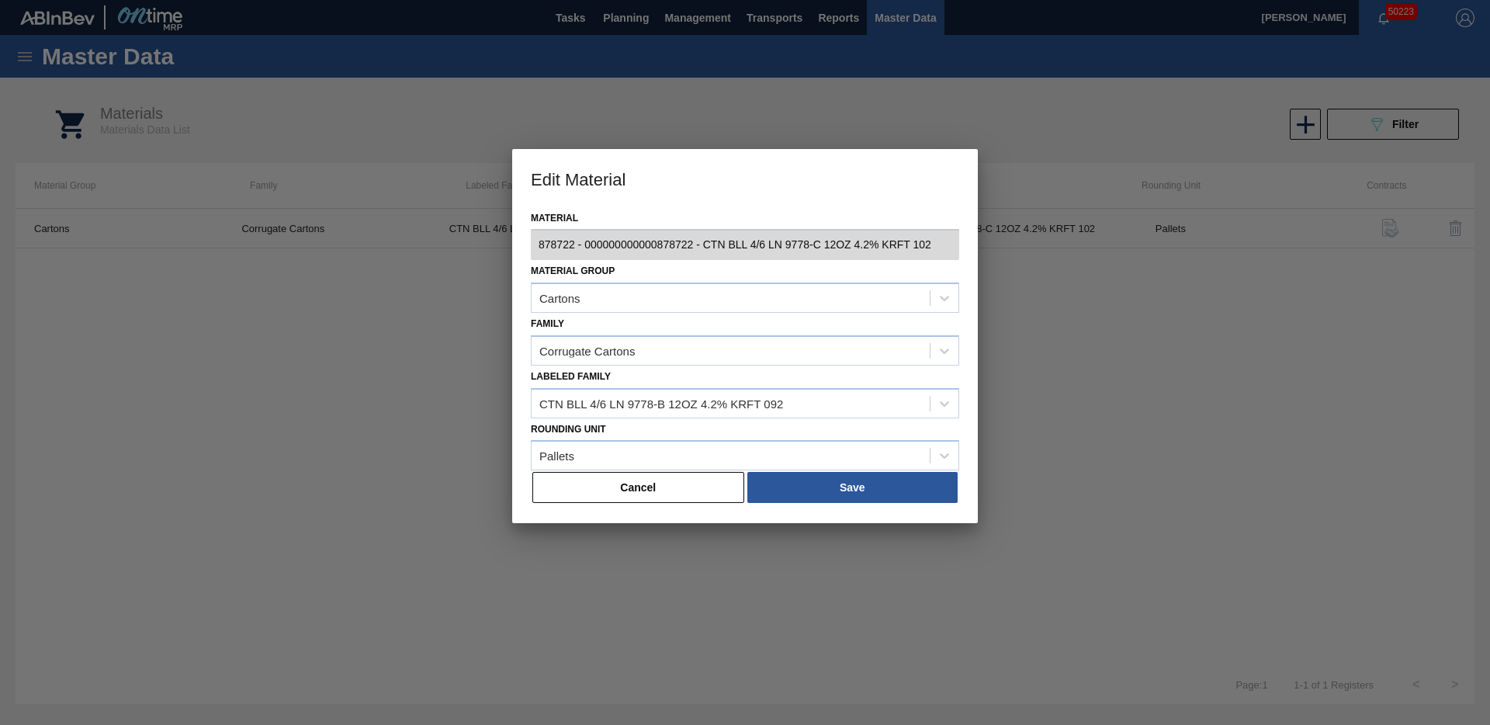
click at [661, 669] on div at bounding box center [745, 362] width 1490 height 725
click at [642, 477] on button "Cancel" at bounding box center [638, 487] width 212 height 31
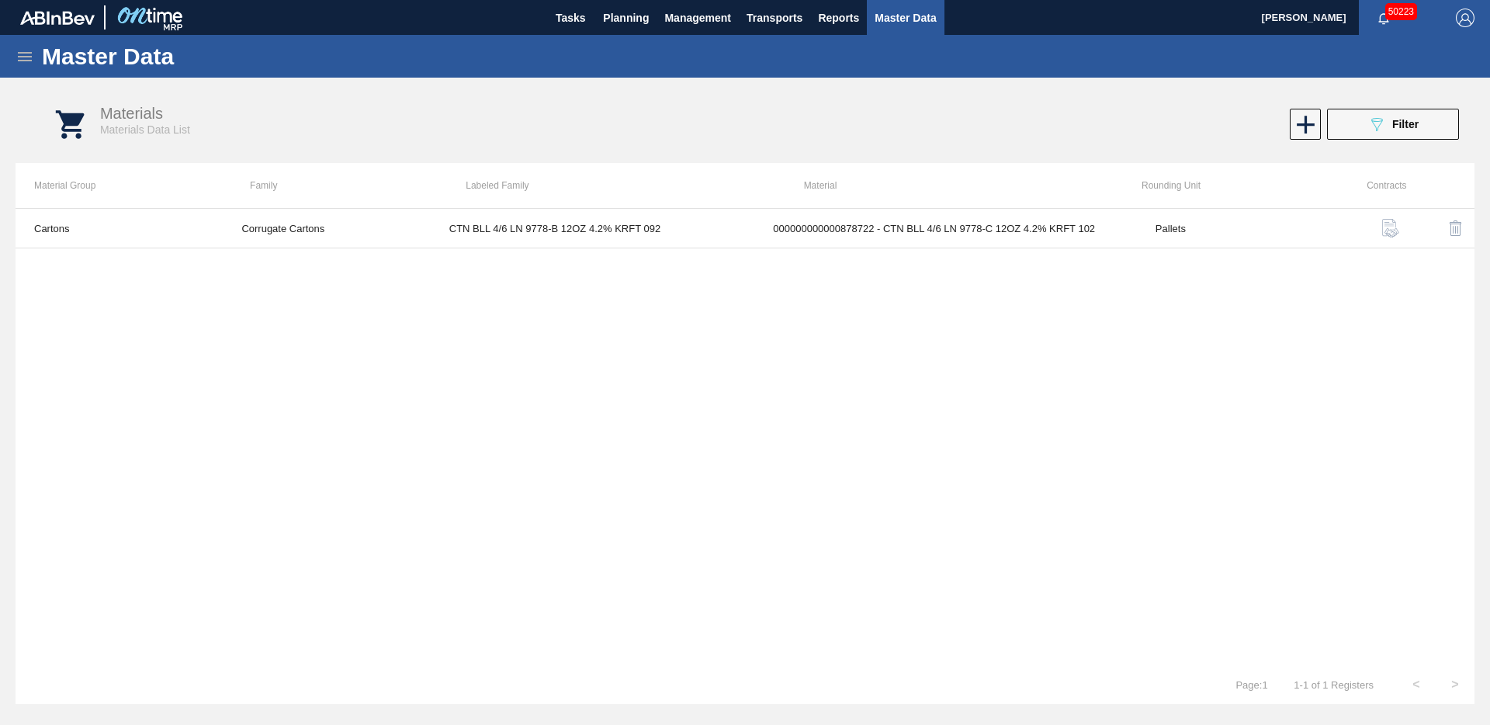
click at [917, 22] on span "Master Data" at bounding box center [905, 18] width 61 height 19
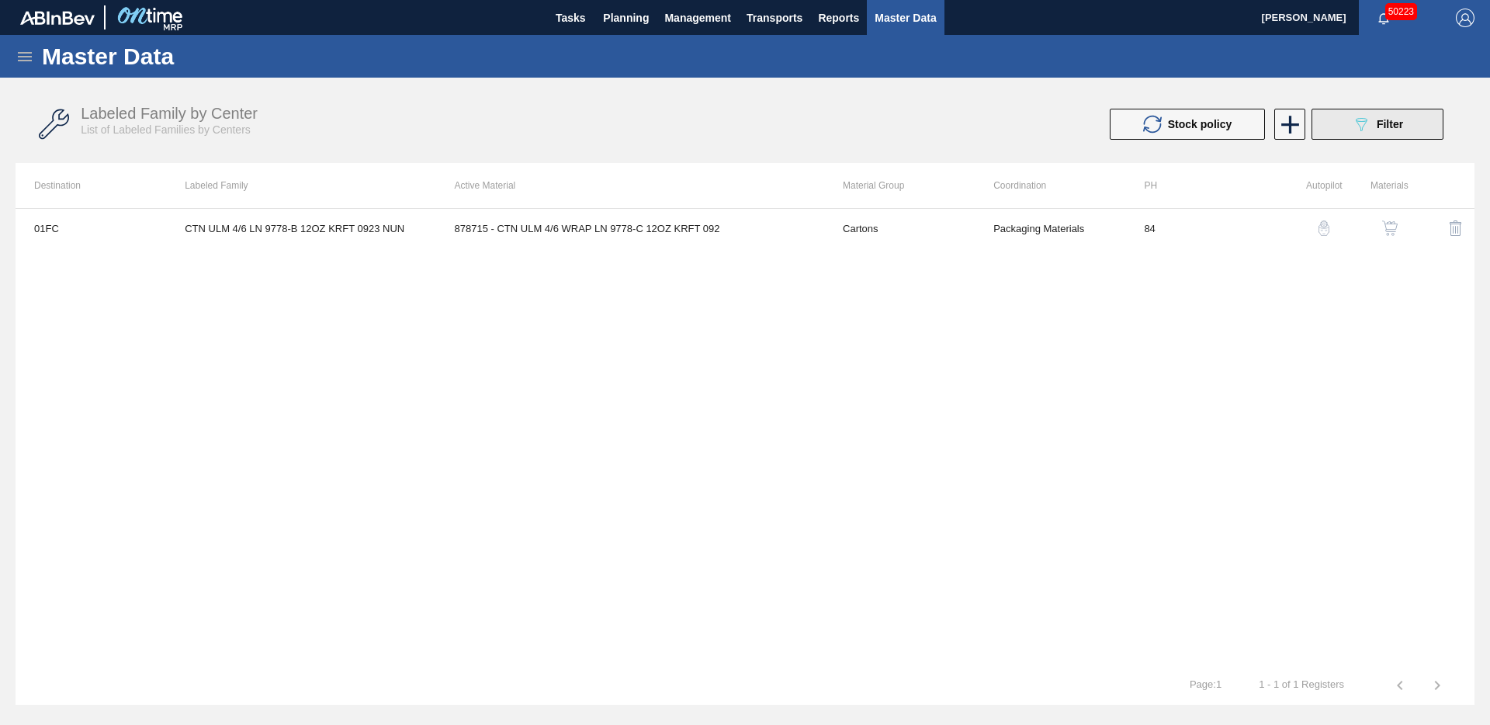
click at [1347, 128] on button "089F7B8B-B2A5-4AFE-B5C0-19BA573D28AC Filter" at bounding box center [1378, 124] width 132 height 31
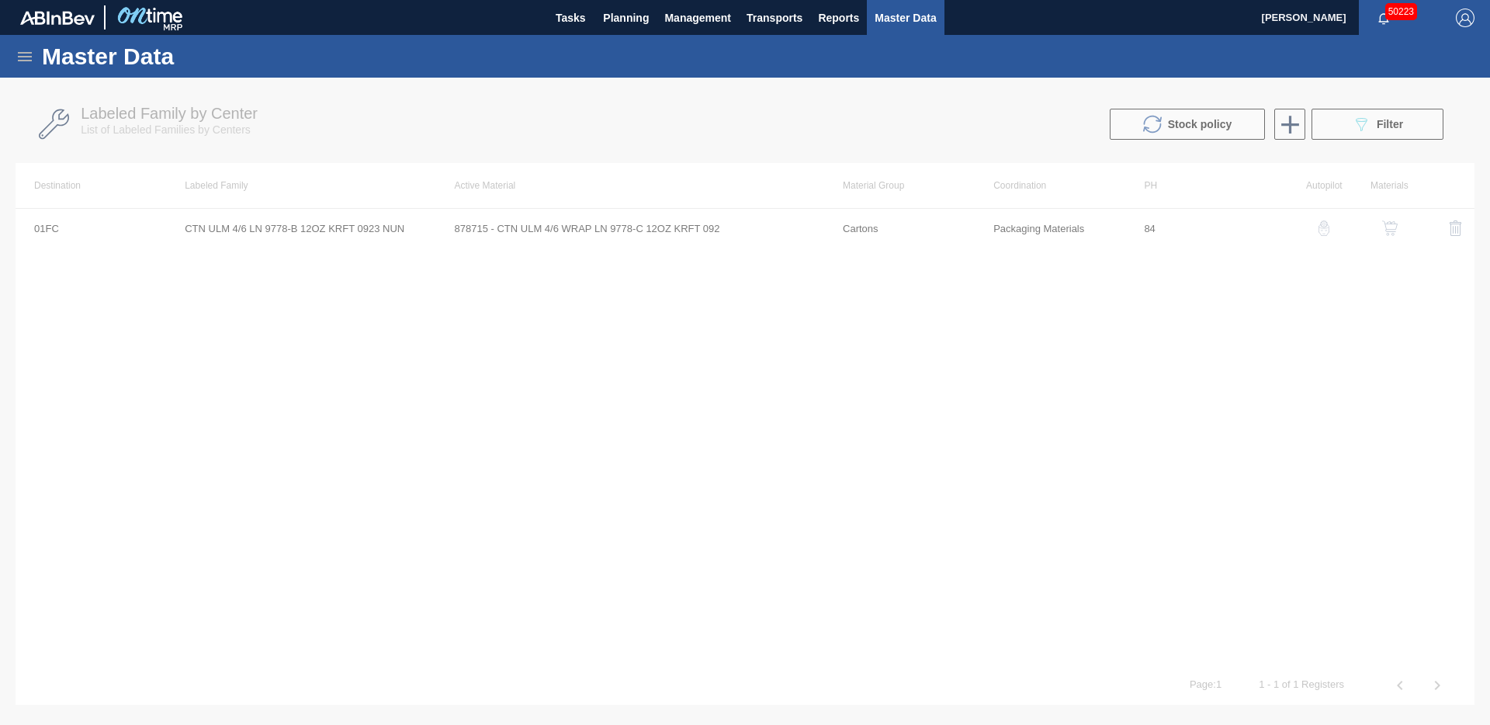
click at [1404, 220] on div at bounding box center [745, 401] width 1490 height 647
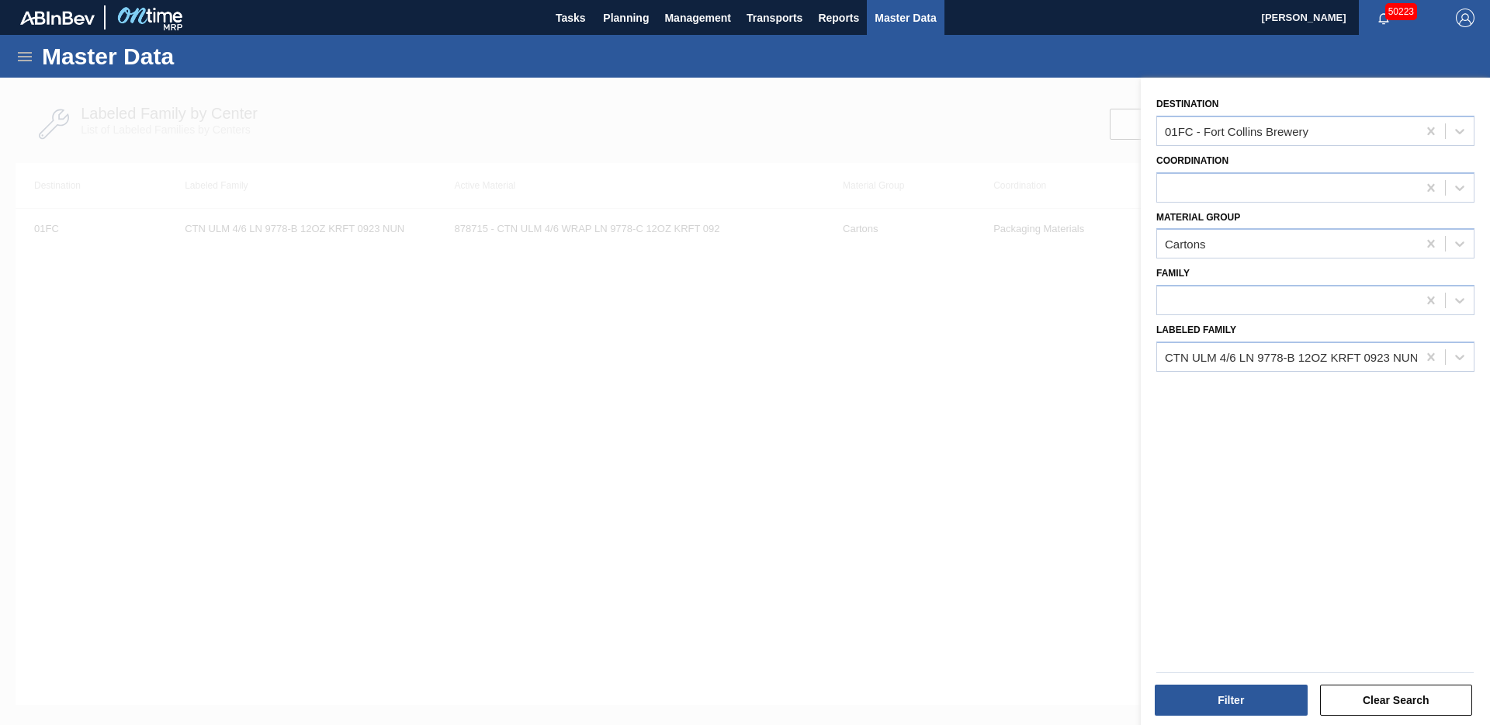
drag, startPoint x: 876, startPoint y: 370, endPoint x: 928, endPoint y: 327, distance: 68.4
click at [877, 369] on div at bounding box center [745, 440] width 1490 height 725
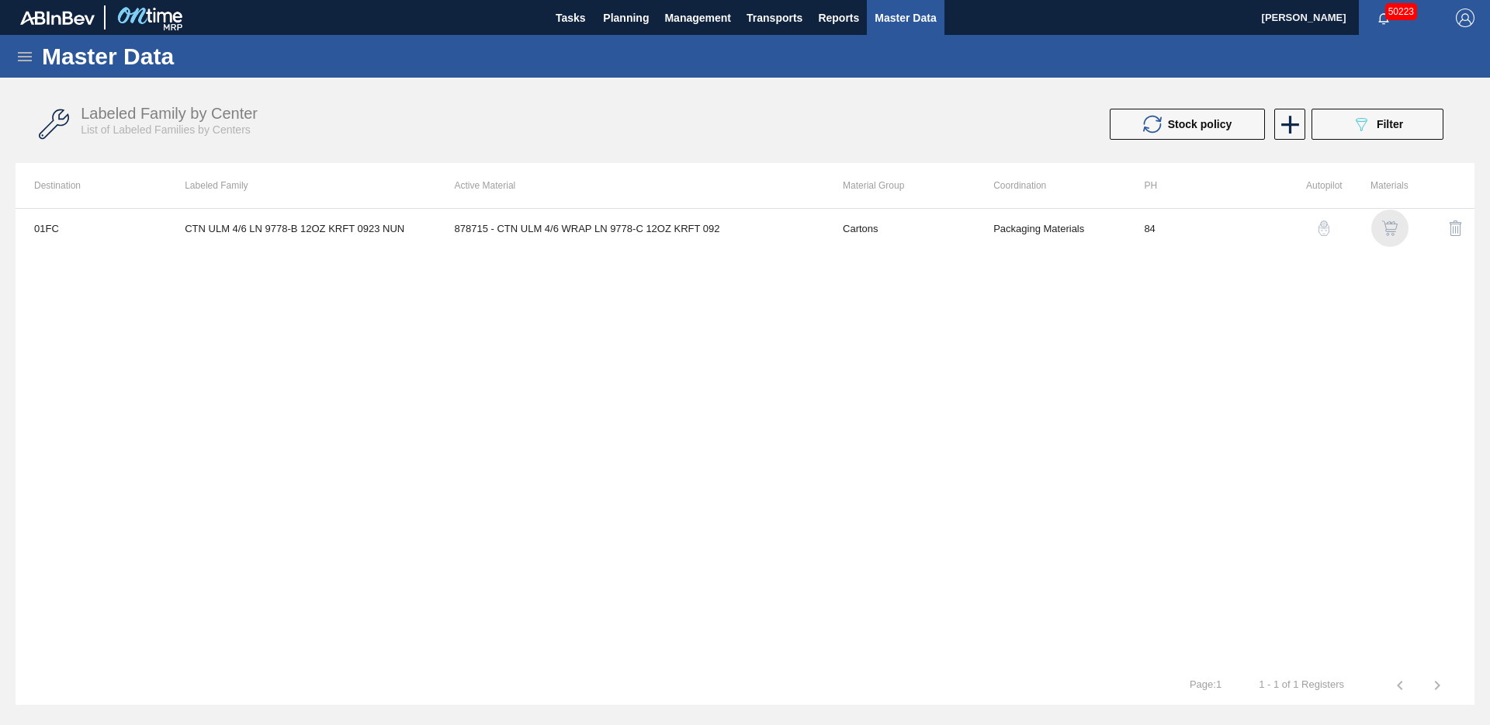
click at [1384, 225] on img "button" at bounding box center [1390, 228] width 16 height 16
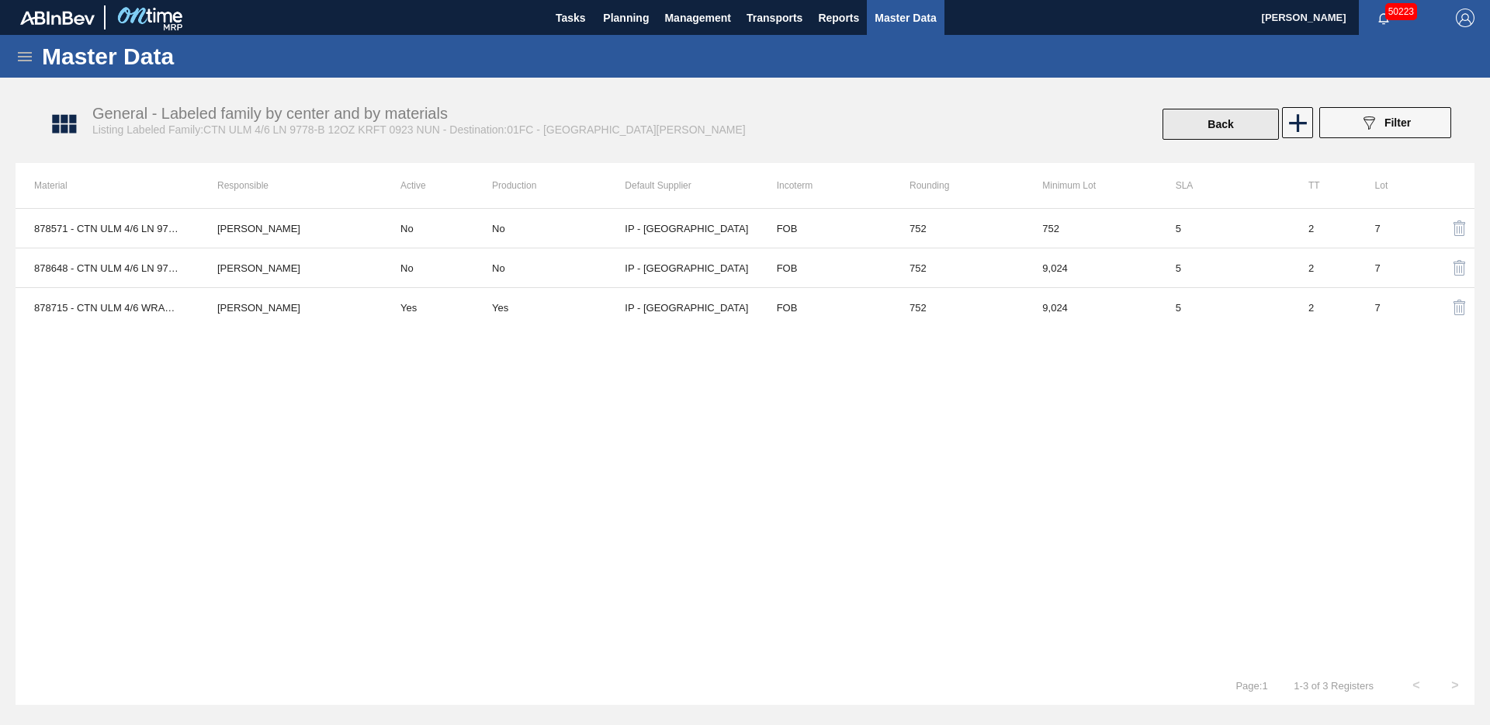
click at [1188, 125] on button "Back" at bounding box center [1221, 124] width 116 height 31
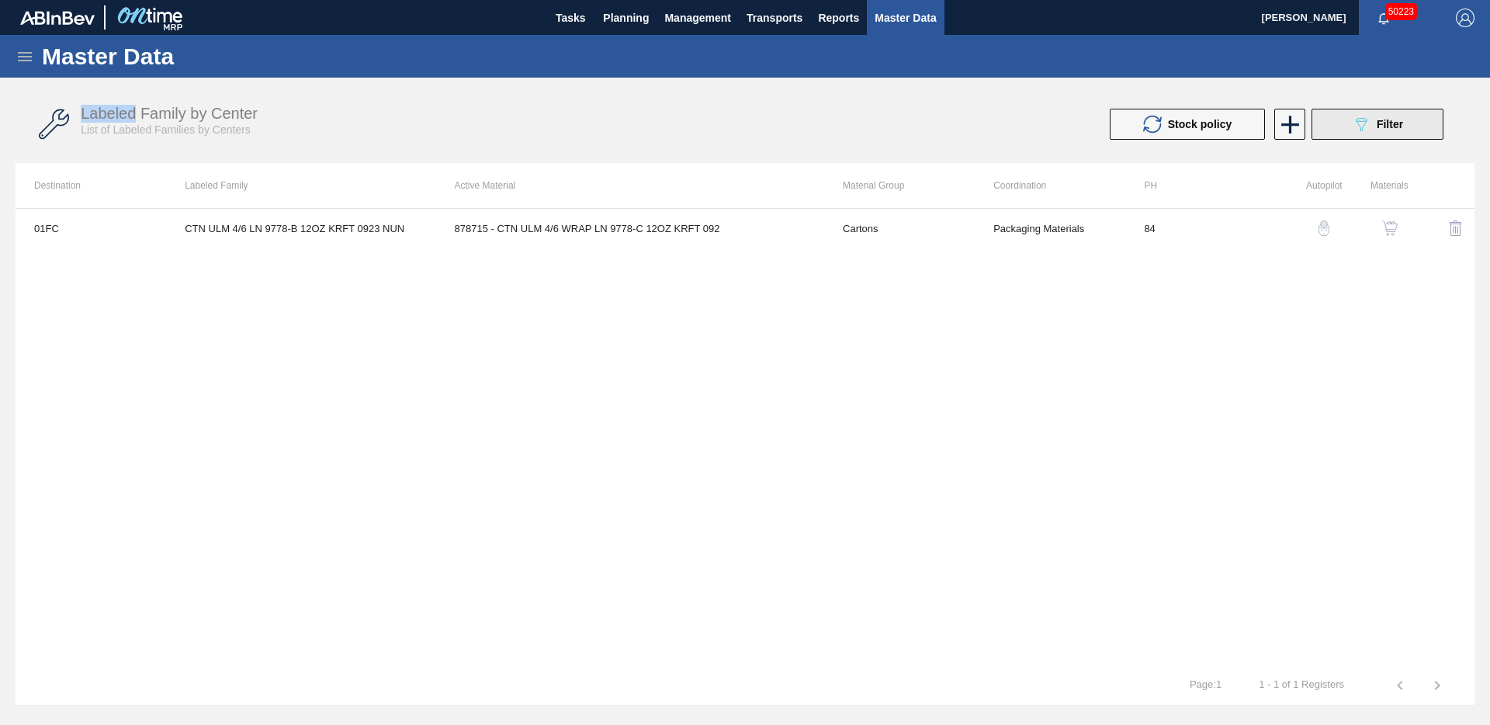
click at [1388, 119] on span "Filter" at bounding box center [1390, 124] width 26 height 12
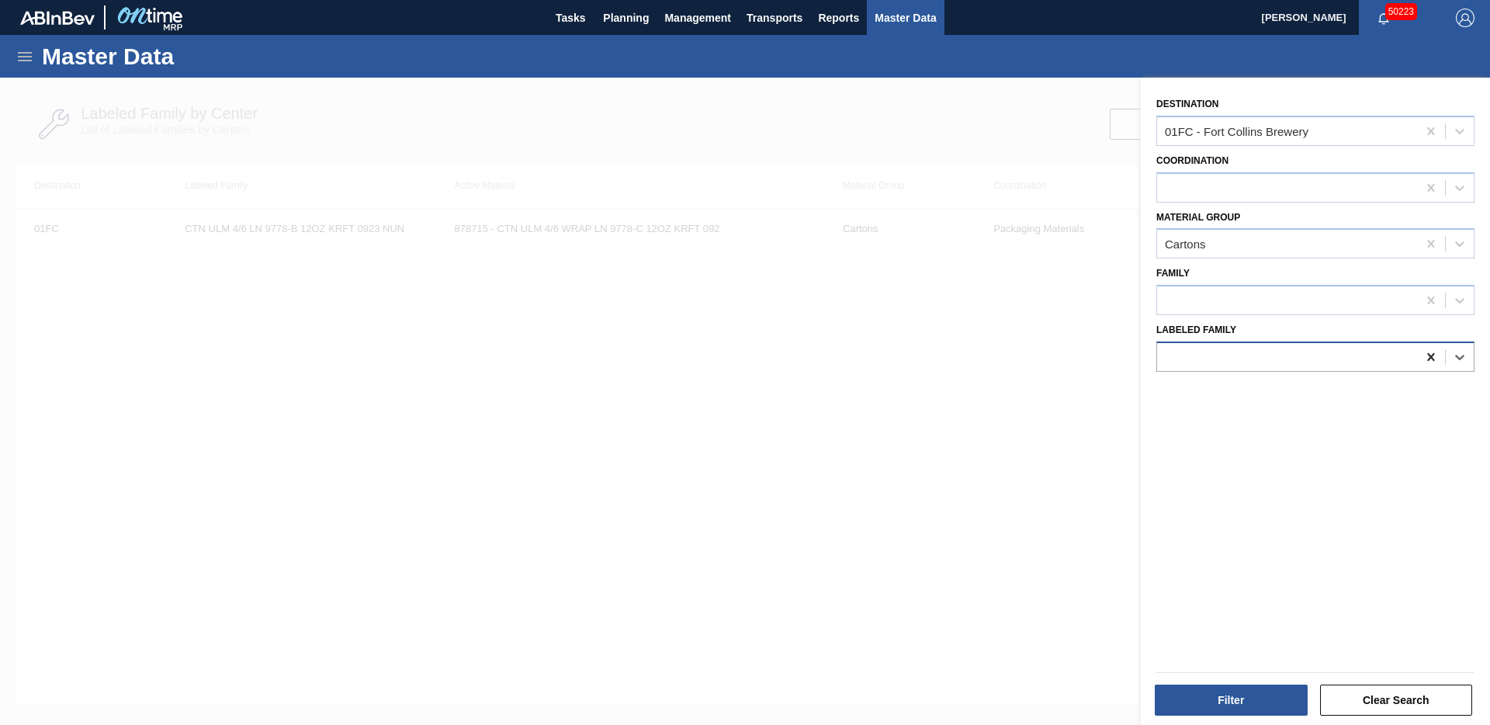
click at [1427, 357] on icon at bounding box center [1430, 357] width 7 height 8
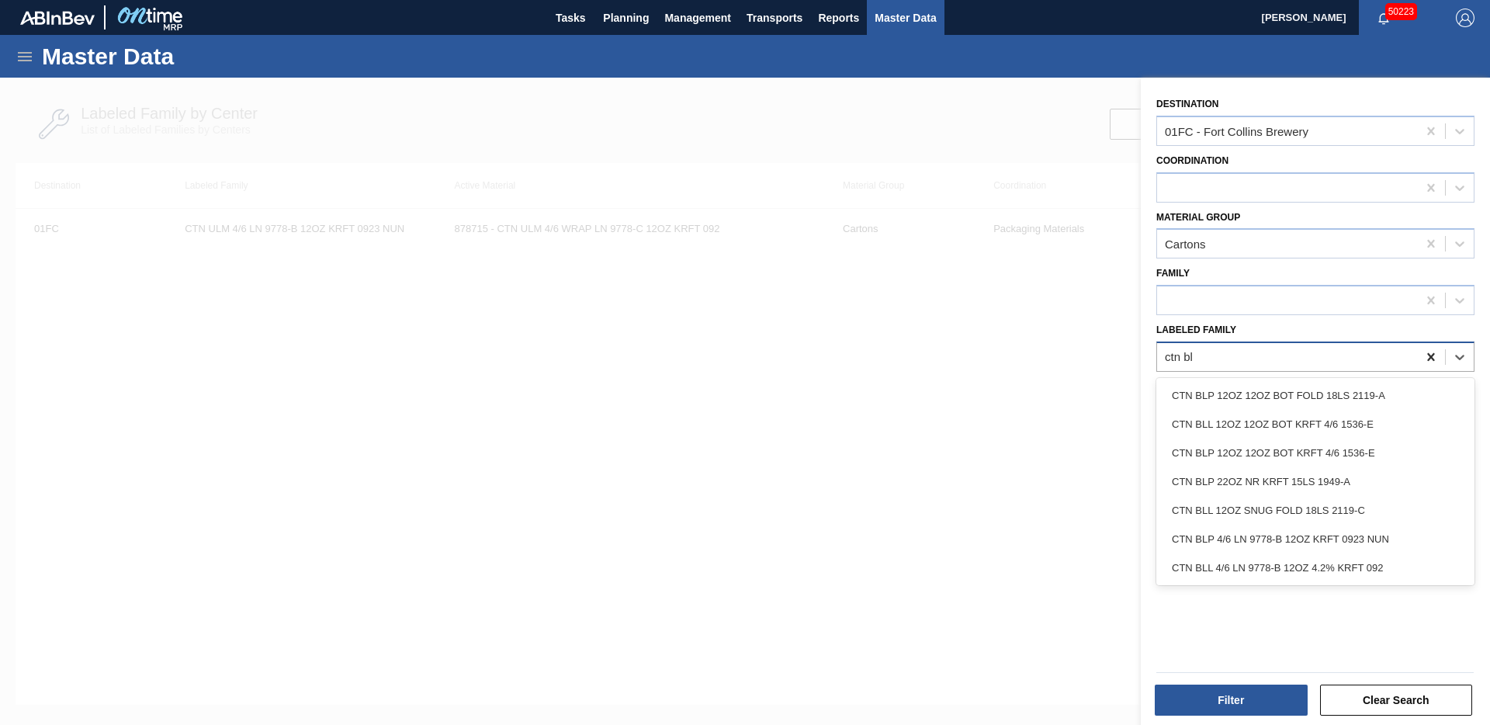
type Family "ctn bll"
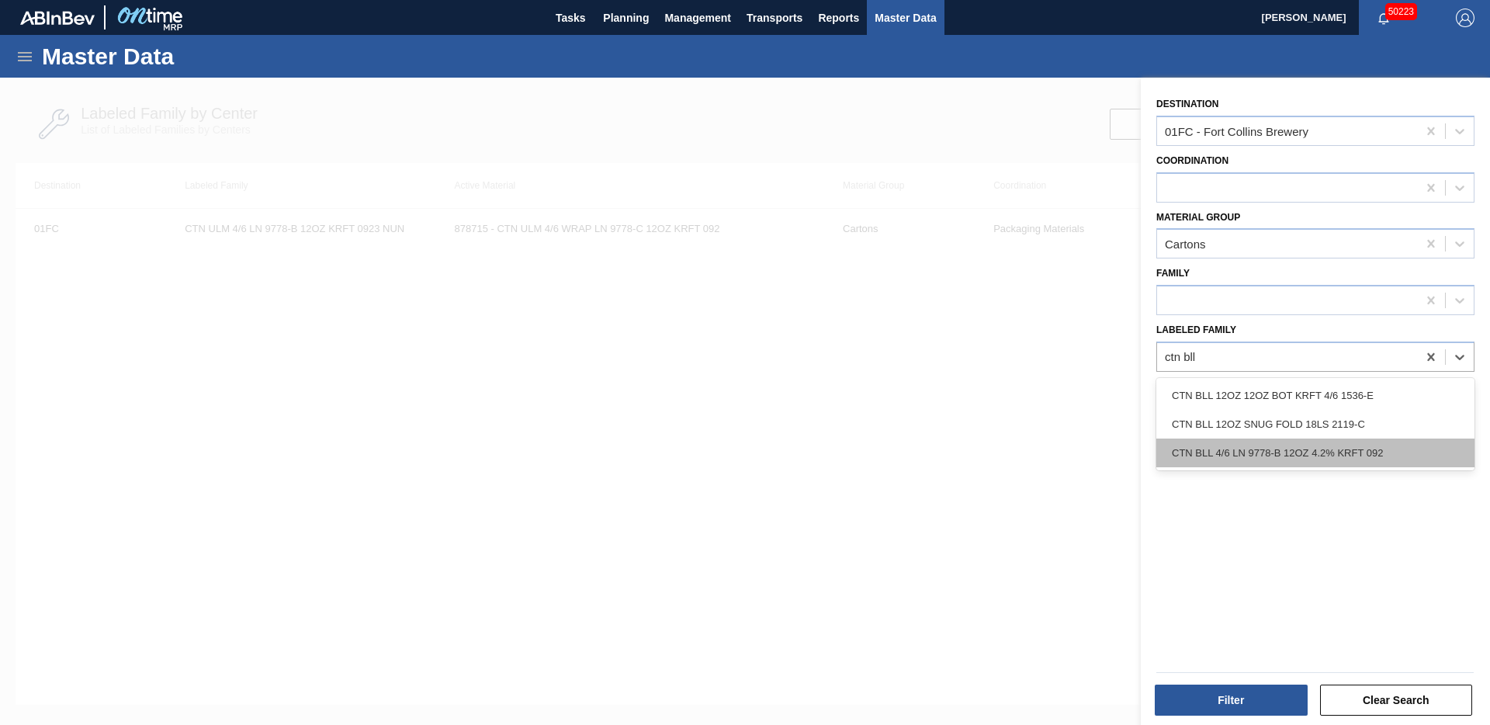
click at [1415, 455] on div "CTN BLL 4/6 LN 9778-B 12OZ 4.2% KRFT 092" at bounding box center [1316, 453] width 318 height 29
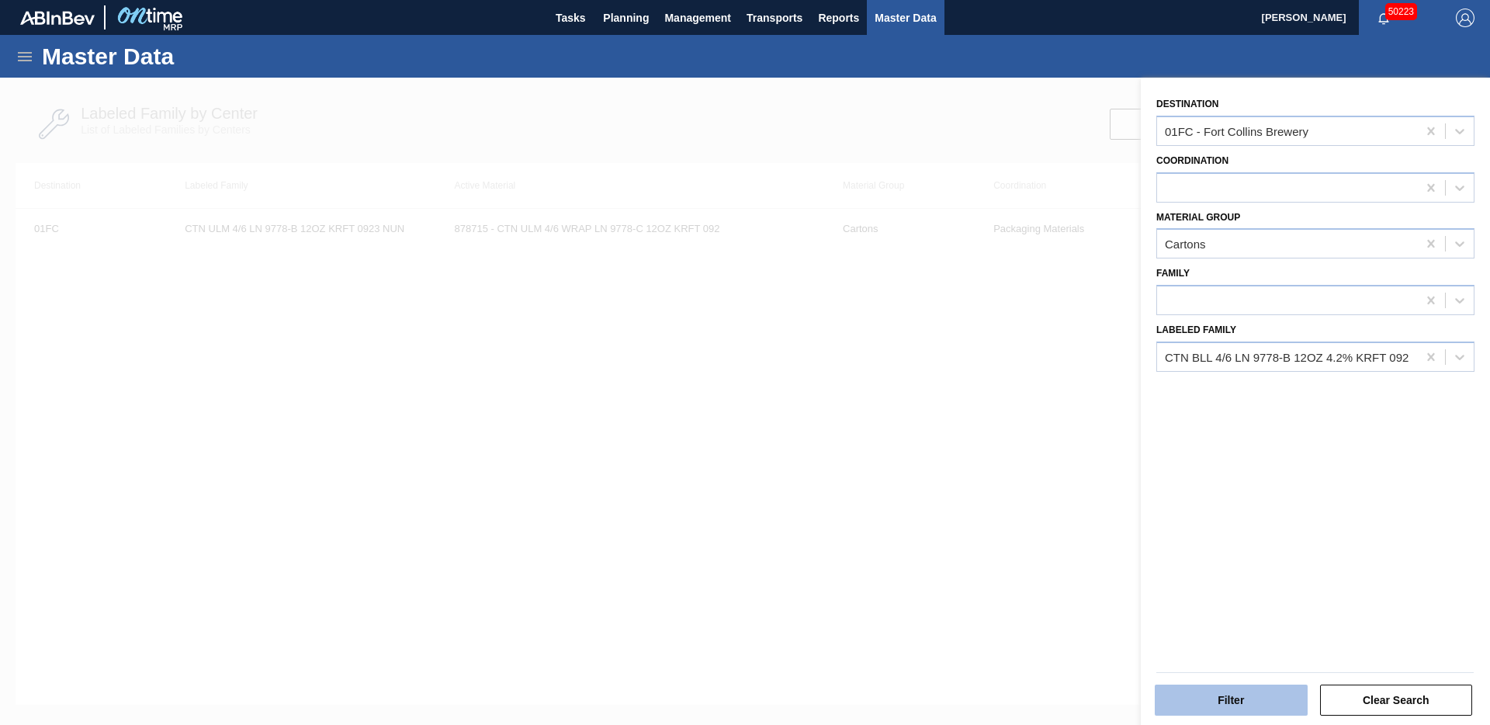
click at [1232, 669] on button "Filter" at bounding box center [1231, 700] width 153 height 31
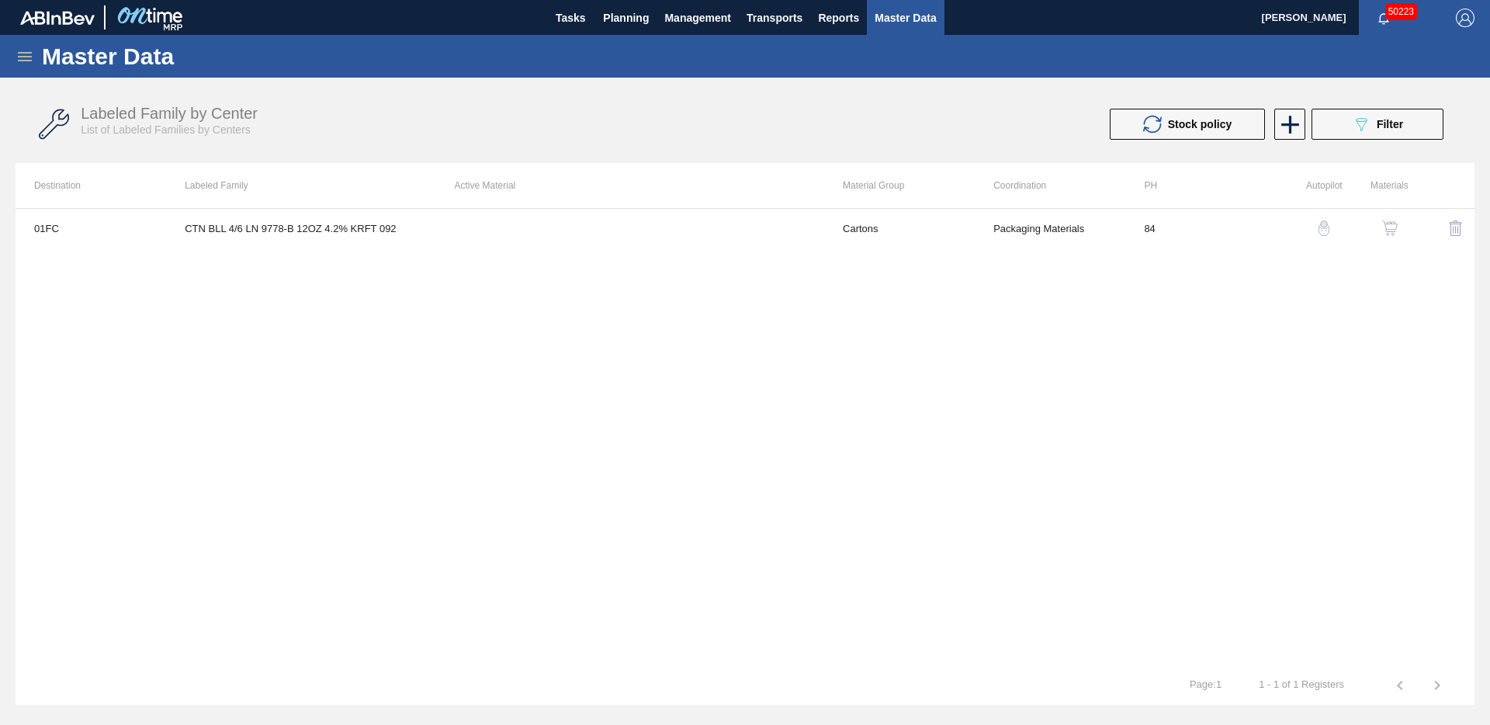
click at [1389, 228] on img "button" at bounding box center [1390, 228] width 16 height 16
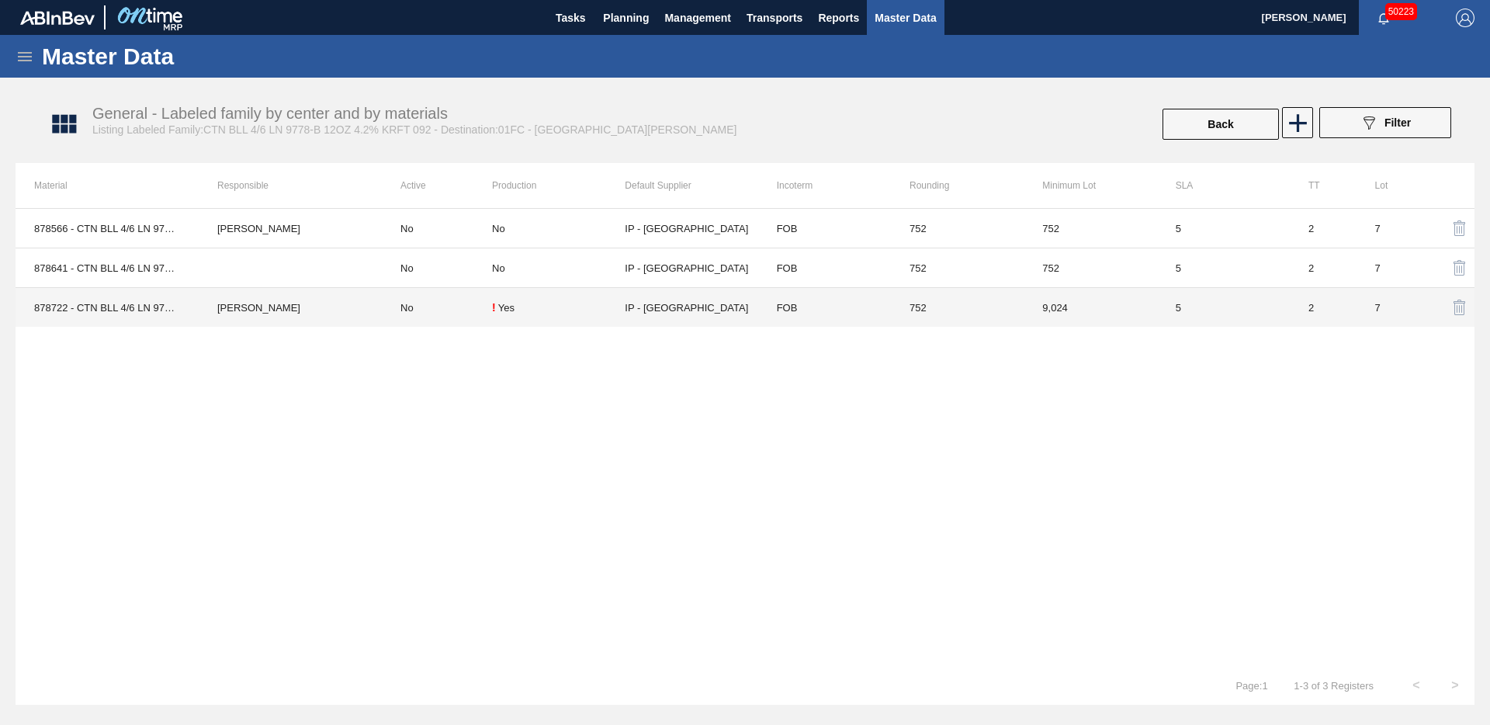
click at [993, 314] on td "752" at bounding box center [957, 308] width 133 height 40
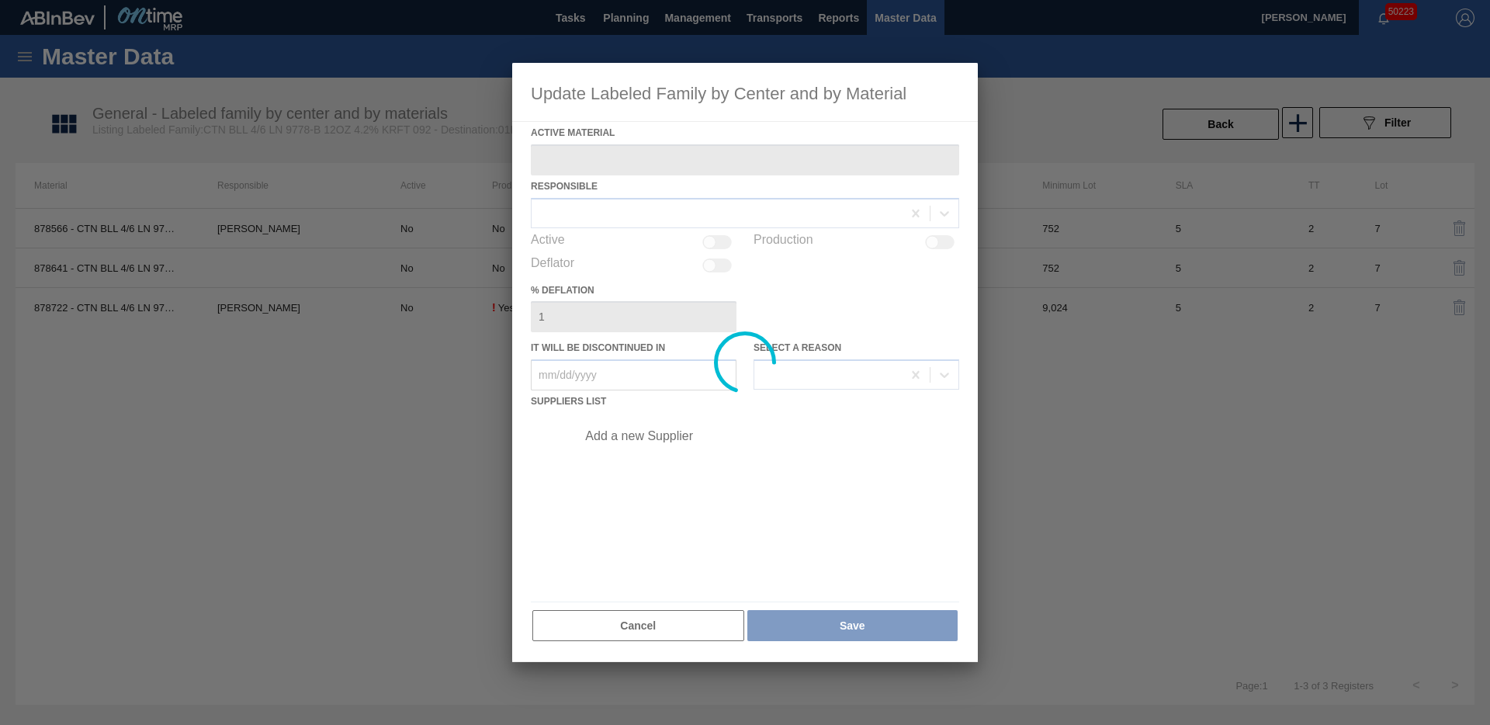
type Material "878722 - CTN BLL 4/6 LN 9778-C 12OZ 4.2% KRFT 102"
checkbox input "true"
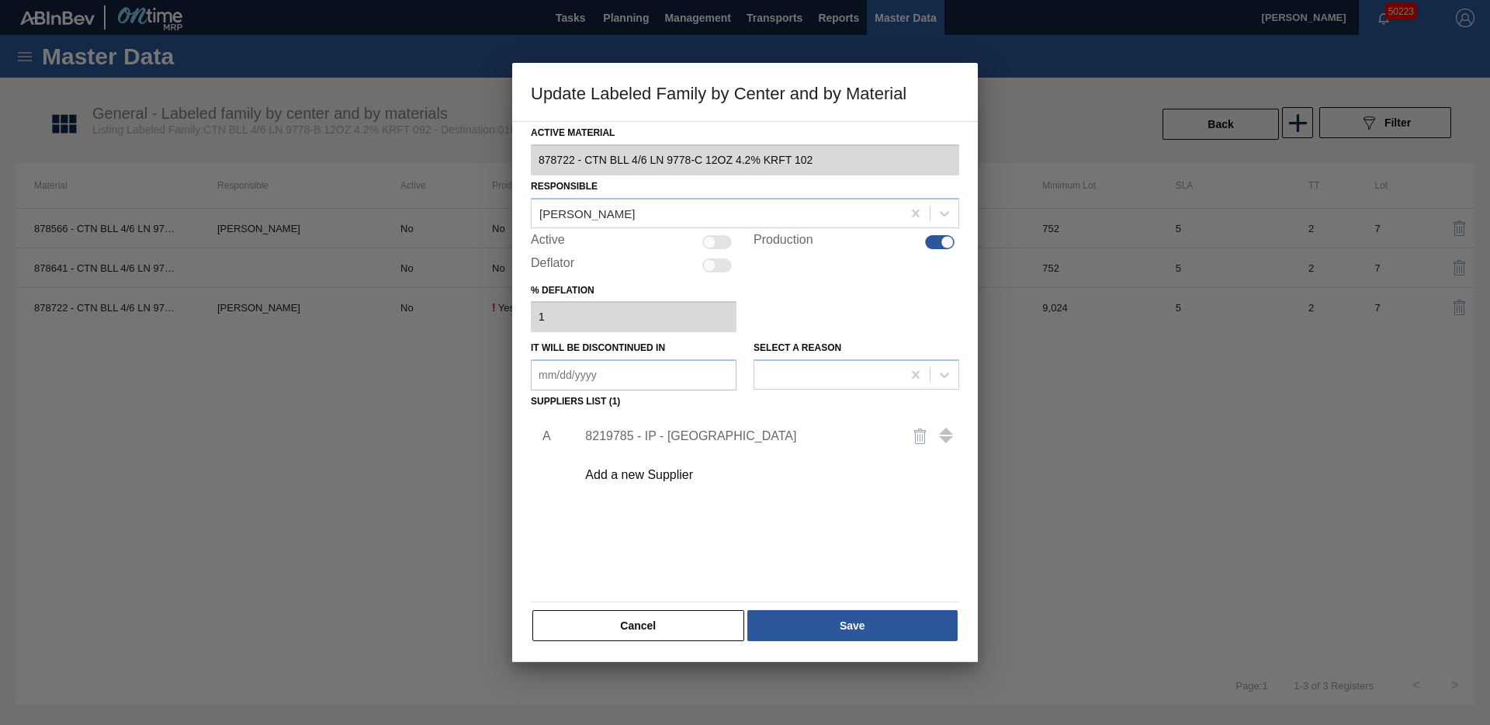
click at [716, 241] on div at bounding box center [709, 241] width 13 height 13
checkbox input "true"
click at [876, 626] on button "Save" at bounding box center [852, 625] width 210 height 31
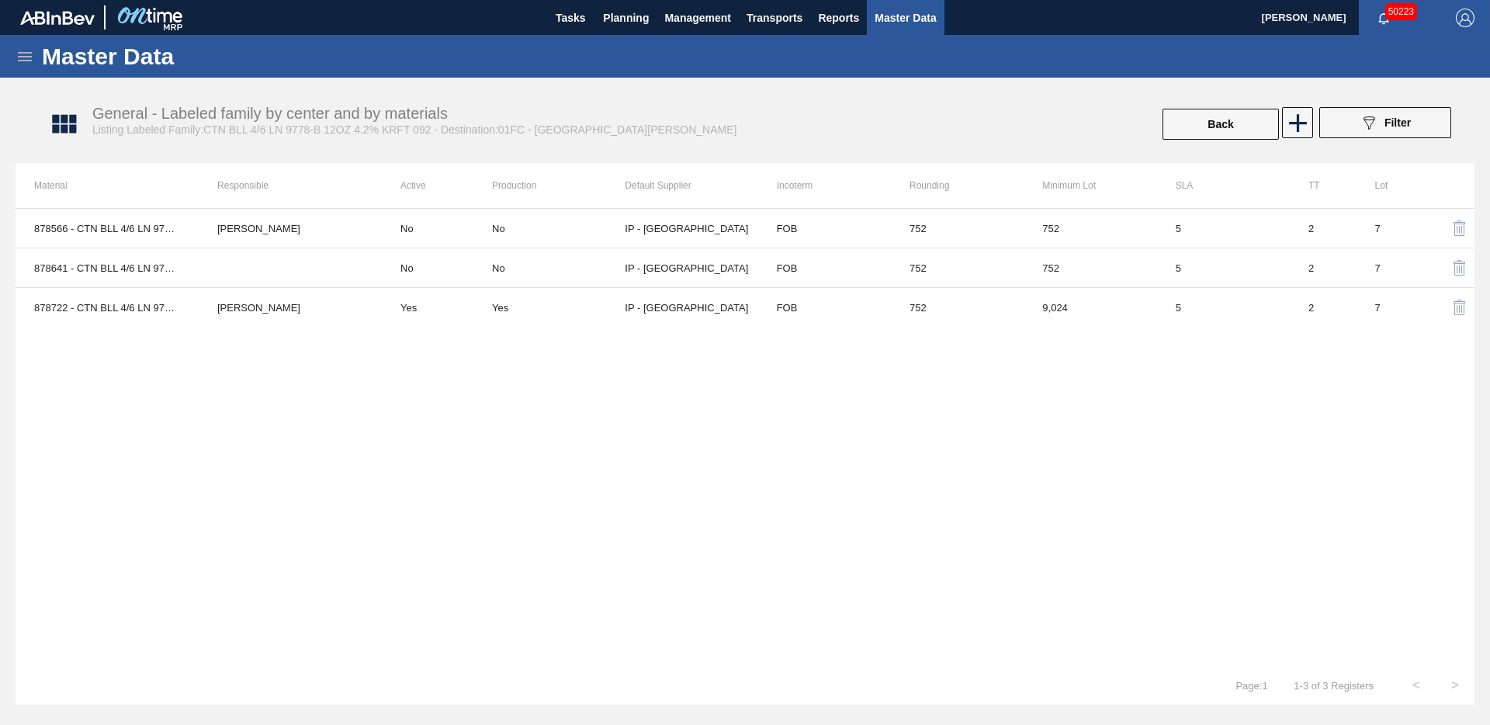
click at [578, 669] on div "Page : 1 1 - 3 of 3 Registers < >" at bounding box center [745, 685] width 1459 height 39
click at [889, 464] on div "878566 - CTN BLL 4/6 LN 9778-B 12OZ 4.2% KRFT 092 Walker Trieschmann No No IP -…" at bounding box center [745, 437] width 1459 height 458
click at [1223, 130] on button "Back" at bounding box center [1221, 124] width 116 height 31
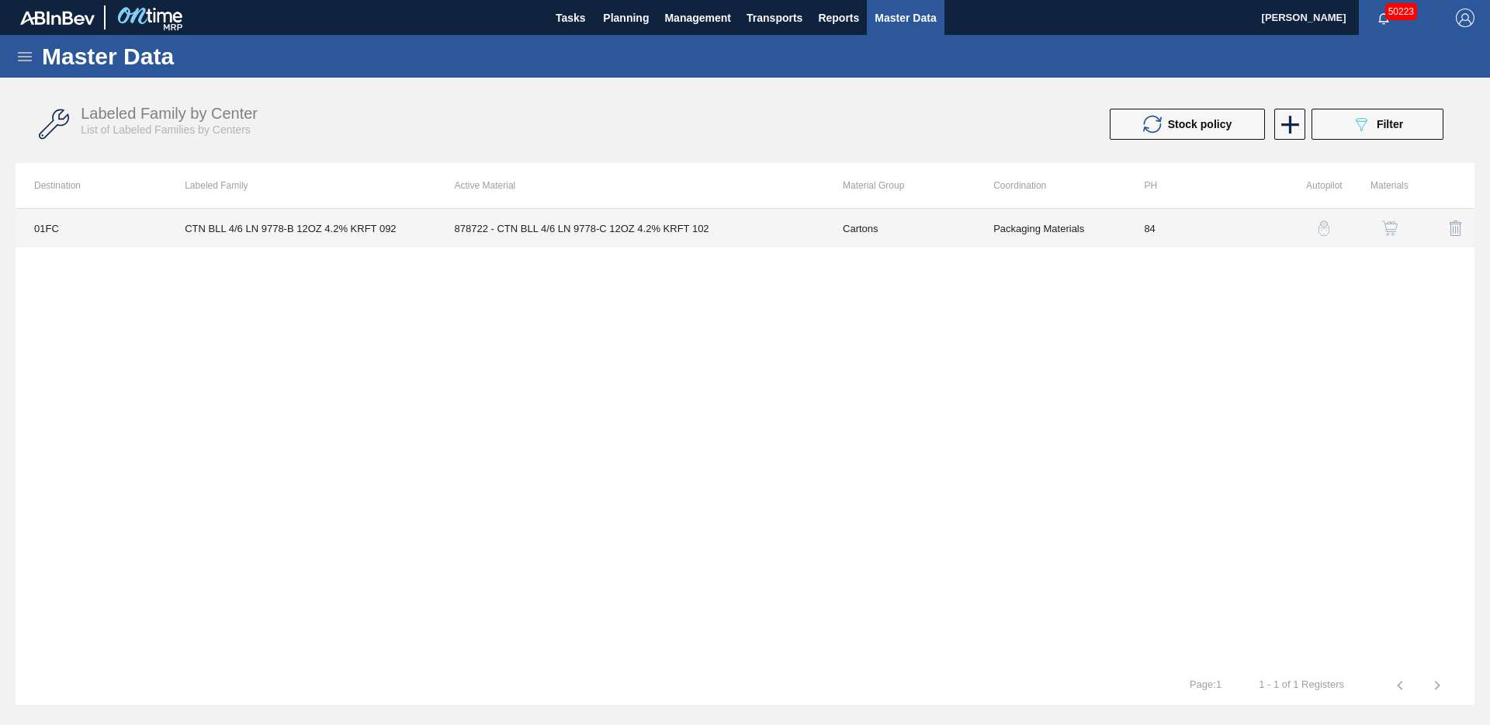
click at [423, 231] on td "CTN BLL 4/6 LN 9778-B 12OZ 4.2% KRFT 092" at bounding box center [300, 228] width 269 height 39
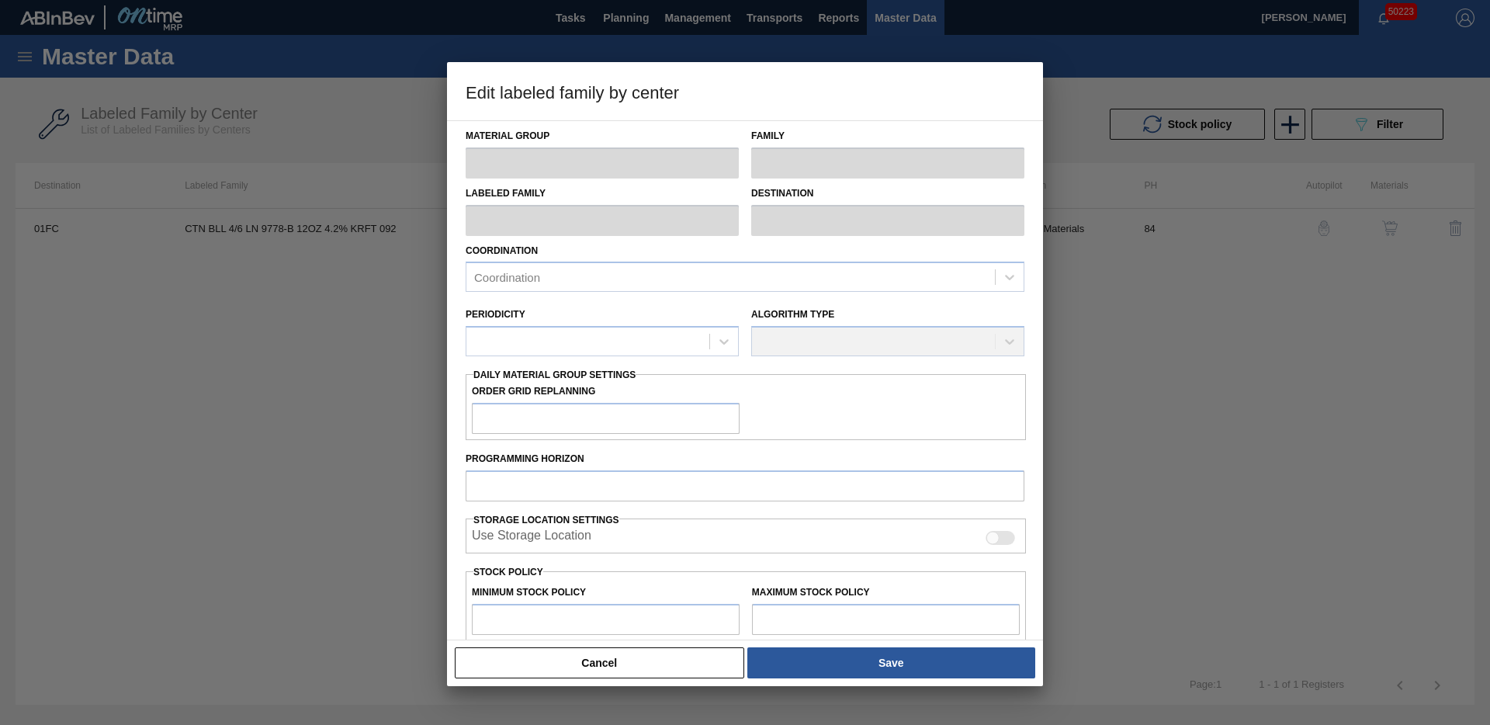
type input "Cartons"
type input "Corrugate Cartons"
type input "CTN BLL 4/6 LN 9778-B 12OZ 4.2% KRFT 092"
type input "01FC - Fort Collins Brewery"
type input "84"
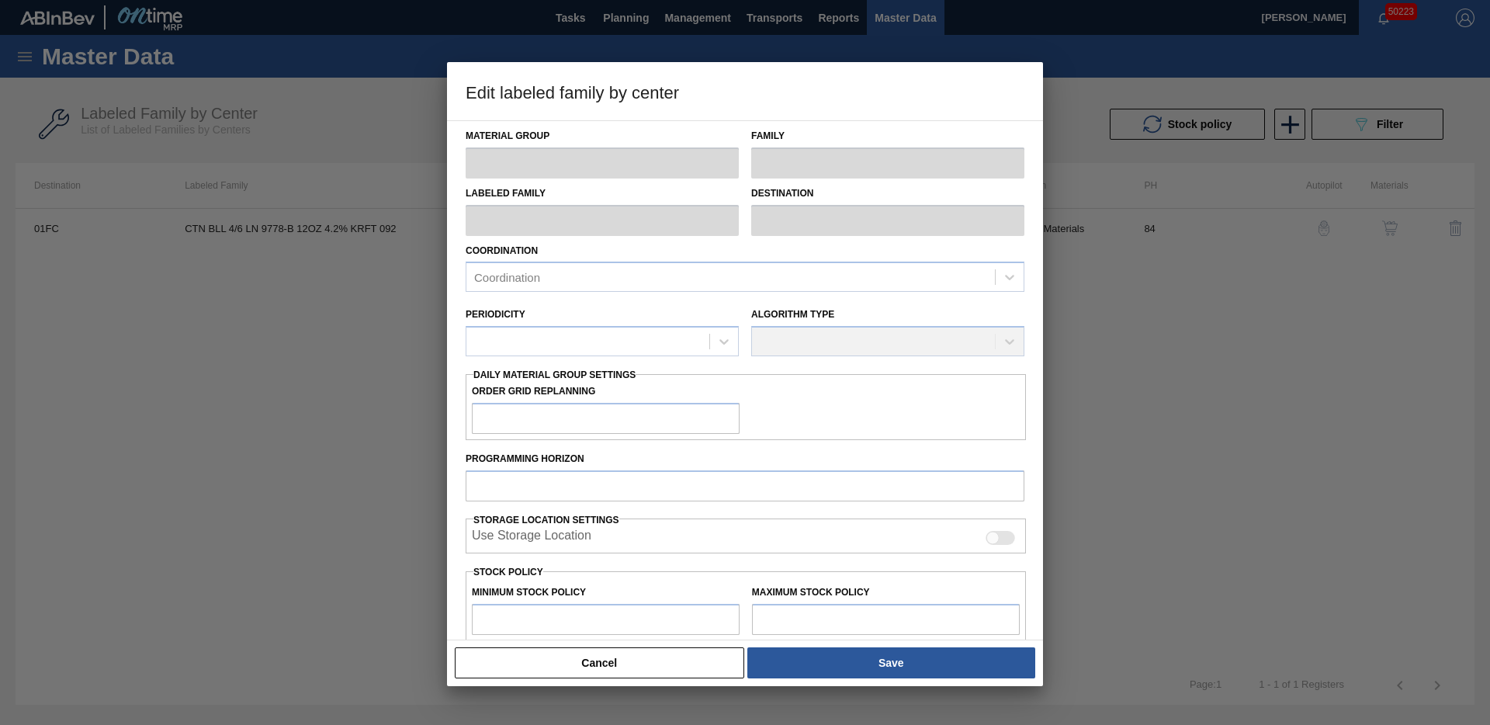
type input "0"
type input "10,314"
type input "0"
checkbox input "true"
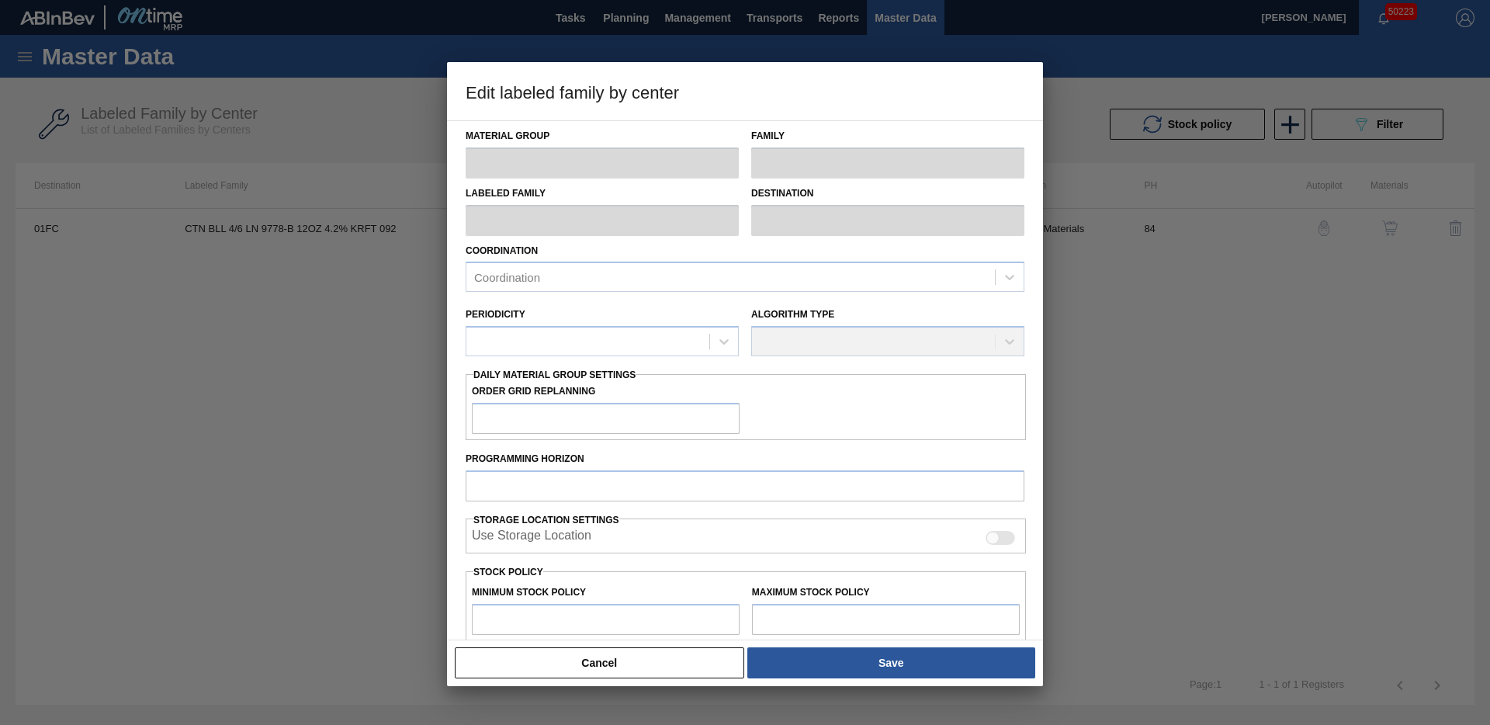
checkbox input "true"
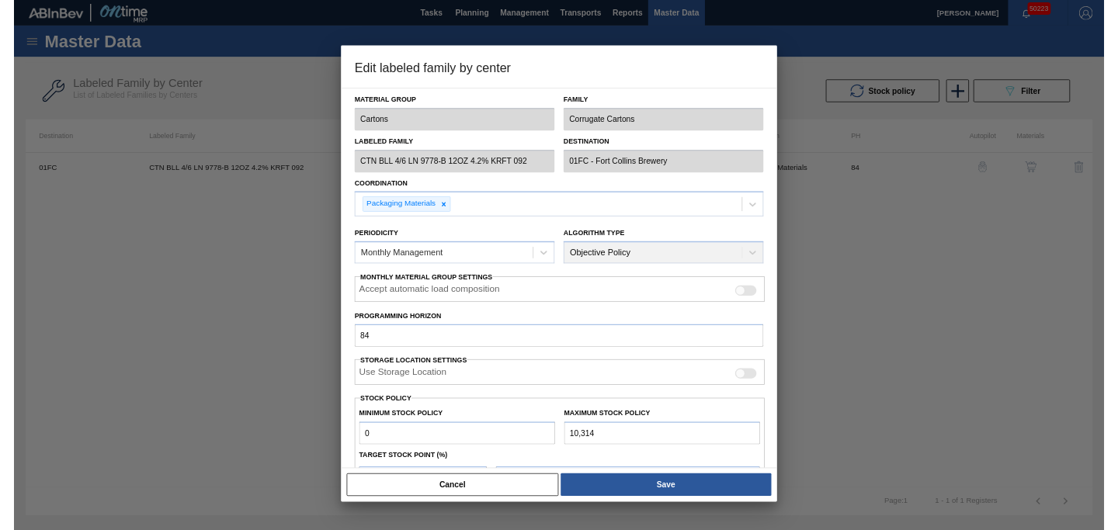
scroll to position [171, 0]
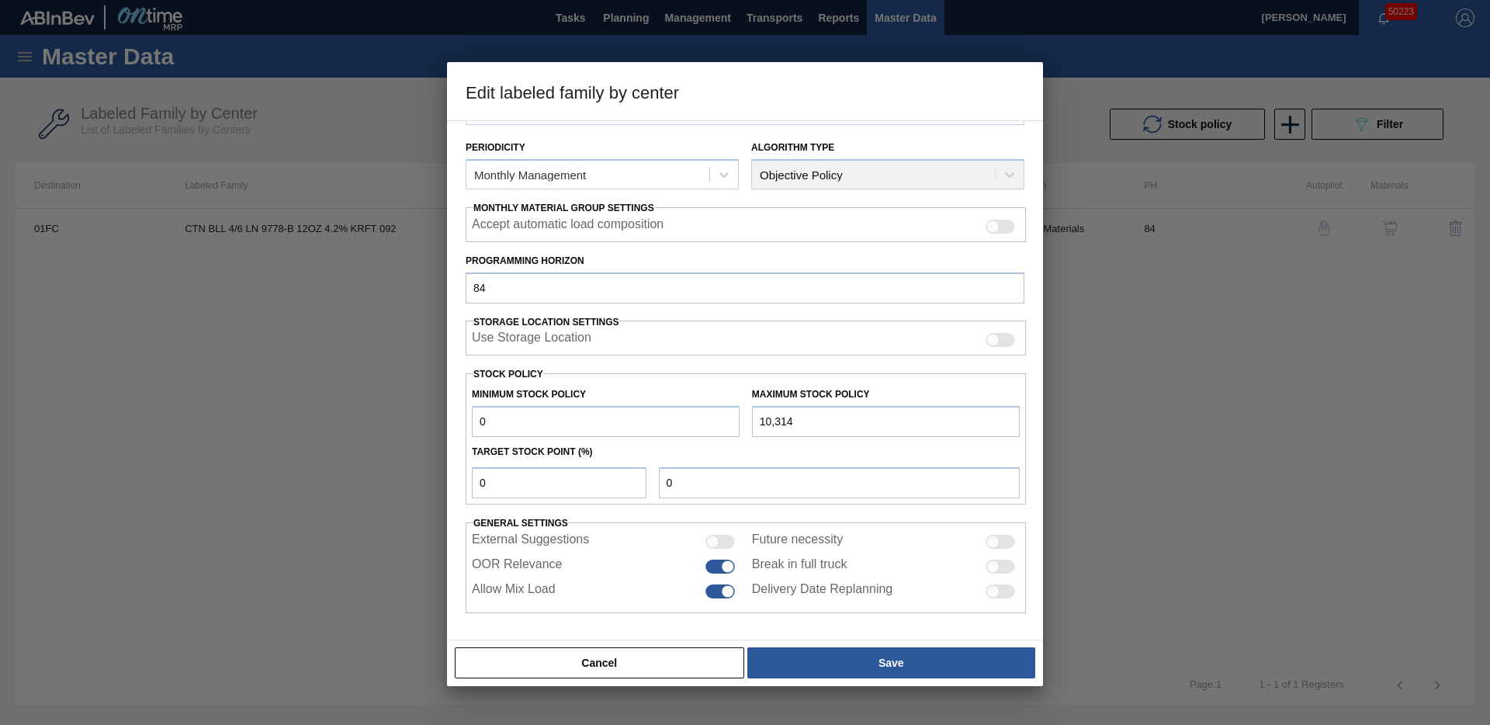
drag, startPoint x: 823, startPoint y: 425, endPoint x: 713, endPoint y: 414, distance: 110.8
click at [713, 414] on div "Minimum Stock Policy 0 Maximum Stock Policy 10,314" at bounding box center [746, 408] width 560 height 57
type input "11,500"
type input "1"
type input "115"
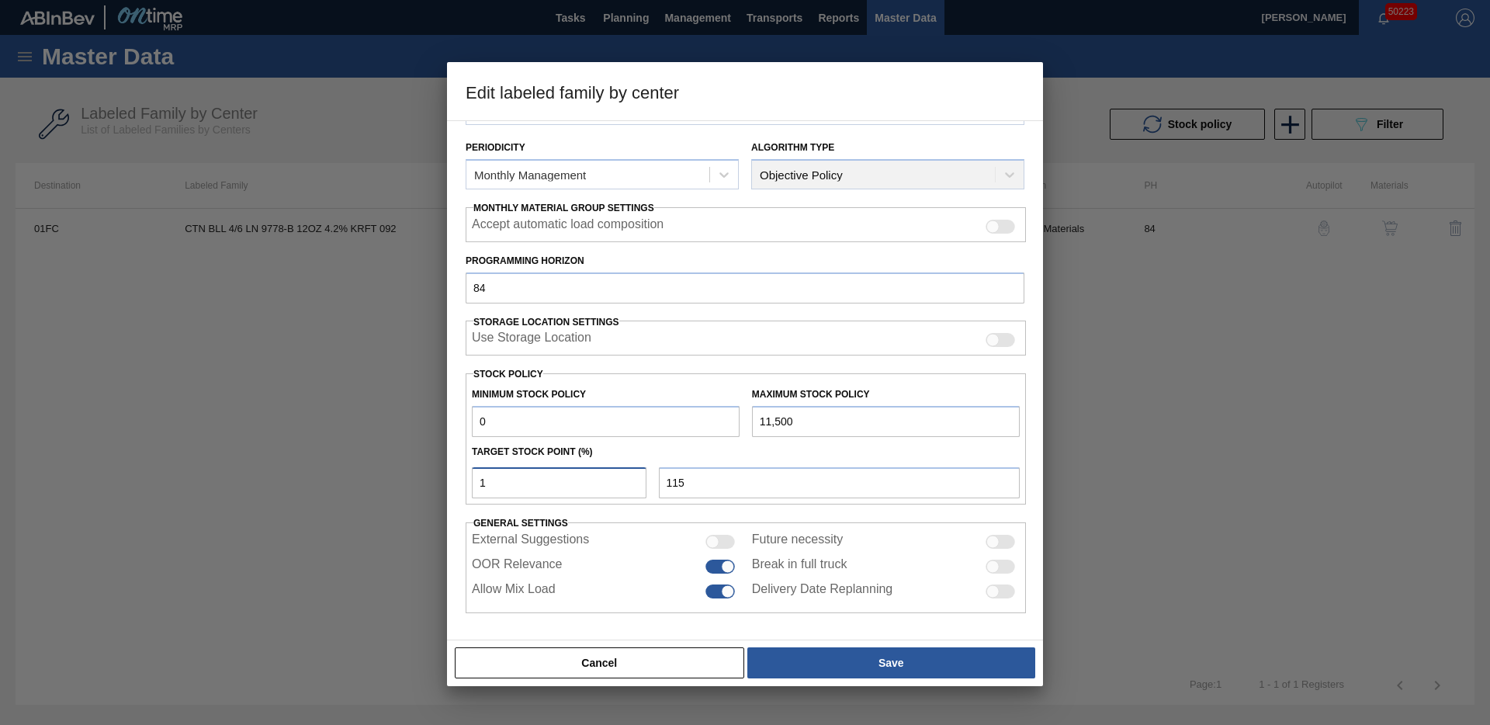
type input "10"
type input "1,150"
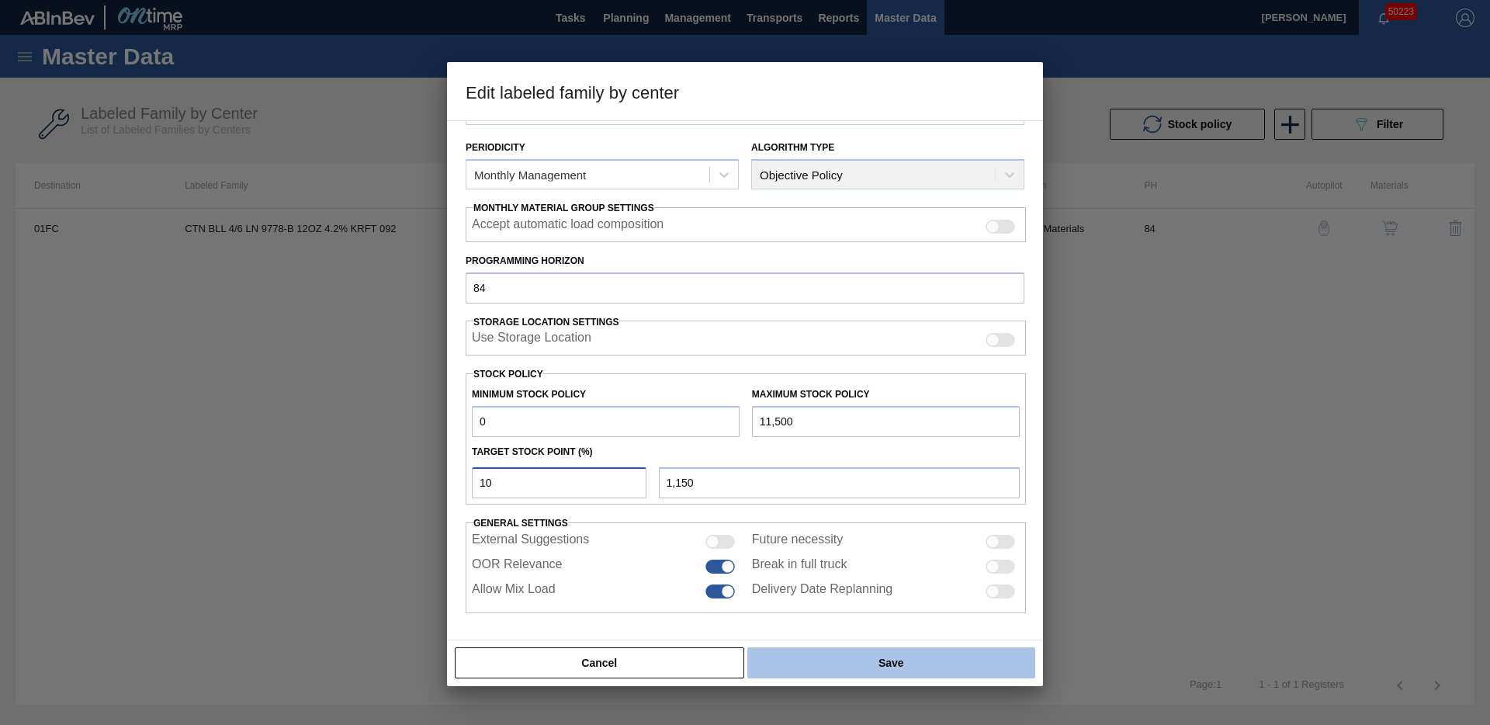
type input "10"
click at [883, 658] on button "Save" at bounding box center [891, 662] width 288 height 31
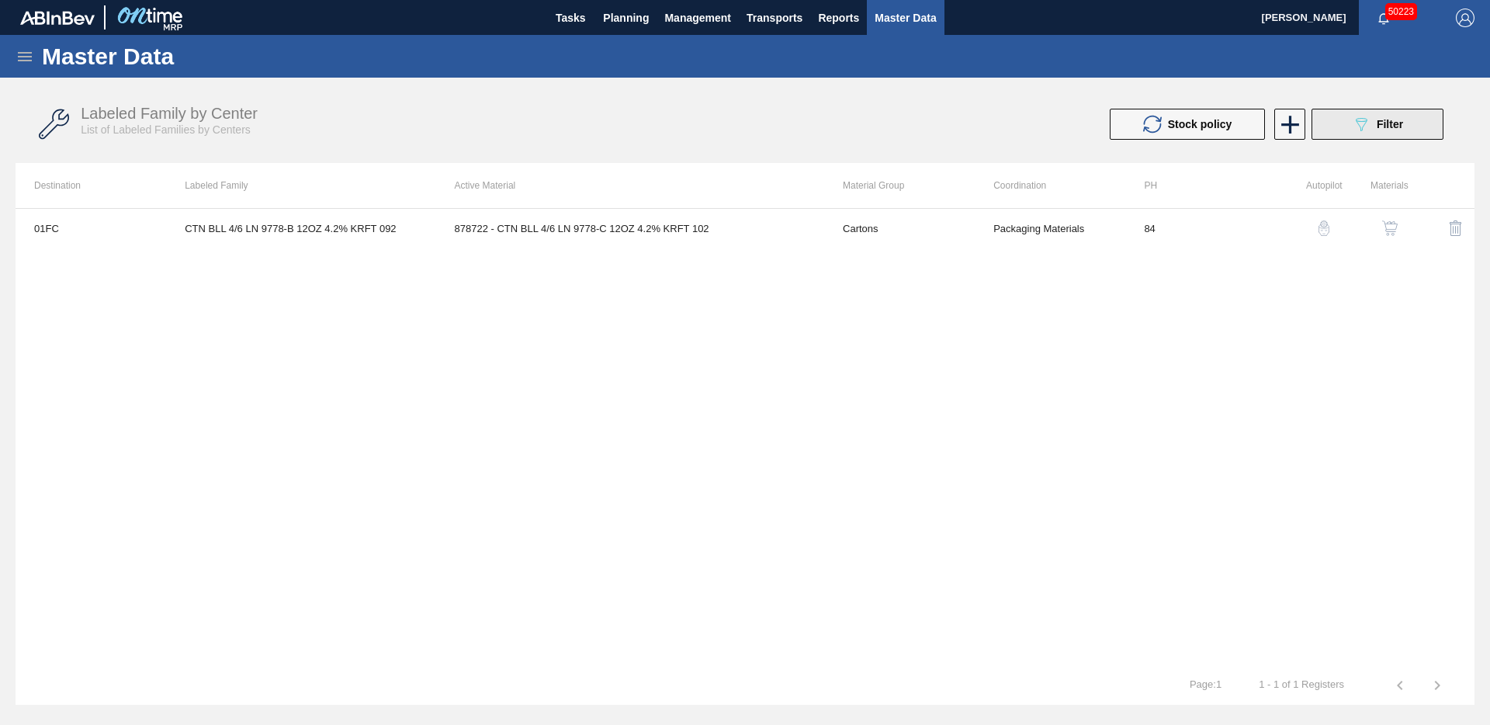
click at [1414, 127] on button "089F7B8B-B2A5-4AFE-B5C0-19BA573D28AC Filter" at bounding box center [1378, 124] width 132 height 31
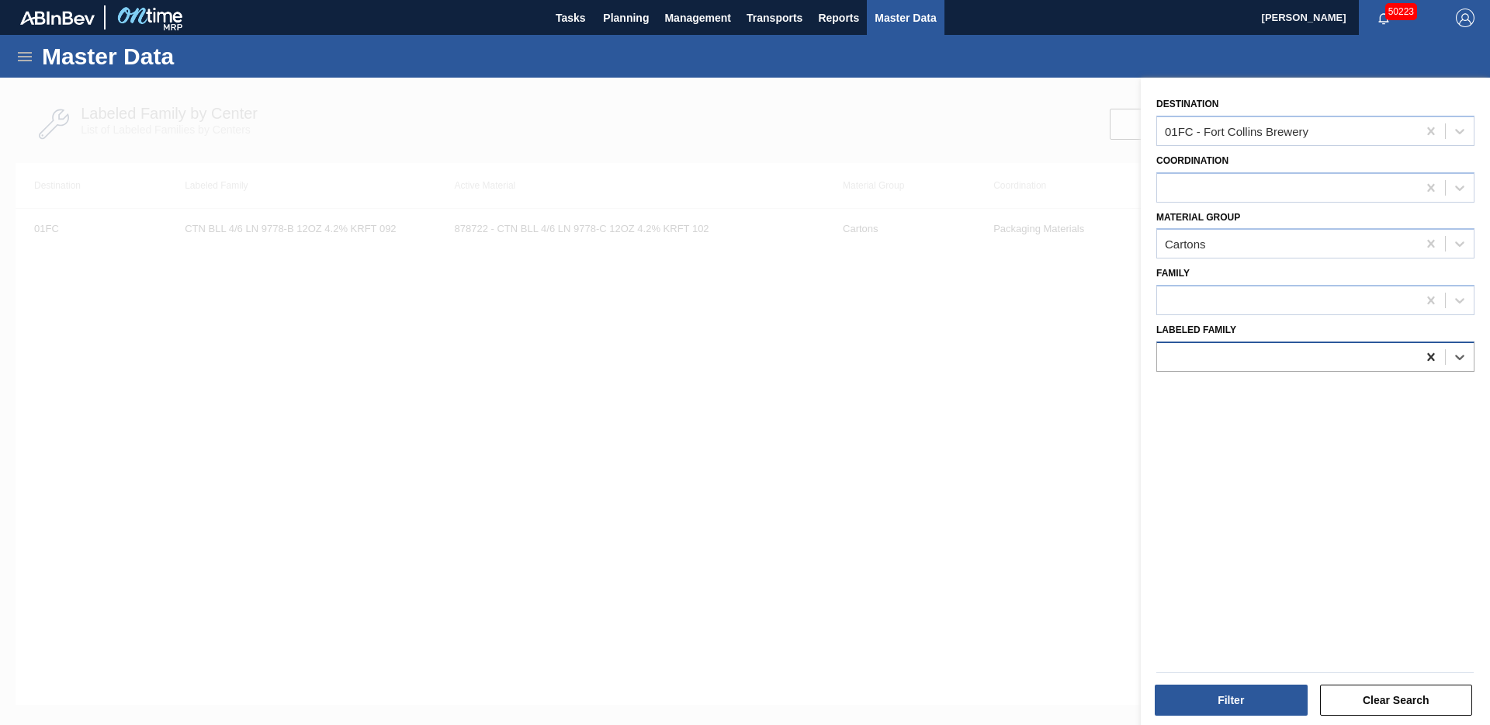
click at [1427, 352] on icon at bounding box center [1432, 357] width 16 height 16
type Family "ctn ulm"
click at [1417, 391] on div "CTN ULM 4/6 LN 9778-B 12OZ KRFT 0923 NUN" at bounding box center [1316, 395] width 318 height 29
click at [1246, 669] on button "Filter" at bounding box center [1231, 700] width 153 height 31
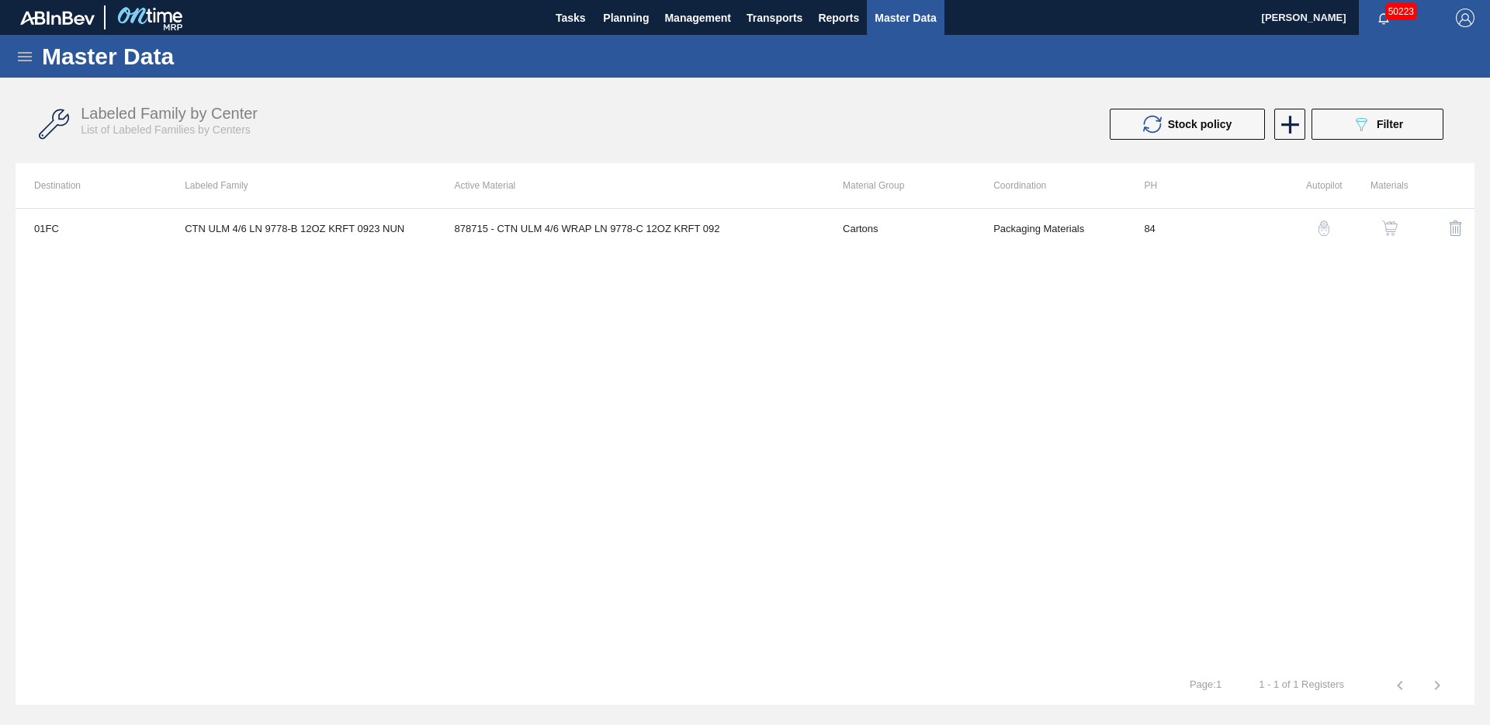
click at [1395, 231] on img "button" at bounding box center [1390, 228] width 16 height 16
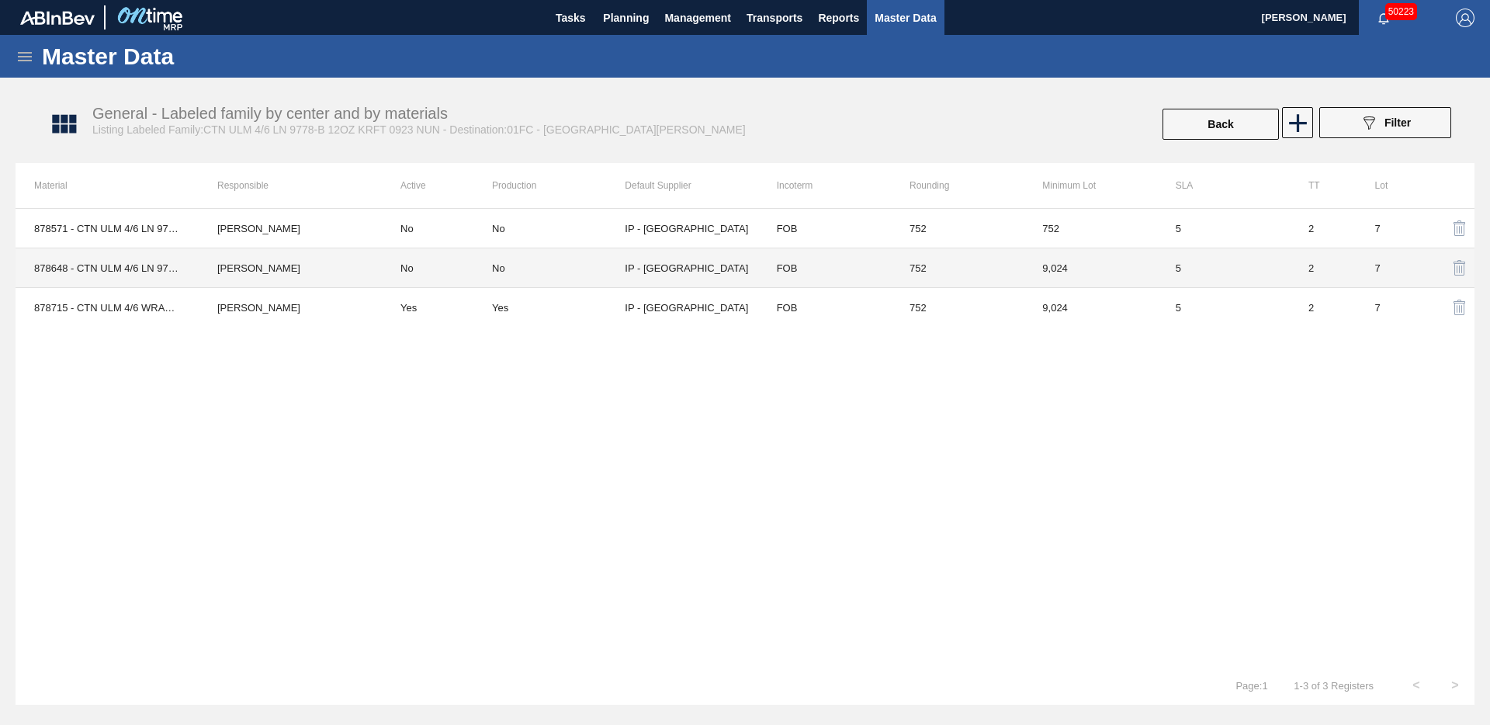
click at [839, 272] on td "FOB" at bounding box center [824, 268] width 133 height 40
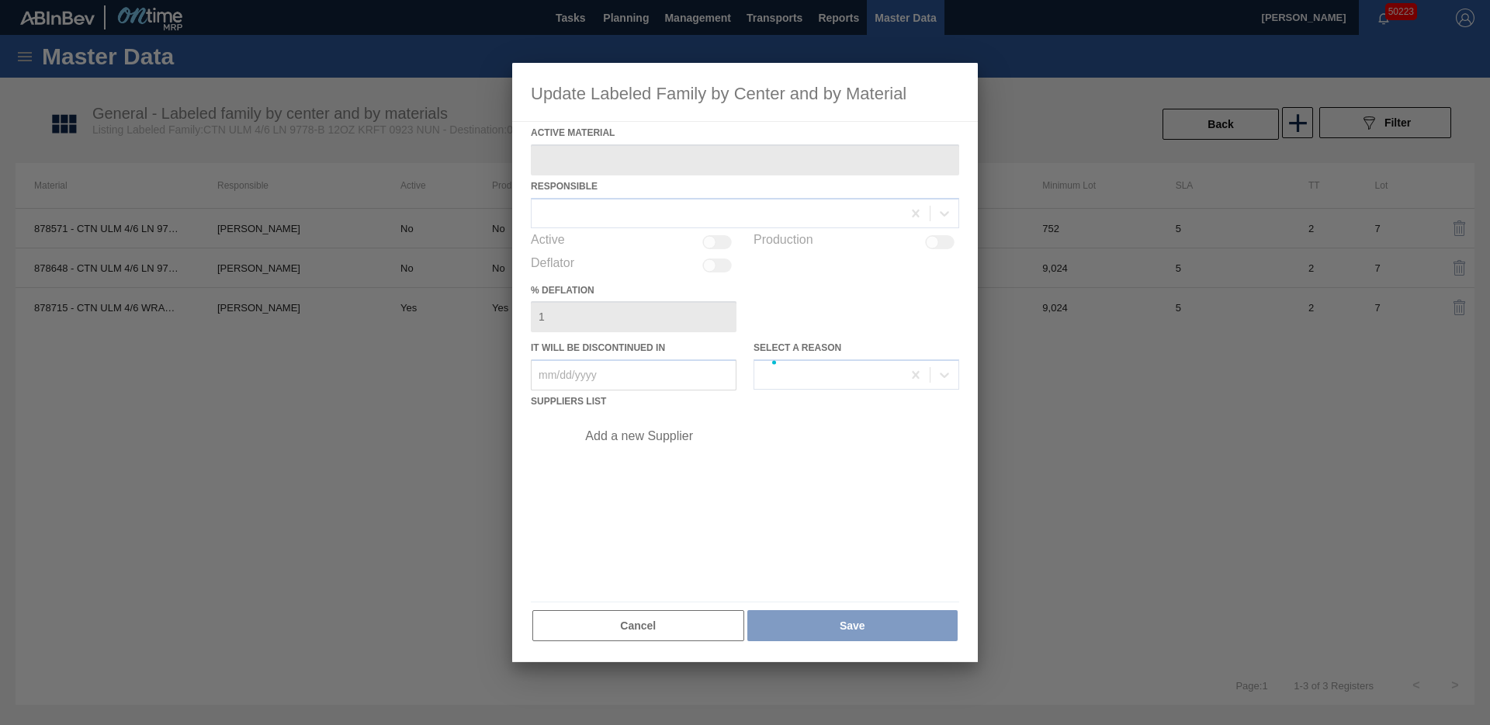
type Material "878648 - CTN ULM 4/6 LN 9778-C 12OZ KRFT 0724 NUN"
type in "06/09/2025"
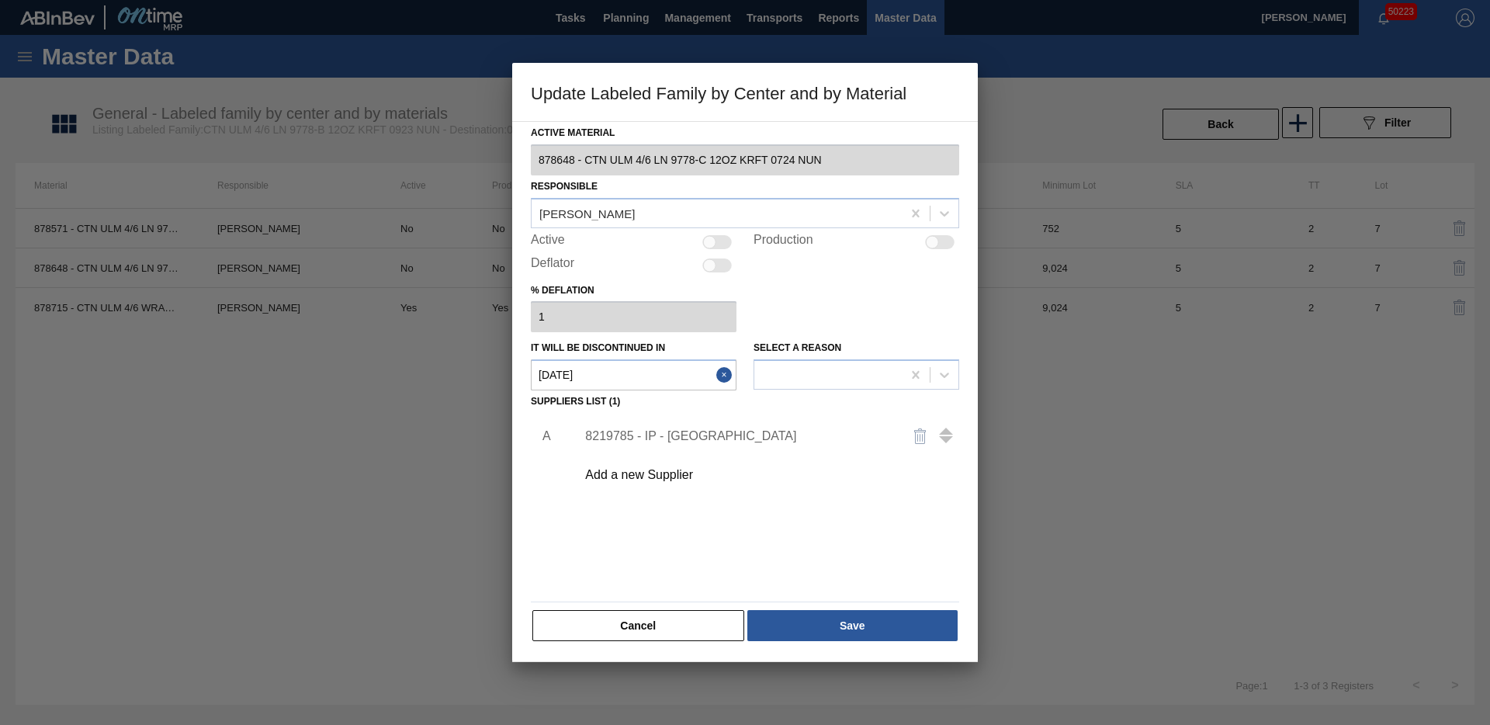
click at [712, 238] on div at bounding box center [709, 241] width 13 height 13
checkbox input "true"
click at [711, 239] on div at bounding box center [716, 242] width 29 height 14
checkbox input "false"
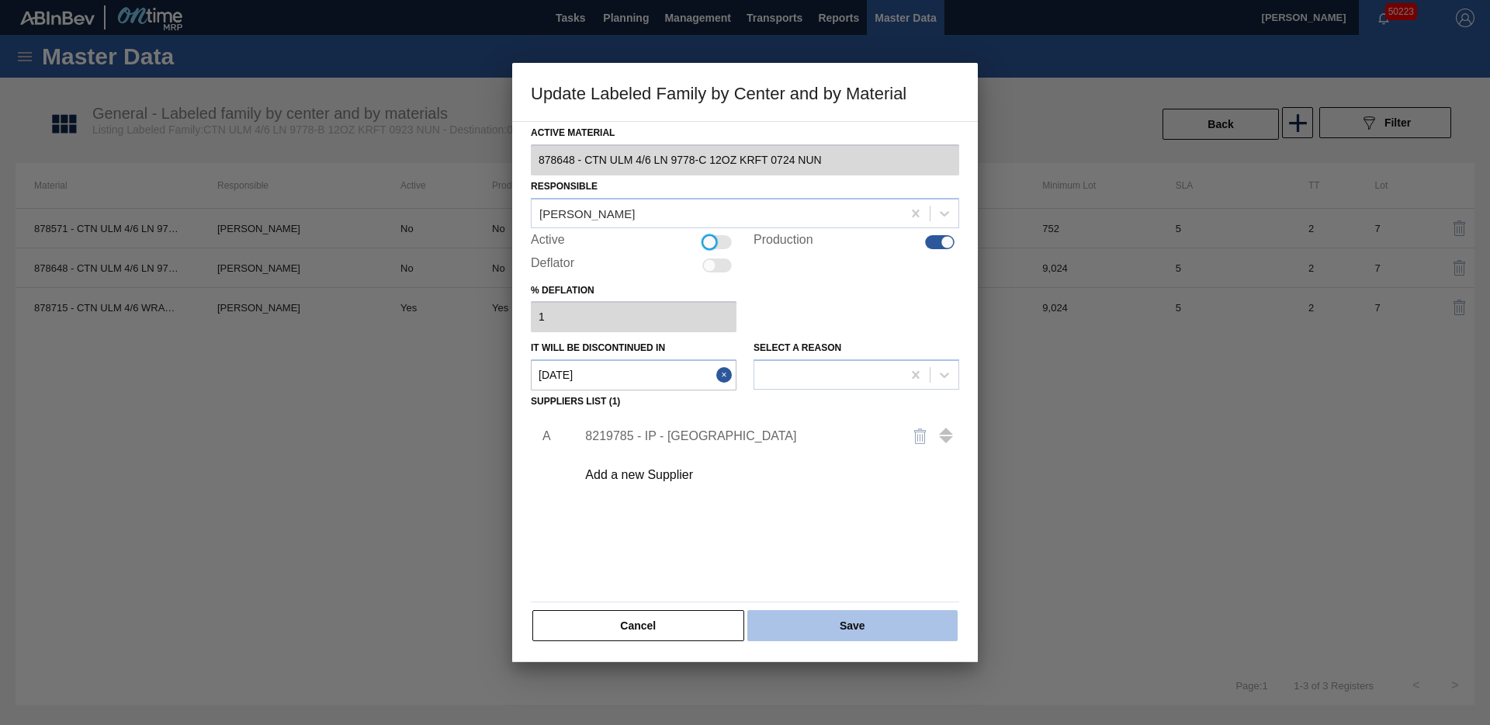
click at [824, 623] on button "Save" at bounding box center [852, 625] width 210 height 31
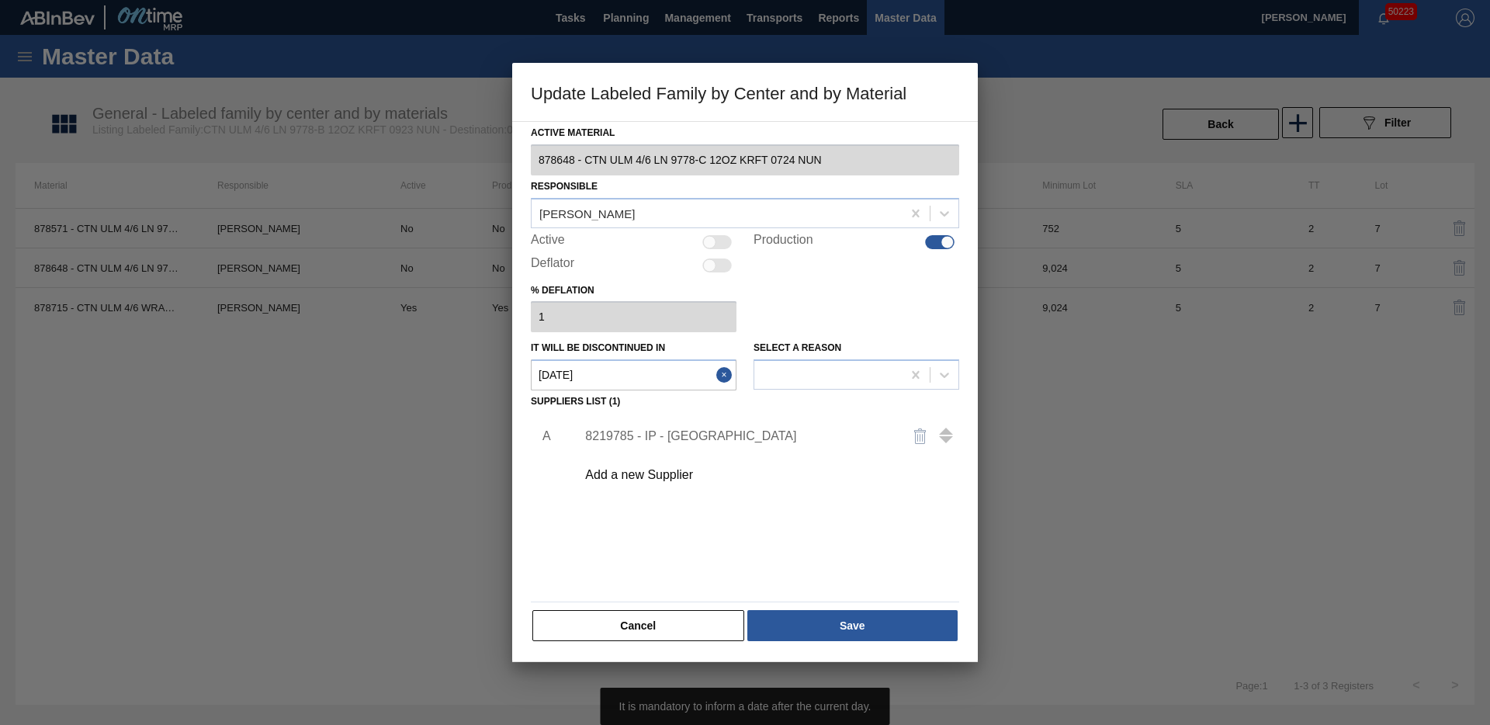
click at [723, 373] on button "Close" at bounding box center [726, 374] width 20 height 31
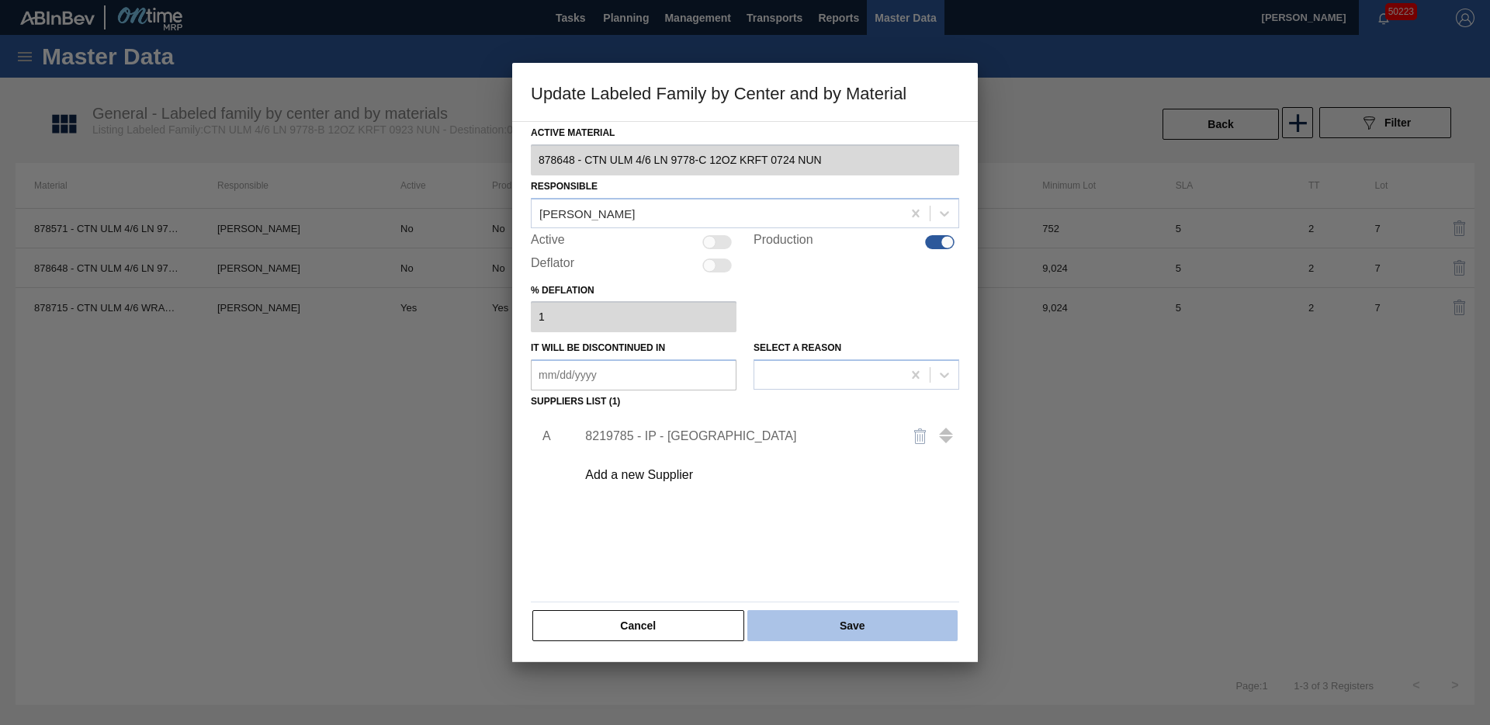
click at [813, 613] on button "Save" at bounding box center [852, 625] width 210 height 31
click at [874, 597] on div "Active Material 878648 - CTN ULM 4/6 LN 9778-C 12OZ KRFT 0724 NUN Responsible W…" at bounding box center [745, 382] width 428 height 521
click at [838, 619] on button "Save" at bounding box center [852, 625] width 210 height 31
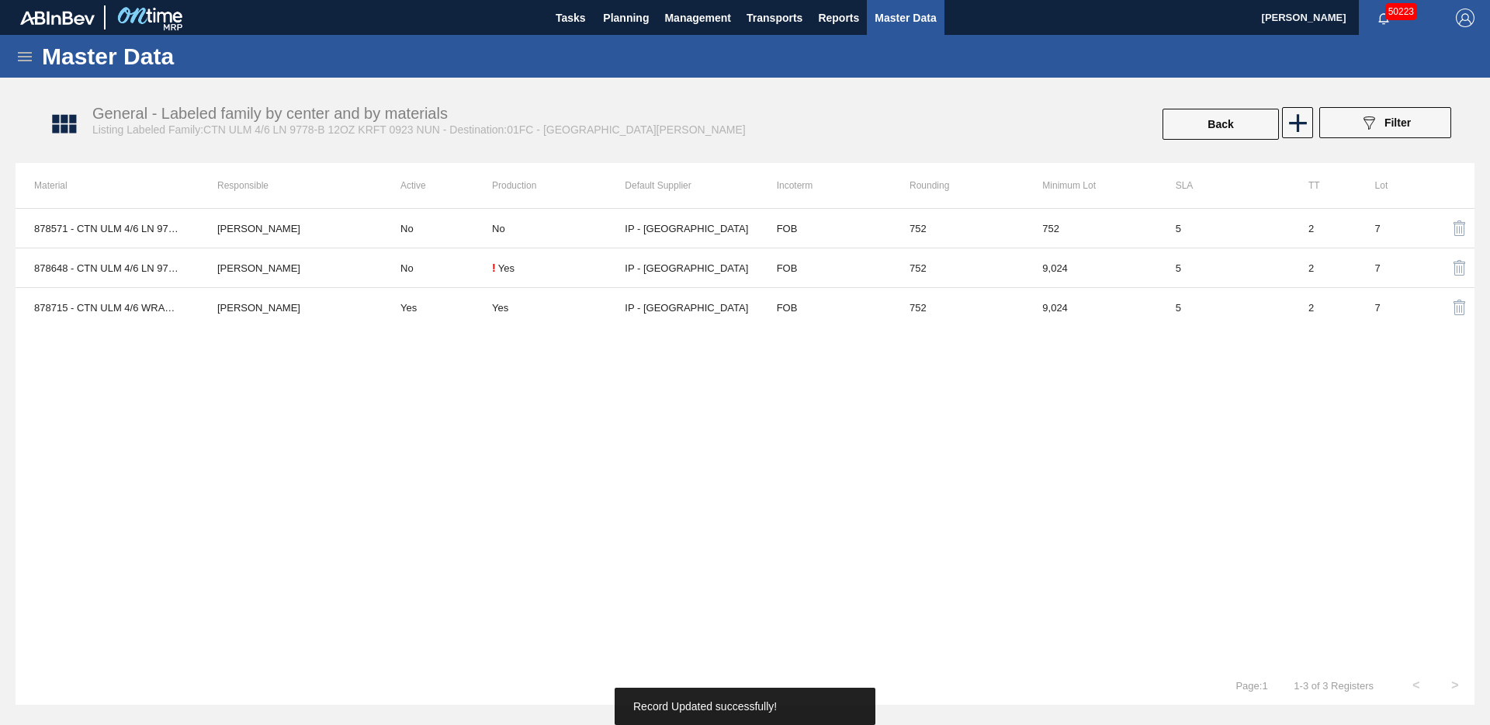
click at [681, 590] on div "878571 - CTN ULM 4/6 LN 9778-B 12OZ KRFT 0923 NUN Walker Trieschmann No No IP -…" at bounding box center [745, 437] width 1459 height 458
